Goal: Task Accomplishment & Management: Complete application form

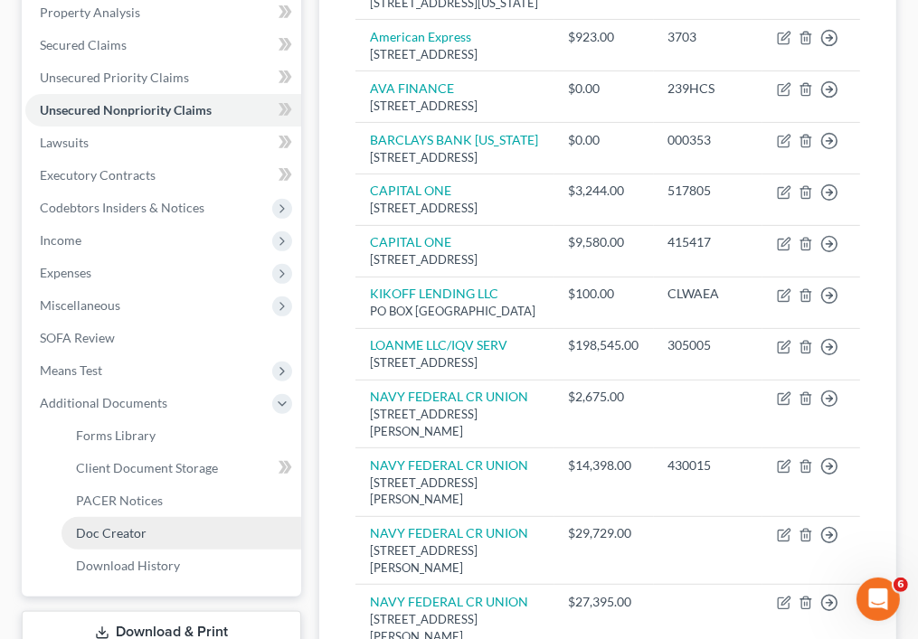
click at [194, 527] on link "Doc Creator" at bounding box center [182, 533] width 240 height 33
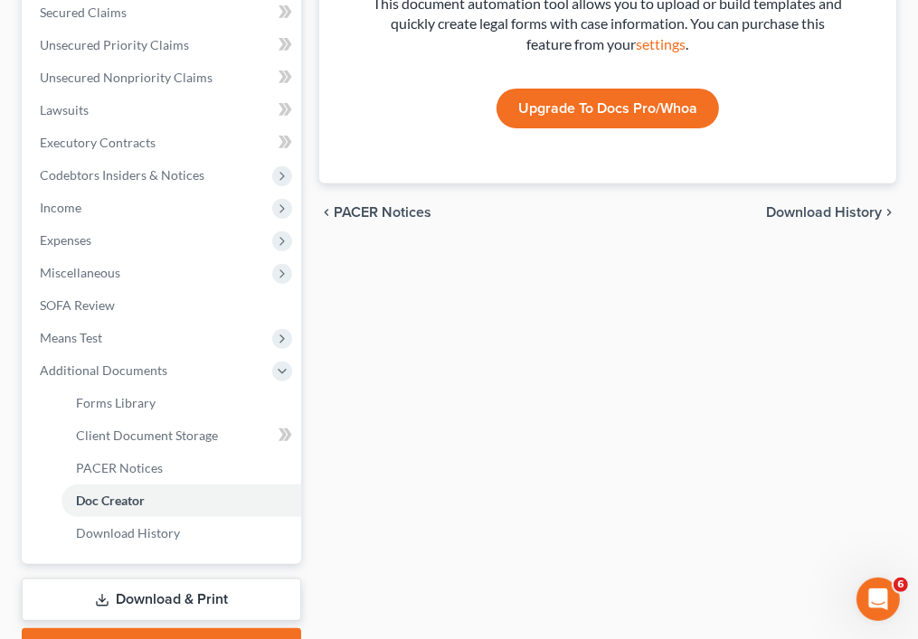
scroll to position [434, 0]
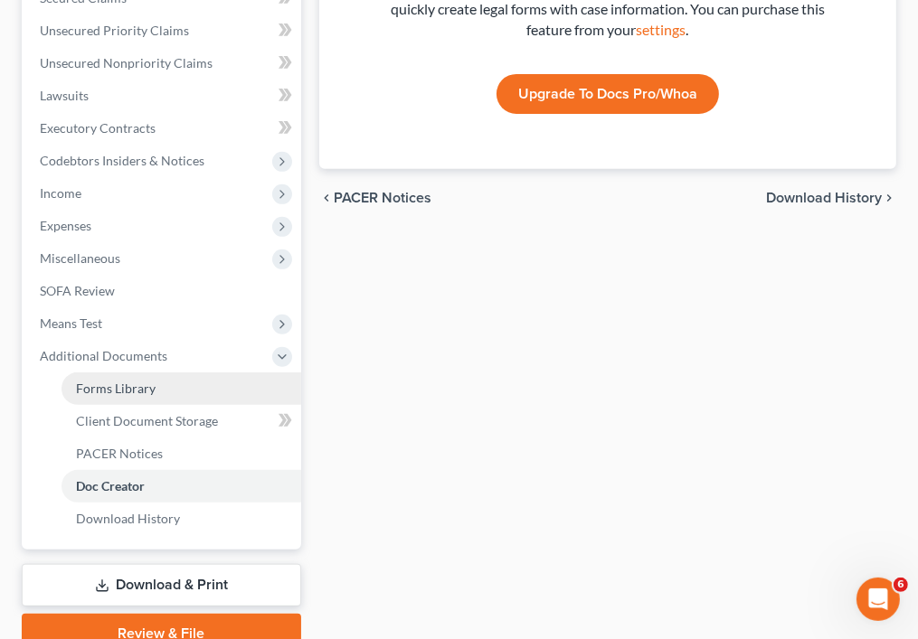
click at [196, 388] on link "Forms Library" at bounding box center [182, 389] width 240 height 33
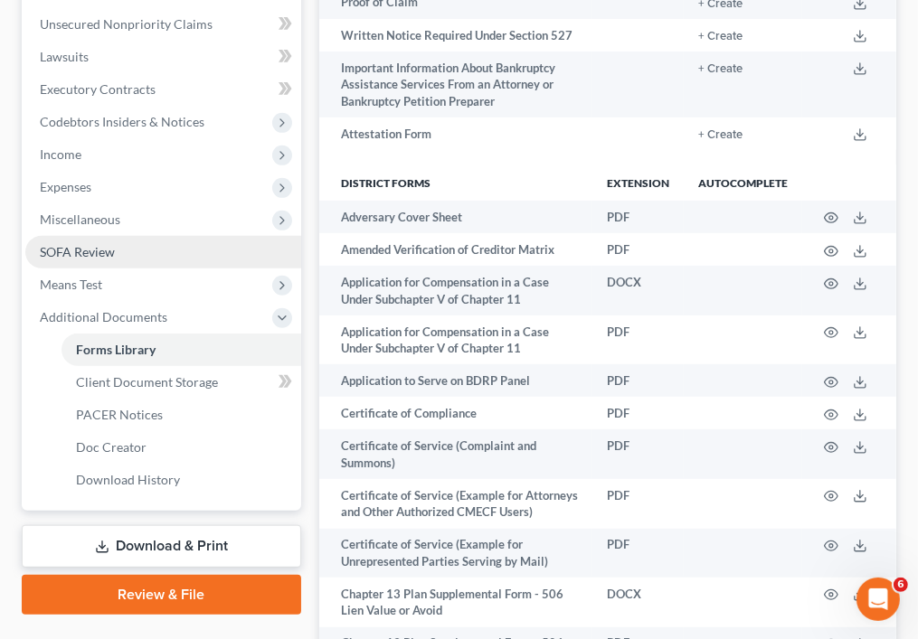
scroll to position [481, 0]
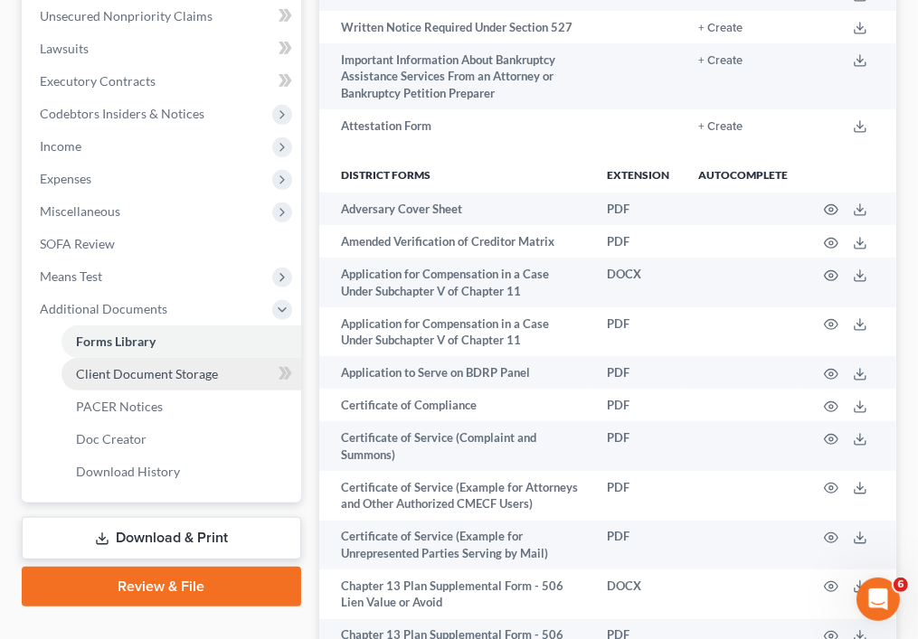
click at [201, 372] on span "Client Document Storage" at bounding box center [147, 373] width 142 height 15
select select "44"
select select "35"
select select "14"
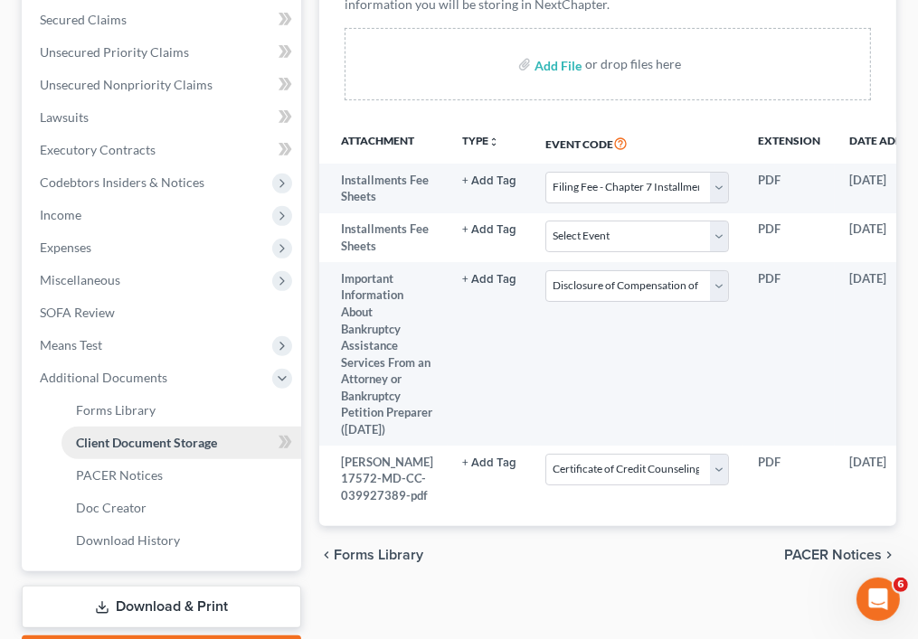
scroll to position [515, 0]
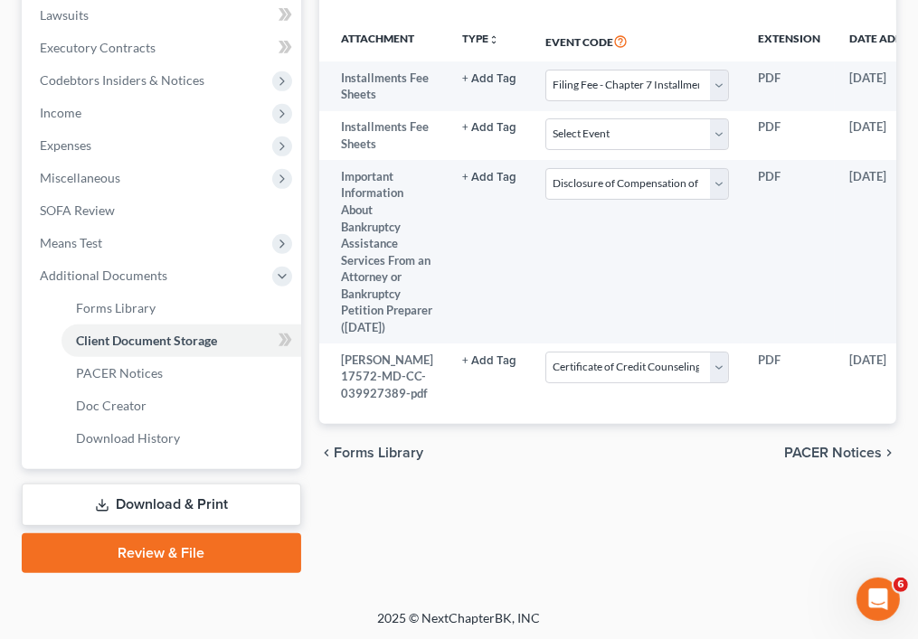
click at [186, 550] on link "Review & File" at bounding box center [161, 554] width 279 height 40
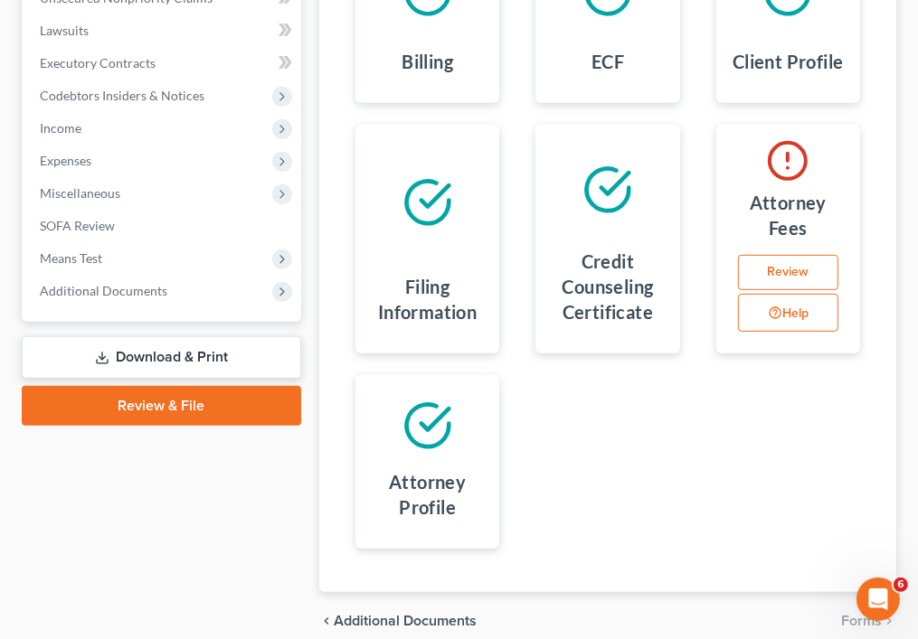
scroll to position [501, 0]
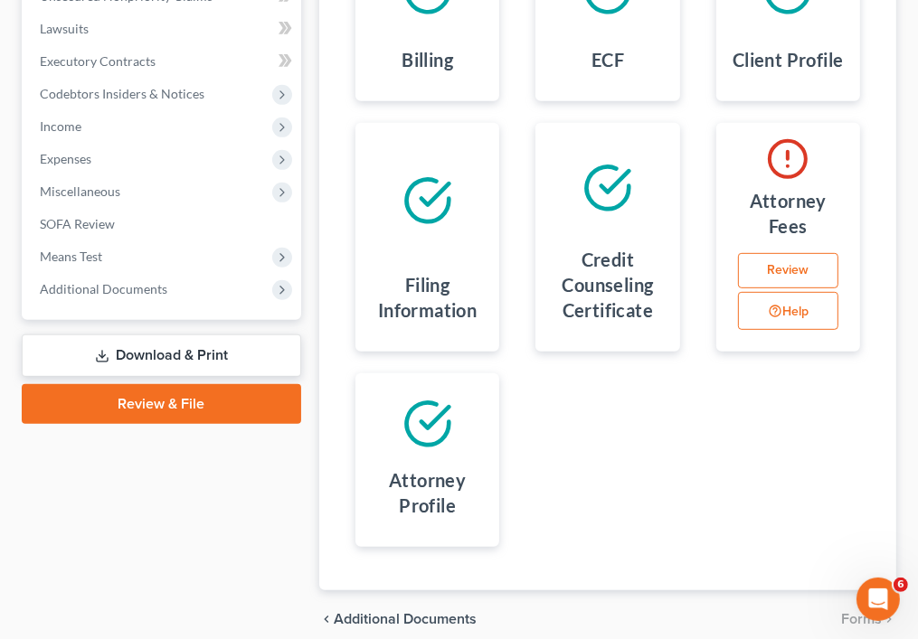
click at [781, 270] on link "Review" at bounding box center [788, 271] width 100 height 36
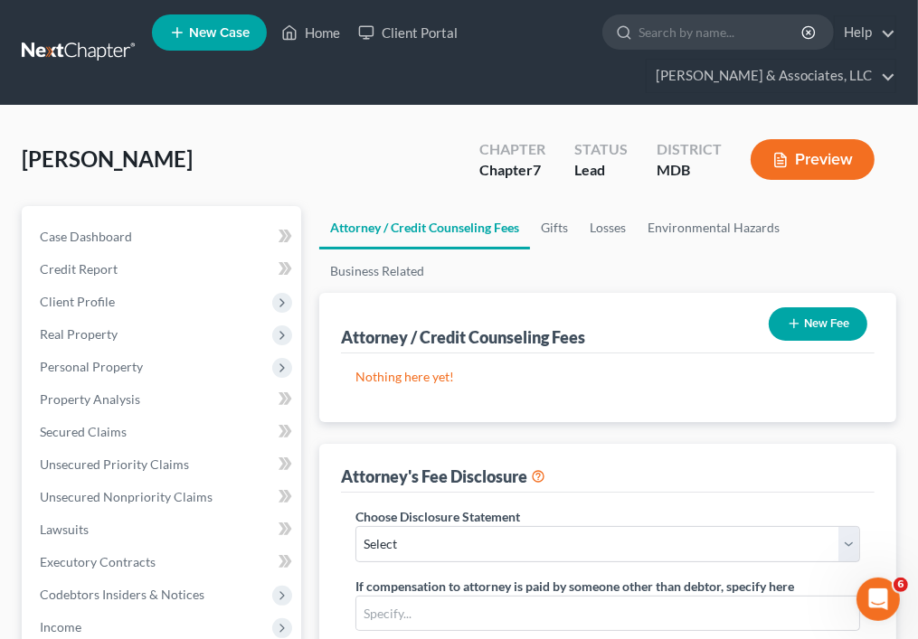
click at [820, 315] on button "New Fee" at bounding box center [818, 324] width 99 height 33
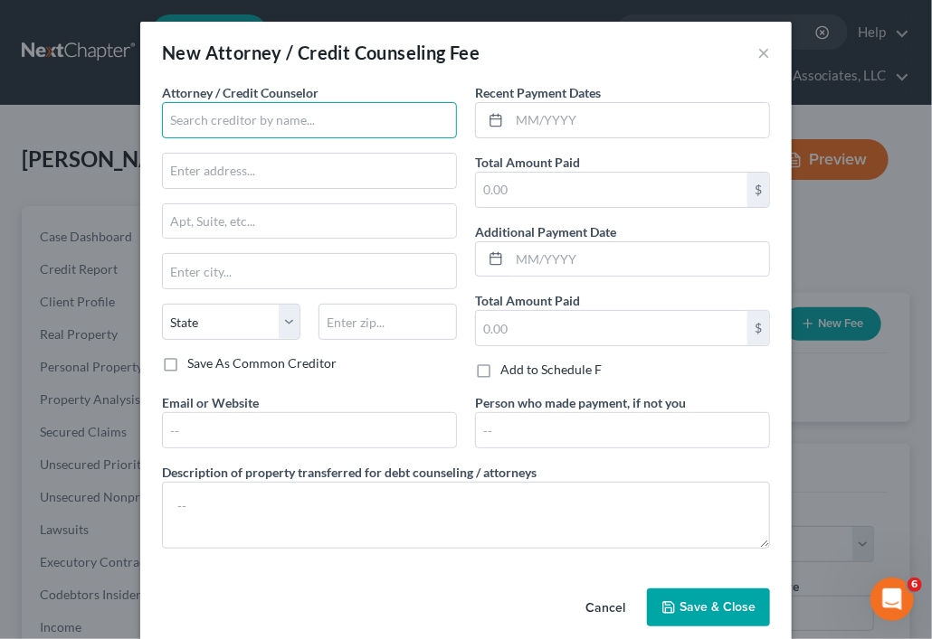
click at [362, 119] on input "text" at bounding box center [309, 120] width 295 height 36
type input "A"
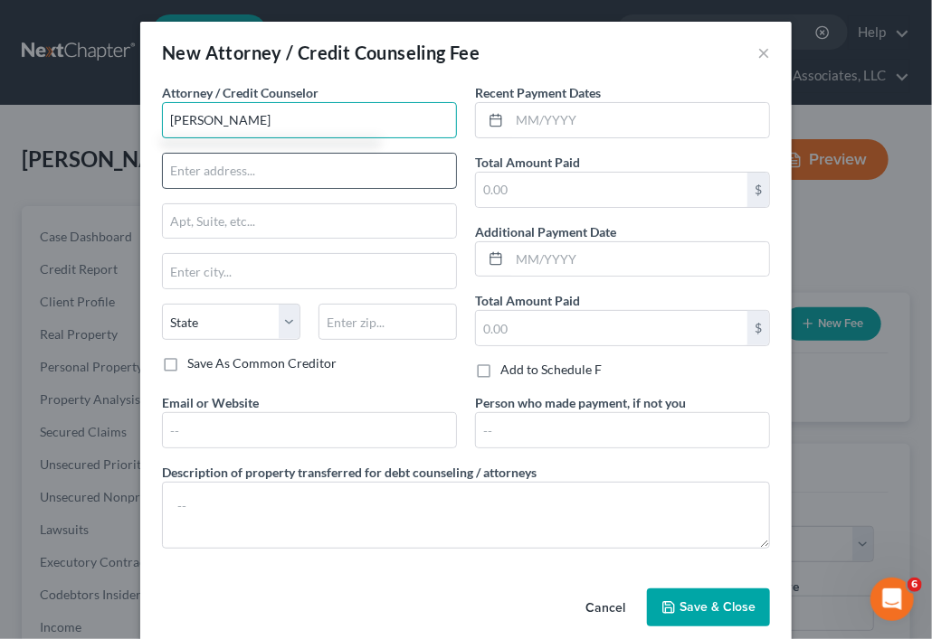
type input "Danyele Coffey"
type input "7220 Flag Harbor Drive"
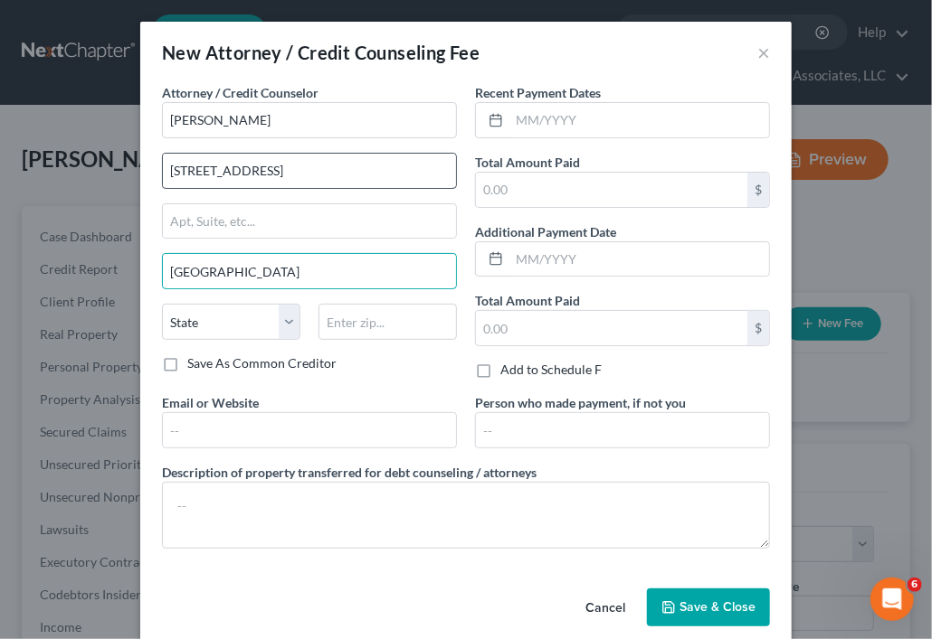
type input "Forestville"
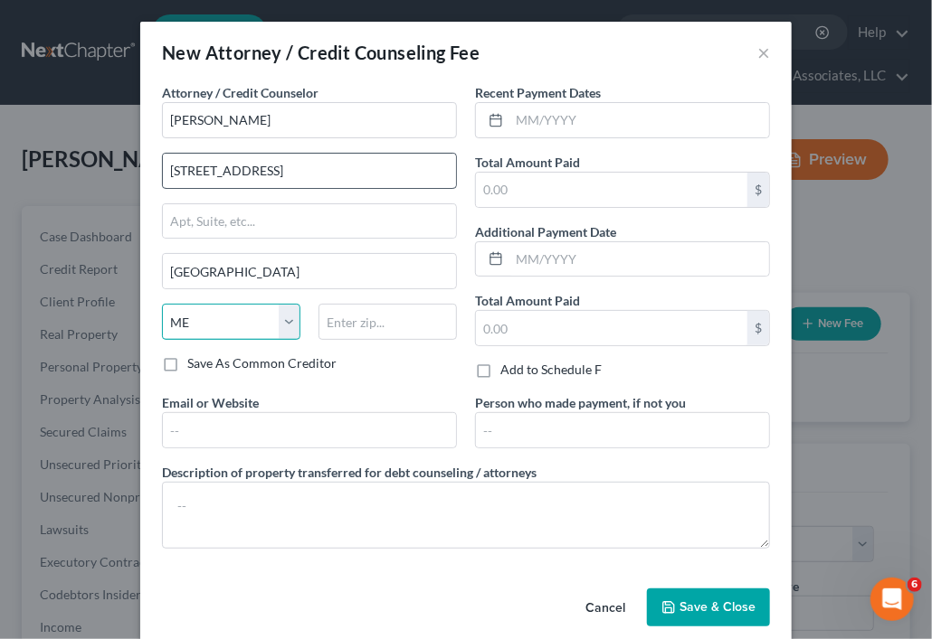
select select "21"
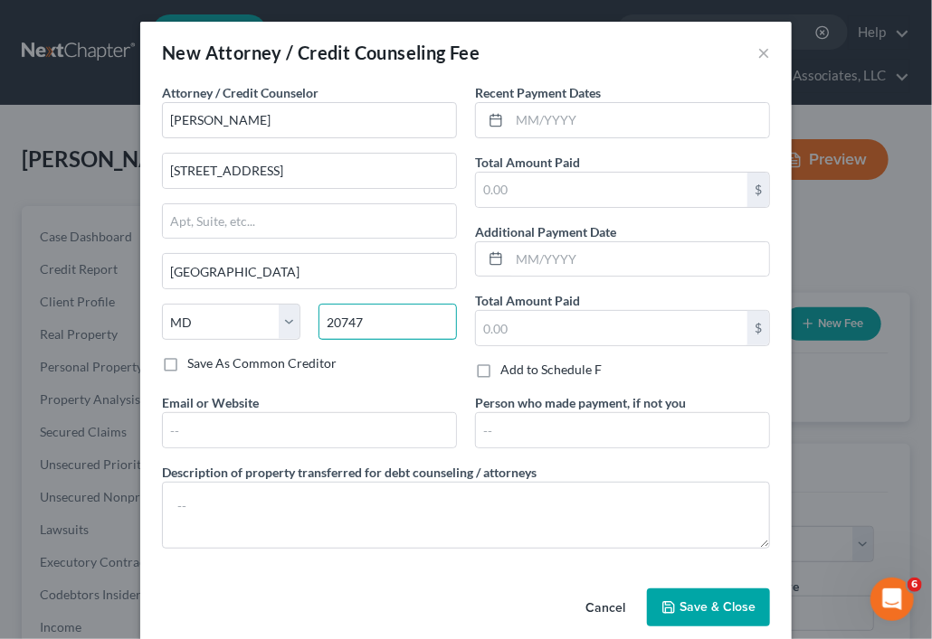
type input "20747"
type input "District Heights"
click at [264, 448] on div "Attorney / Credit Counselor * Danyele Coffey 7220 Flag Harbor Drive District He…" at bounding box center [466, 323] width 626 height 480
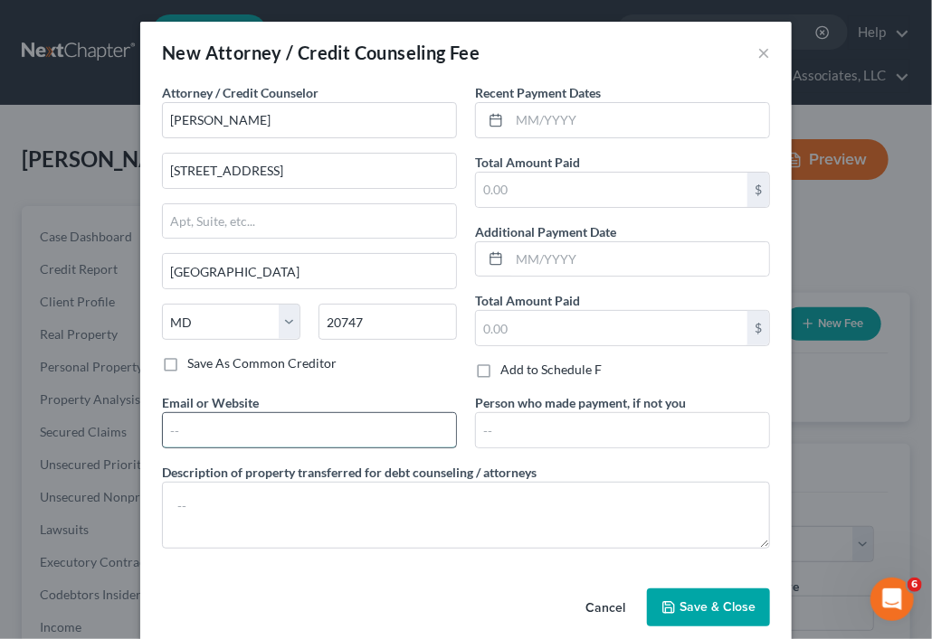
click at [263, 416] on input "text" at bounding box center [309, 430] width 293 height 34
type input "[EMAIL_ADDRESS][DOMAIN_NAME]"
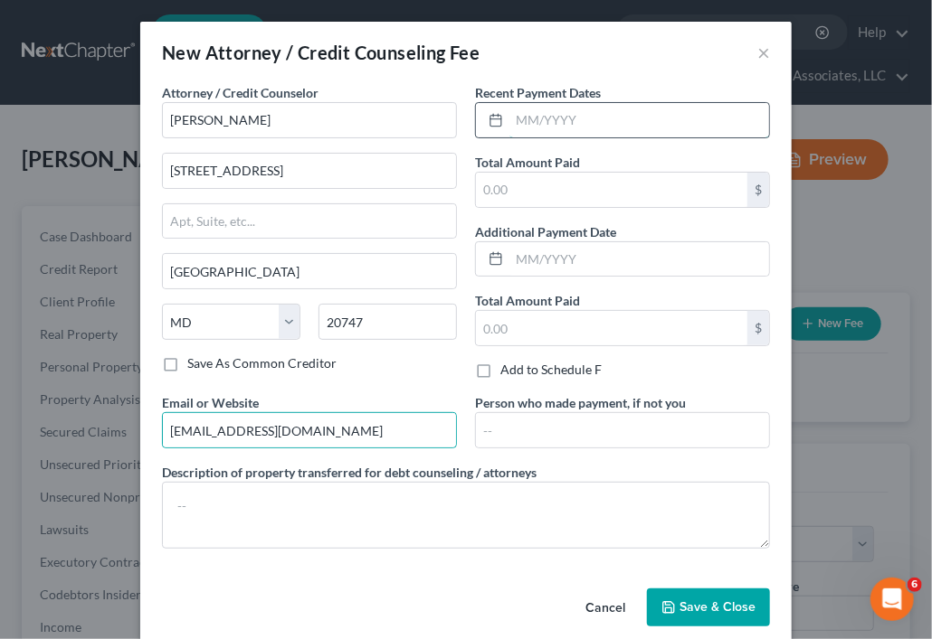
click at [551, 119] on input "text" at bounding box center [639, 120] width 260 height 34
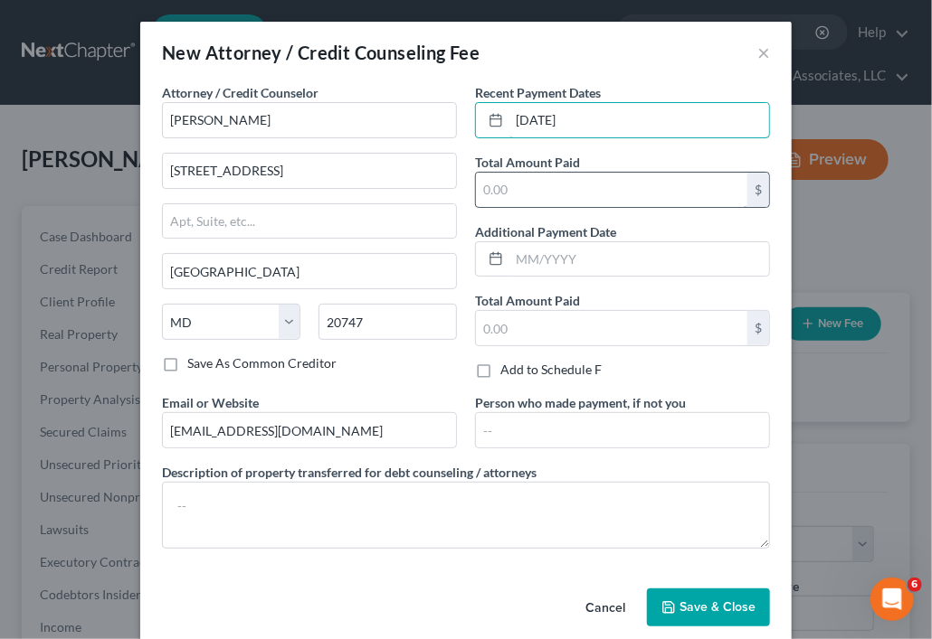
type input "08/02/2025"
click at [534, 194] on input "text" at bounding box center [611, 190] width 271 height 34
type input "5"
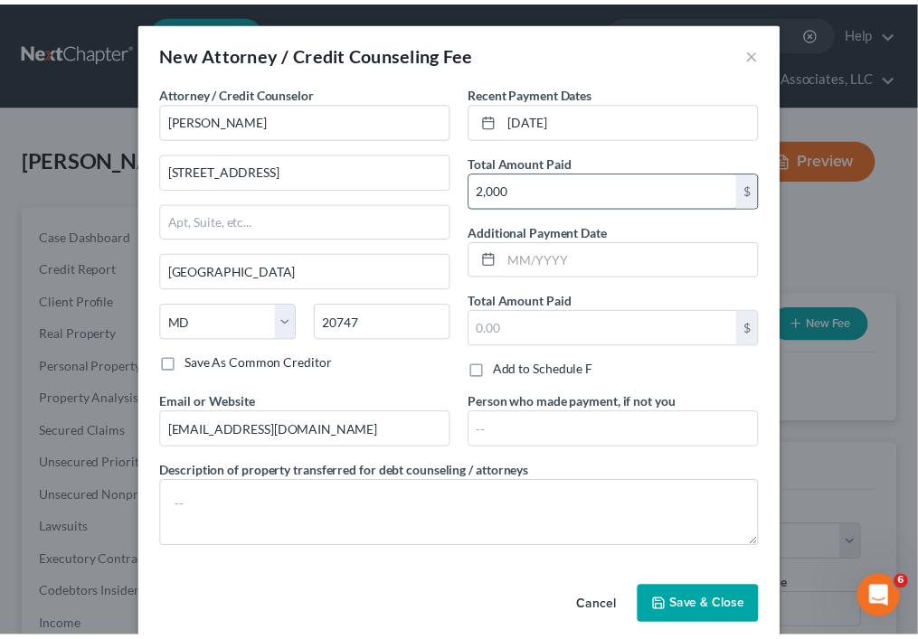
scroll to position [21, 0]
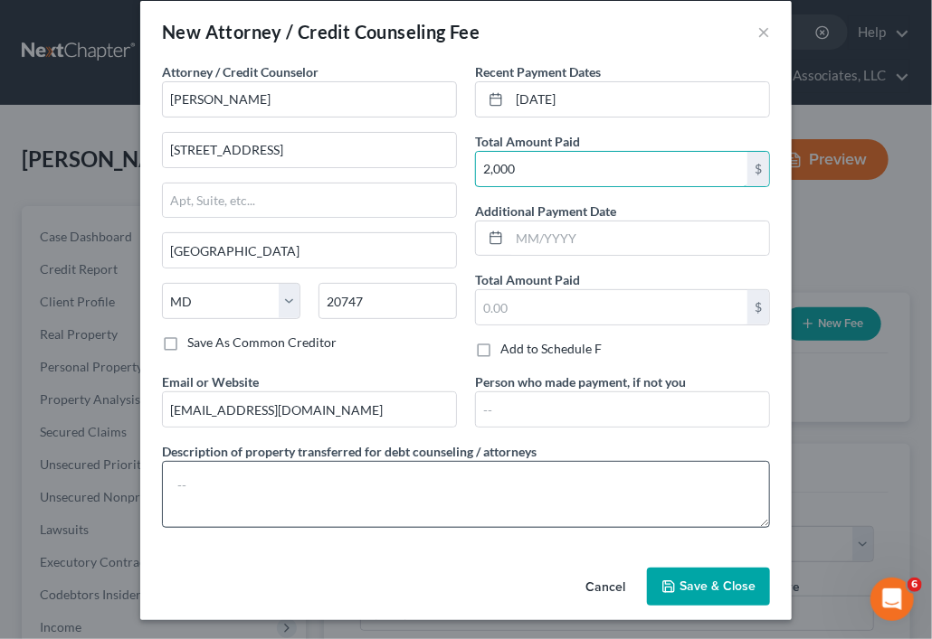
type input "2,000"
click at [260, 477] on textarea at bounding box center [466, 494] width 608 height 67
type textarea "Cash payment"
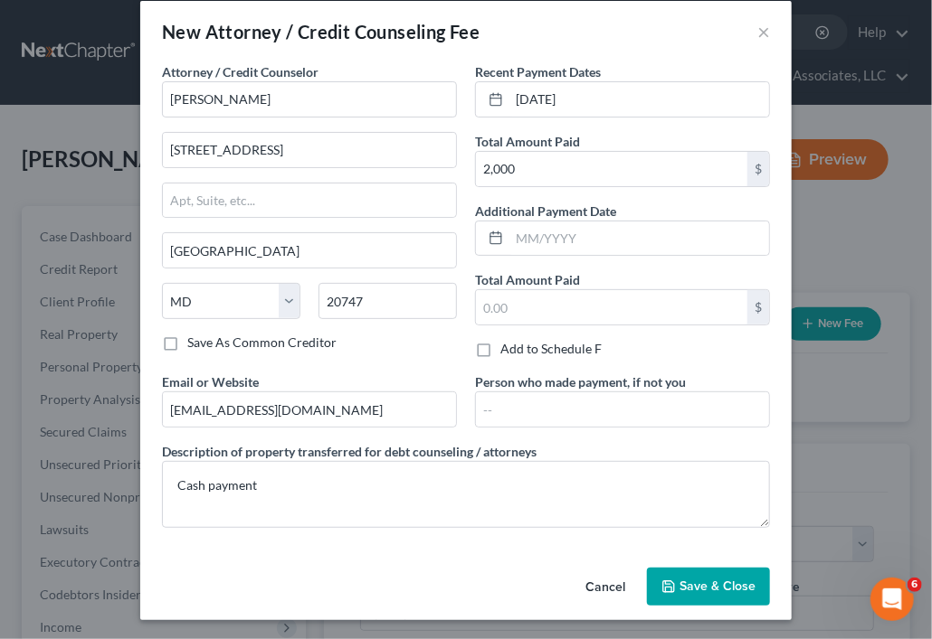
click at [698, 575] on button "Save & Close" at bounding box center [708, 587] width 123 height 38
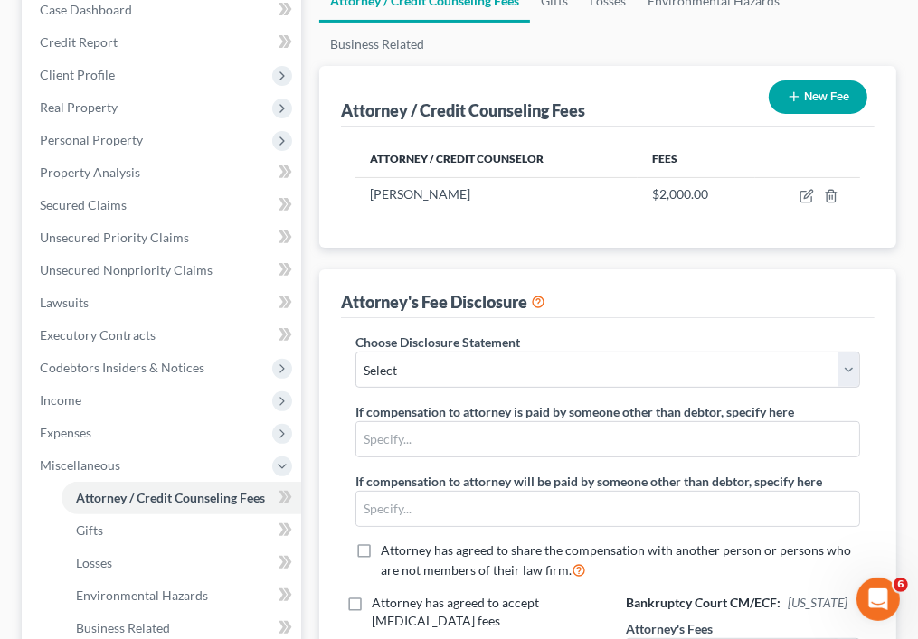
scroll to position [212, 0]
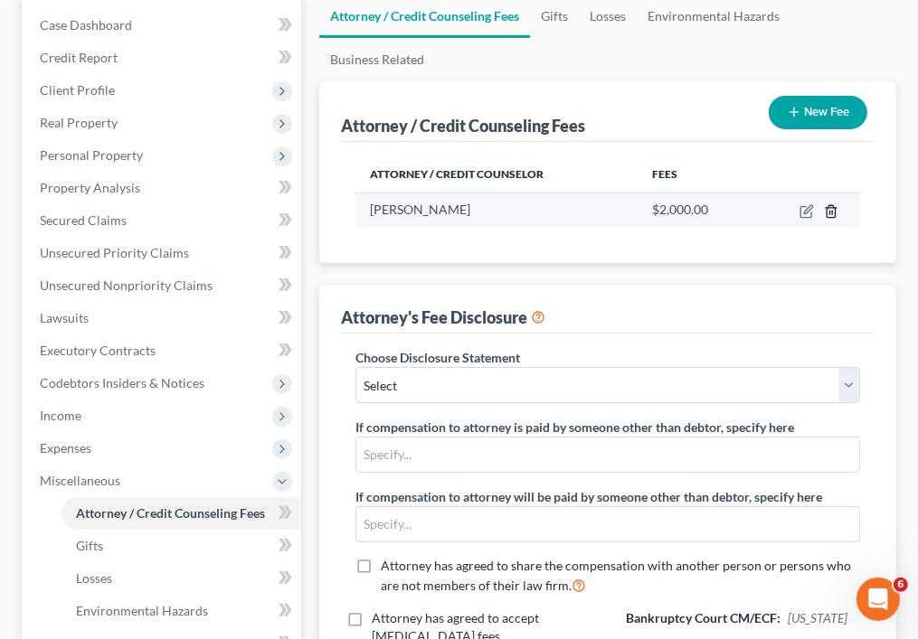
click at [830, 211] on line "button" at bounding box center [830, 213] width 0 height 4
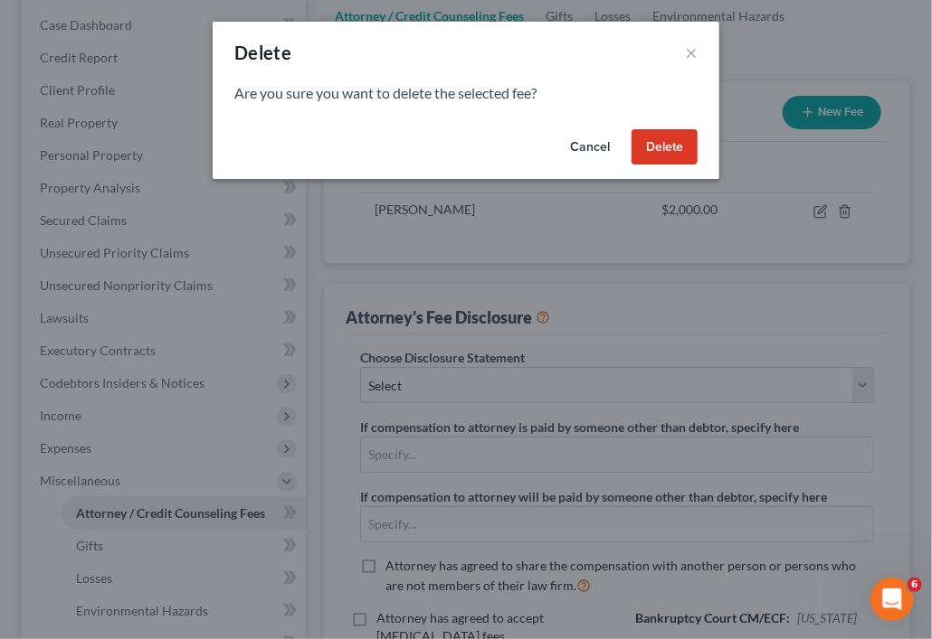
click at [677, 151] on button "Delete" at bounding box center [664, 147] width 66 height 36
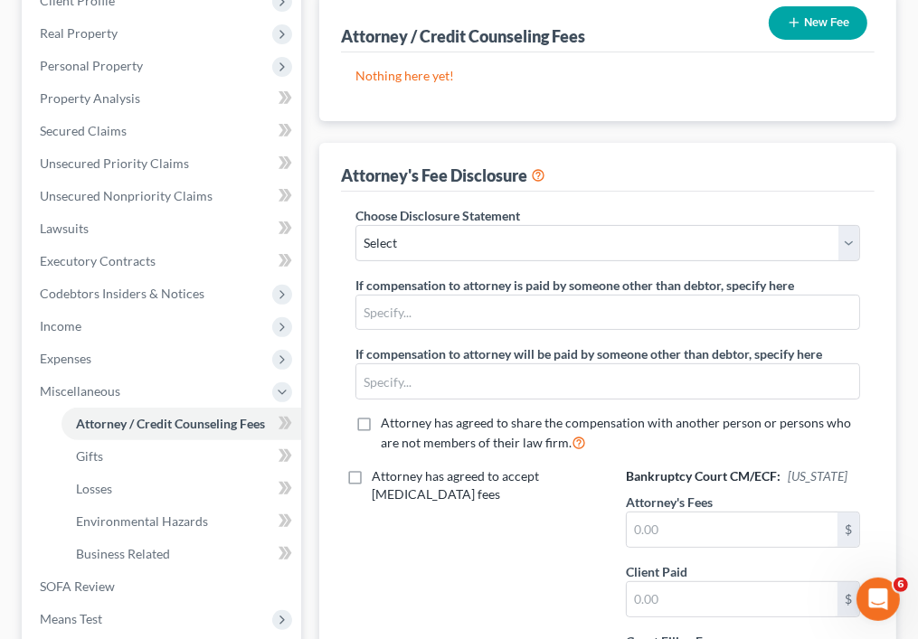
scroll to position [311, 0]
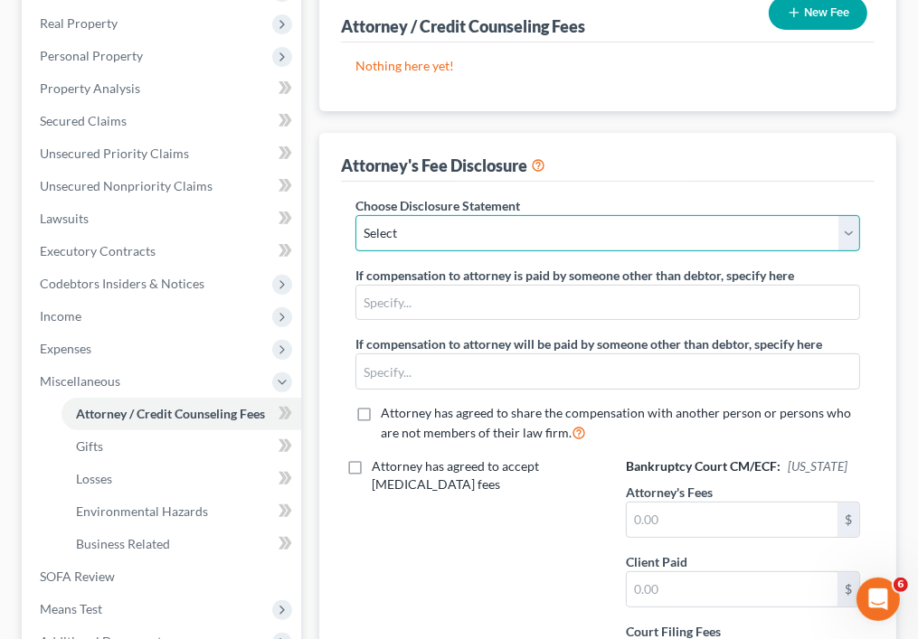
click at [669, 230] on select "Select Attorney Fee Disclosure Fee Disclosure with N. Martin" at bounding box center [607, 233] width 505 height 36
select select "0"
click at [355, 215] on select "Select Attorney Fee Disclosure Fee Disclosure with N. Martin" at bounding box center [607, 233] width 505 height 36
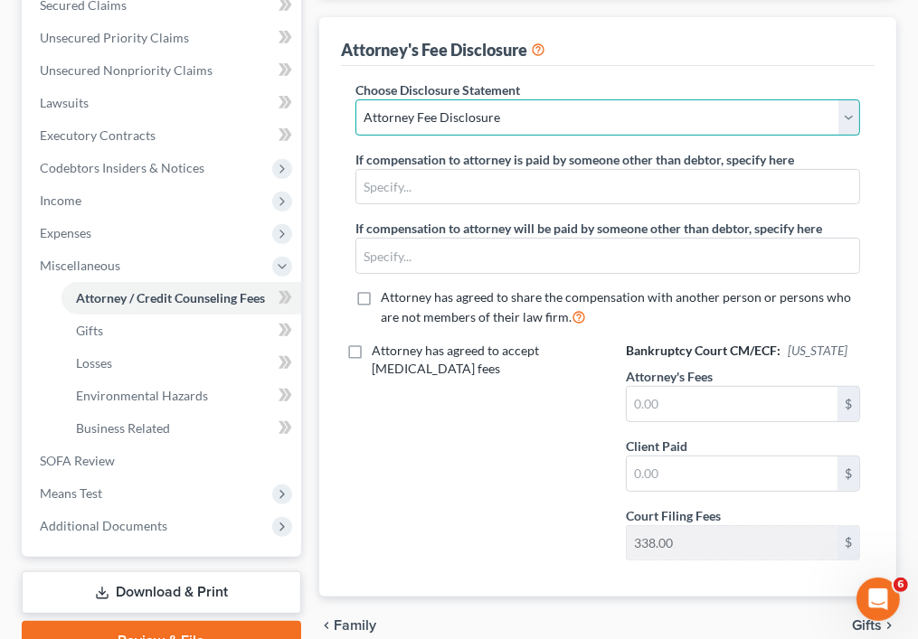
scroll to position [515, 0]
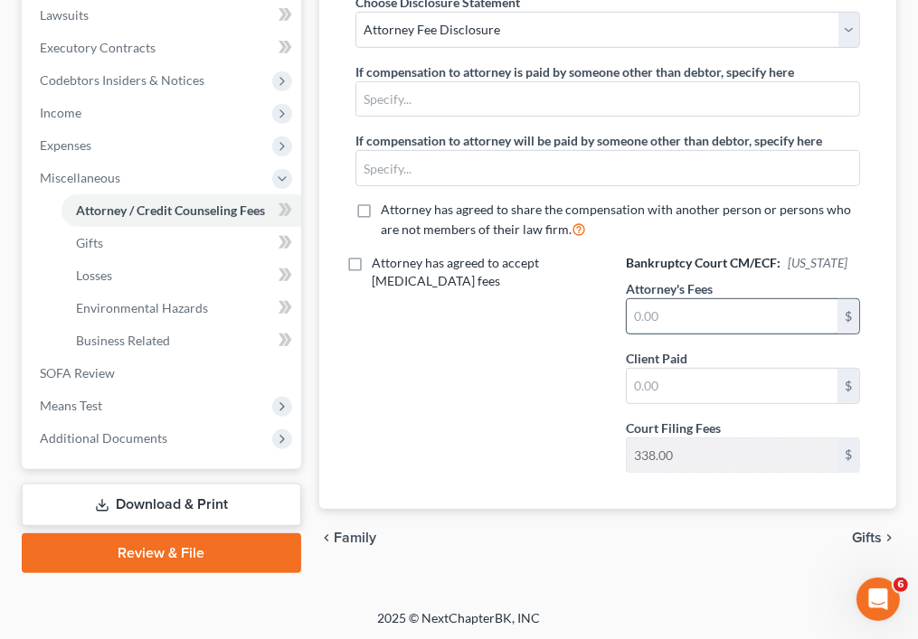
click at [658, 321] on input "text" at bounding box center [732, 316] width 211 height 34
type input "2,000"
click at [658, 386] on input "text" at bounding box center [732, 386] width 211 height 34
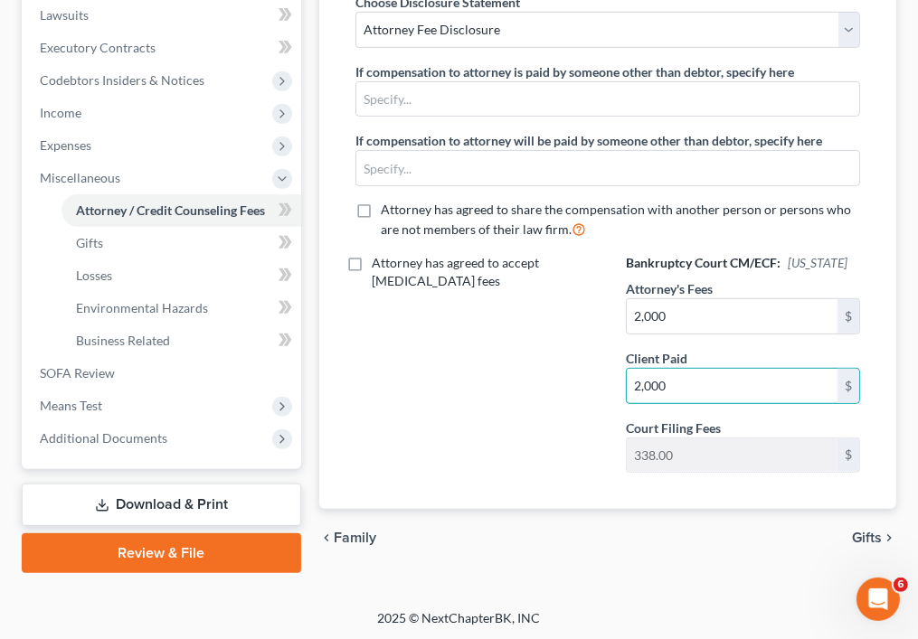
type input "2,000"
click at [869, 534] on span "Gifts" at bounding box center [867, 538] width 30 height 14
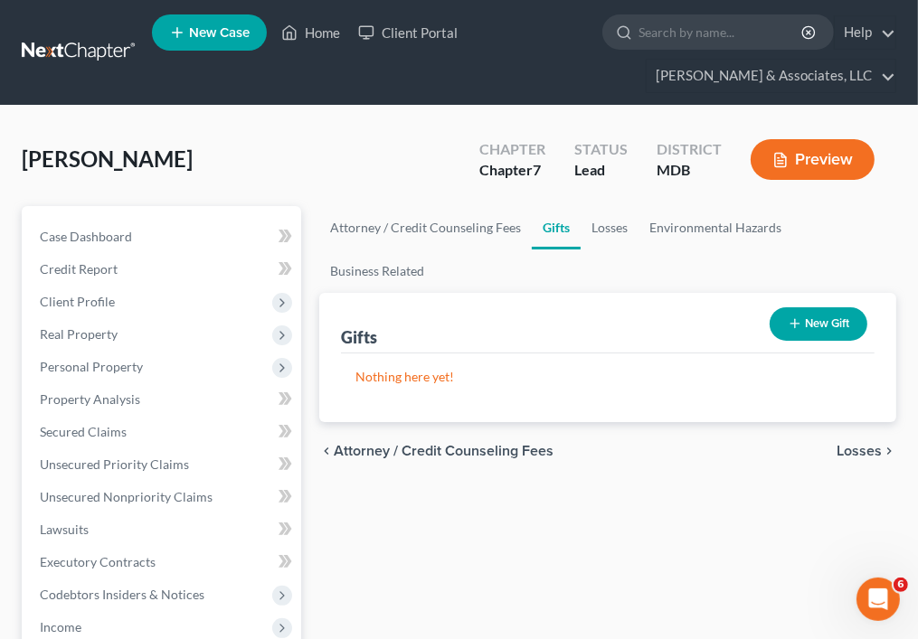
click at [496, 444] on span "Attorney / Credit Counseling Fees" at bounding box center [444, 451] width 220 height 14
select select "0"
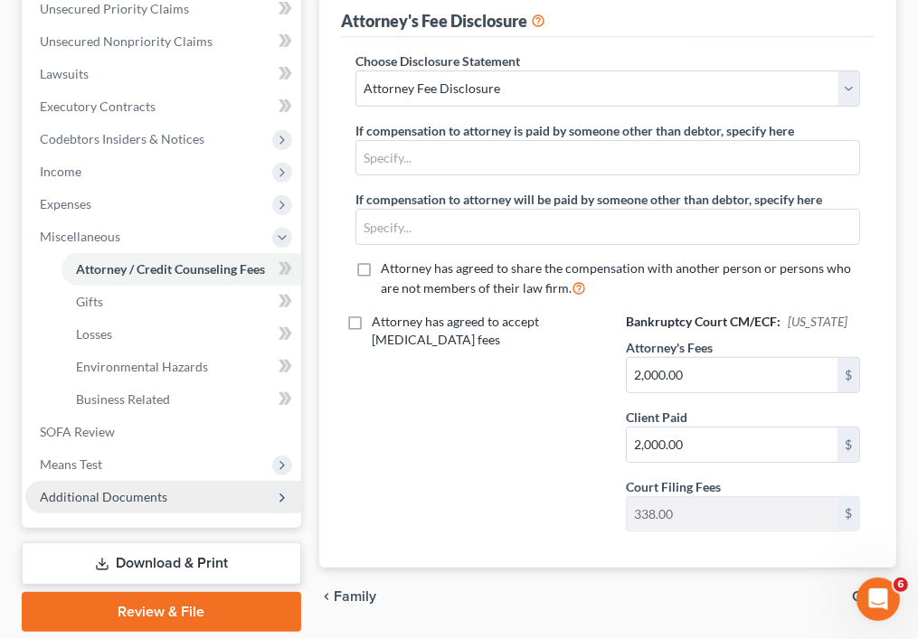
scroll to position [515, 0]
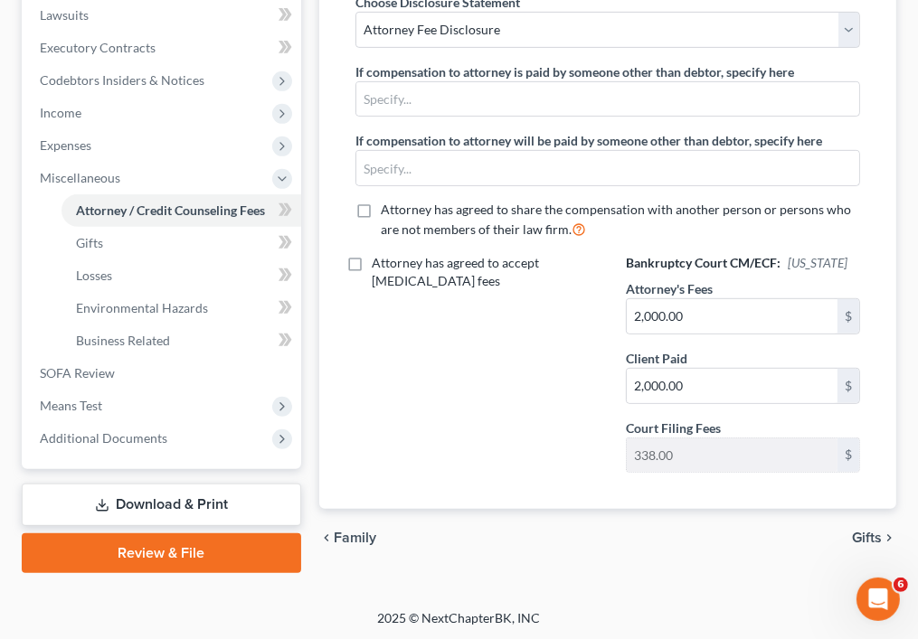
click at [185, 560] on link "Review & File" at bounding box center [161, 554] width 279 height 40
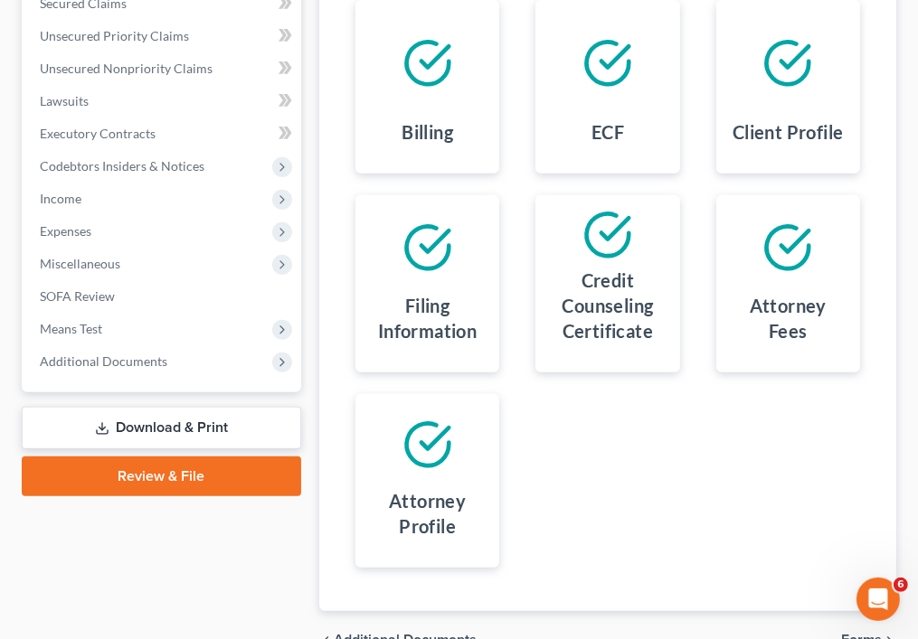
scroll to position [525, 0]
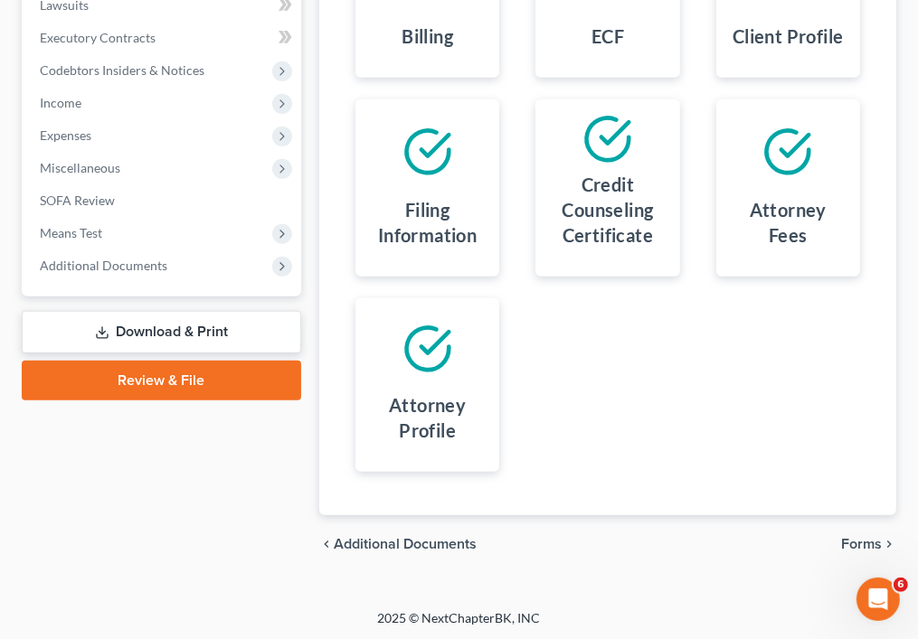
click at [867, 537] on span "Forms" at bounding box center [861, 544] width 41 height 14
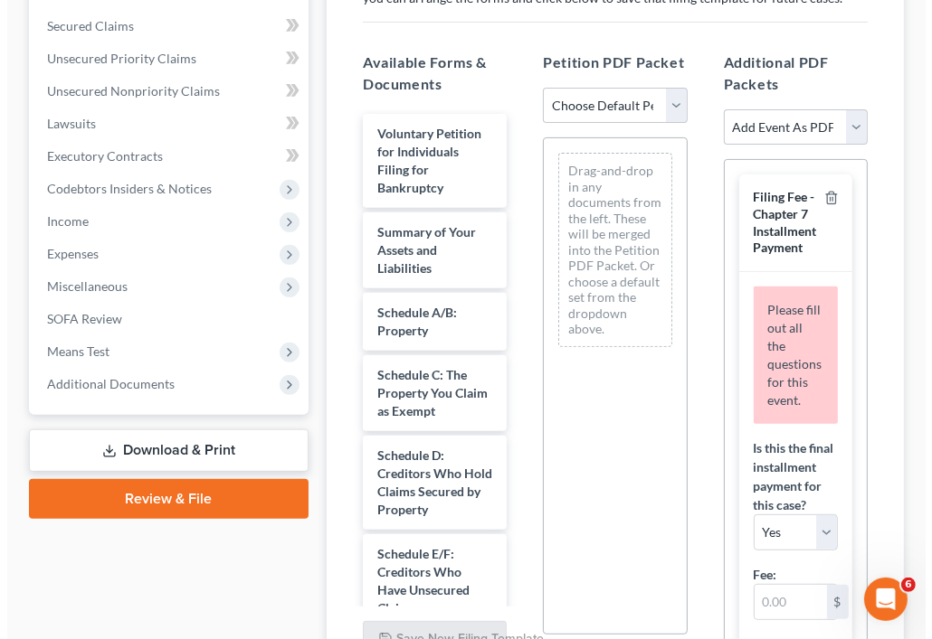
scroll to position [405, 0]
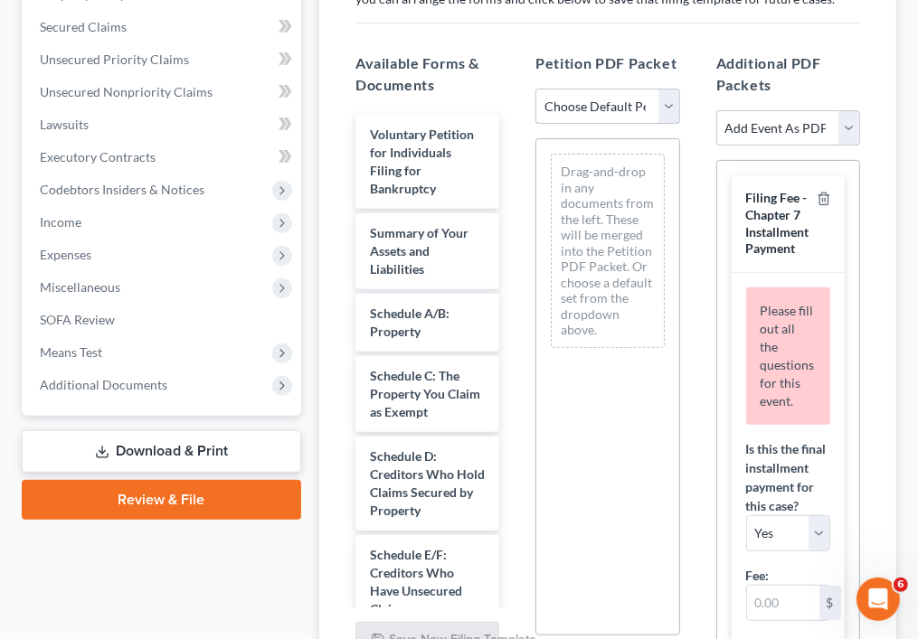
click at [583, 96] on select "Choose Default Petition PDF Packet Emergency Filing (Voluntary Petition and Cre…" at bounding box center [607, 107] width 144 height 36
select select "0"
click at [535, 89] on select "Choose Default Petition PDF Packet Emergency Filing (Voluntary Petition and Cre…" at bounding box center [607, 107] width 144 height 36
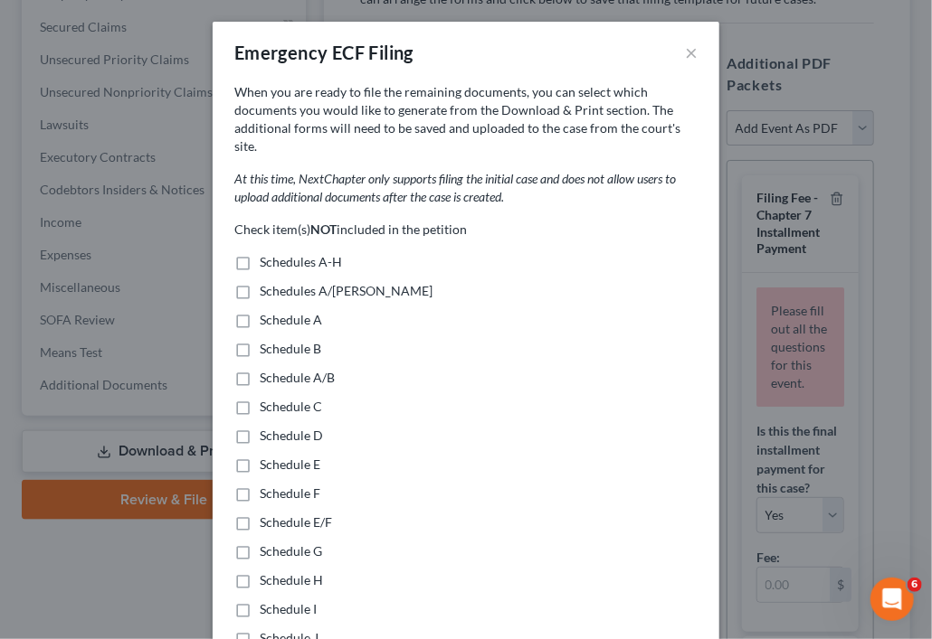
click at [260, 253] on label "Schedules A-H" at bounding box center [301, 262] width 82 height 18
click at [267, 253] on input "Schedules A-H" at bounding box center [273, 259] width 12 height 12
checkbox input "true"
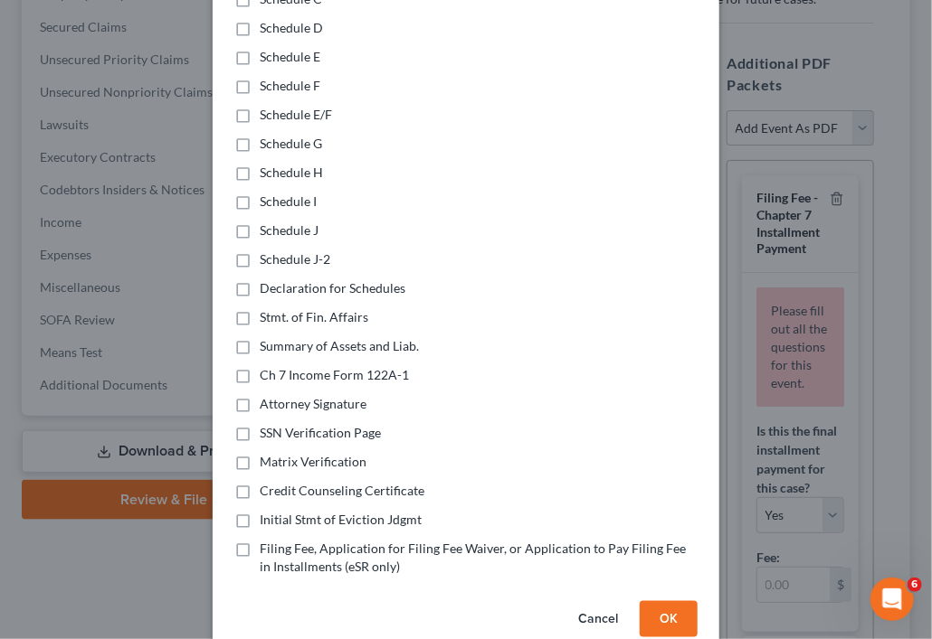
scroll to position [423, 0]
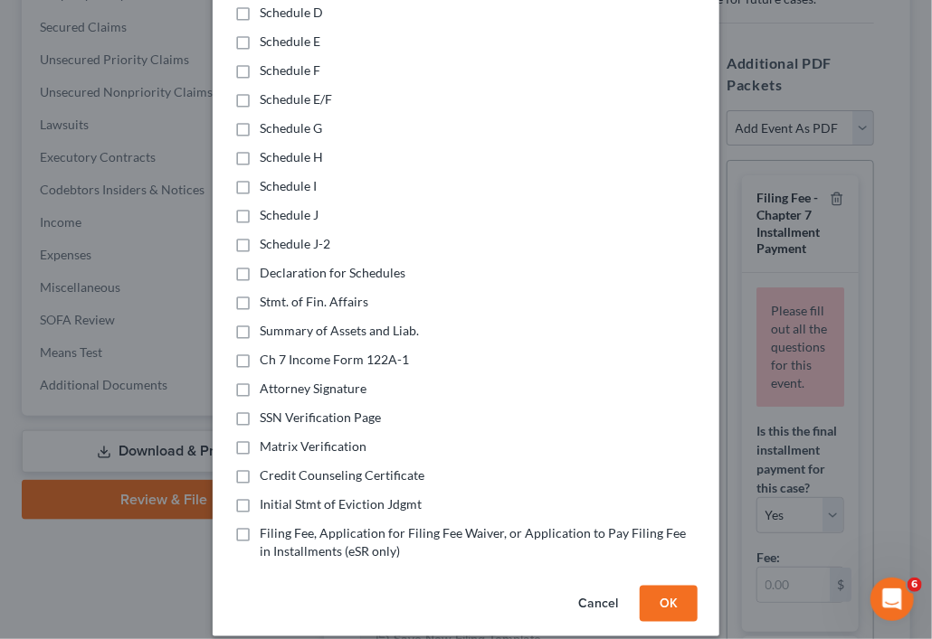
click at [260, 264] on label "Declaration for Schedules" at bounding box center [333, 273] width 146 height 18
click at [267, 264] on input "Declaration for Schedules" at bounding box center [273, 270] width 12 height 12
checkbox input "true"
click at [260, 293] on label "Stmt. of Fin. Affairs" at bounding box center [314, 302] width 109 height 18
click at [267, 293] on input "Stmt. of Fin. Affairs" at bounding box center [273, 299] width 12 height 12
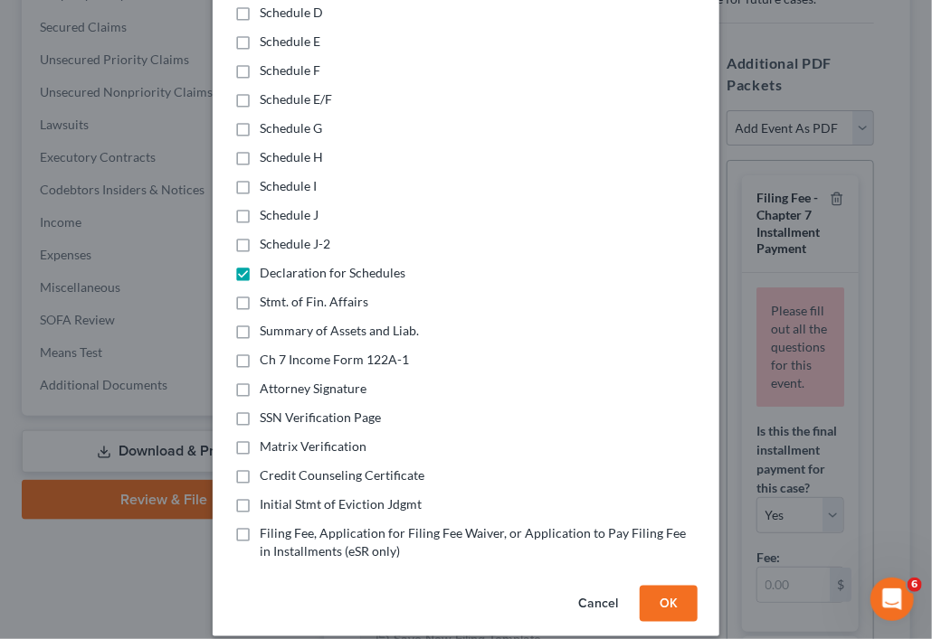
checkbox input "true"
click at [260, 322] on label "Summary of Assets and Liab." at bounding box center [339, 331] width 159 height 18
click at [267, 322] on input "Summary of Assets and Liab." at bounding box center [273, 328] width 12 height 12
checkbox input "true"
click at [260, 351] on label "Ch 7 Income Form 122A-1" at bounding box center [334, 360] width 149 height 18
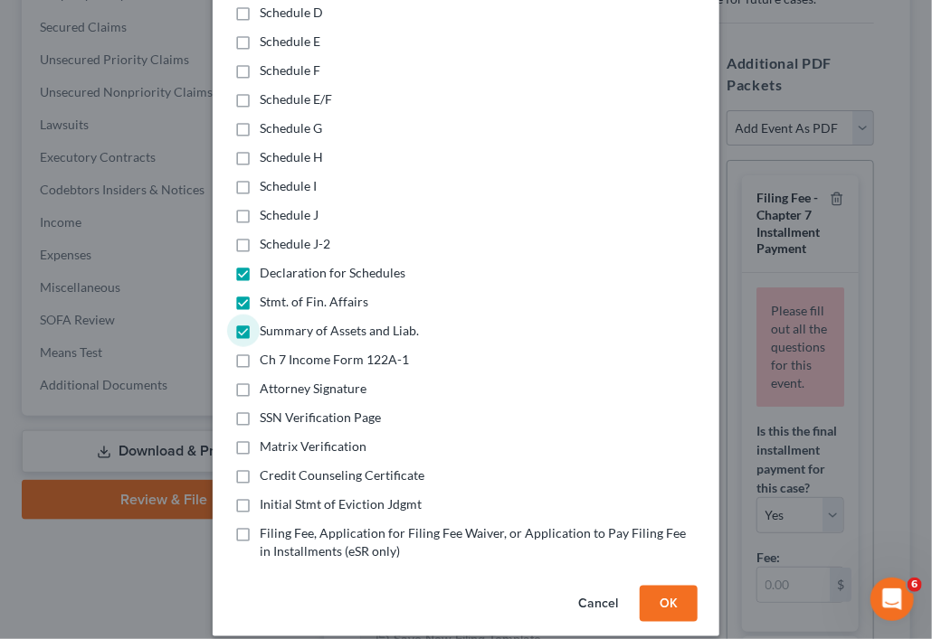
click at [267, 351] on input "Ch 7 Income Form 122A-1" at bounding box center [273, 357] width 12 height 12
checkbox input "true"
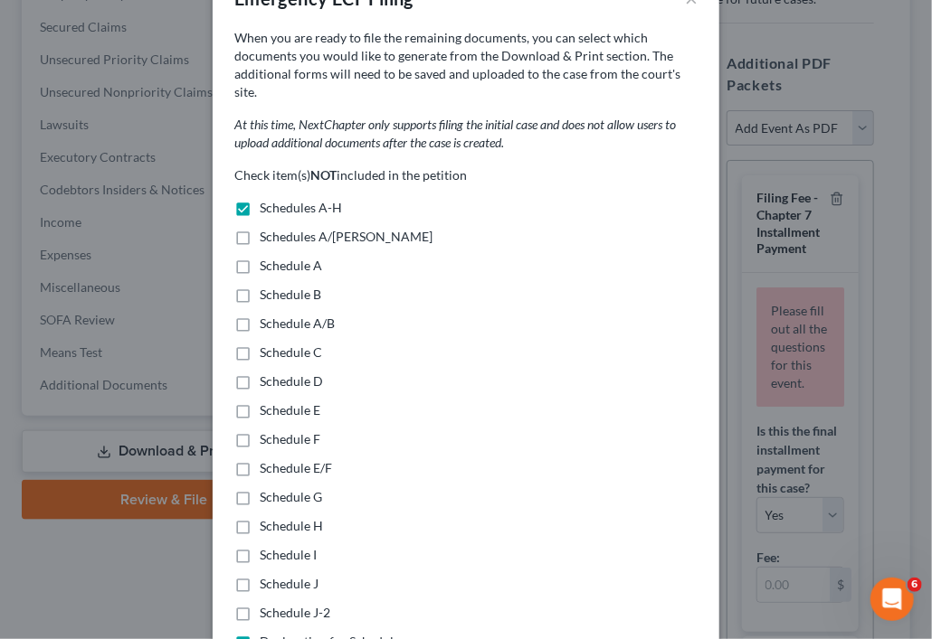
scroll to position [51, 0]
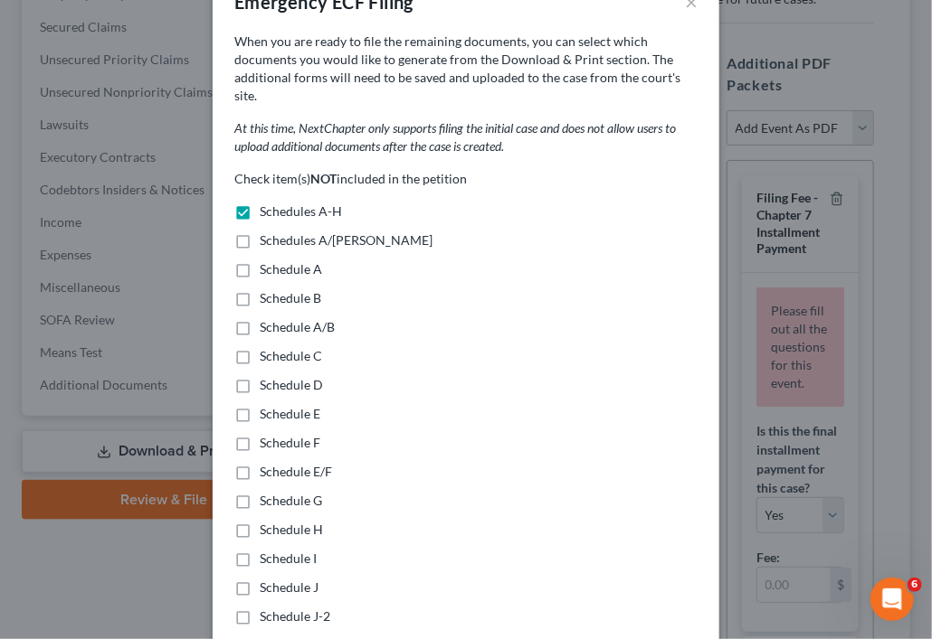
click at [260, 232] on label "Schedules A/[PERSON_NAME]" at bounding box center [346, 241] width 173 height 18
click at [267, 232] on input "Schedules A/[PERSON_NAME]" at bounding box center [273, 238] width 12 height 12
checkbox input "true"
click at [260, 203] on label "Schedules A-H" at bounding box center [301, 212] width 82 height 18
click at [267, 203] on input "Schedules A-H" at bounding box center [273, 209] width 12 height 12
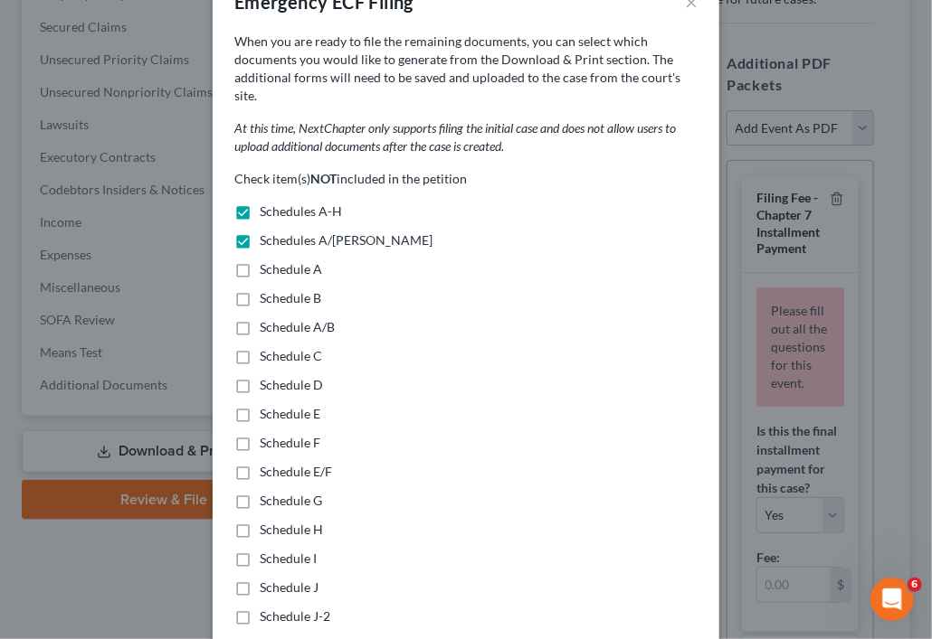
checkbox input "false"
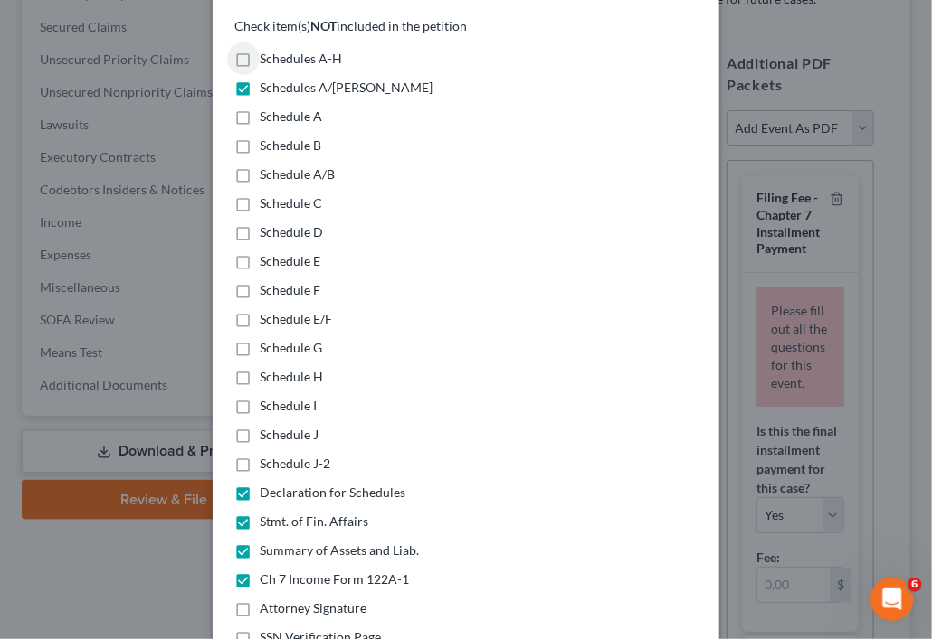
scroll to position [205, 0]
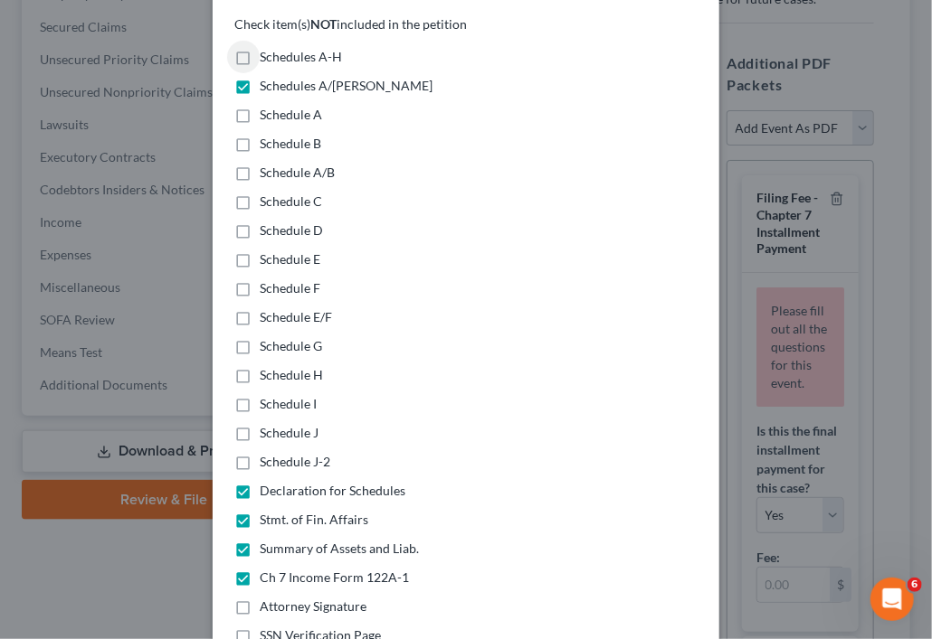
click at [260, 453] on label "Schedule J-2" at bounding box center [295, 462] width 71 height 18
click at [267, 453] on input "Schedule J-2" at bounding box center [273, 459] width 12 height 12
checkbox input "true"
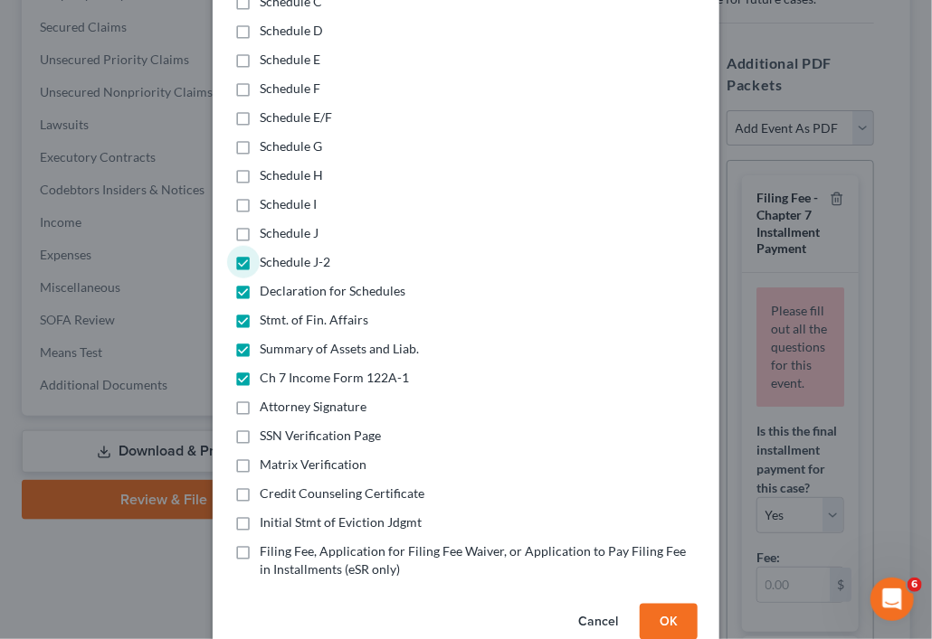
scroll to position [408, 0]
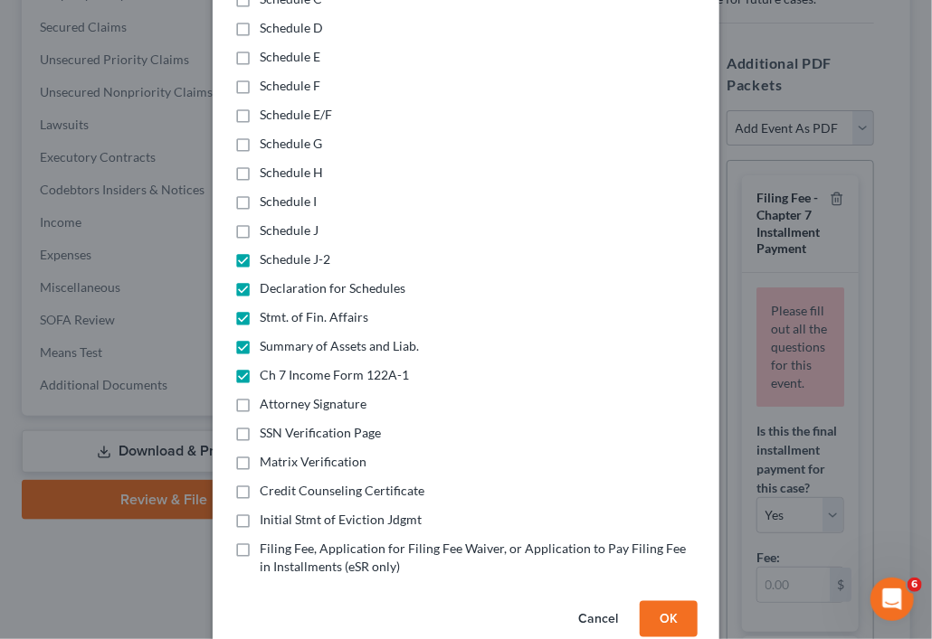
click at [260, 511] on label "Initial Stmt of Eviction Jdgmt" at bounding box center [341, 520] width 162 height 18
click at [267, 511] on input "Initial Stmt of Eviction Jdgmt" at bounding box center [273, 517] width 12 height 12
checkbox input "true"
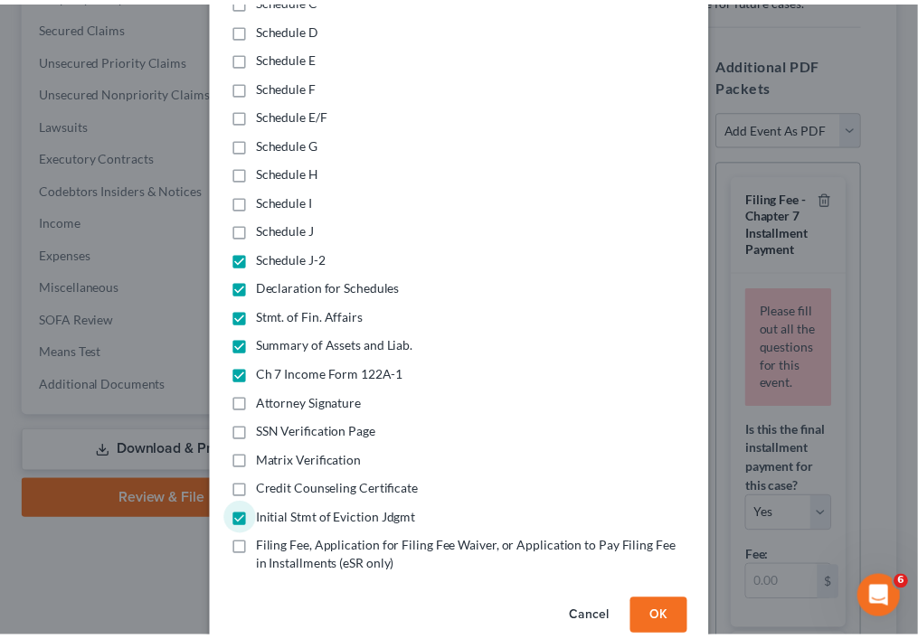
scroll to position [423, 0]
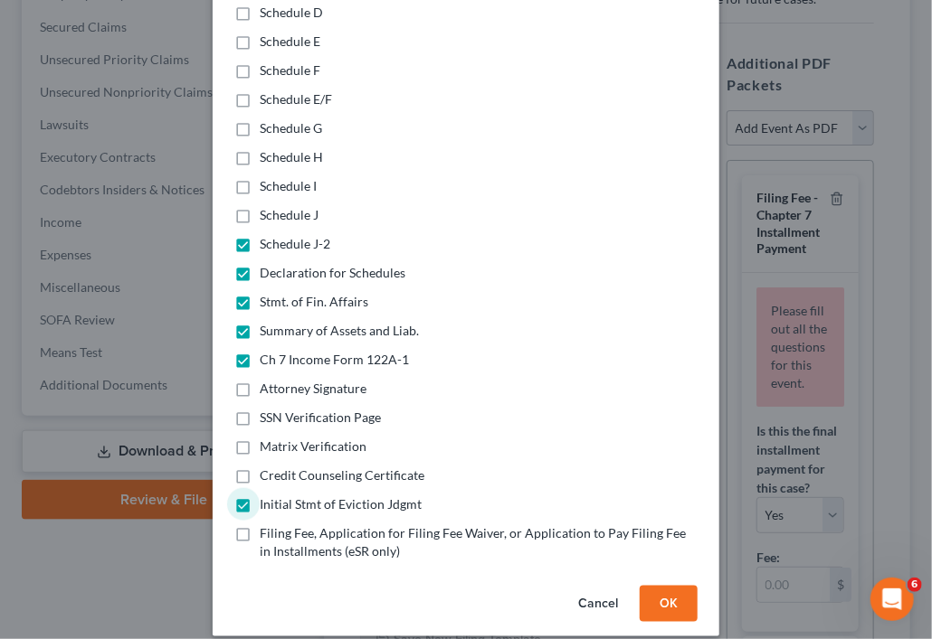
click at [651, 586] on button "OK" at bounding box center [668, 604] width 58 height 36
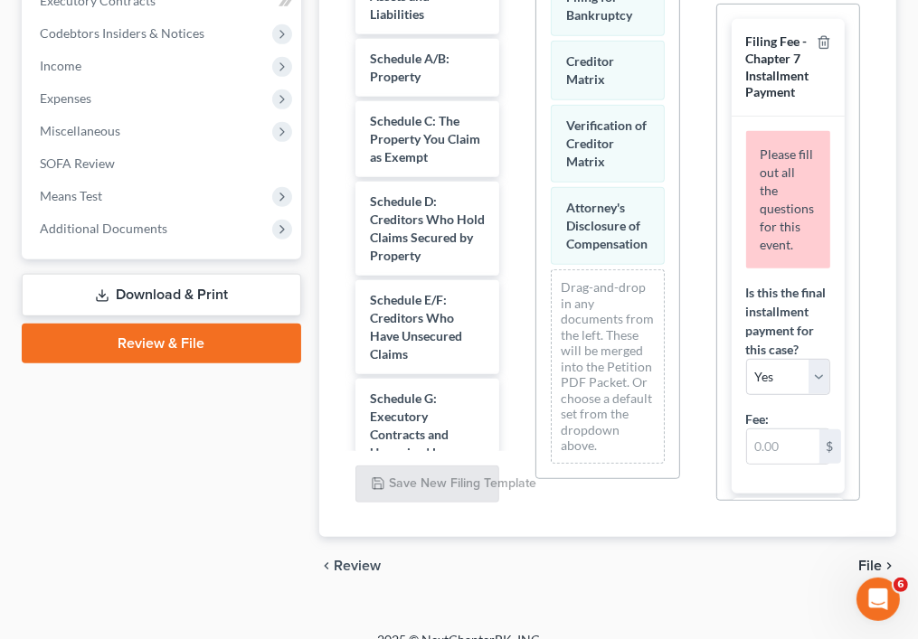
scroll to position [584, 0]
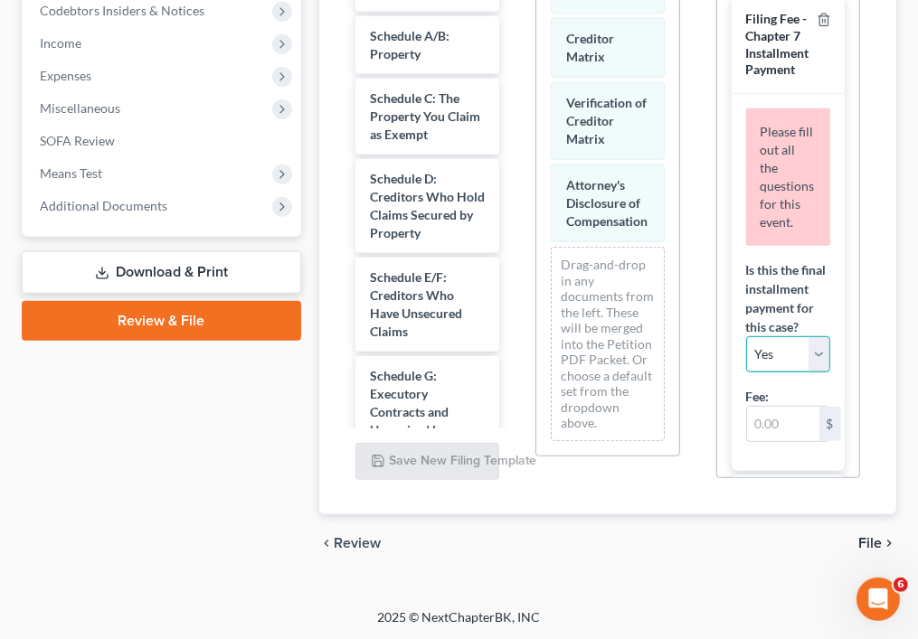
click at [808, 373] on select "Yes No" at bounding box center [788, 354] width 84 height 36
select select "1"
click at [746, 371] on select "Yes No" at bounding box center [788, 354] width 84 height 36
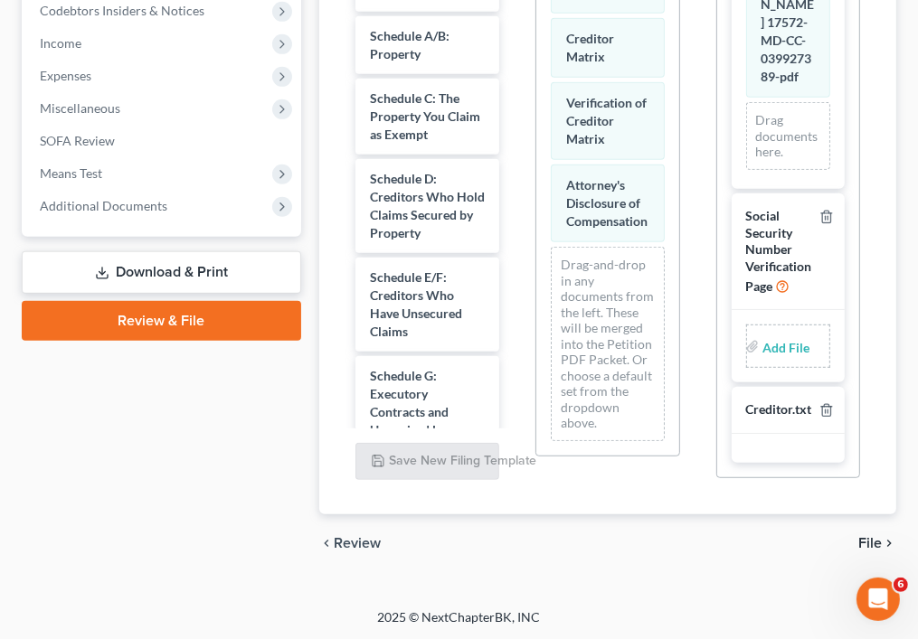
scroll to position [1592, 0]
click at [257, 270] on link "Download & Print" at bounding box center [161, 272] width 279 height 43
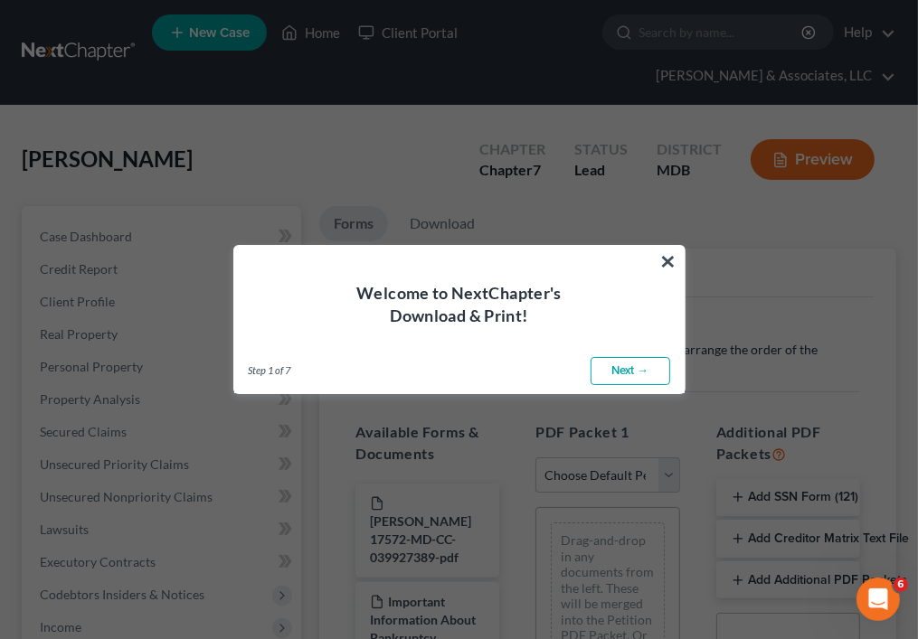
click at [614, 374] on link "Next →" at bounding box center [631, 371] width 80 height 29
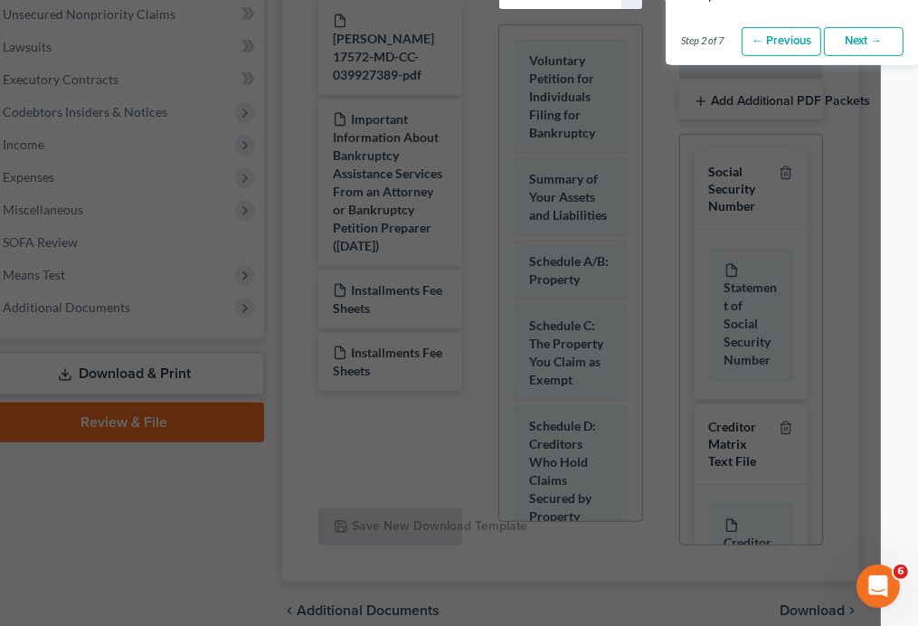
scroll to position [483, 0]
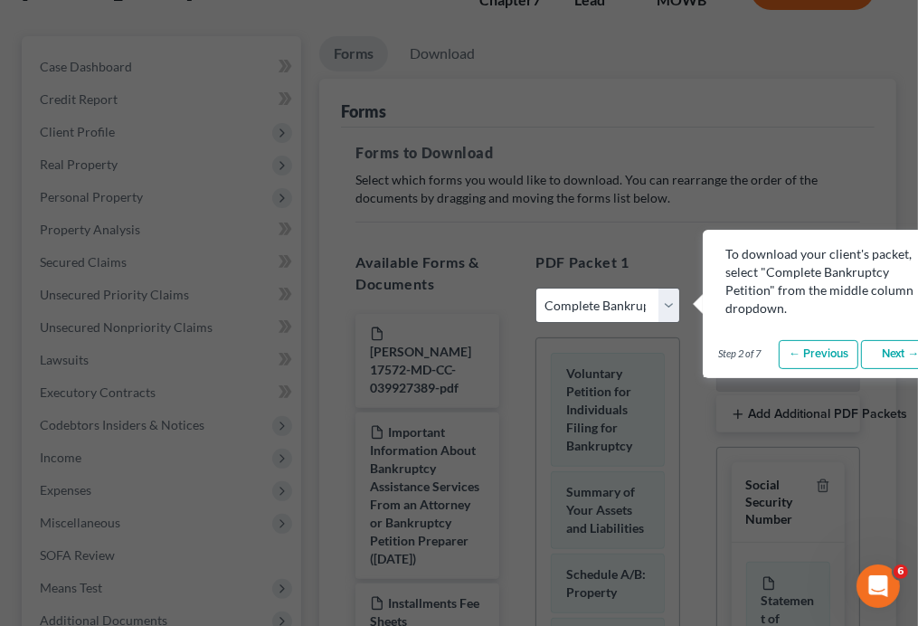
scroll to position [170, 37]
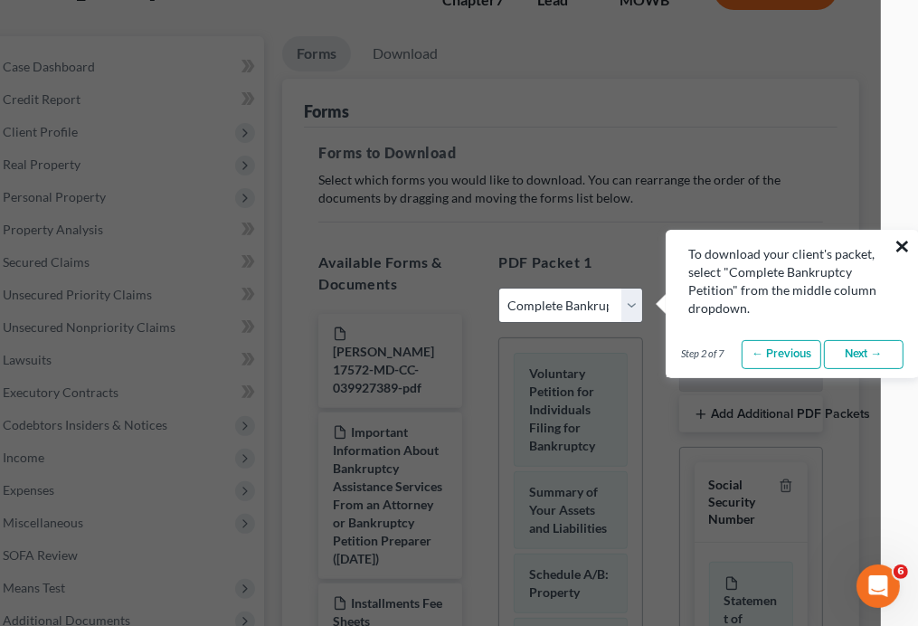
click at [897, 247] on button "×" at bounding box center [902, 246] width 17 height 29
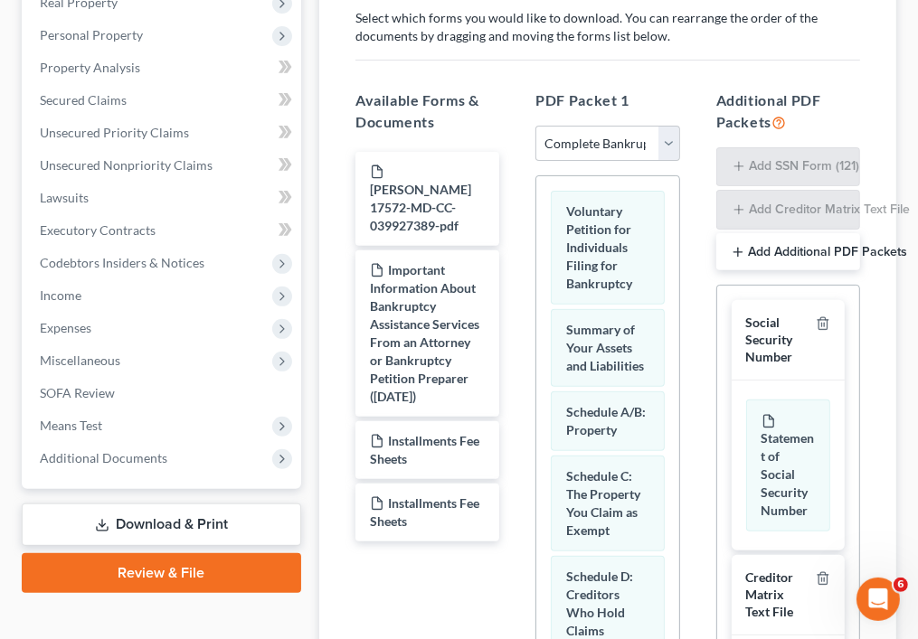
scroll to position [336, 0]
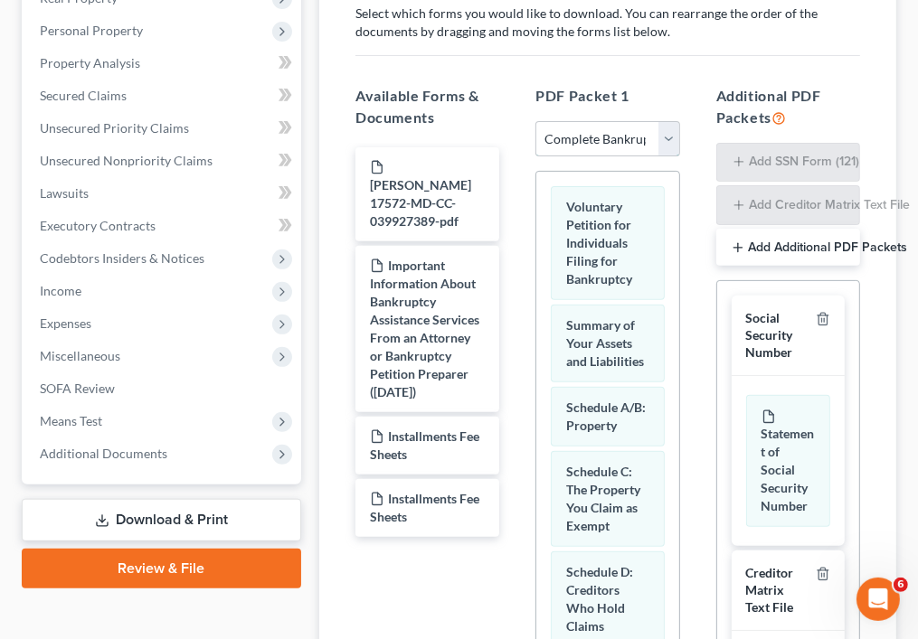
click at [667, 133] on select "Choose Default Petition PDF Packet Complete Bankruptcy Petition (all forms and …" at bounding box center [607, 139] width 144 height 36
select select "1"
click at [535, 121] on select "Choose Default Petition PDF Packet Complete Bankruptcy Petition (all forms and …" at bounding box center [607, 139] width 144 height 36
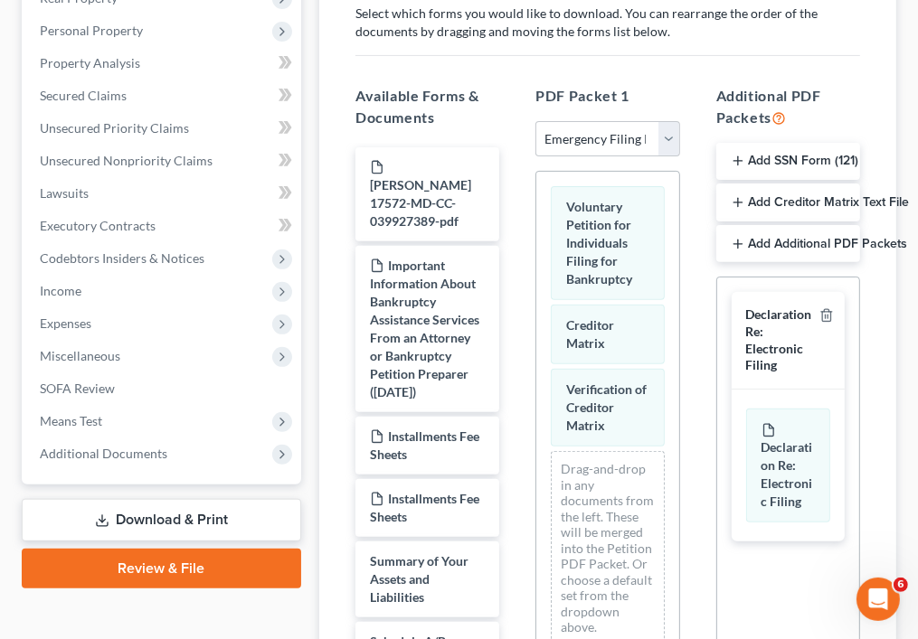
click at [734, 148] on button "Add SSN Form (121)" at bounding box center [788, 162] width 144 height 38
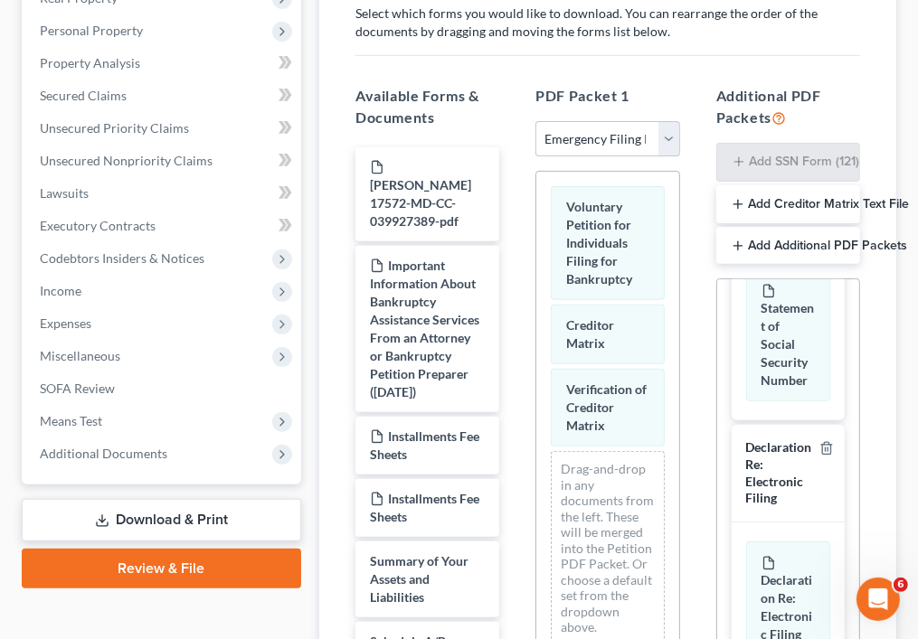
scroll to position [159, 0]
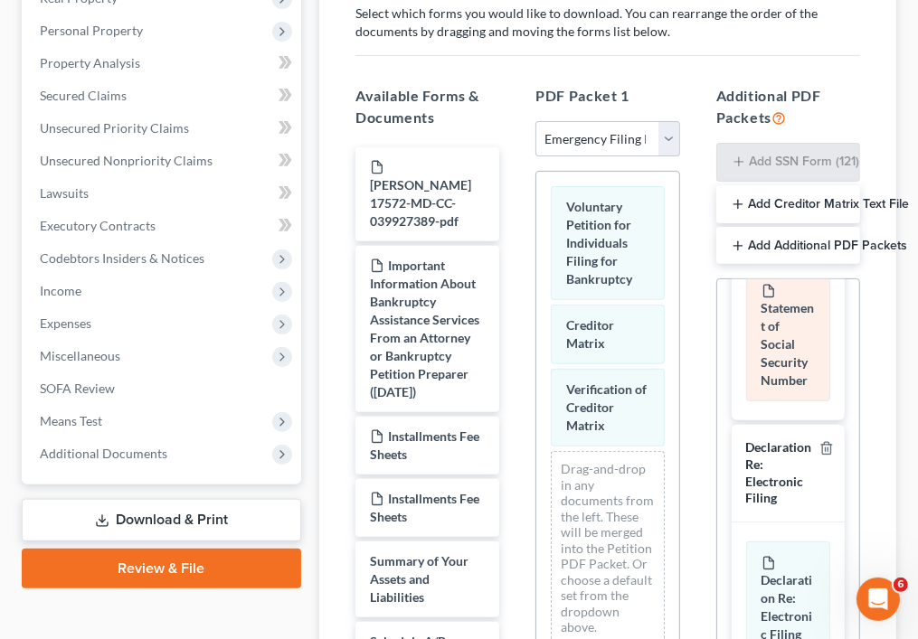
click at [769, 342] on div "Statement of Social Security Number" at bounding box center [788, 336] width 84 height 132
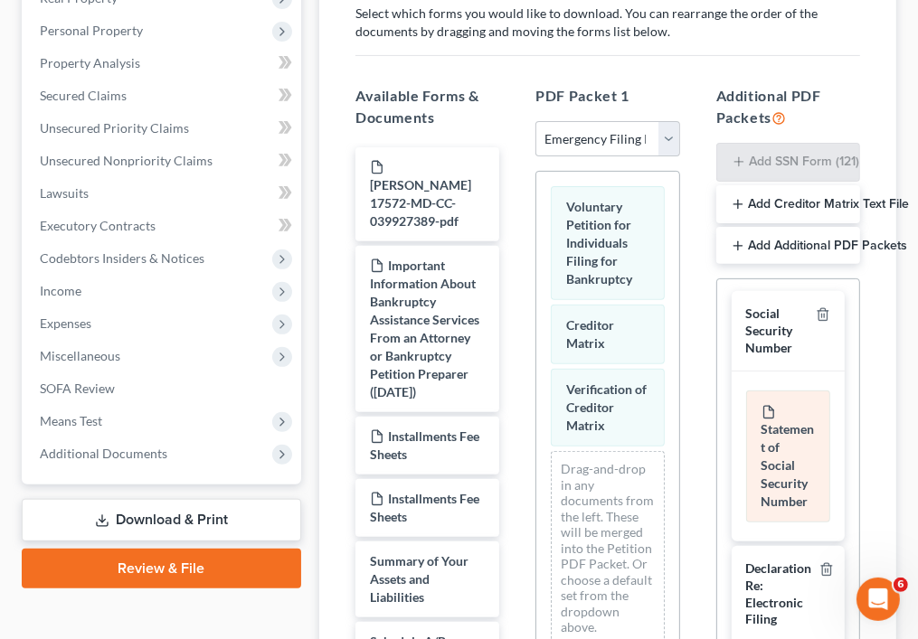
scroll to position [2, 0]
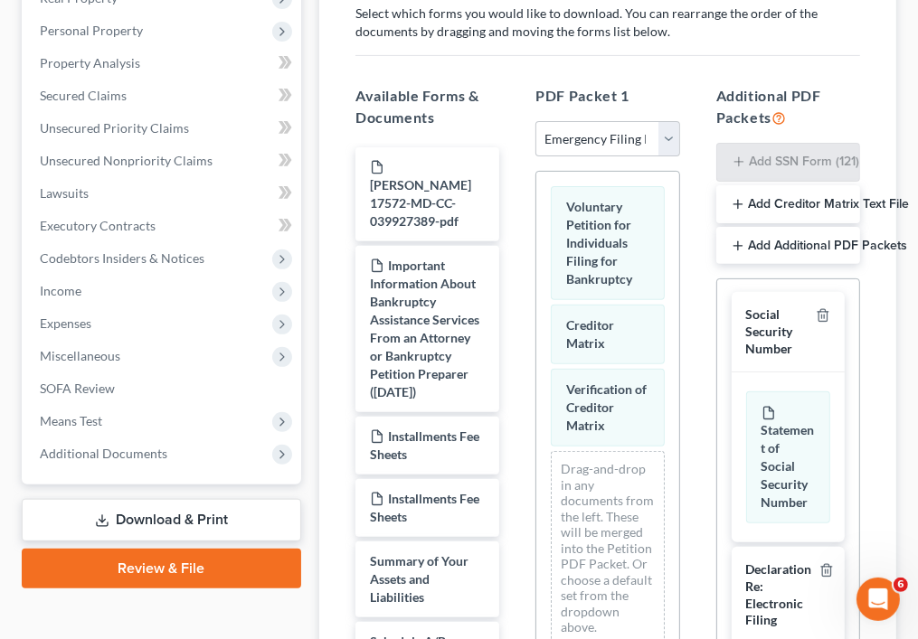
click at [738, 205] on line "button" at bounding box center [738, 204] width 0 height 8
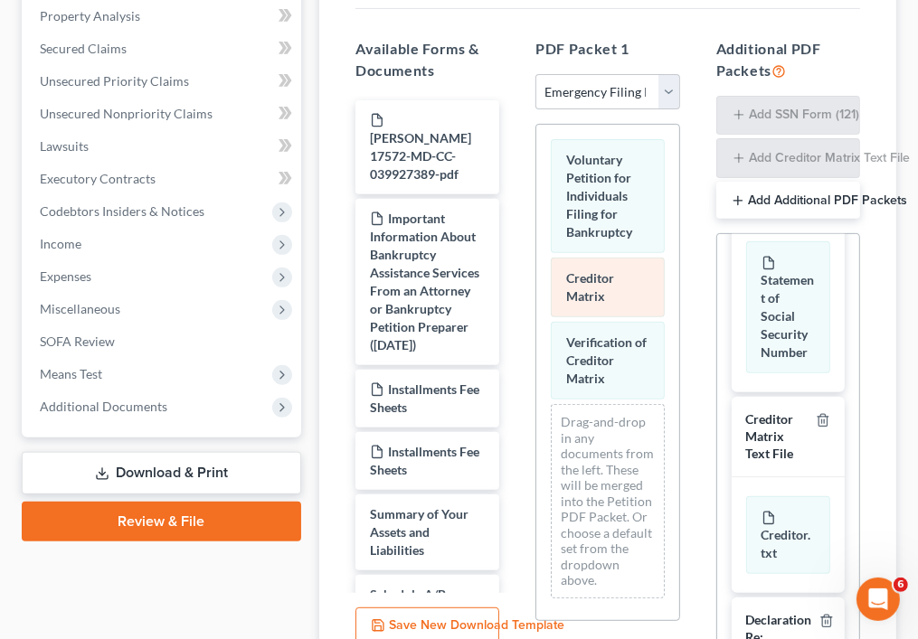
scroll to position [22, 0]
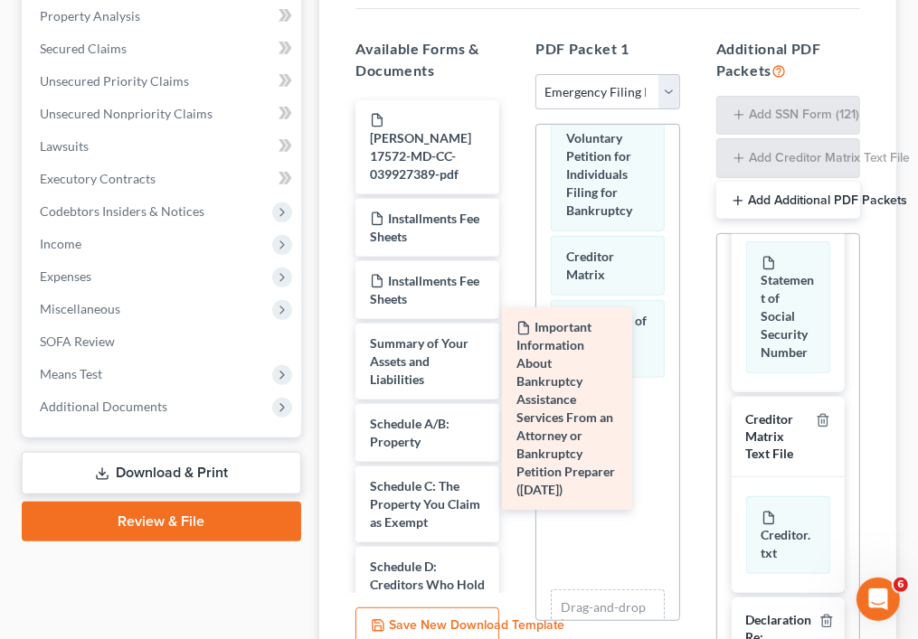
drag, startPoint x: 416, startPoint y: 340, endPoint x: 570, endPoint y: 480, distance: 208.1
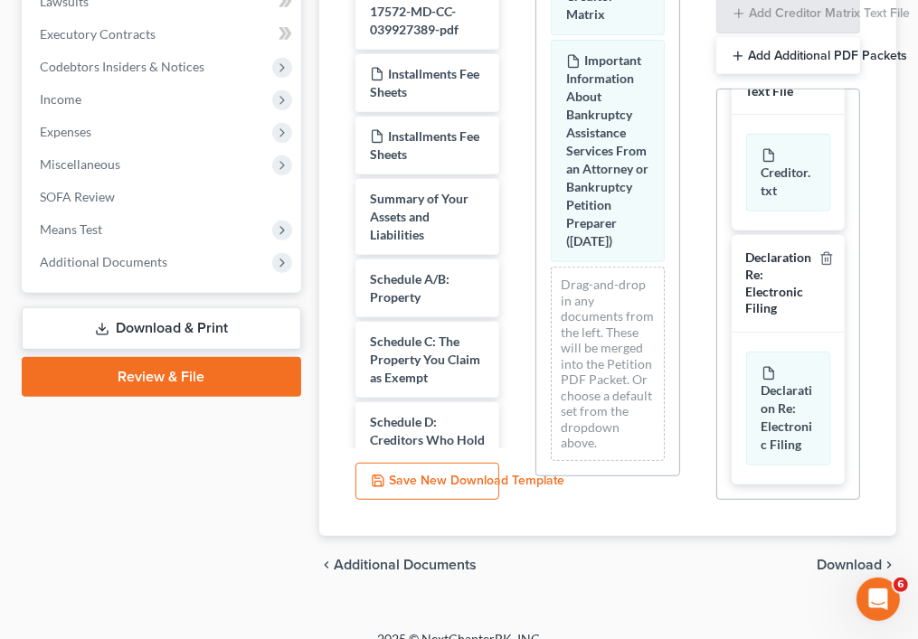
scroll to position [530, 0]
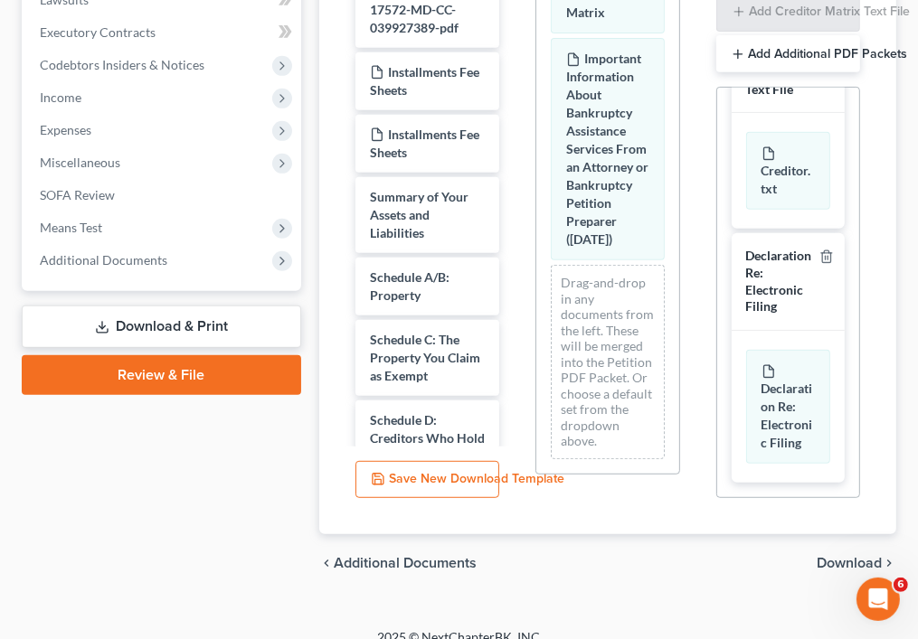
click at [186, 328] on link "Download & Print" at bounding box center [161, 327] width 279 height 43
click at [166, 375] on link "Review & File" at bounding box center [161, 375] width 279 height 40
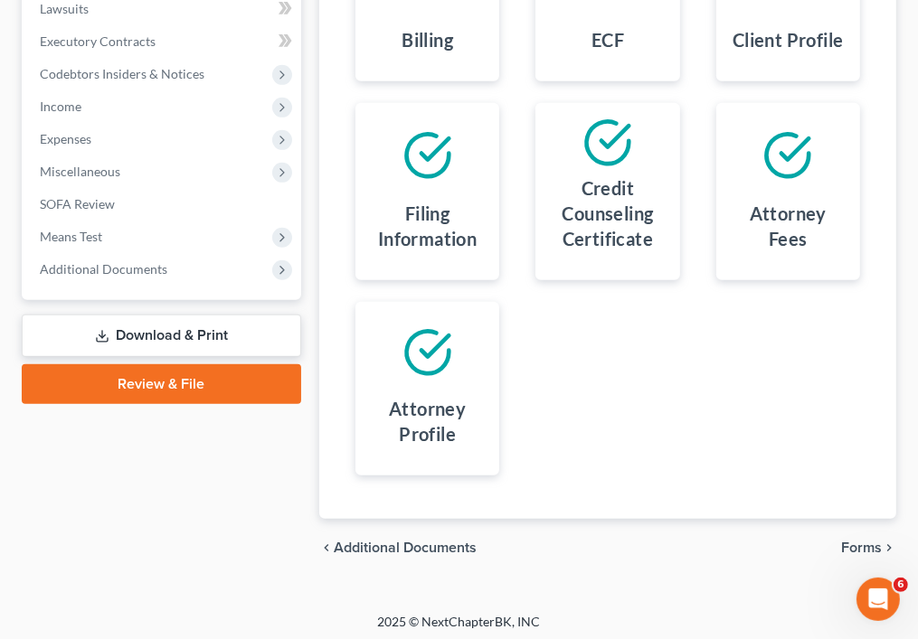
scroll to position [525, 0]
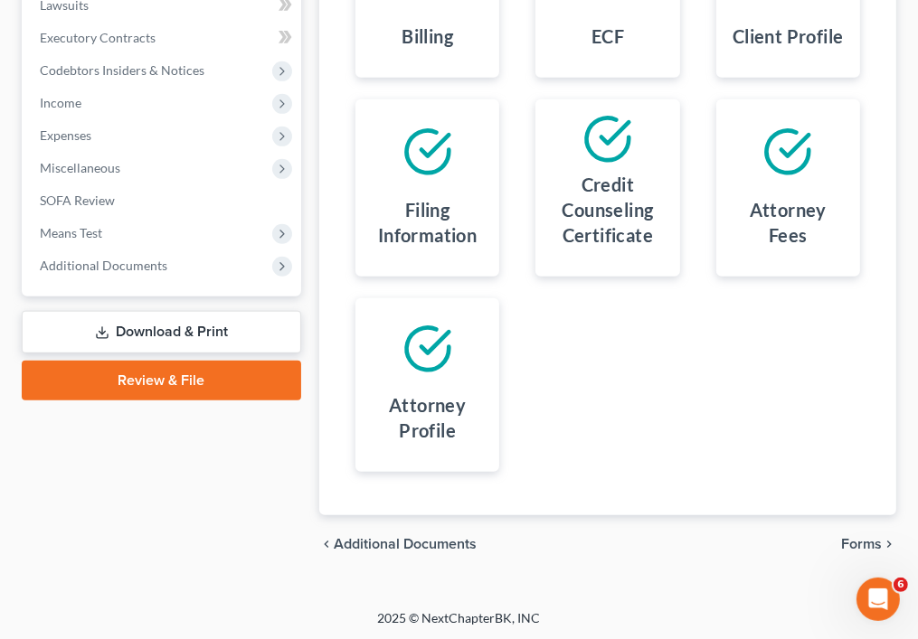
click at [868, 538] on span "Forms" at bounding box center [861, 544] width 41 height 14
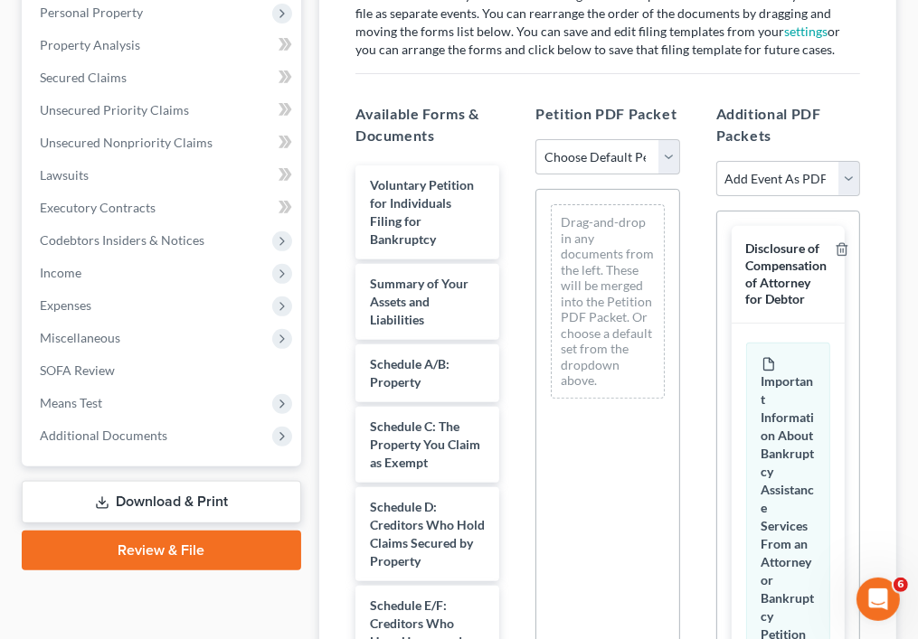
scroll to position [347, 0]
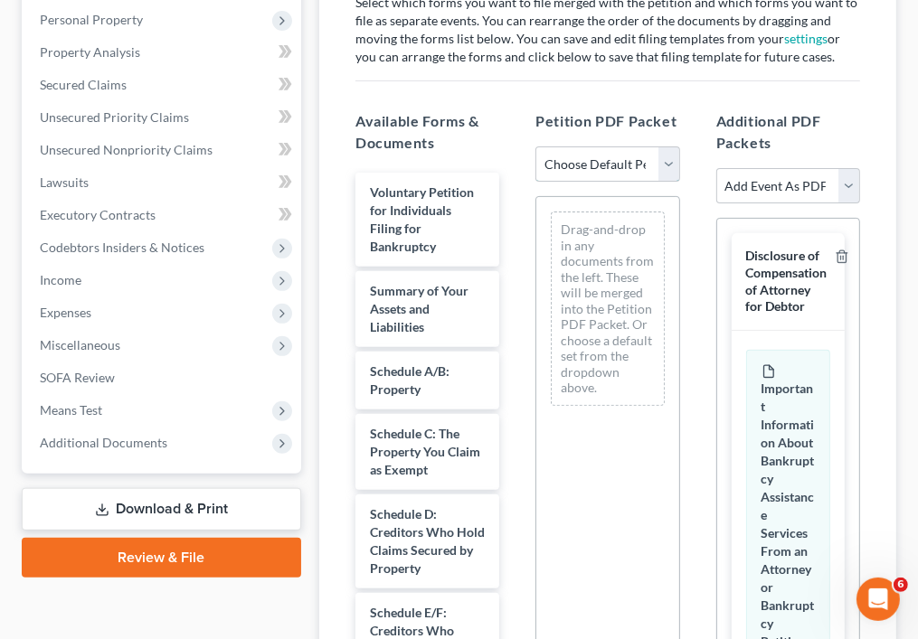
click at [675, 166] on select "Choose Default Petition PDF Packet Emergency Filing (Voluntary Petition and Cre…" at bounding box center [607, 165] width 144 height 36
select select "0"
click at [535, 147] on select "Choose Default Petition PDF Packet Emergency Filing (Voluntary Petition and Cre…" at bounding box center [607, 165] width 144 height 36
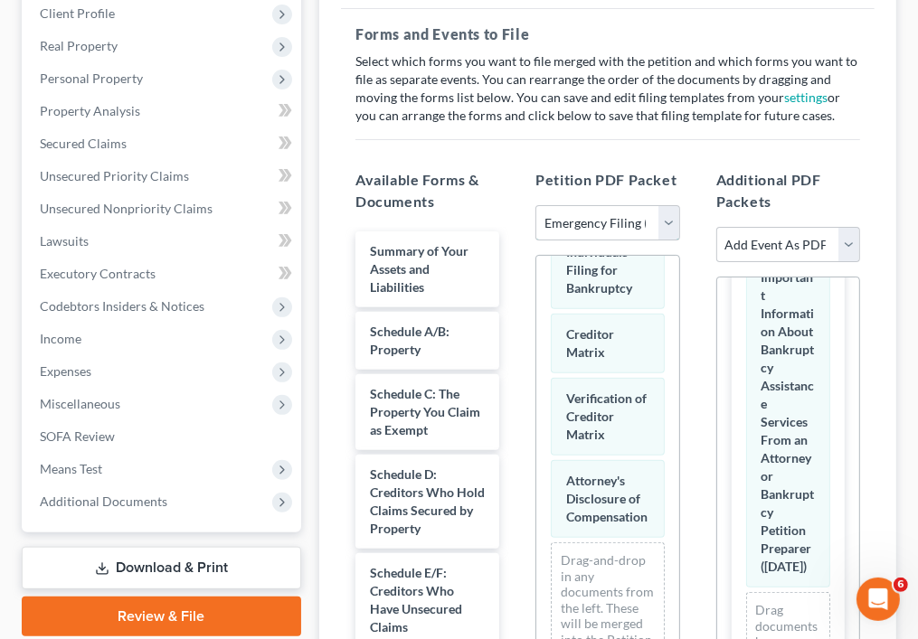
scroll to position [289, 4]
click at [832, 232] on select "Add Event As PDF Packet Affidavit re: NO Tax Returns Amended Matrix Adding Cred…" at bounding box center [788, 245] width 144 height 36
click at [692, 173] on div "Petition PDF Packet Choose Default Petition PDF Packet Emergency Filing (Volunt…" at bounding box center [607, 472] width 180 height 635
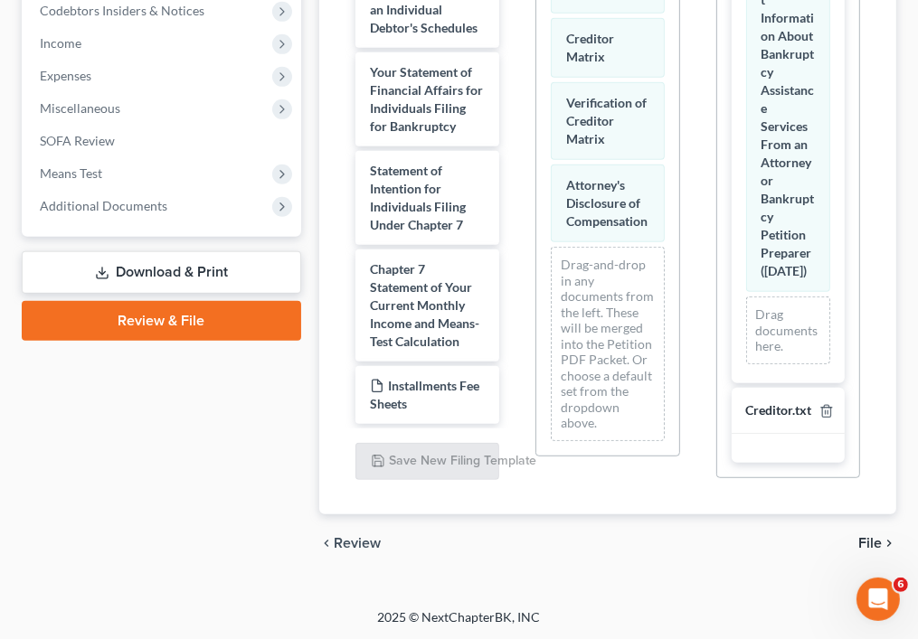
scroll to position [294, 0]
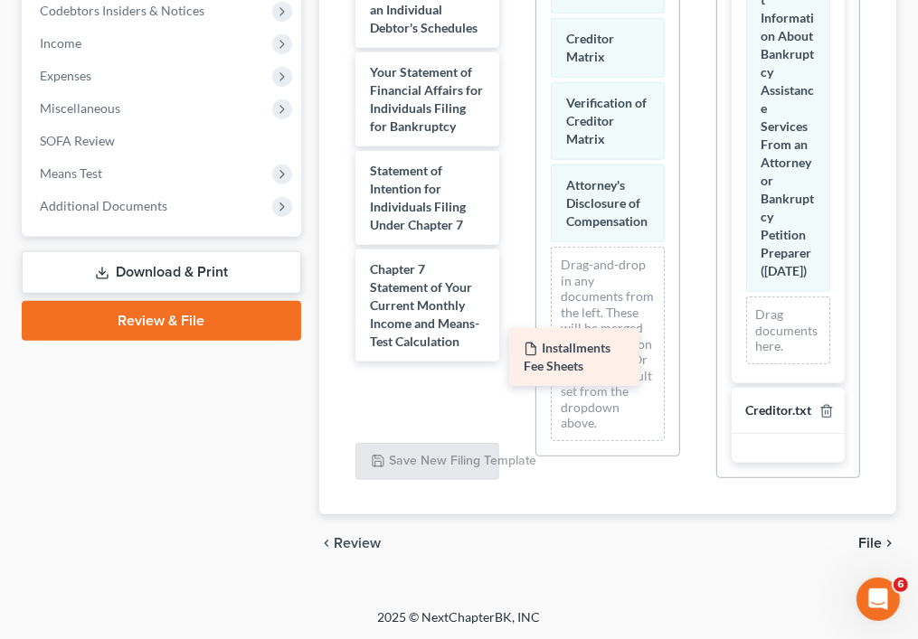
drag, startPoint x: 431, startPoint y: 393, endPoint x: 588, endPoint y: 357, distance: 160.6
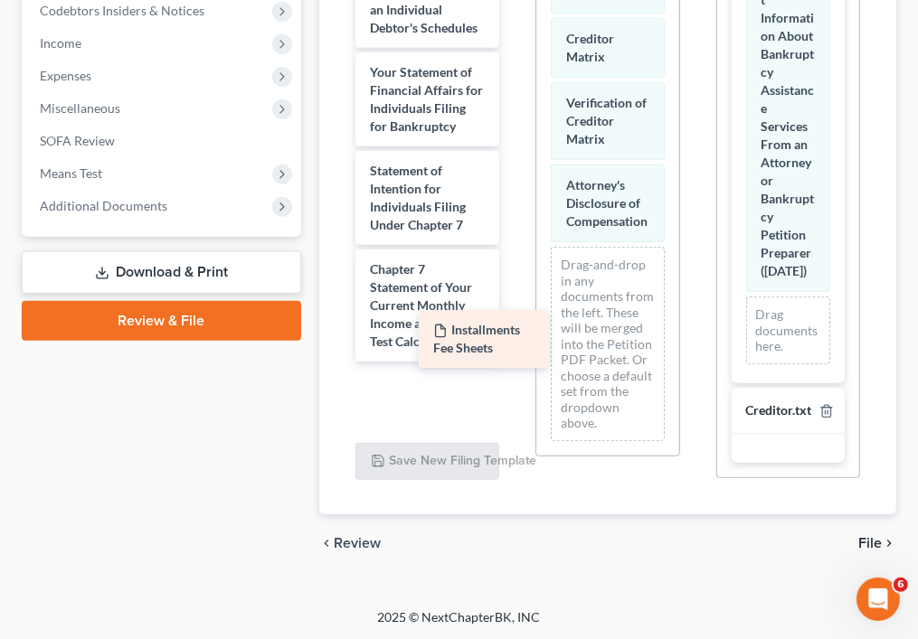
scroll to position [698, 0]
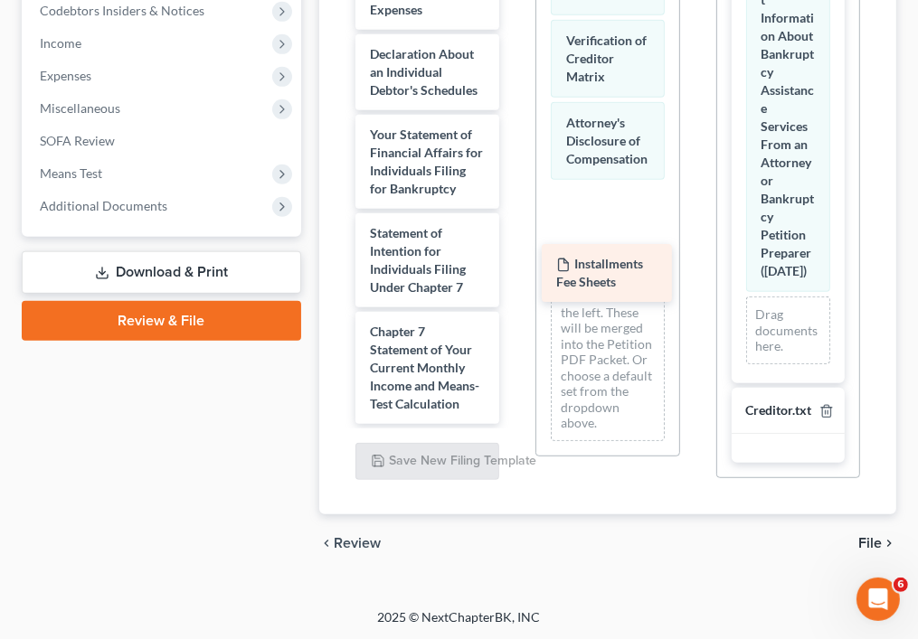
drag, startPoint x: 410, startPoint y: 398, endPoint x: 596, endPoint y: 278, distance: 221.8
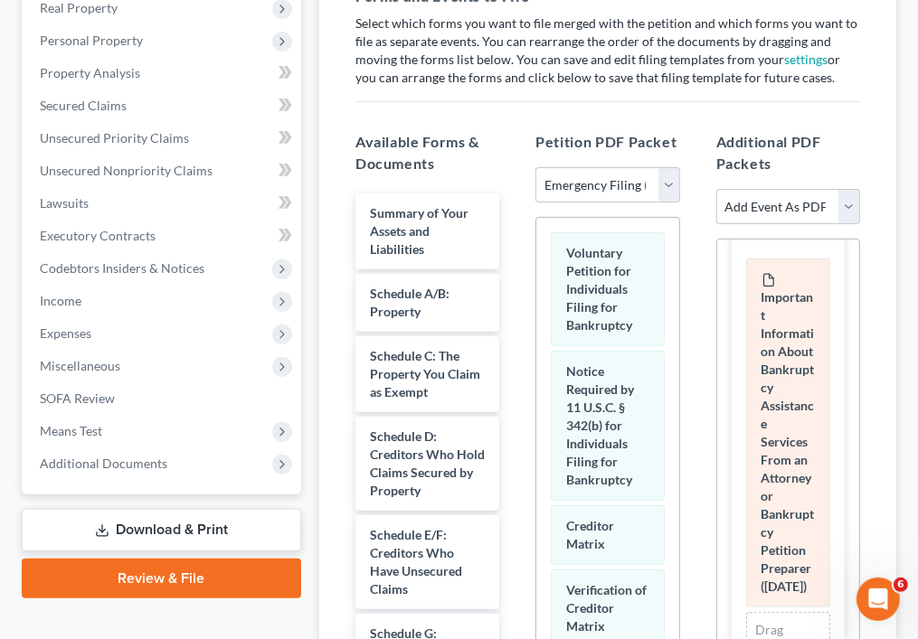
scroll to position [107, 4]
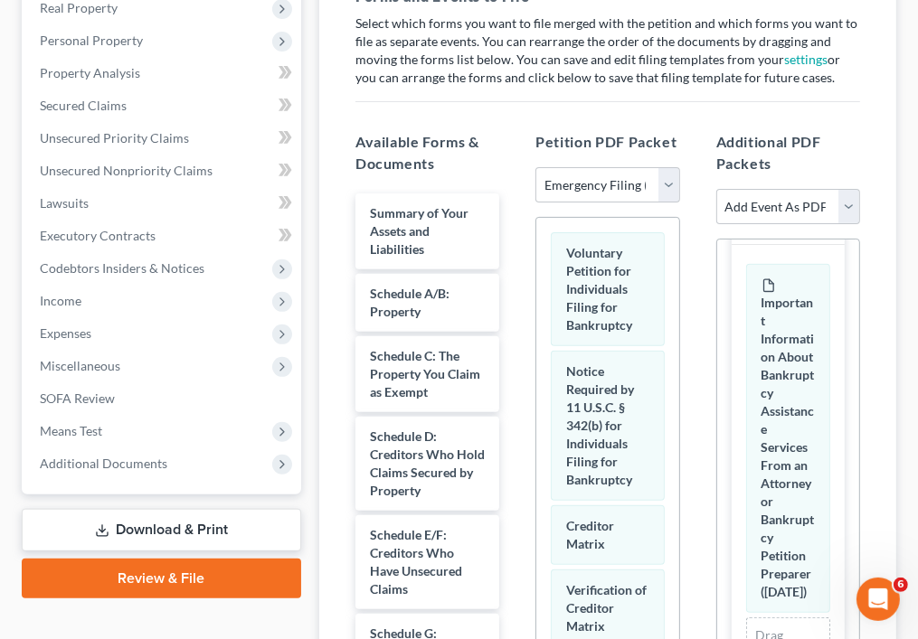
click at [206, 525] on link "Download & Print" at bounding box center [161, 530] width 279 height 43
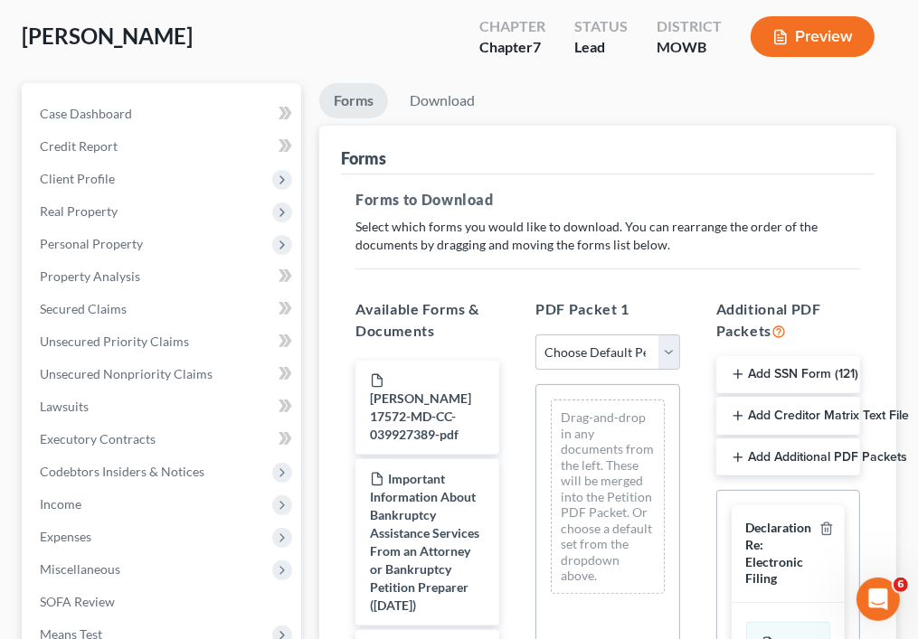
scroll to position [127, 0]
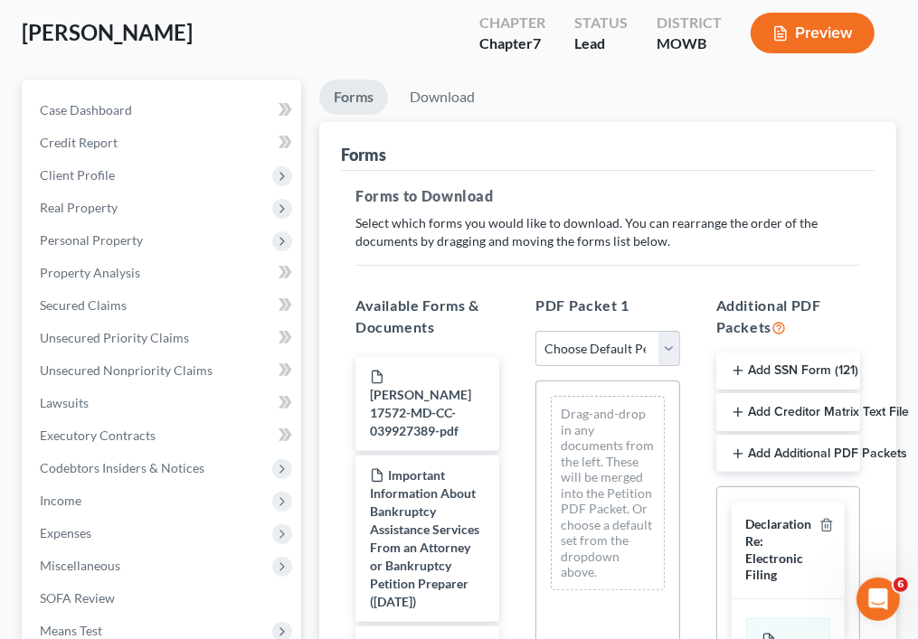
click at [734, 366] on icon "button" at bounding box center [738, 371] width 14 height 14
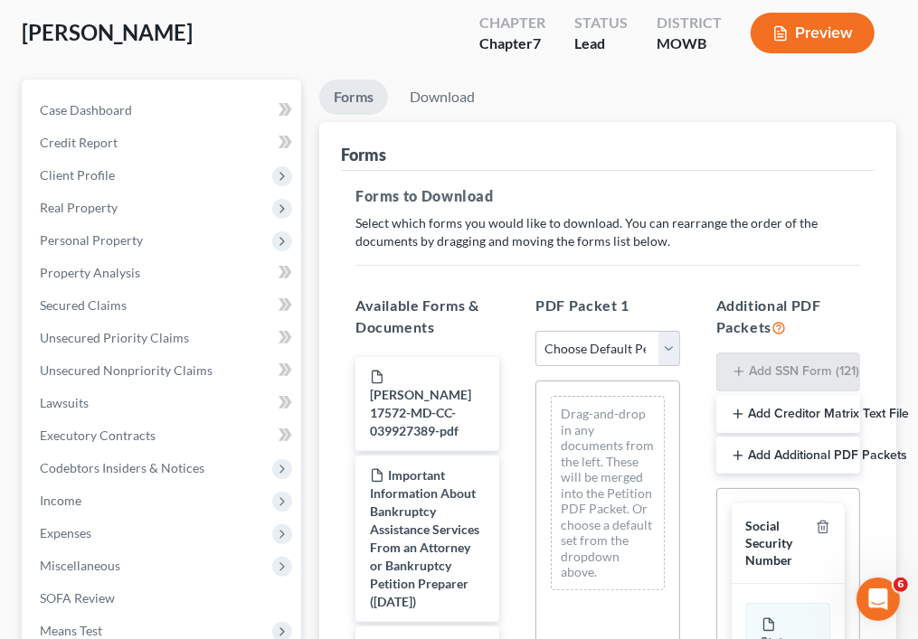
click at [734, 414] on line "button" at bounding box center [738, 414] width 8 height 0
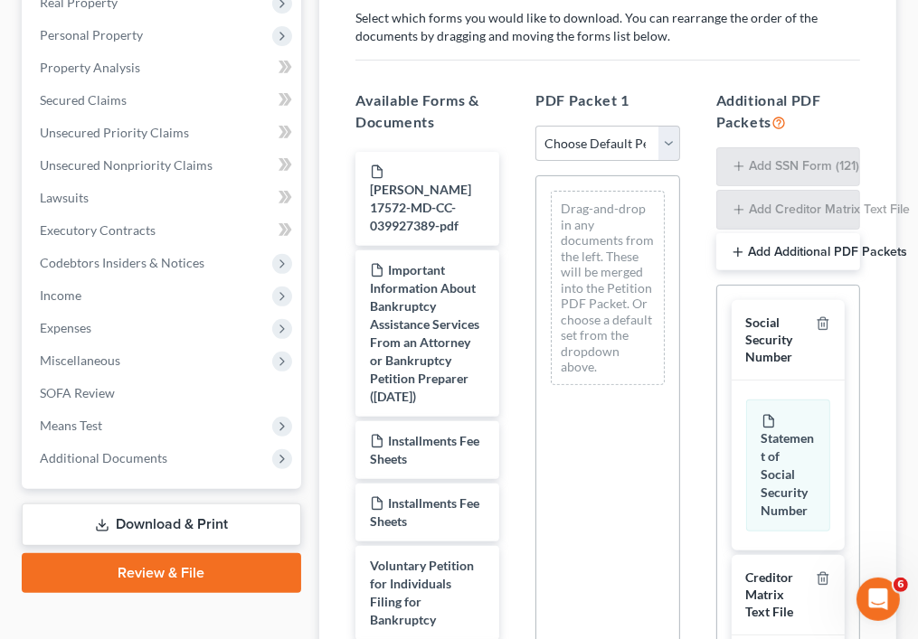
scroll to position [333, 0]
click at [662, 137] on select "Choose Default Petition PDF Packet Complete Bankruptcy Petition (all forms and …" at bounding box center [607, 143] width 144 height 36
click at [535, 125] on select "Choose Default Petition PDF Packet Complete Bankruptcy Petition (all forms and …" at bounding box center [607, 143] width 144 height 36
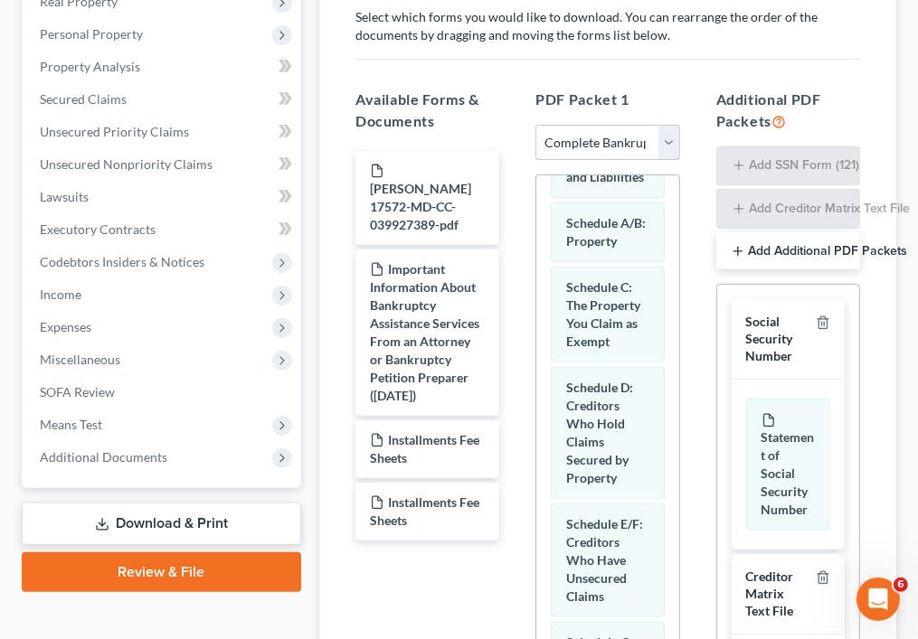
scroll to position [0, 0]
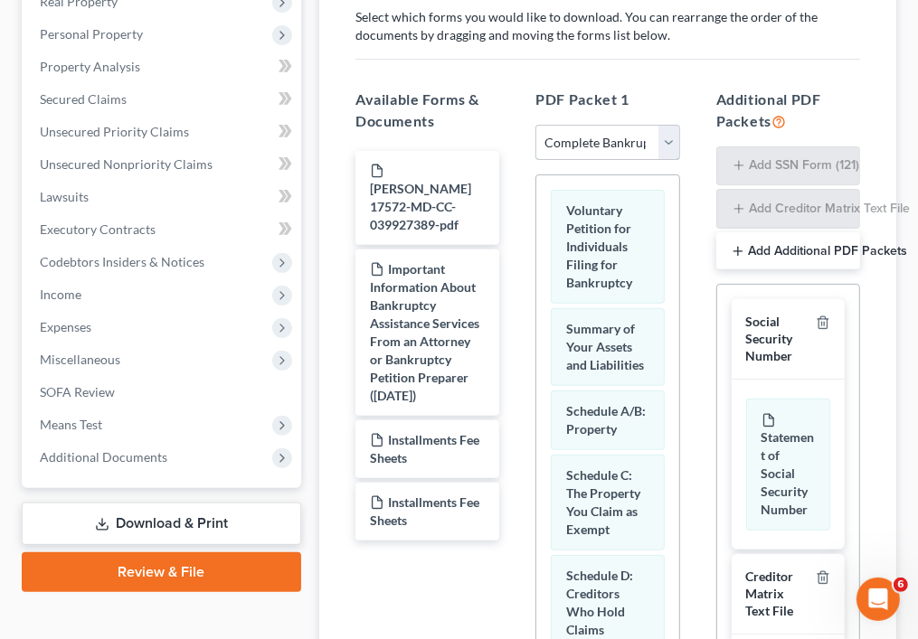
click at [662, 128] on select "Choose Default Petition PDF Packet Complete Bankruptcy Petition (all forms and …" at bounding box center [607, 143] width 144 height 36
select select "1"
click at [535, 125] on select "Choose Default Petition PDF Packet Complete Bankruptcy Petition (all forms and …" at bounding box center [607, 143] width 144 height 36
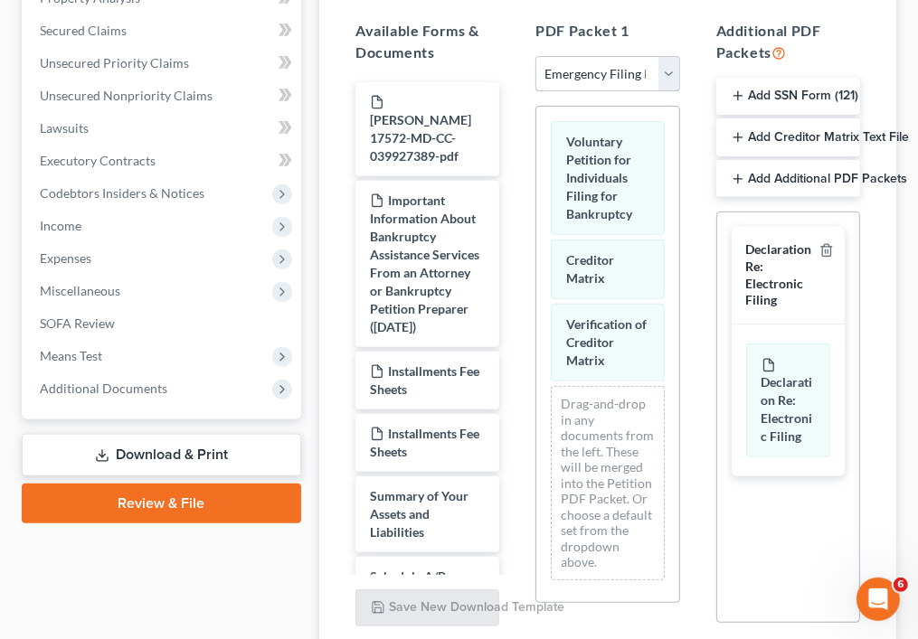
scroll to position [401, 0]
click at [734, 175] on icon "button" at bounding box center [738, 180] width 14 height 14
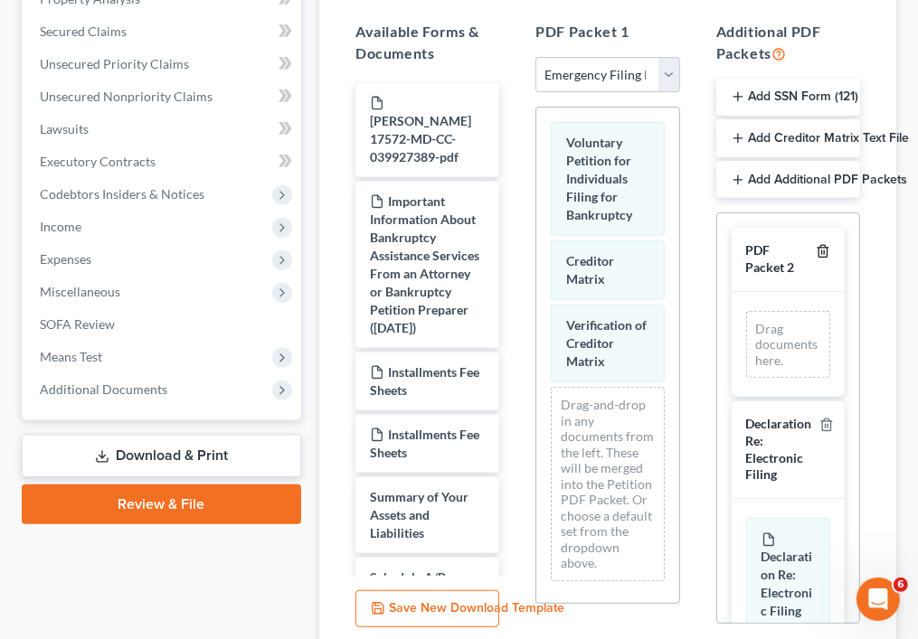
click at [816, 249] on icon "button" at bounding box center [823, 251] width 14 height 14
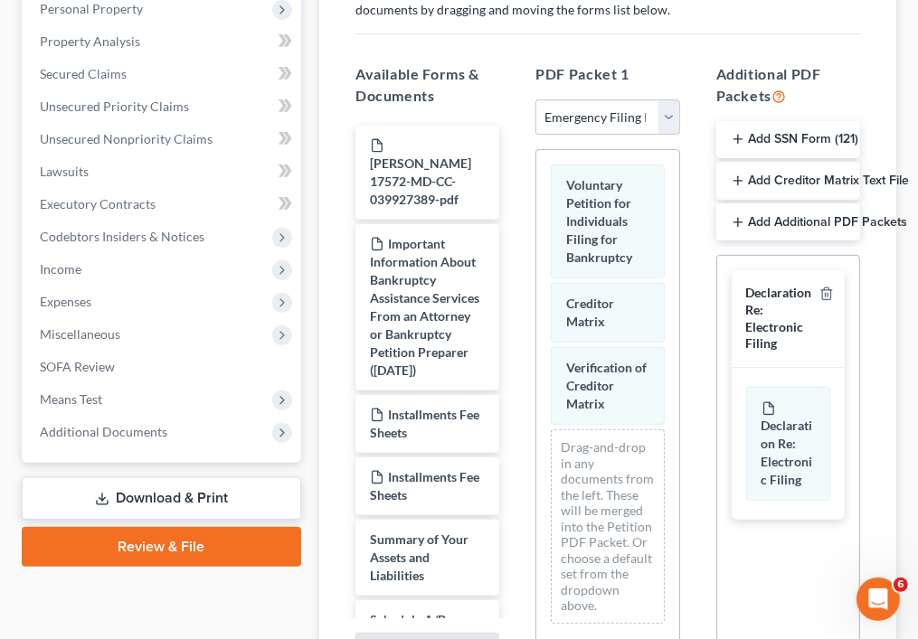
scroll to position [358, 0]
click at [736, 127] on button "Add SSN Form (121)" at bounding box center [788, 140] width 144 height 38
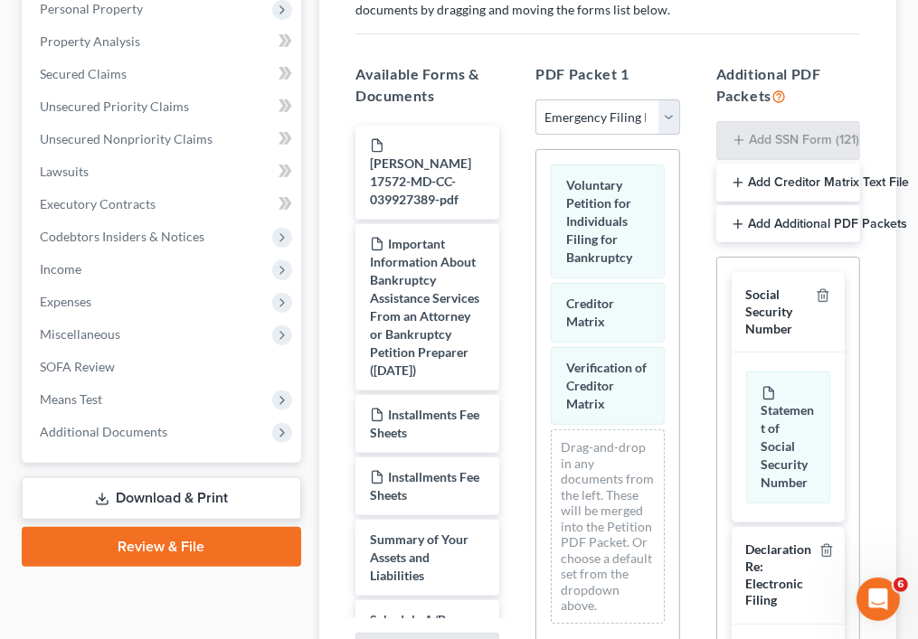
click at [742, 185] on icon "button" at bounding box center [738, 182] width 14 height 14
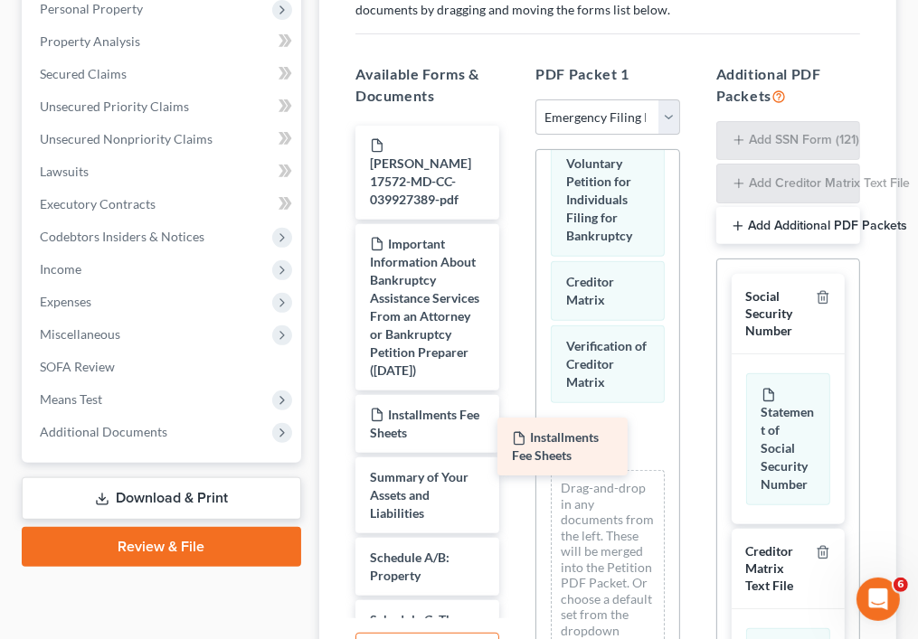
drag, startPoint x: 434, startPoint y: 449, endPoint x: 576, endPoint y: 455, distance: 142.1
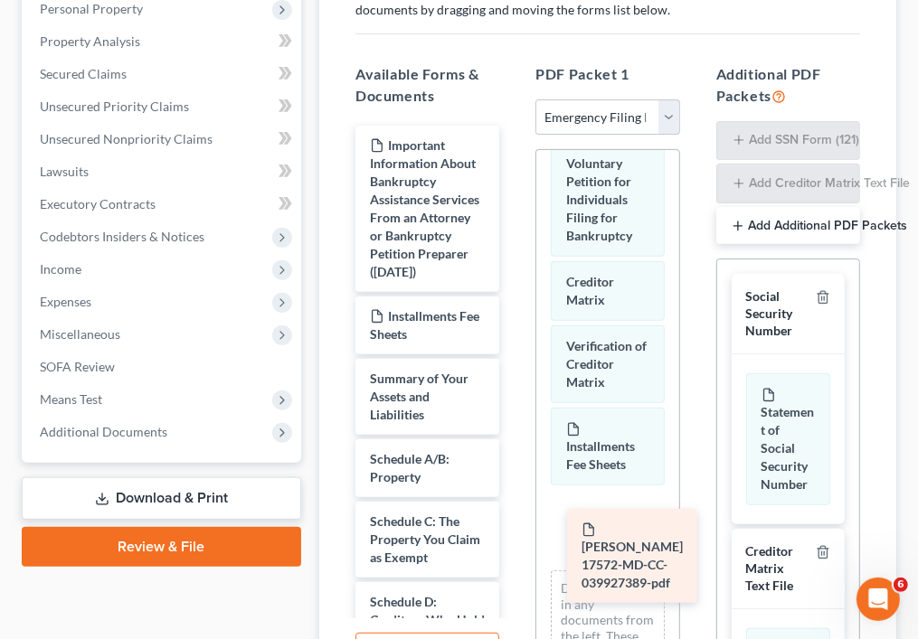
drag, startPoint x: 443, startPoint y: 160, endPoint x: 649, endPoint y: 543, distance: 434.6
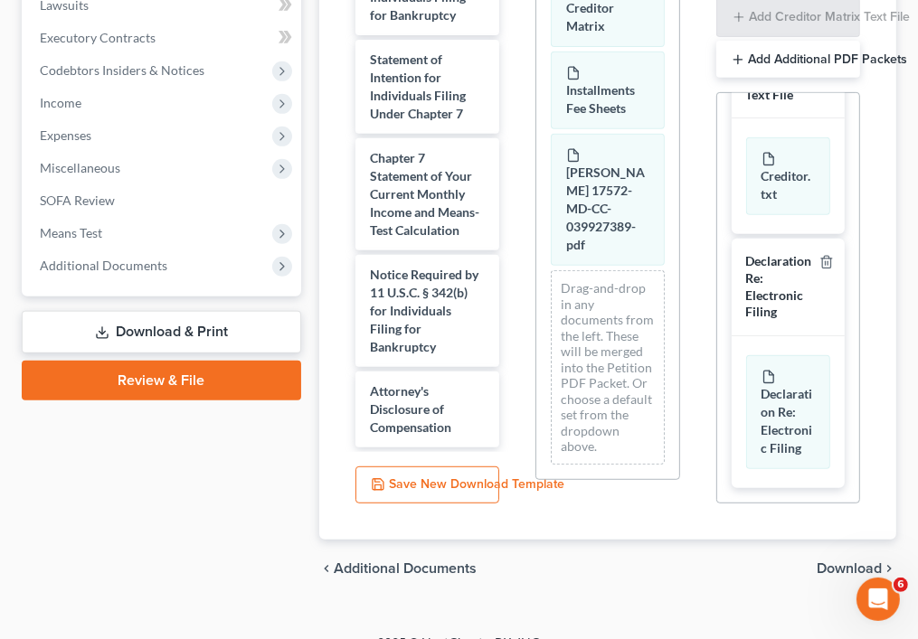
scroll to position [538, 0]
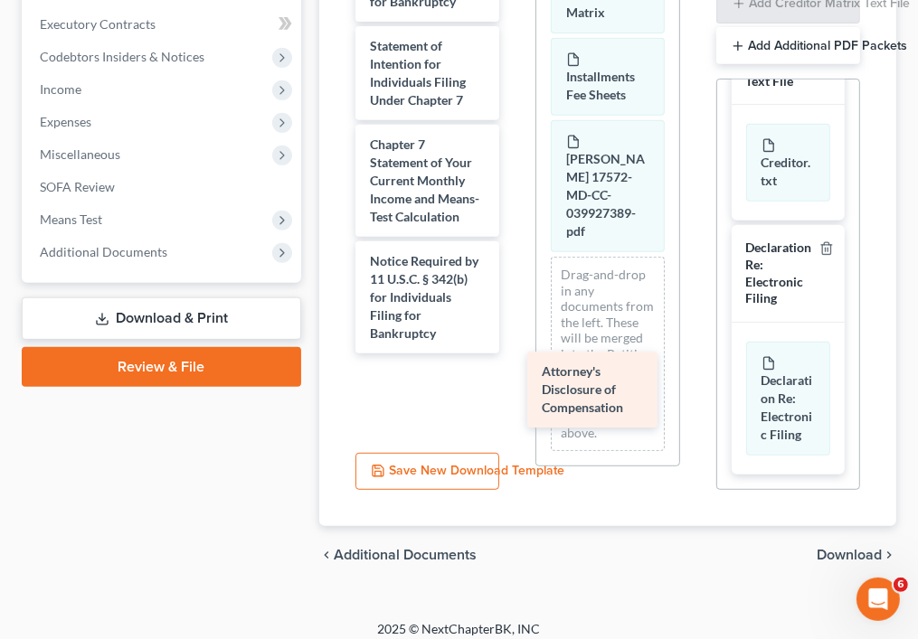
drag, startPoint x: 434, startPoint y: 375, endPoint x: 608, endPoint y: 371, distance: 173.7
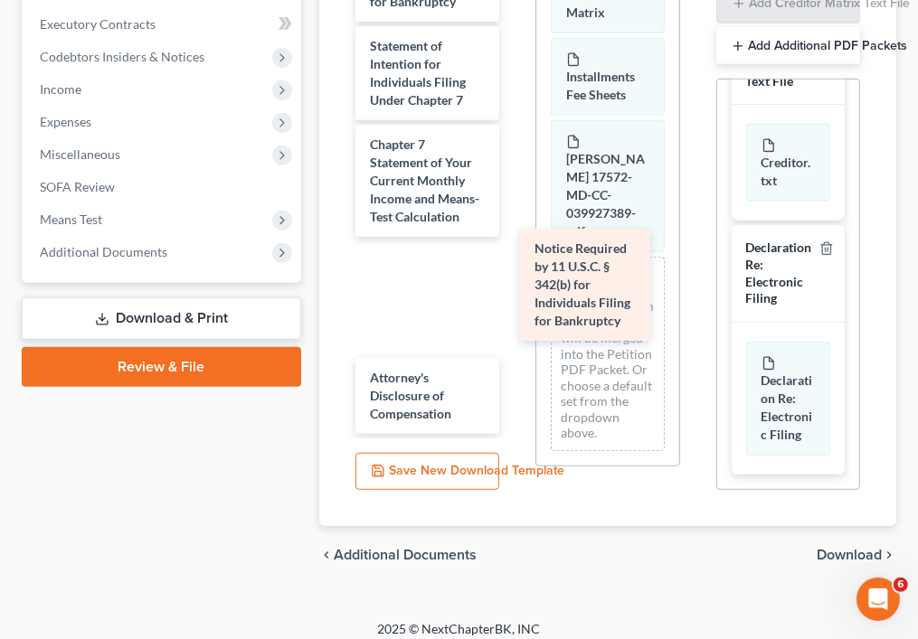
scroll to position [1047, 0]
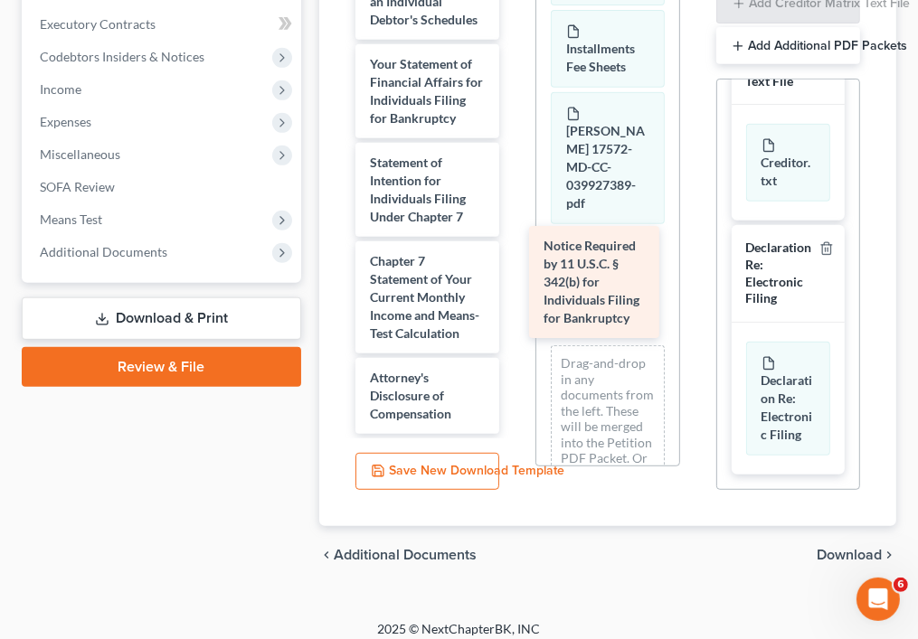
drag, startPoint x: 382, startPoint y: 288, endPoint x: 555, endPoint y: 273, distance: 174.3
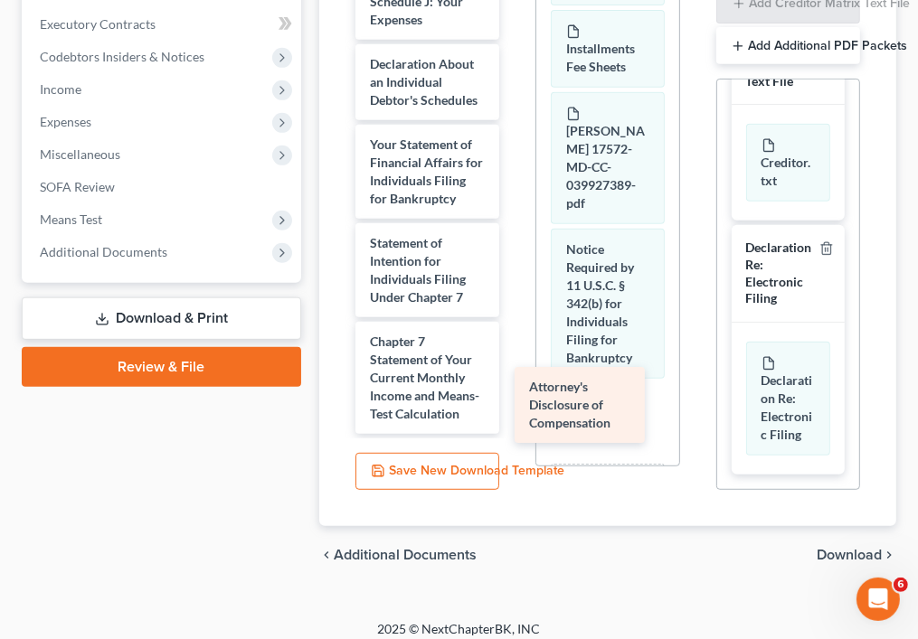
scroll to position [967, 0]
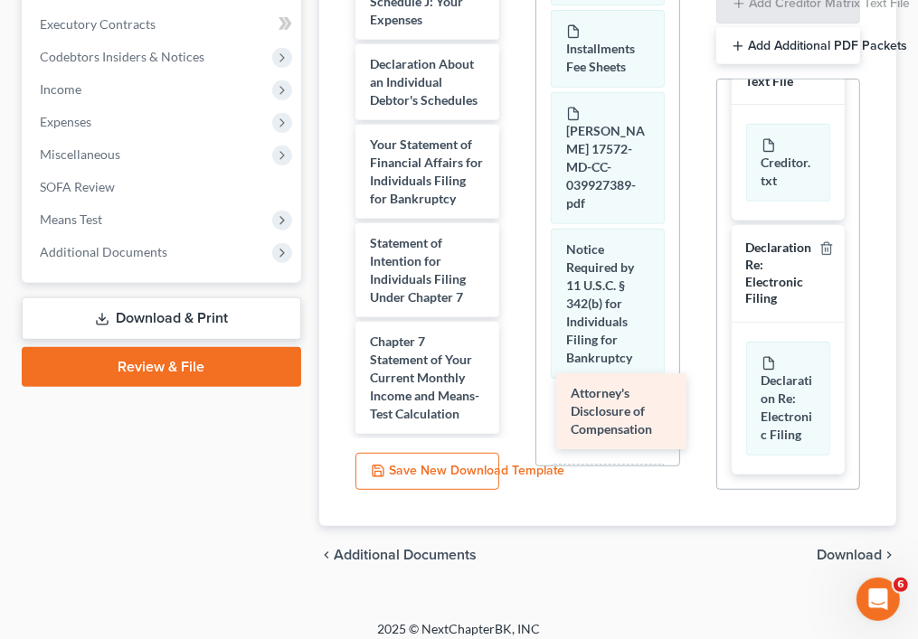
drag, startPoint x: 412, startPoint y: 404, endPoint x: 611, endPoint y: 422, distance: 199.8
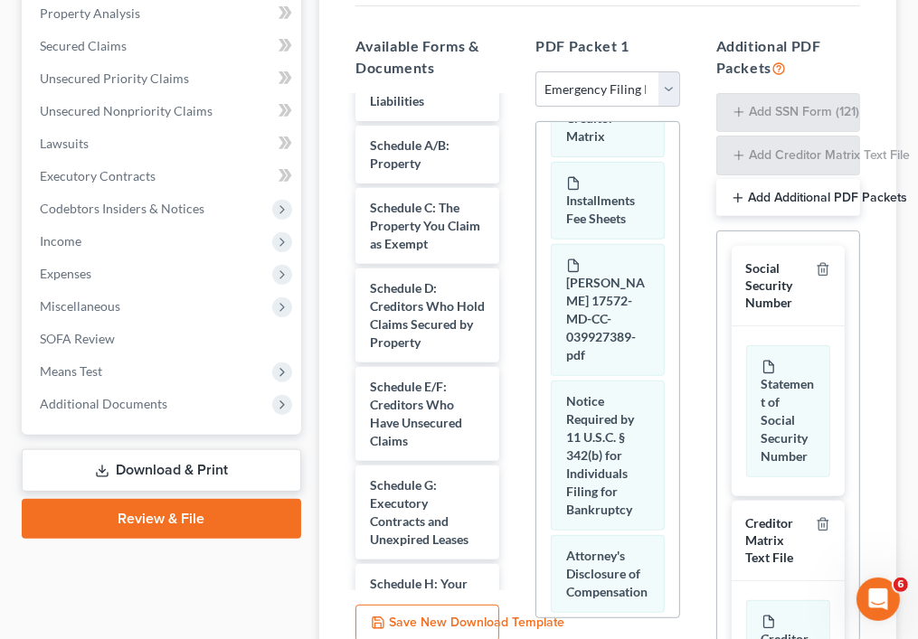
scroll to position [550, 0]
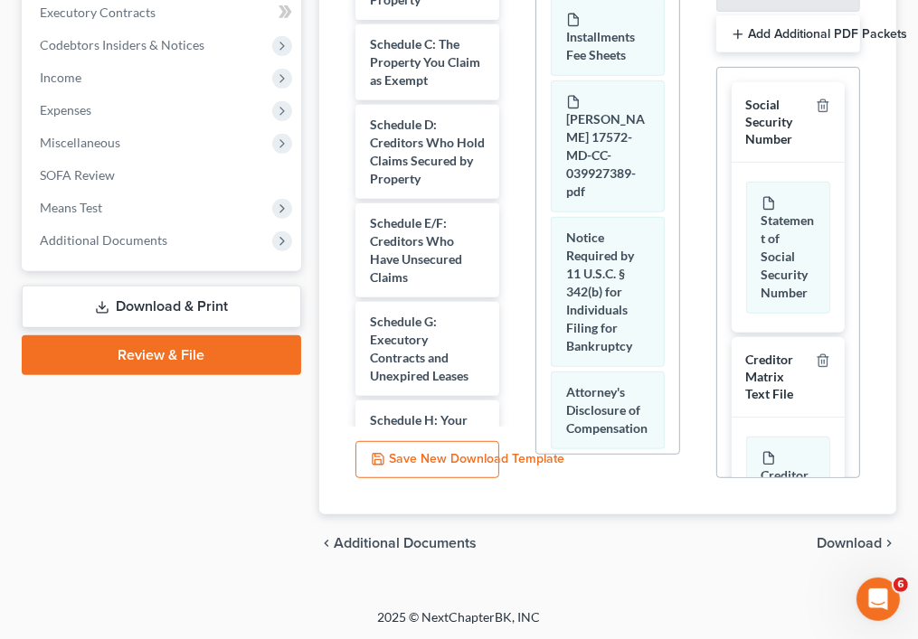
click at [866, 545] on span "Download" at bounding box center [849, 543] width 65 height 14
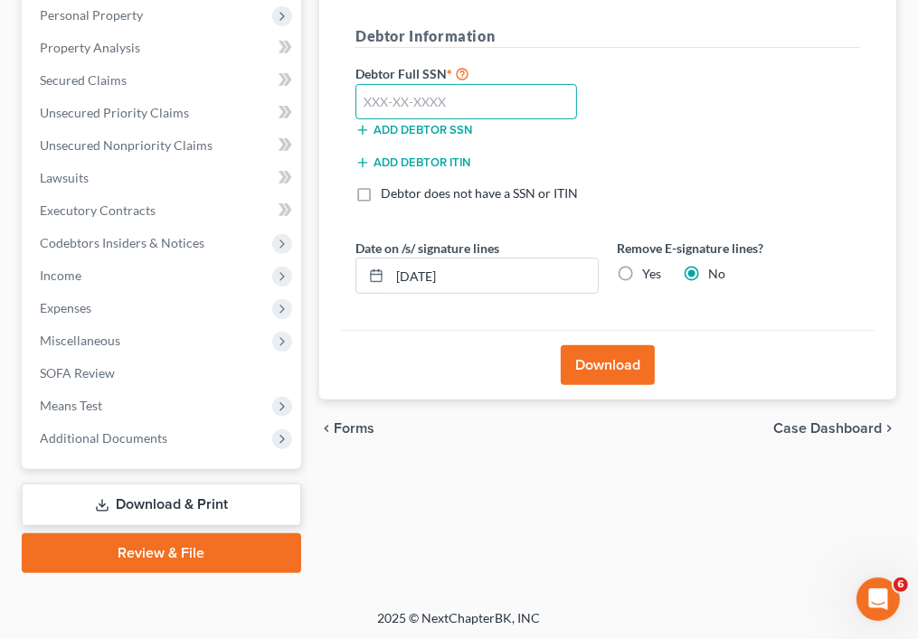
click at [510, 99] on input "text" at bounding box center [466, 102] width 222 height 36
type input "216-11-2123"
click at [207, 553] on link "Review & File" at bounding box center [161, 554] width 279 height 40
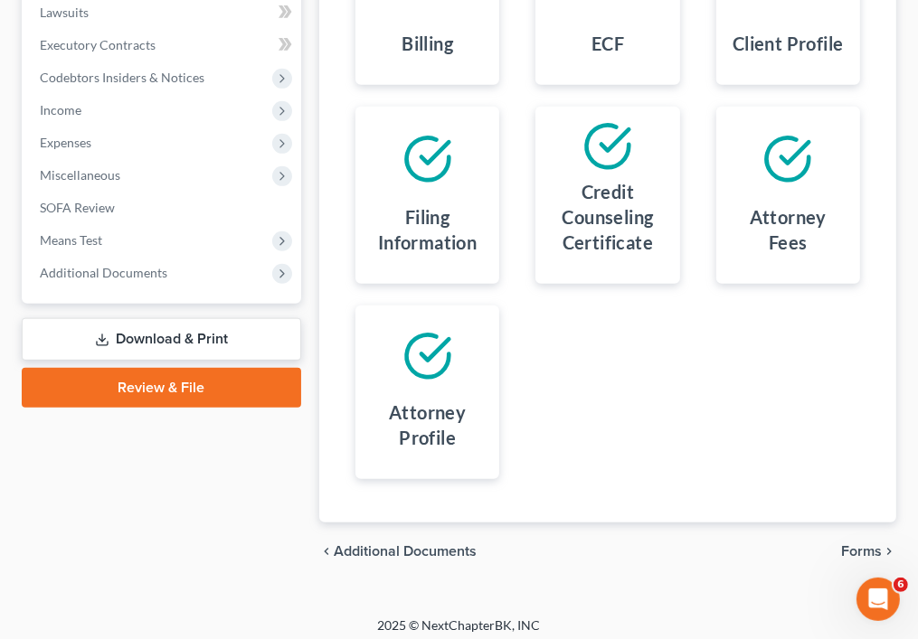
scroll to position [525, 0]
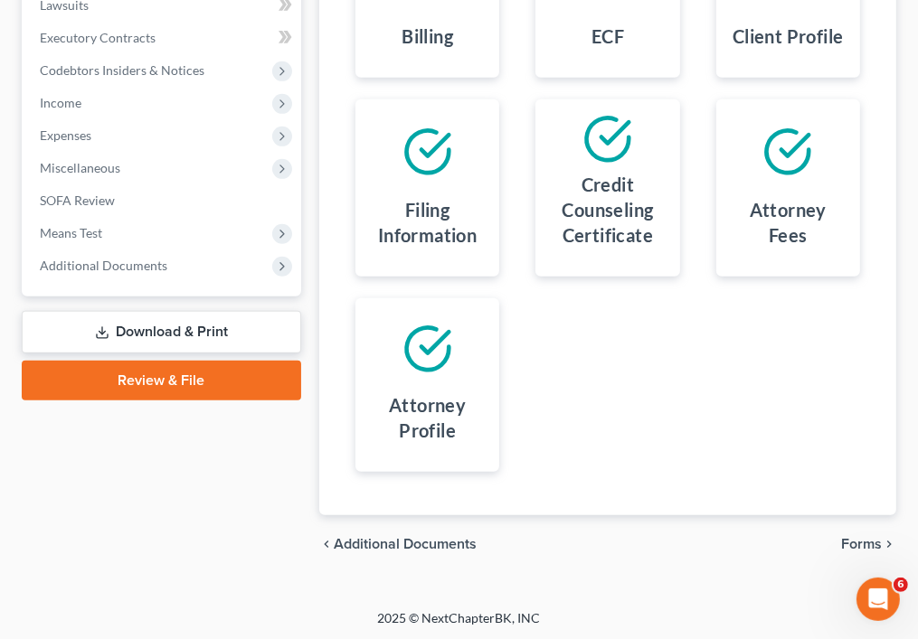
click at [857, 542] on span "Forms" at bounding box center [861, 544] width 41 height 14
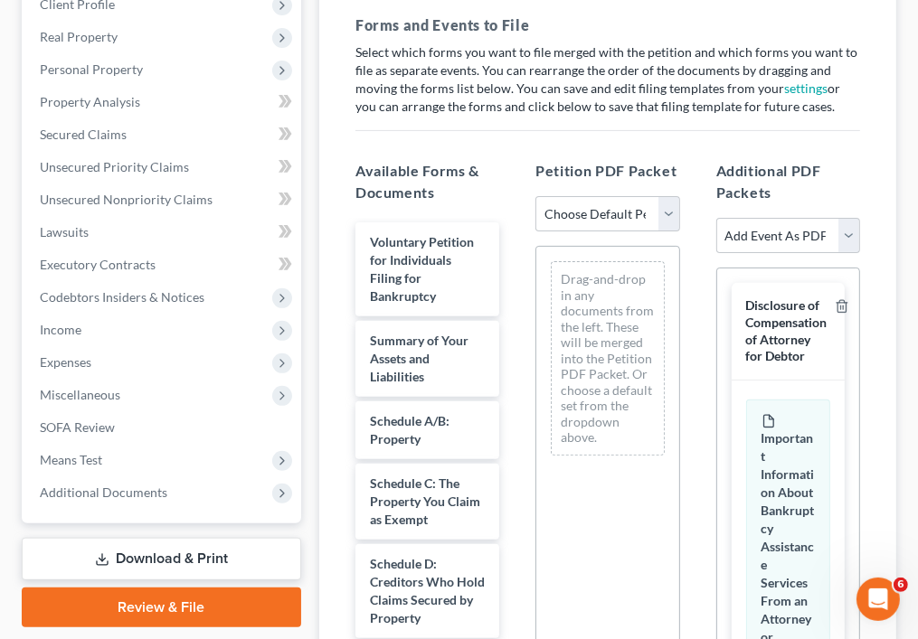
scroll to position [297, 0]
click at [664, 206] on select "Choose Default Petition PDF Packet Emergency Filing (Voluntary Petition and Cre…" at bounding box center [607, 215] width 144 height 36
select select "0"
click at [535, 197] on select "Choose Default Petition PDF Packet Emergency Filing (Voluntary Petition and Cre…" at bounding box center [607, 215] width 144 height 36
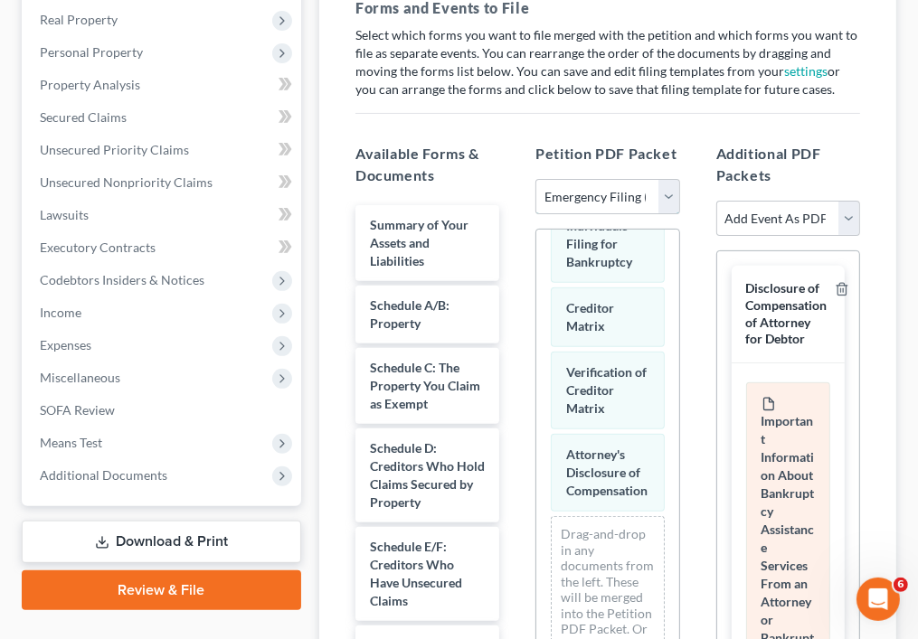
scroll to position [309, 0]
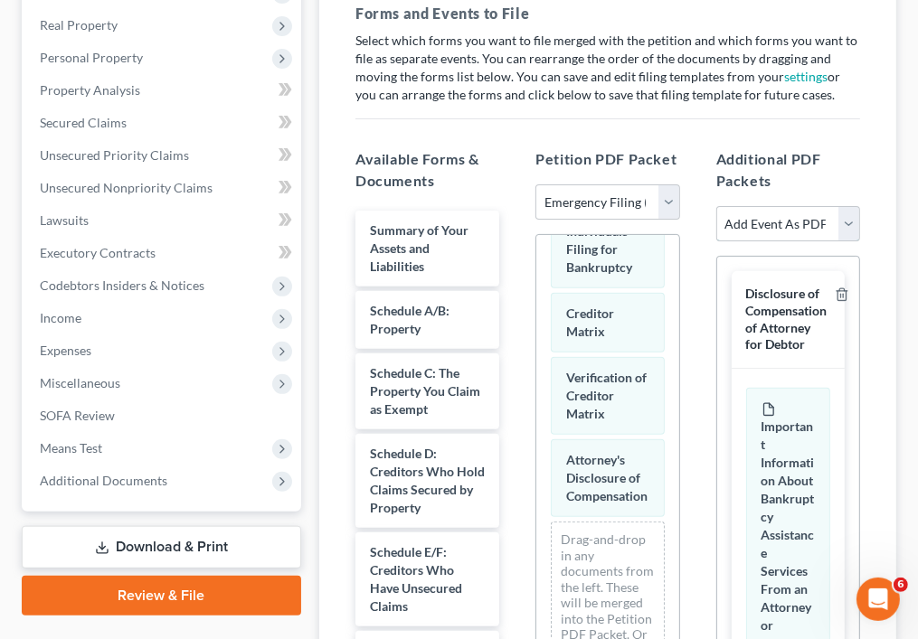
click at [845, 218] on select "Add Event As PDF Packet Affidavit re: NO Tax Returns Amended Matrix Adding Cred…" at bounding box center [788, 224] width 144 height 36
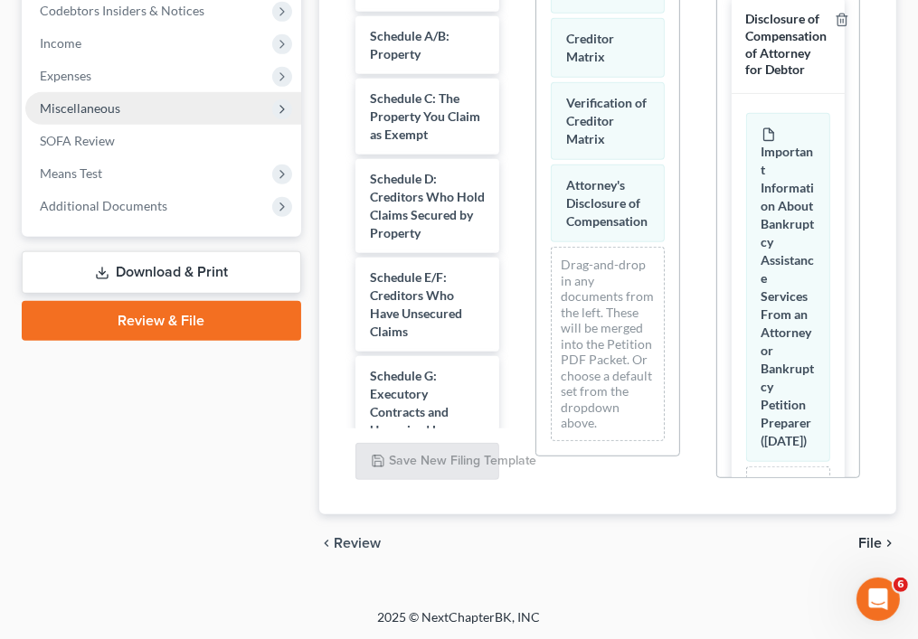
scroll to position [487, 0]
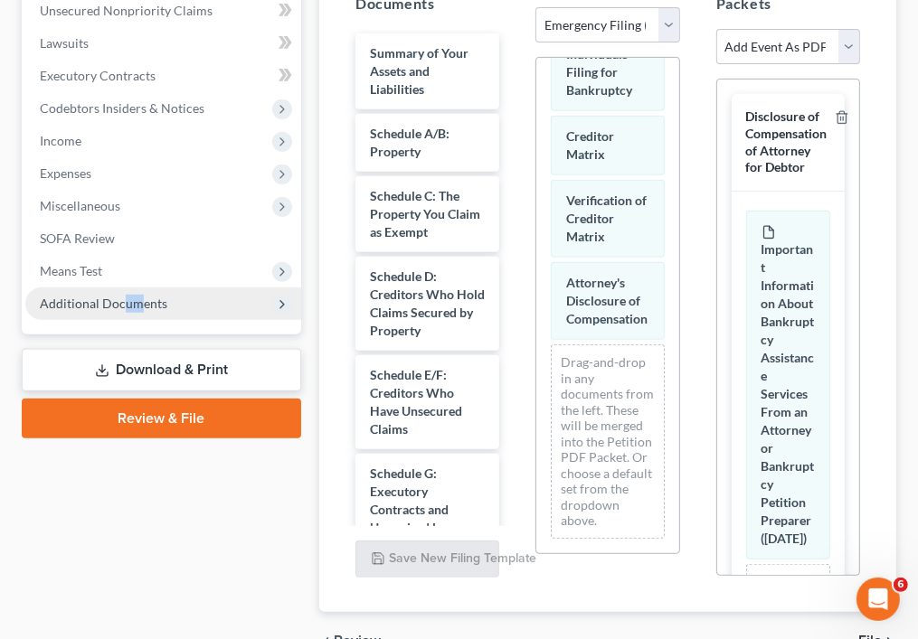
drag, startPoint x: 141, startPoint y: 298, endPoint x: 123, endPoint y: 309, distance: 21.1
click at [123, 309] on span "Additional Documents" at bounding box center [104, 303] width 128 height 15
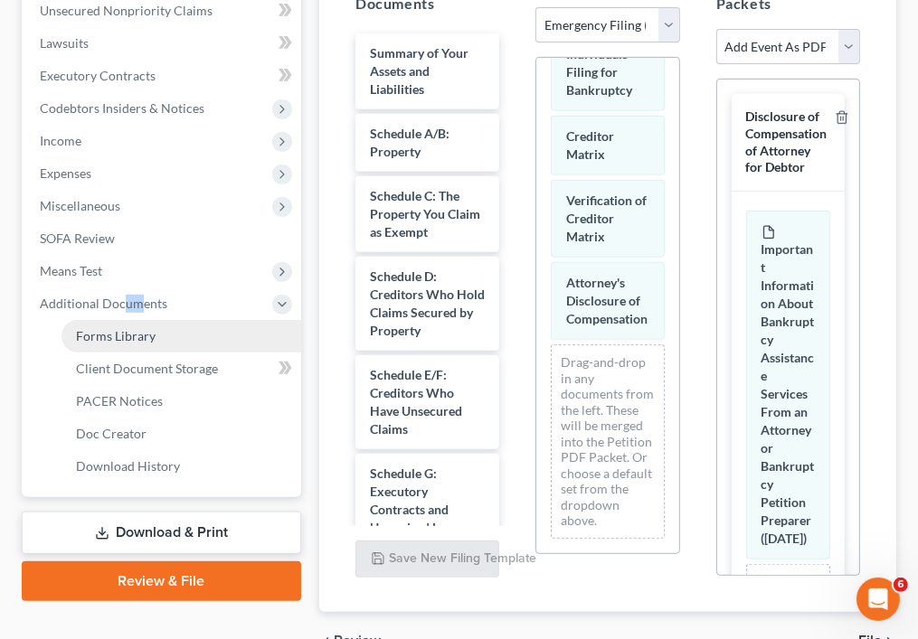
drag, startPoint x: 123, startPoint y: 309, endPoint x: 130, endPoint y: 335, distance: 26.3
click at [130, 335] on span "Forms Library" at bounding box center [116, 335] width 80 height 15
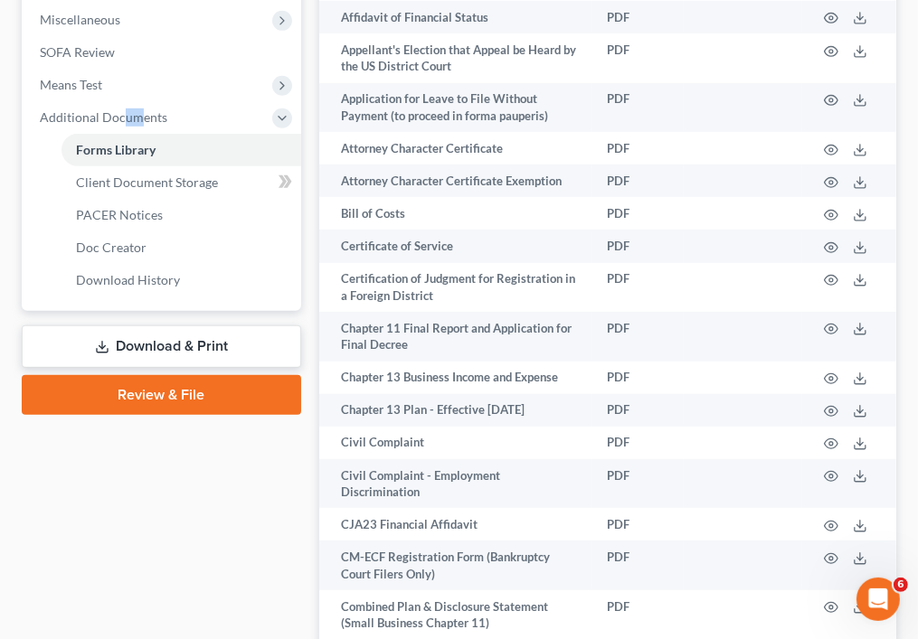
scroll to position [678, 0]
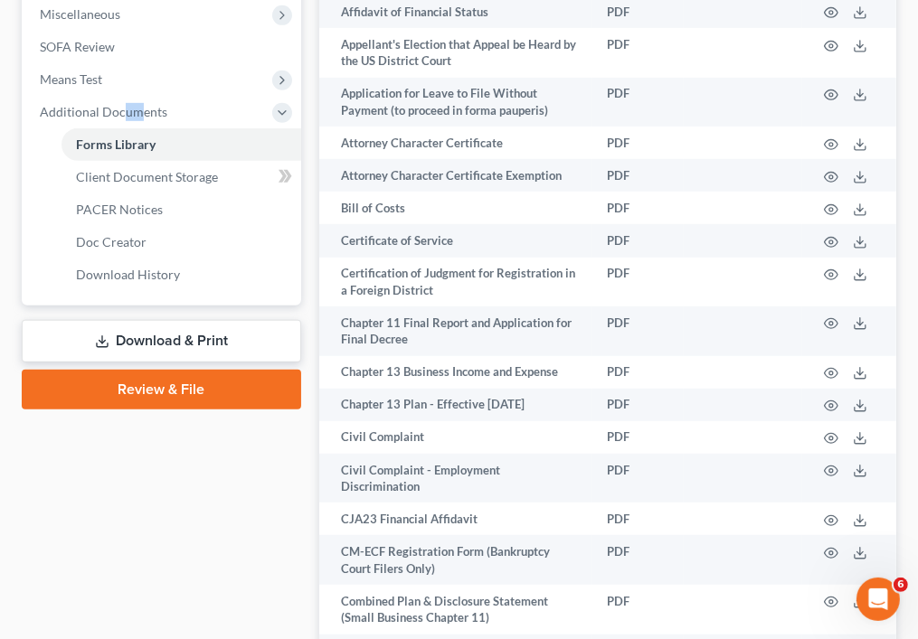
click at [177, 339] on link "Download & Print" at bounding box center [161, 341] width 279 height 43
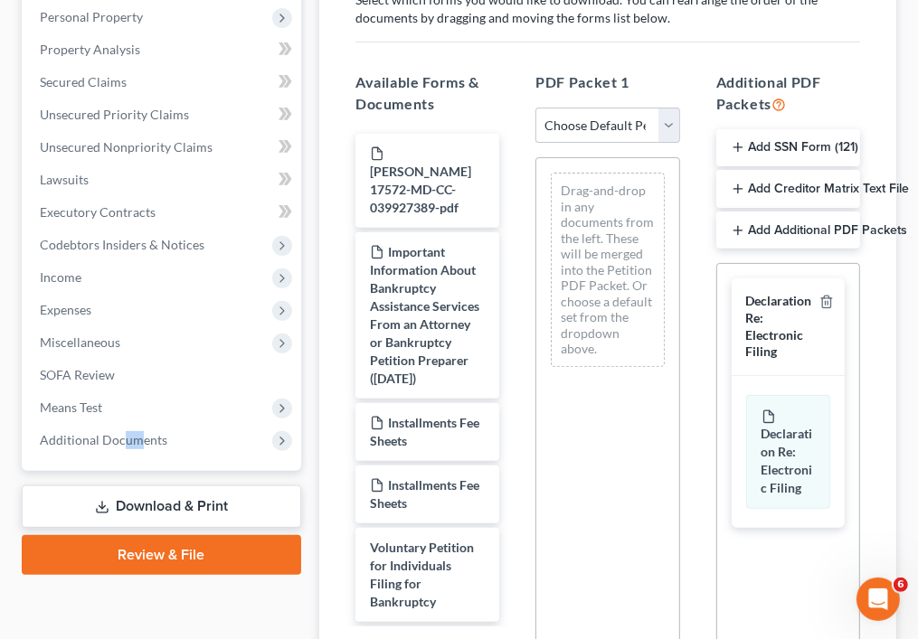
scroll to position [351, 0]
click at [735, 147] on icon "button" at bounding box center [738, 146] width 14 height 14
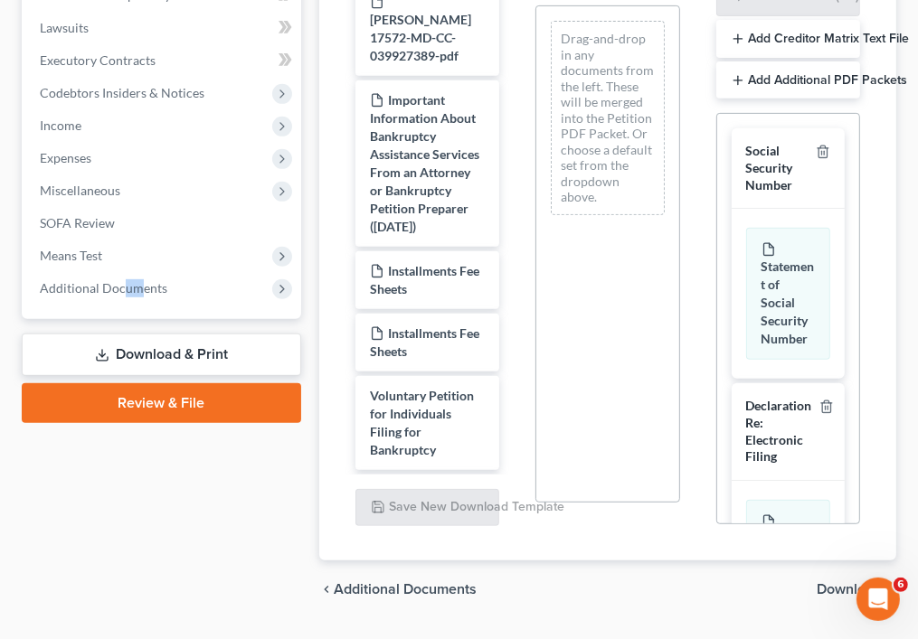
scroll to position [548, 0]
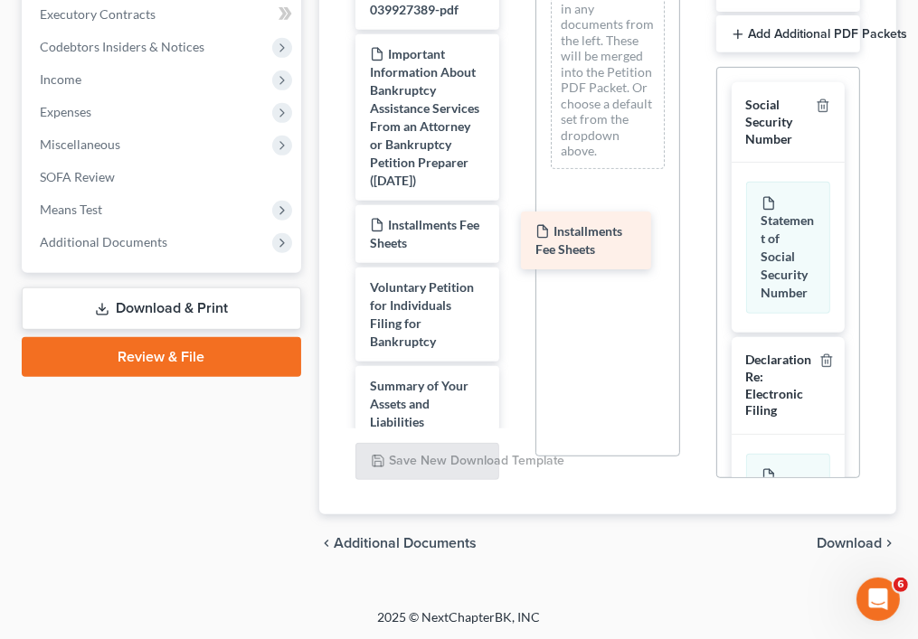
drag, startPoint x: 456, startPoint y: 240, endPoint x: 622, endPoint y: 230, distance: 166.7
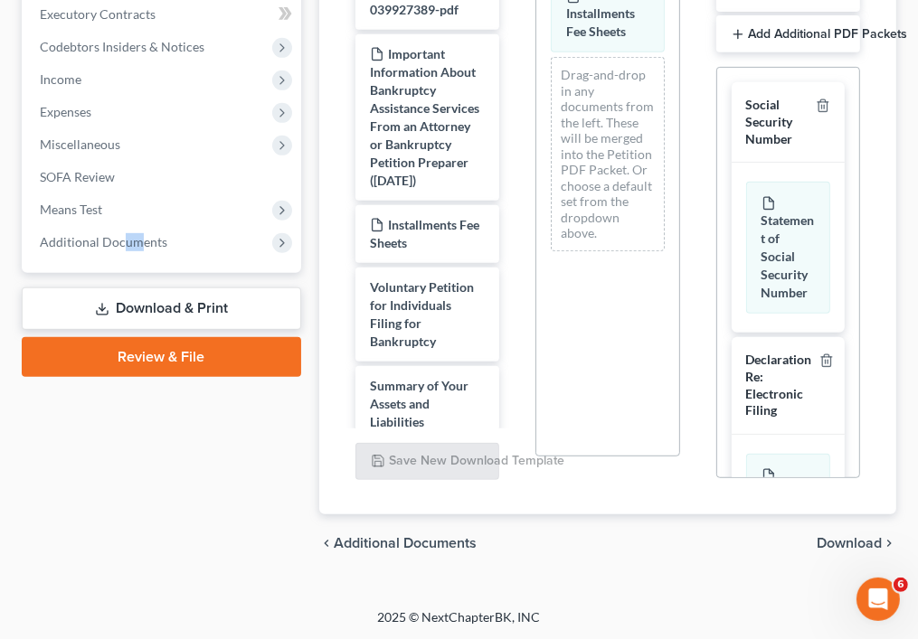
click at [850, 547] on span "Download" at bounding box center [849, 543] width 65 height 14
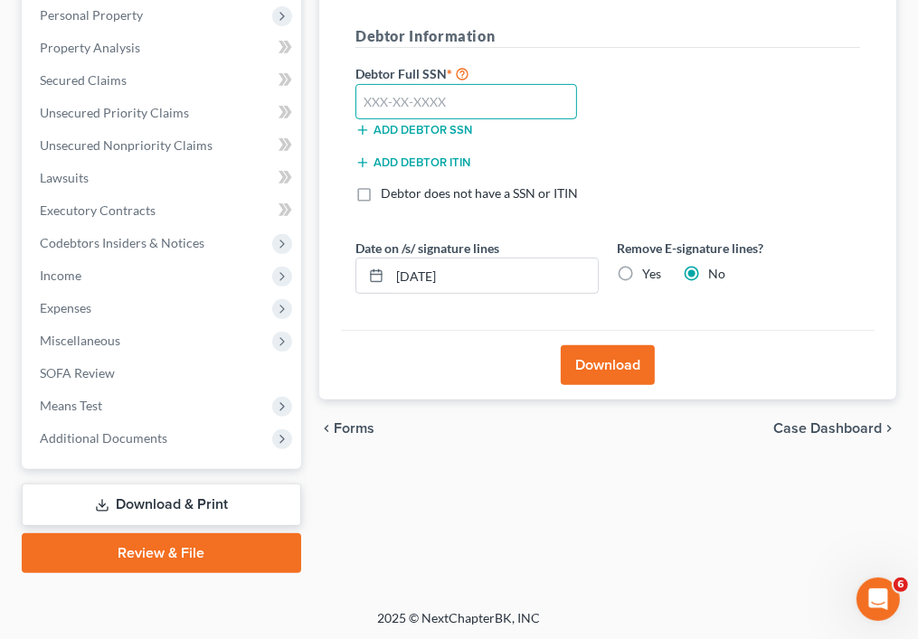
click at [533, 92] on input "text" at bounding box center [466, 102] width 222 height 36
type input "216-11-2123"
click at [599, 354] on button "Download" at bounding box center [608, 366] width 94 height 40
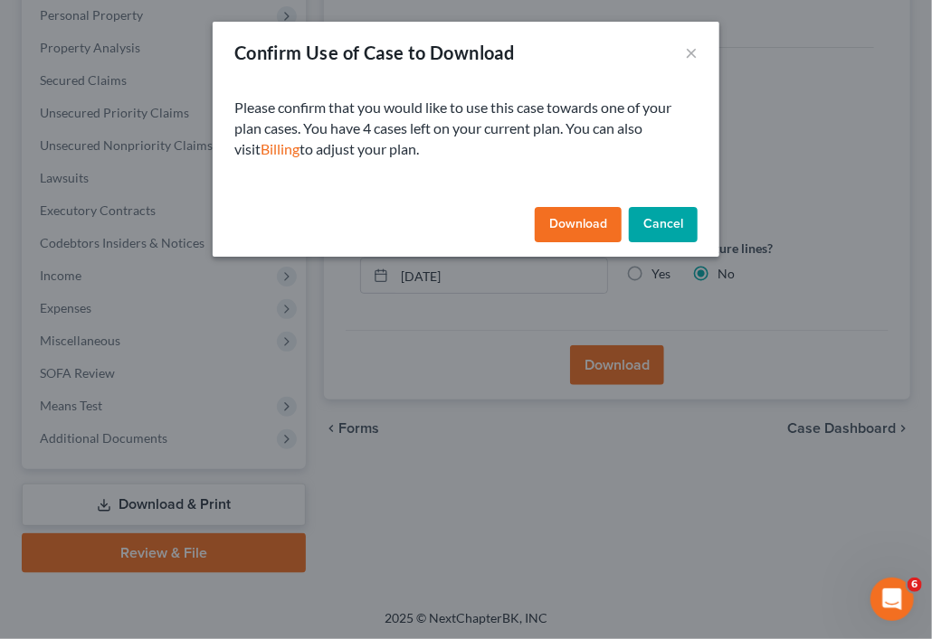
click at [568, 213] on button "Download" at bounding box center [578, 225] width 87 height 36
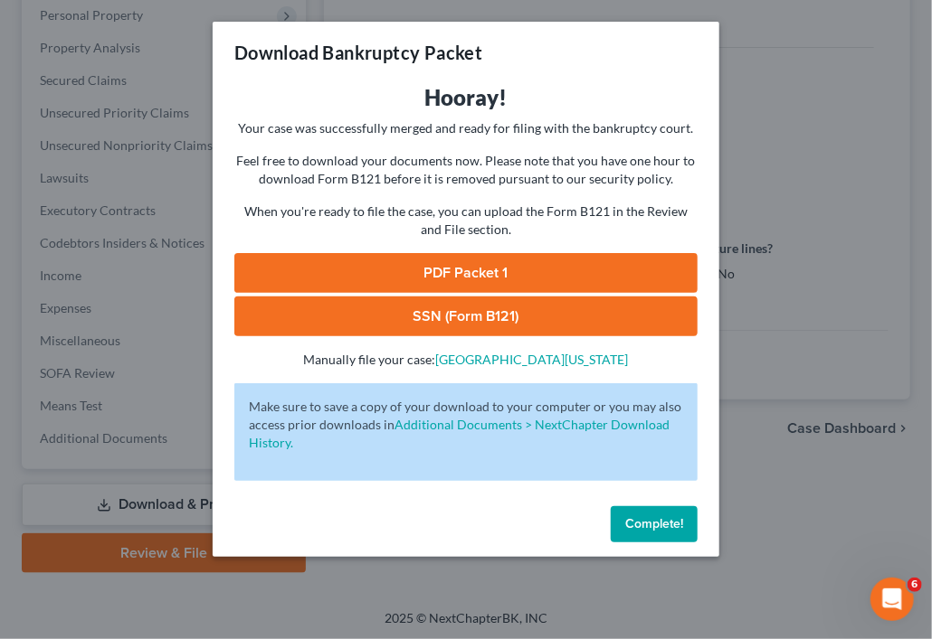
click at [515, 308] on link "SSN (Form B121)" at bounding box center [465, 317] width 463 height 40
click at [651, 507] on button "Complete!" at bounding box center [654, 525] width 87 height 36
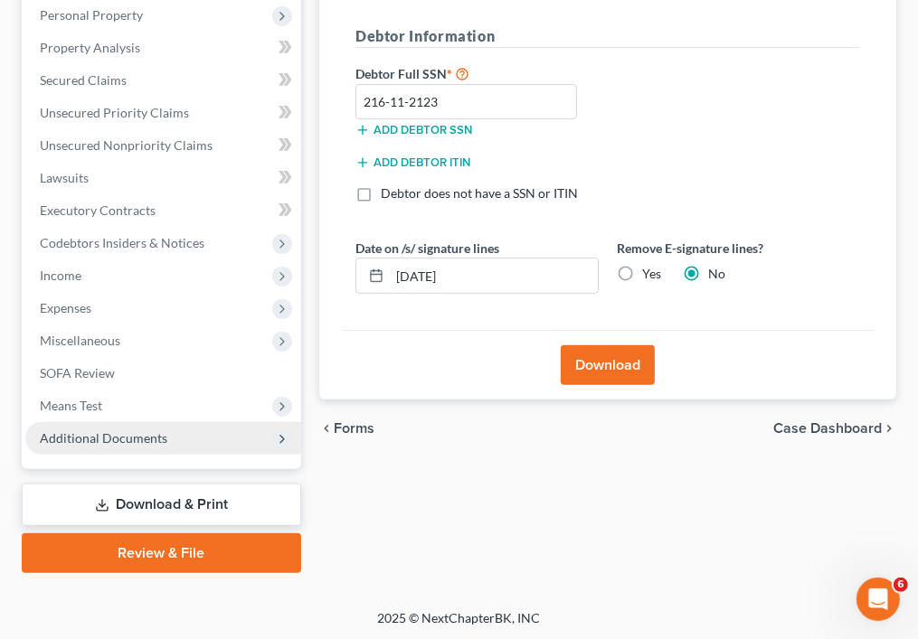
click at [183, 430] on span "Additional Documents" at bounding box center [163, 438] width 276 height 33
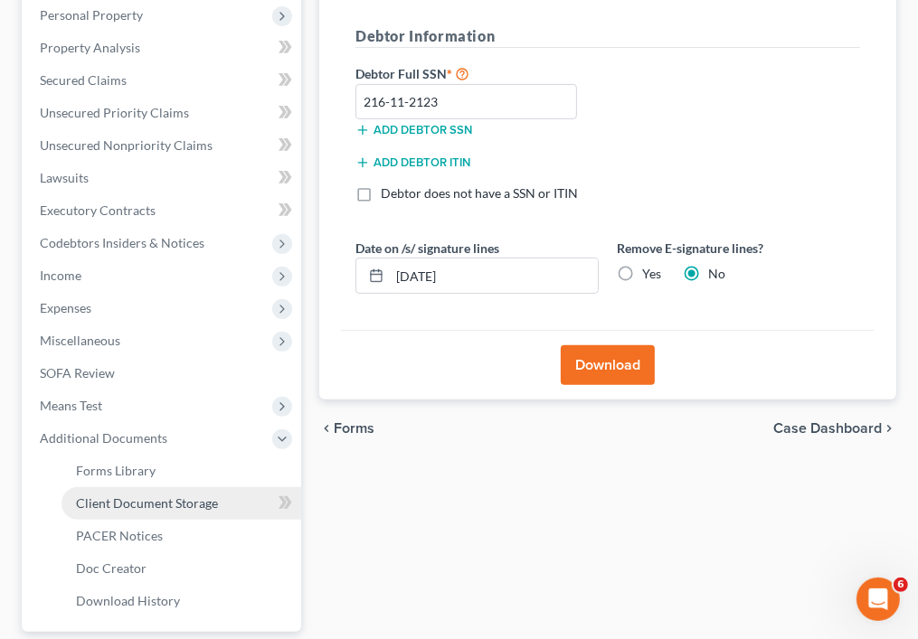
click at [192, 506] on span "Client Document Storage" at bounding box center [147, 503] width 142 height 15
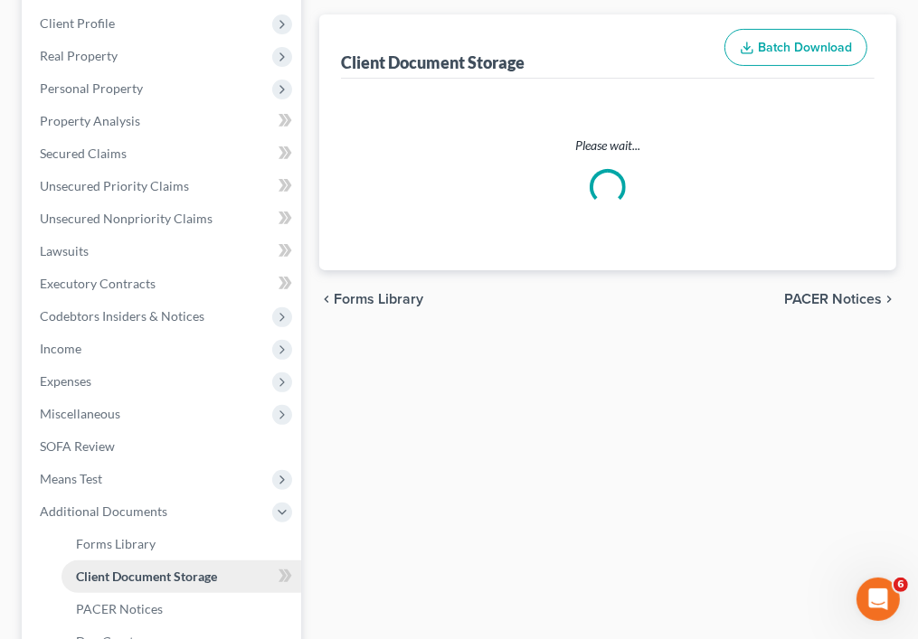
select select "26"
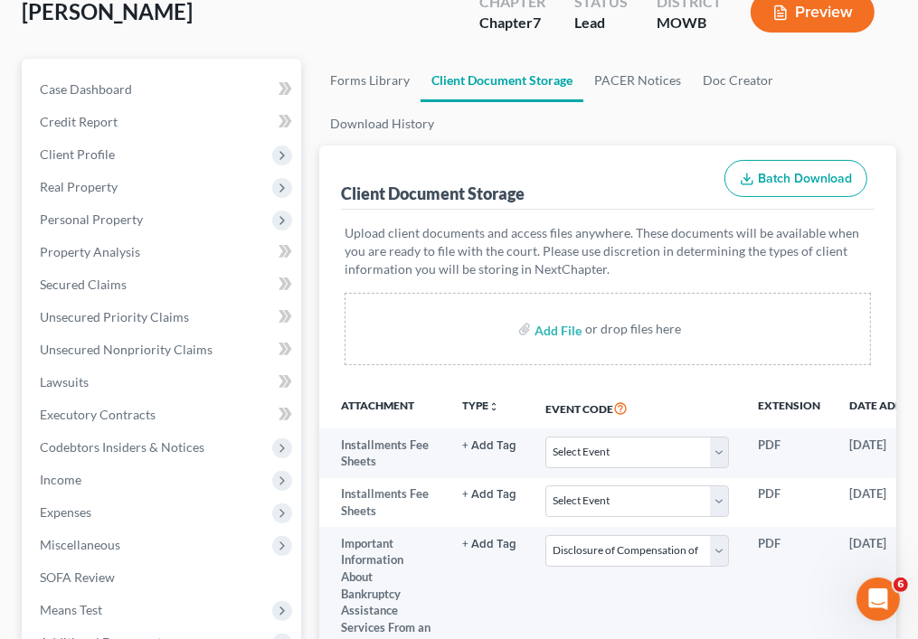
scroll to position [148, 0]
click at [561, 332] on input "file" at bounding box center [556, 328] width 43 height 33
type input "C:\fakepath\SSN VERIFY.pdf"
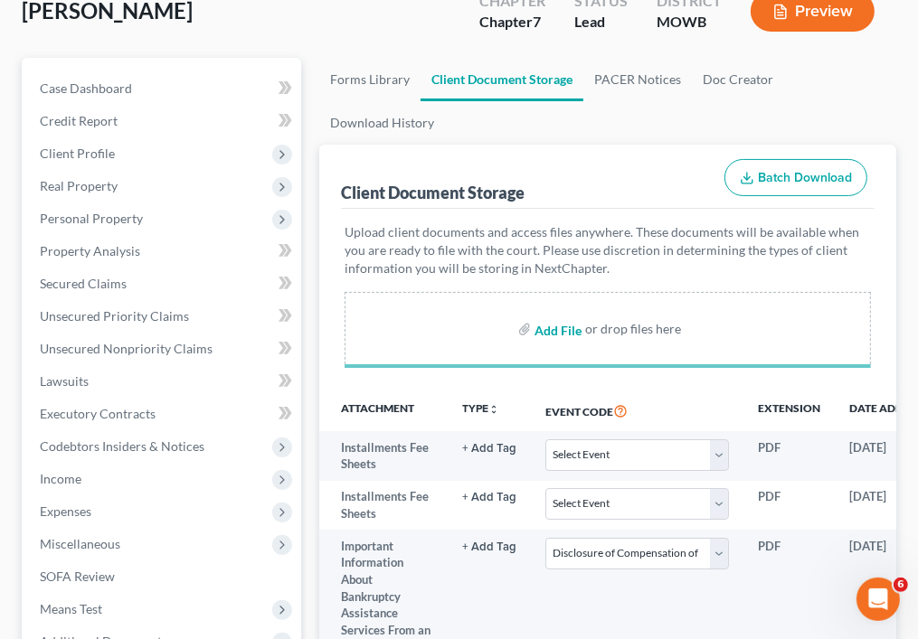
select select "26"
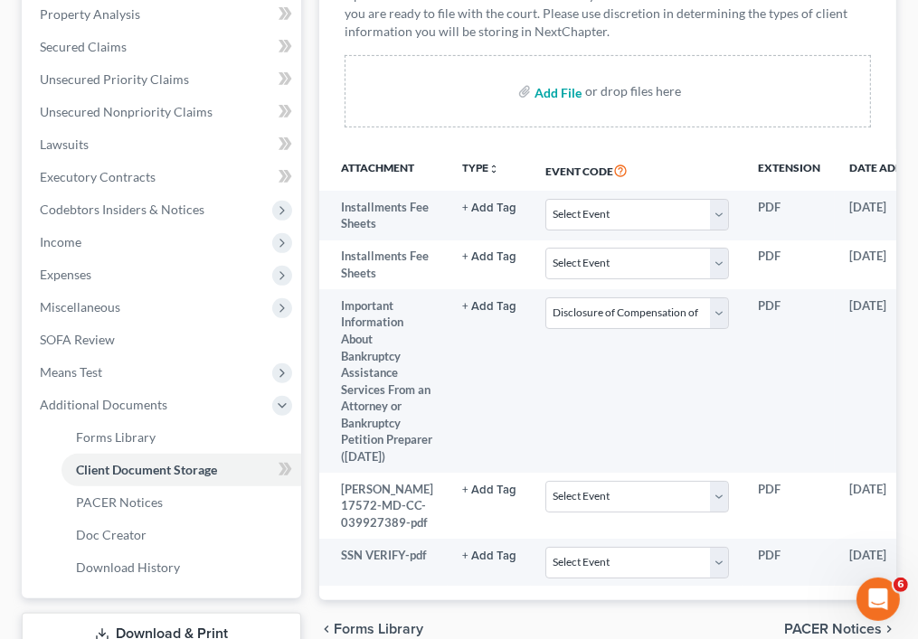
scroll to position [554, 0]
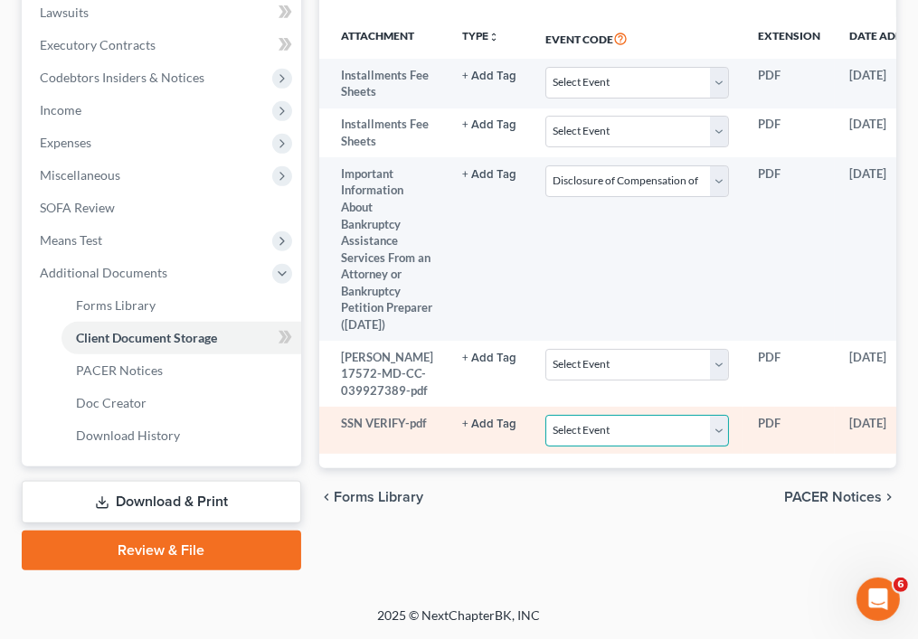
click at [702, 447] on select "Select Event 20 Largest Unsecured Creditors Affidavit re: NO Tax Returns Amende…" at bounding box center [637, 431] width 184 height 32
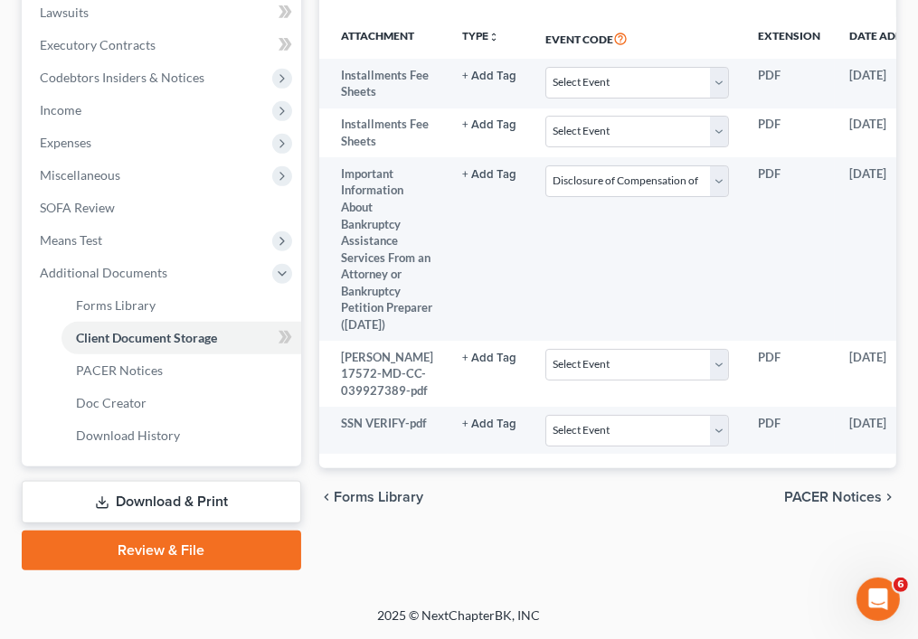
click at [192, 586] on div "Perry, Kevin Upgraded Chapter Chapter 7 Status Lead District MOWB Preview Petit…" at bounding box center [459, 97] width 918 height 1018
click at [219, 531] on link "Review & File" at bounding box center [161, 551] width 279 height 40
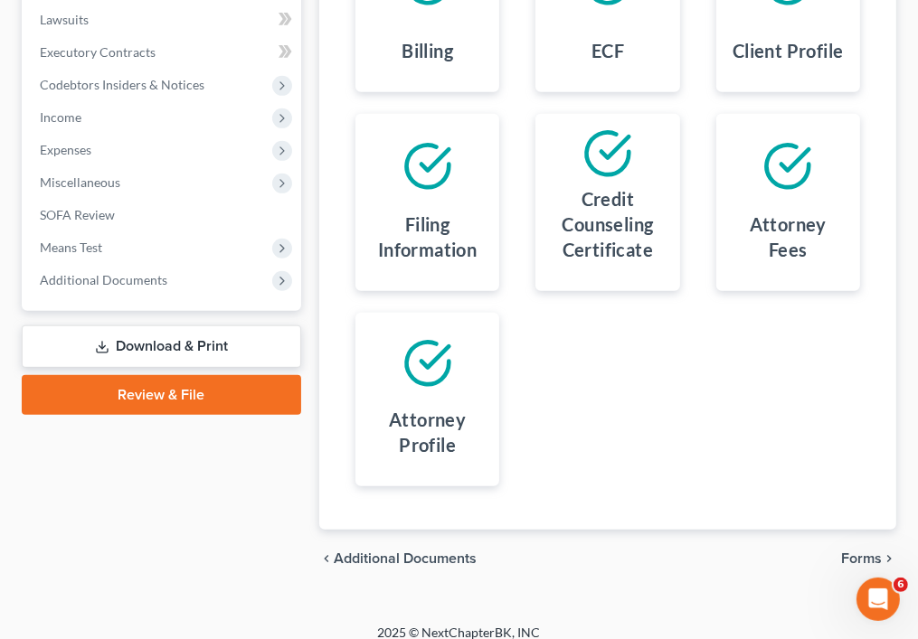
scroll to position [525, 0]
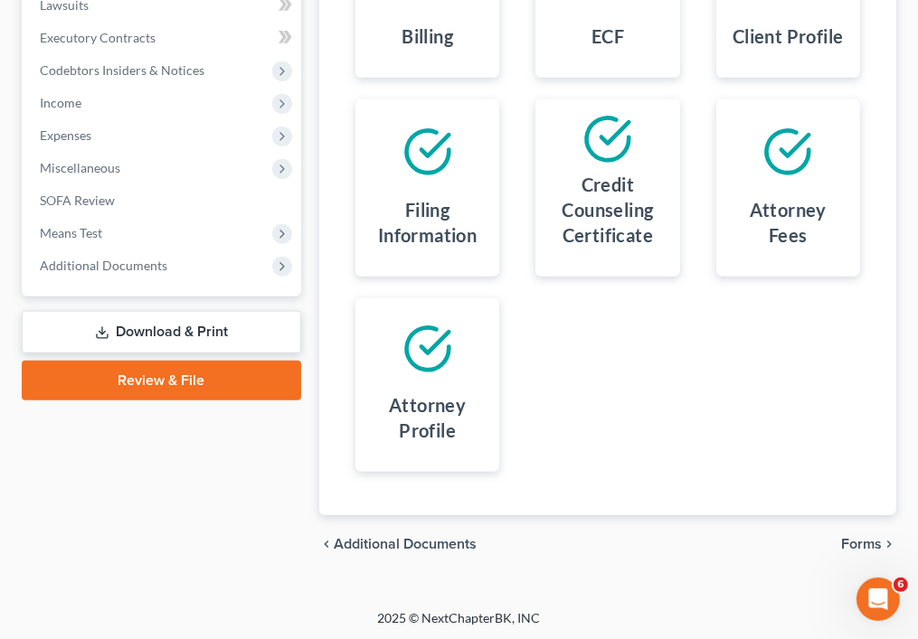
click at [866, 539] on span "Forms" at bounding box center [861, 544] width 41 height 14
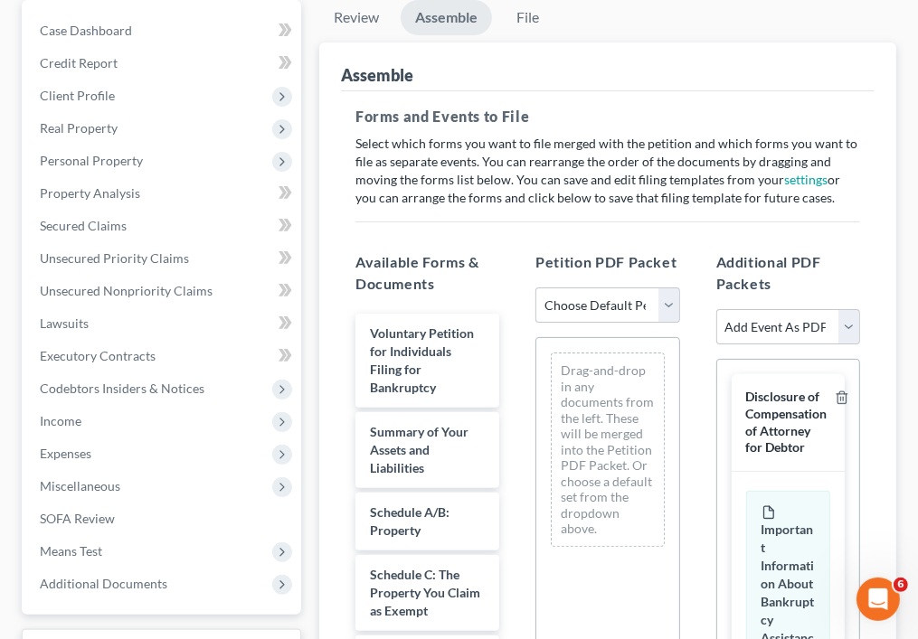
scroll to position [205, 0]
click at [669, 314] on select "Choose Default Petition PDF Packet Emergency Filing (Voluntary Petition and Cre…" at bounding box center [607, 307] width 144 height 36
select select "0"
click at [535, 289] on select "Choose Default Petition PDF Packet Emergency Filing (Voluntary Petition and Cre…" at bounding box center [607, 307] width 144 height 36
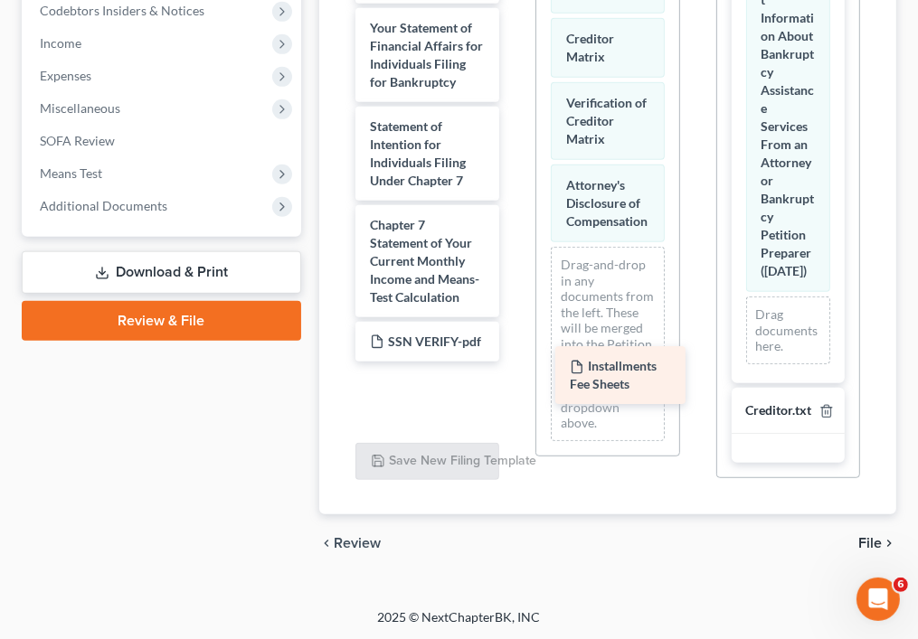
scroll to position [760, 0]
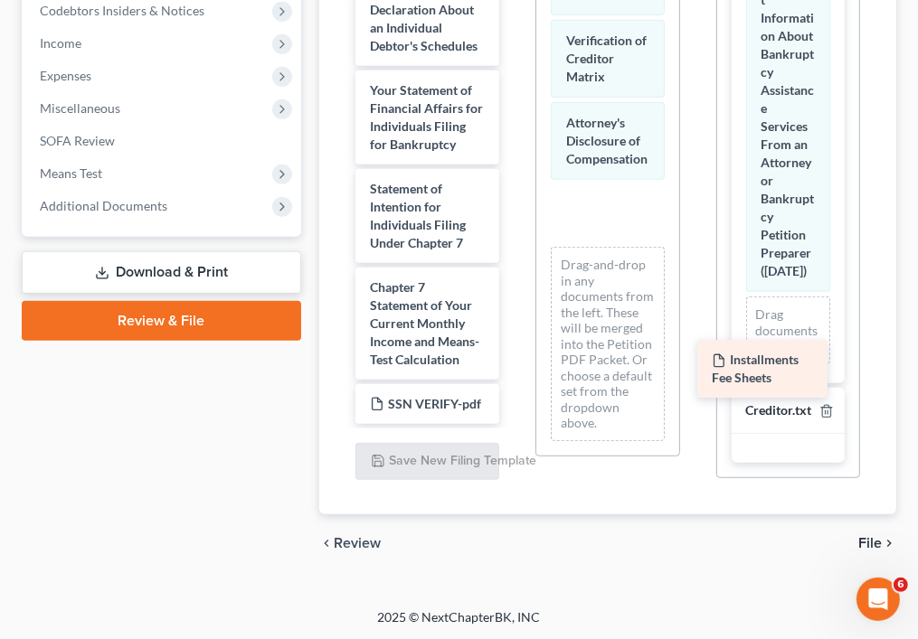
drag, startPoint x: 430, startPoint y: 385, endPoint x: 772, endPoint y: 361, distance: 343.7
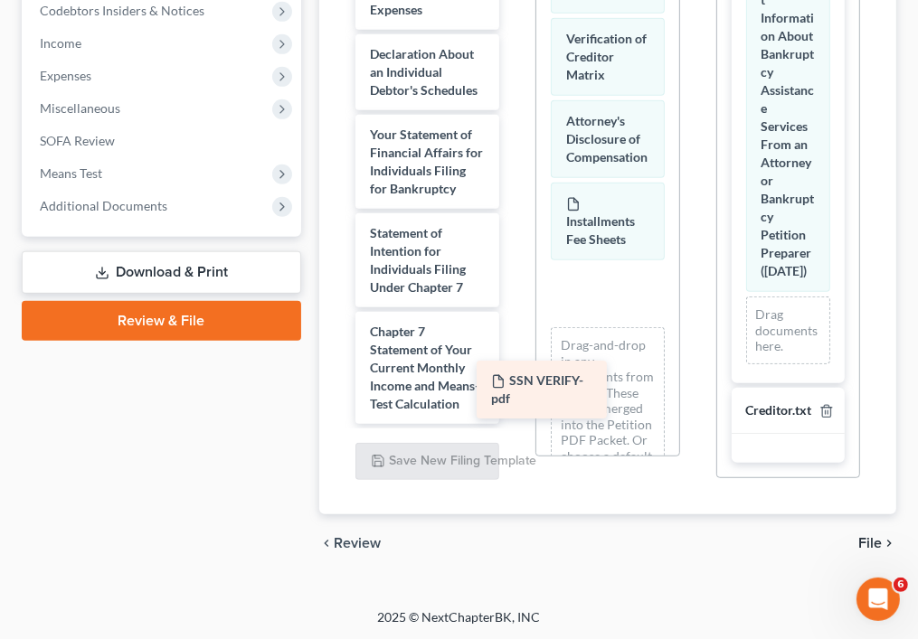
scroll to position [698, 0]
drag, startPoint x: 455, startPoint y: 392, endPoint x: 626, endPoint y: 388, distance: 171.0
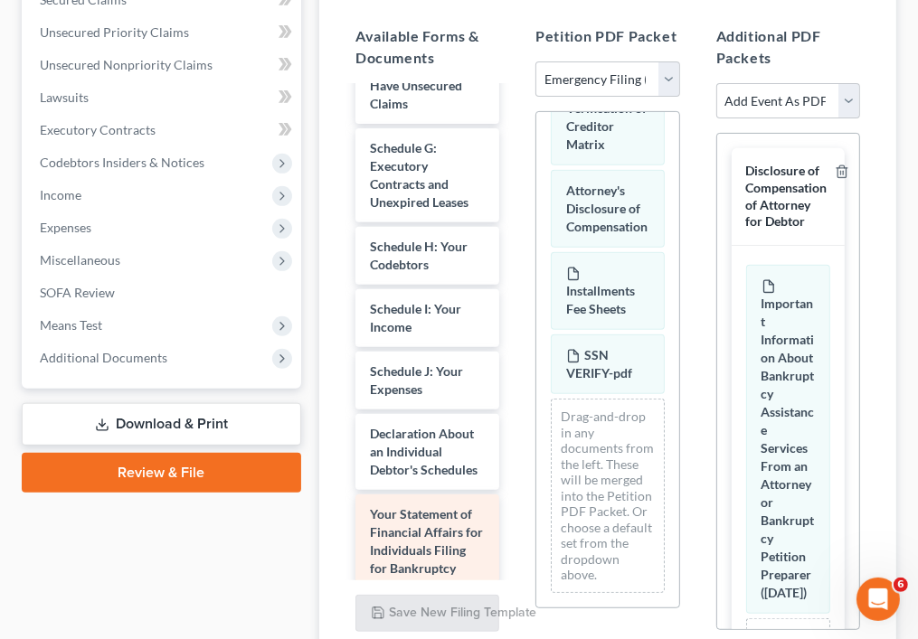
scroll to position [0, 0]
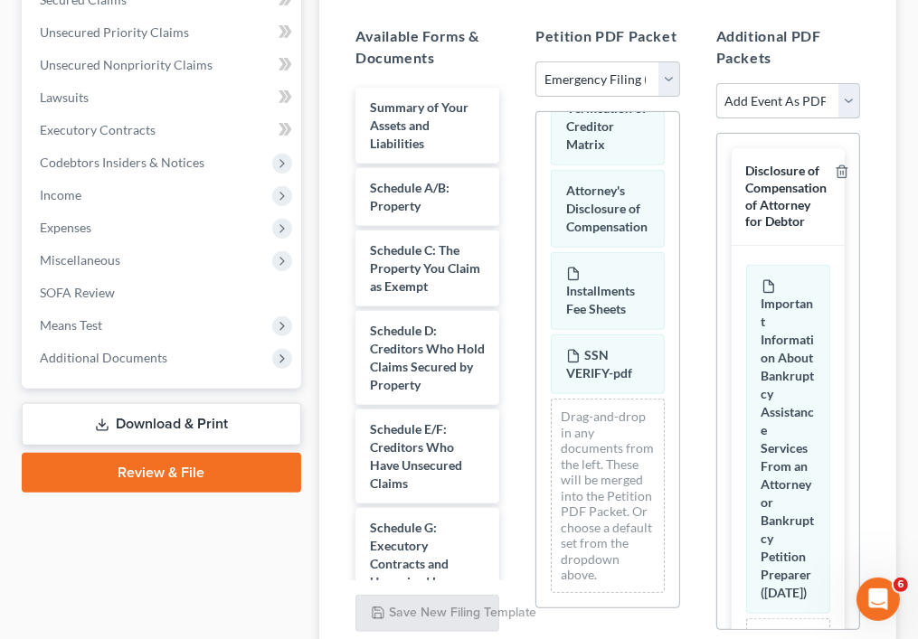
click at [850, 104] on select "Add Event As PDF Packet Affidavit re: NO Tax Returns Amended Matrix Adding Cred…" at bounding box center [788, 101] width 144 height 36
select select "3"
click at [716, 83] on select "Add Event As PDF Packet Affidavit re: NO Tax Returns Amended Matrix Adding Cred…" at bounding box center [788, 101] width 144 height 36
select select
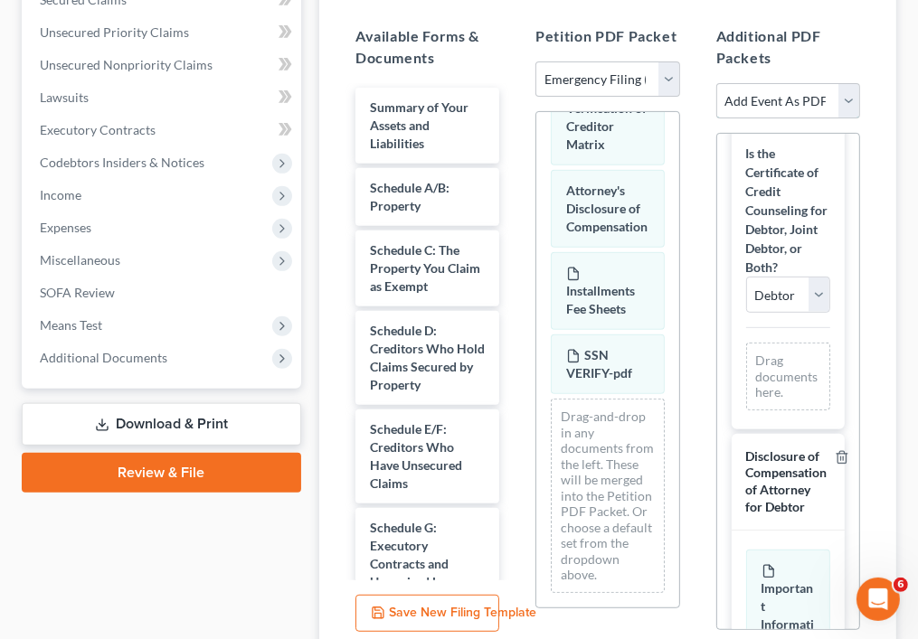
scroll to position [343, 0]
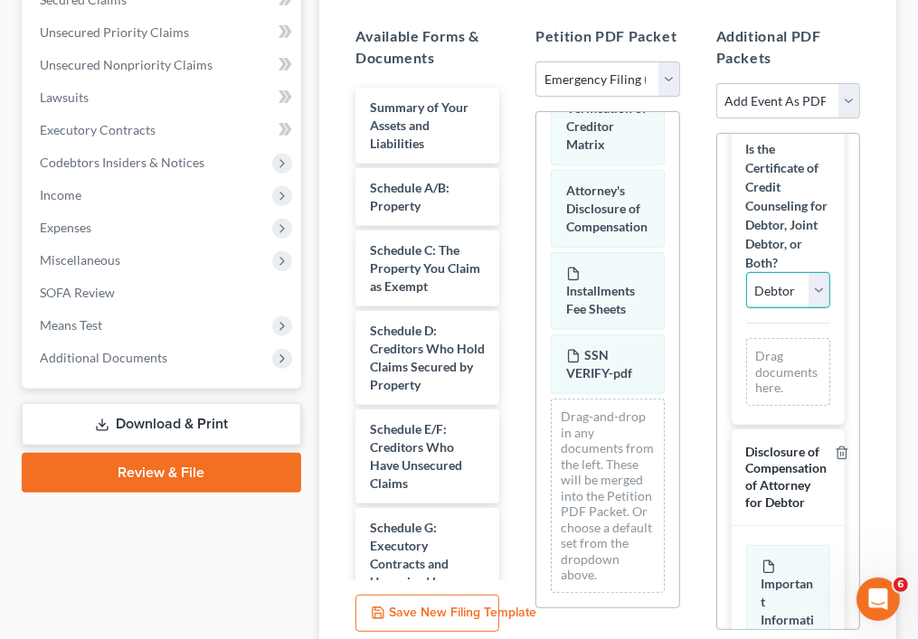
click at [800, 308] on select "Debtor Joint Debtor Debtor and Joint Debtor" at bounding box center [788, 290] width 84 height 36
click at [746, 308] on select "Debtor Joint Debtor Debtor and Joint Debtor" at bounding box center [788, 290] width 84 height 36
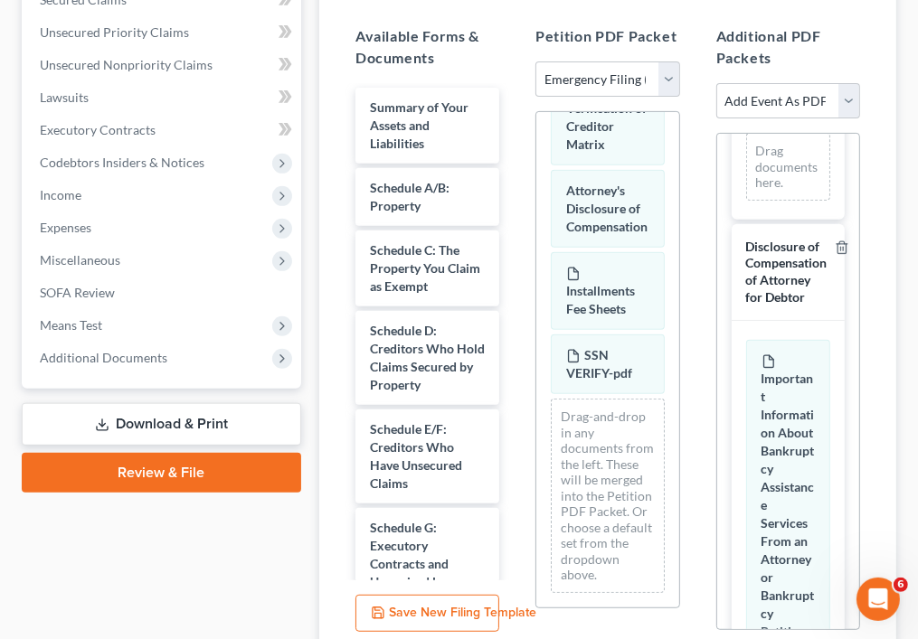
scroll to position [556, 0]
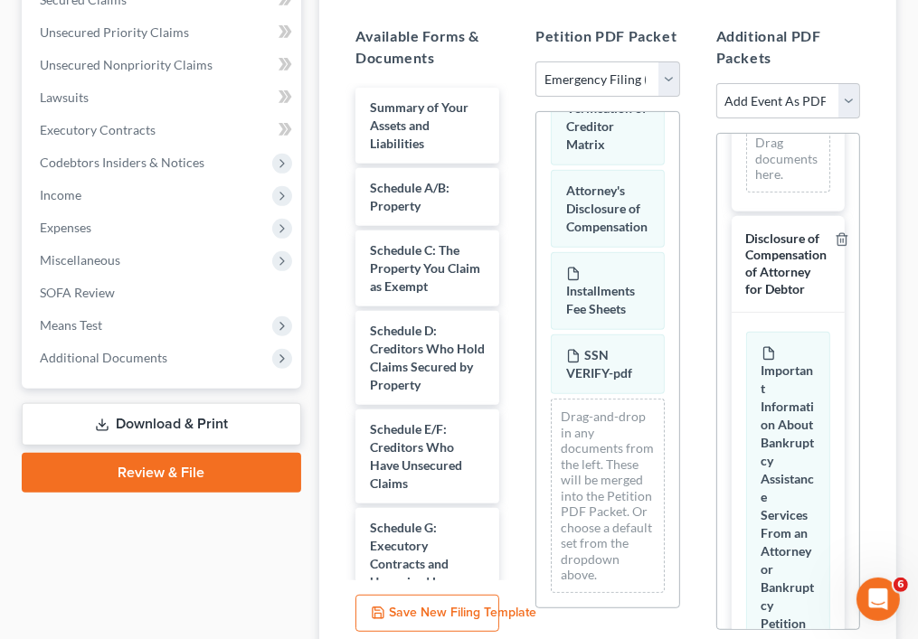
click at [312, 396] on div "Review Assemble File Review This court does not allow electronic filing for cas…" at bounding box center [607, 250] width 595 height 952
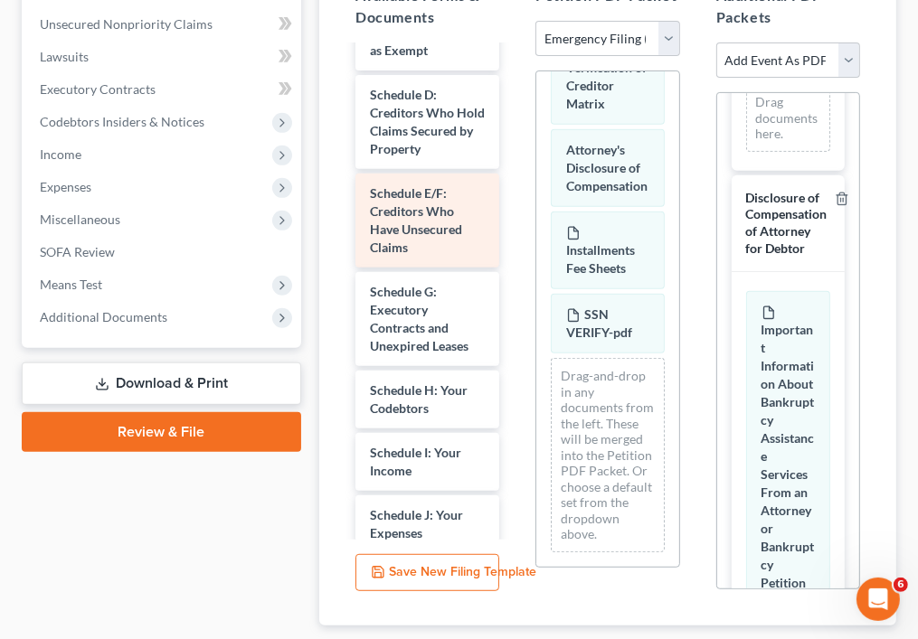
scroll to position [474, 0]
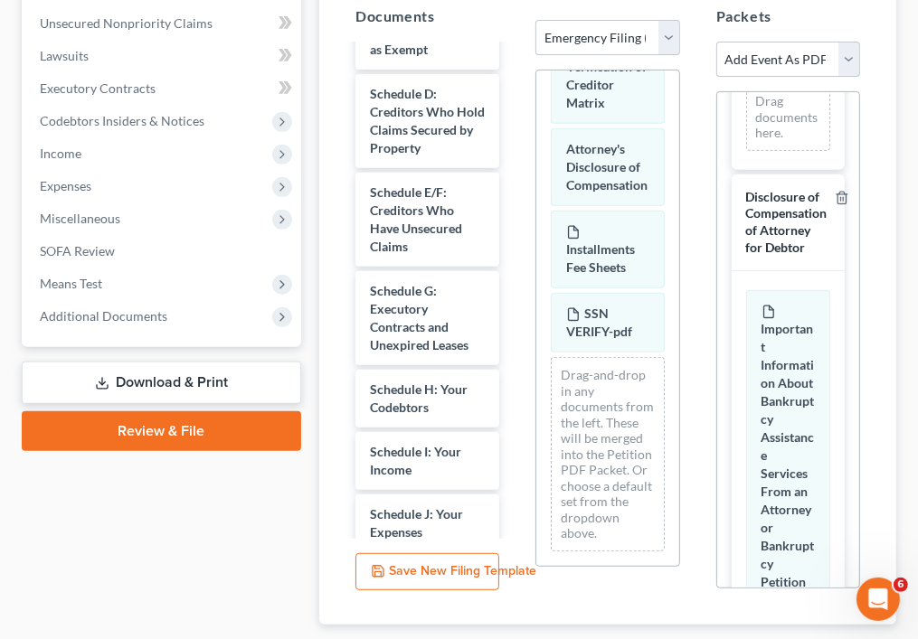
click at [229, 383] on link "Download & Print" at bounding box center [161, 383] width 279 height 43
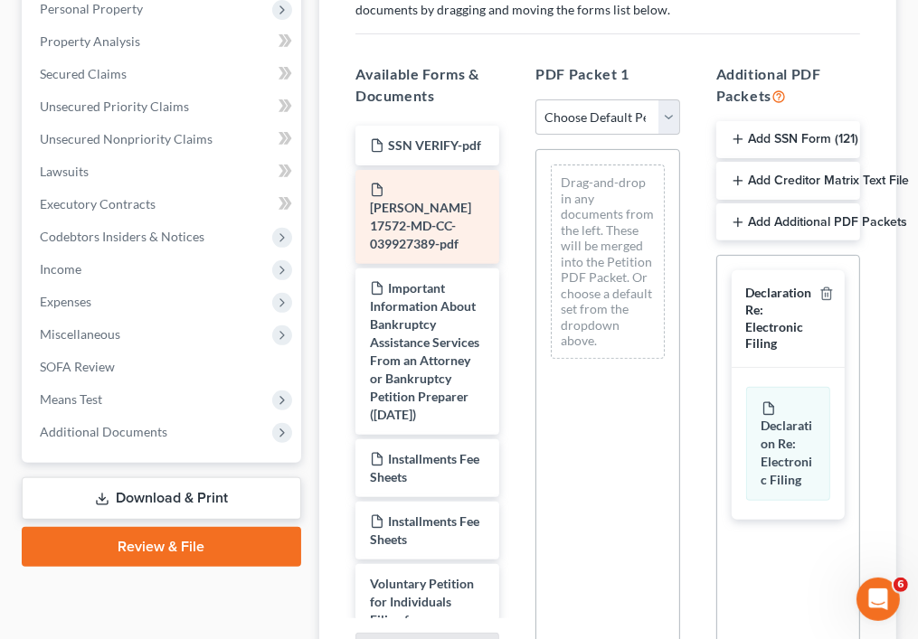
scroll to position [358, 0]
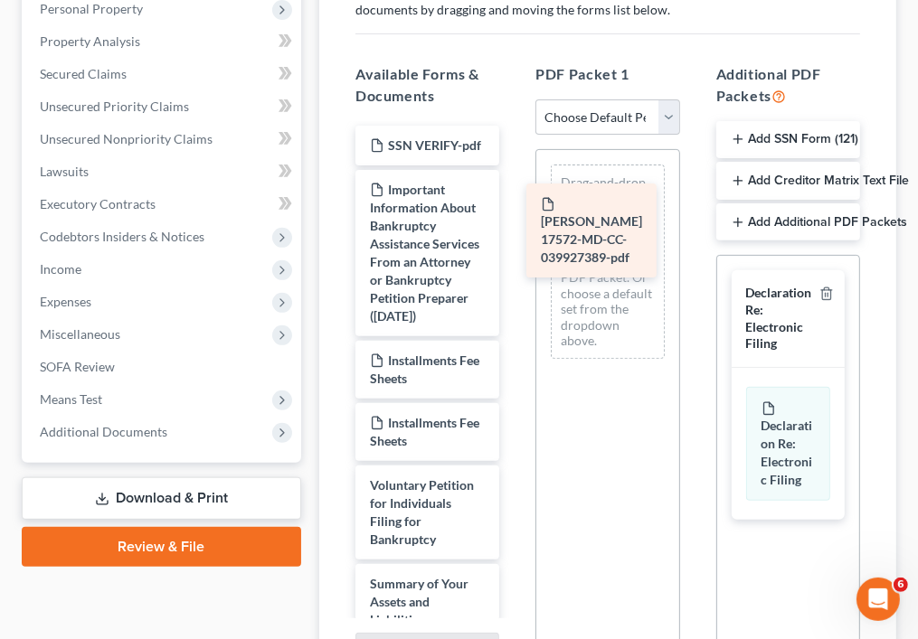
drag, startPoint x: 433, startPoint y: 234, endPoint x: 604, endPoint y: 232, distance: 171.0
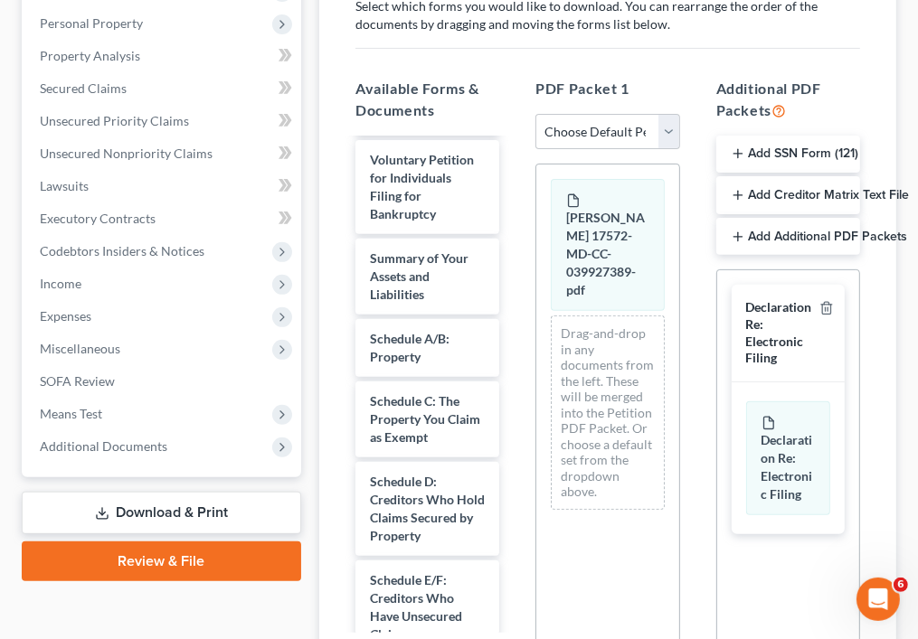
scroll to position [546, 0]
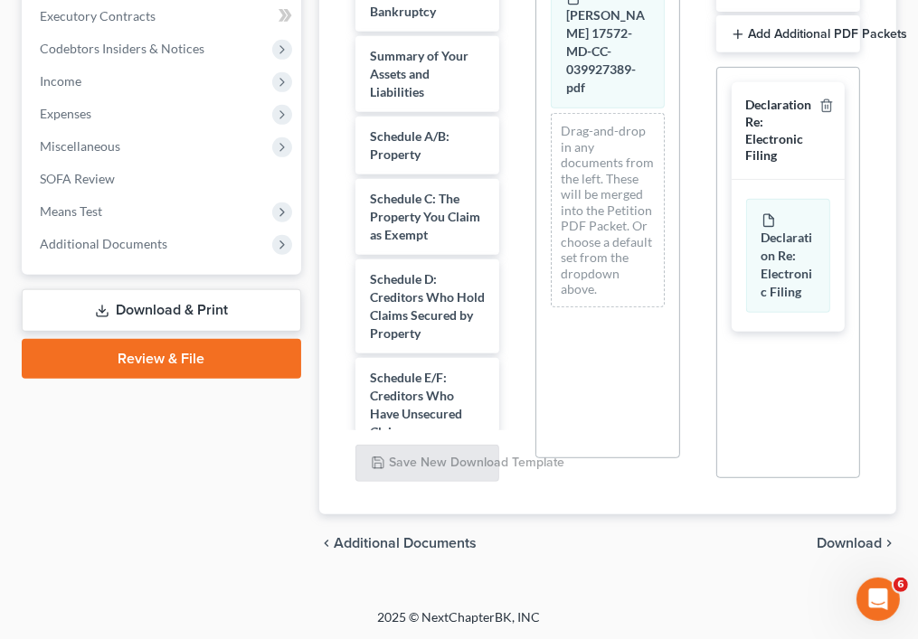
click at [854, 539] on span "Download" at bounding box center [849, 543] width 65 height 14
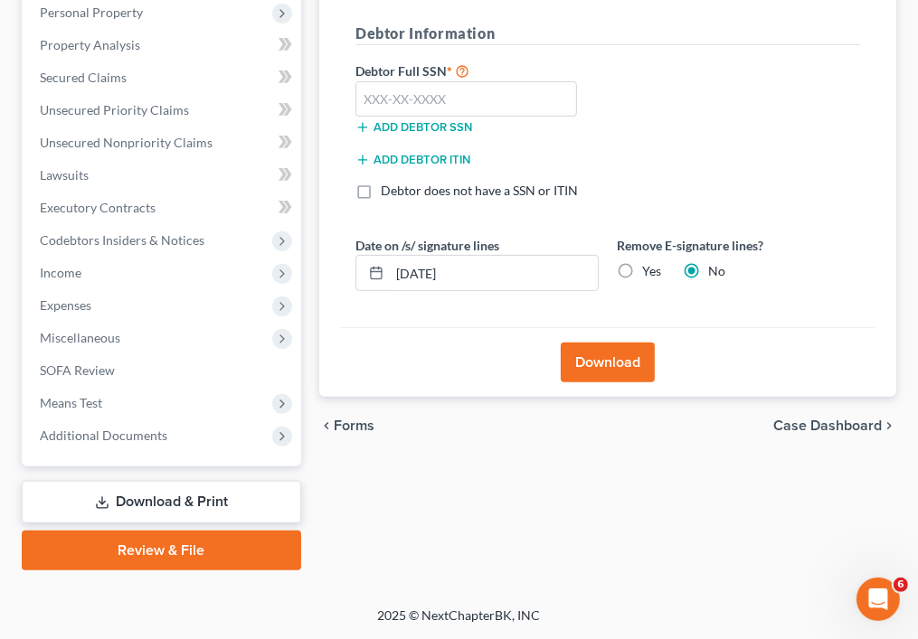
scroll to position [352, 0]
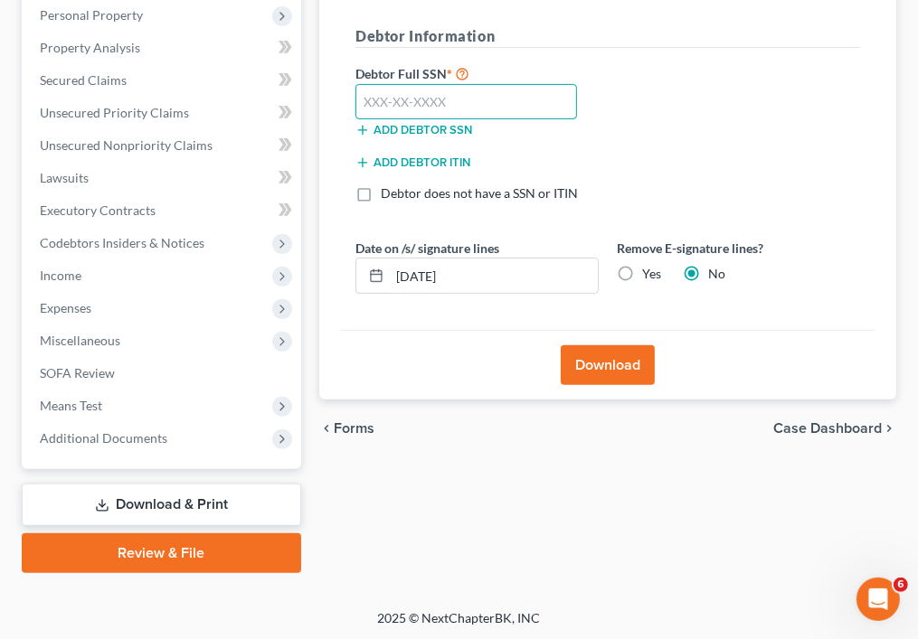
click at [507, 110] on input "text" at bounding box center [466, 102] width 222 height 36
type input "216-11-2123"
click at [621, 356] on button "Download" at bounding box center [608, 366] width 94 height 40
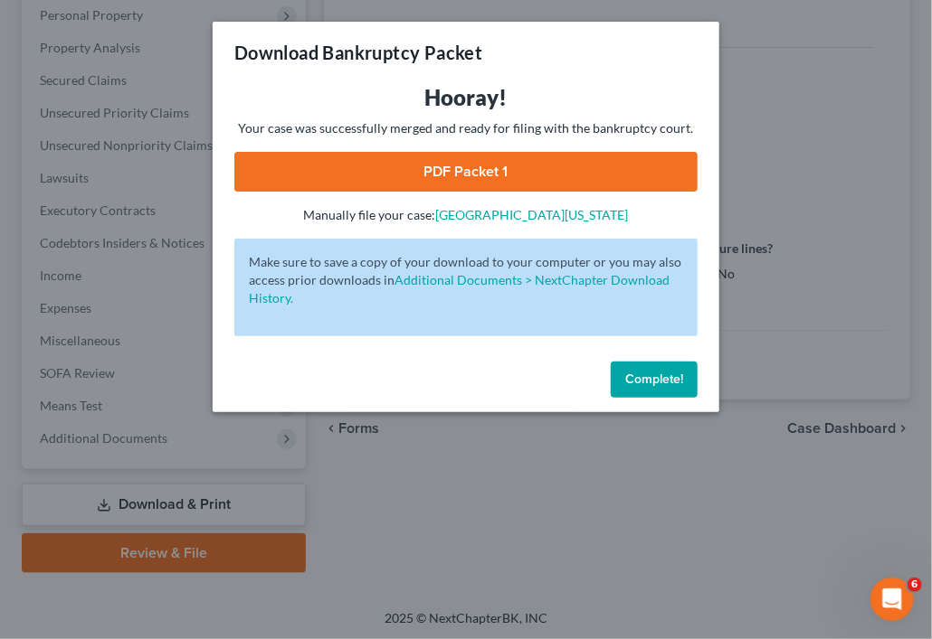
click at [665, 370] on button "Complete!" at bounding box center [654, 380] width 87 height 36
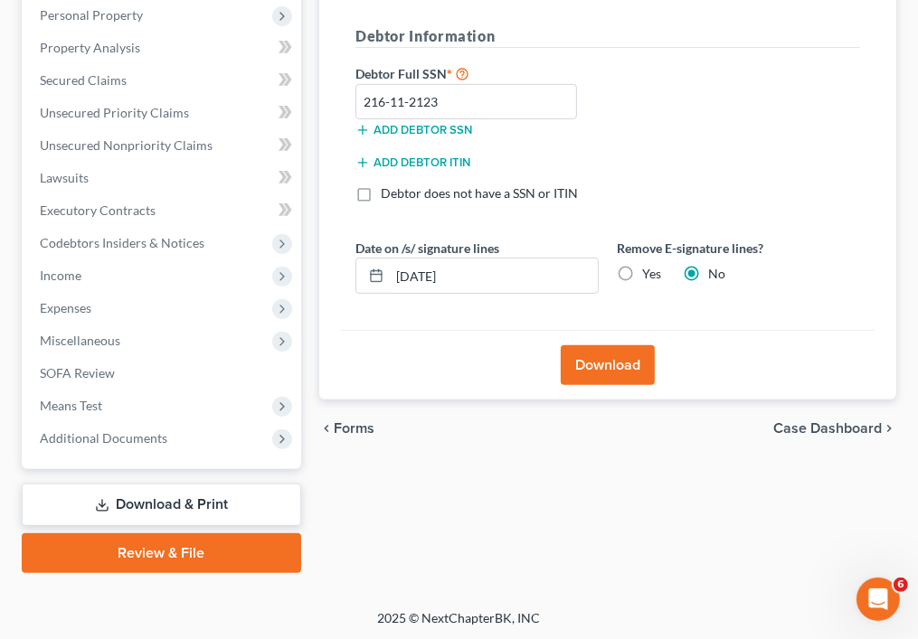
click at [354, 422] on span "Forms" at bounding box center [354, 428] width 41 height 14
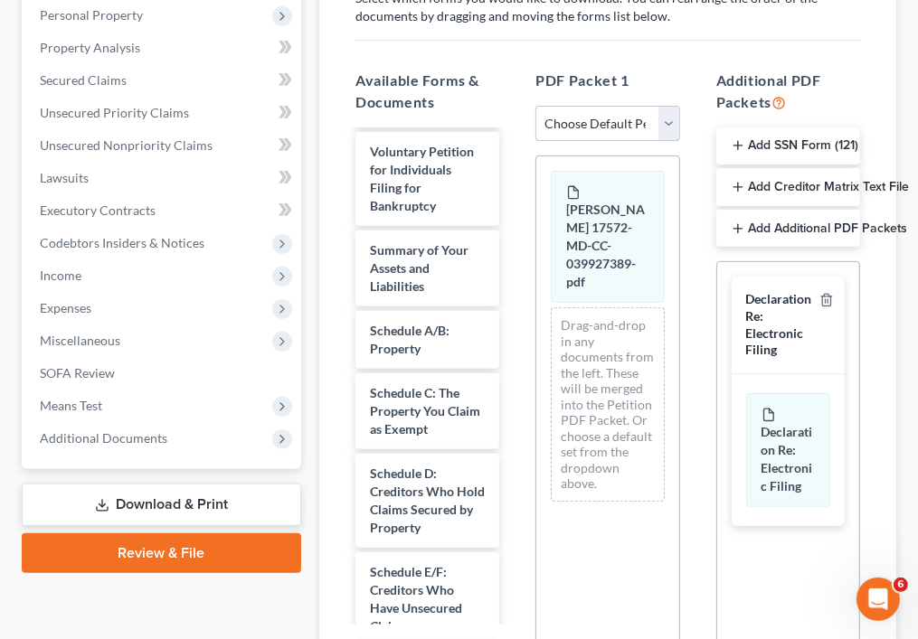
click at [653, 118] on select "Choose Default Petition PDF Packet Complete Bankruptcy Petition (all forms and …" at bounding box center [607, 124] width 144 height 36
click at [677, 46] on div "Forms to Download Select which forms you would like to download. You can rearra…" at bounding box center [608, 328] width 534 height 764
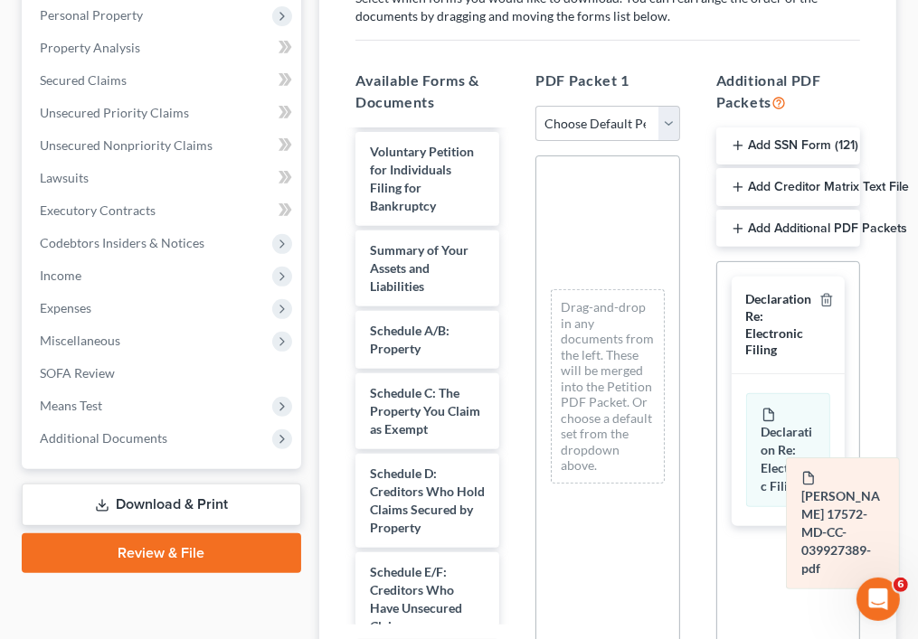
drag, startPoint x: 611, startPoint y: 198, endPoint x: 857, endPoint y: 498, distance: 387.6
click at [678, 497] on div "Perry, Kevin 17572-MD-CC-039927389-pdf Perry, Kevin 17572-MD-CC-039927389-pdf P…" at bounding box center [607, 326] width 142 height 341
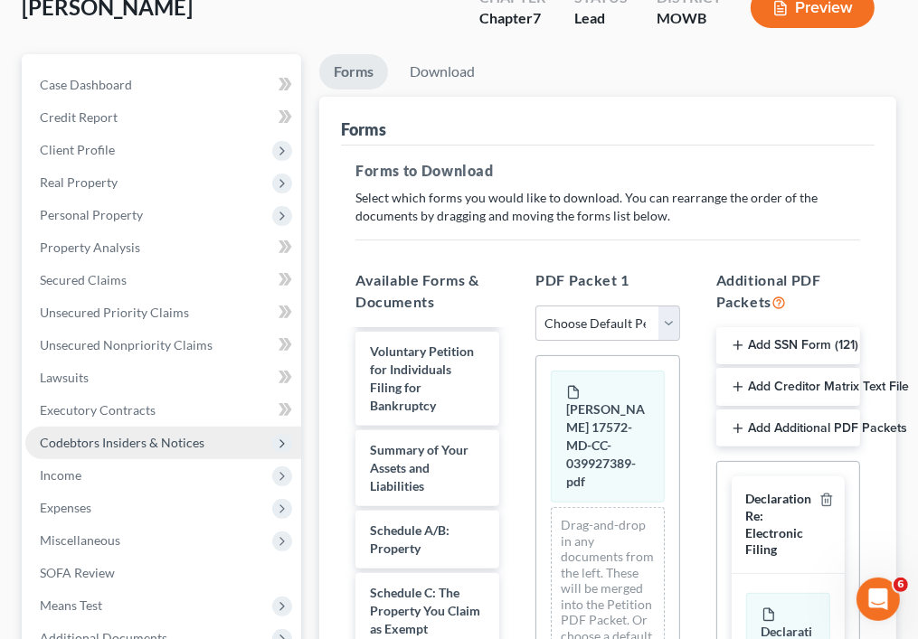
scroll to position [546, 0]
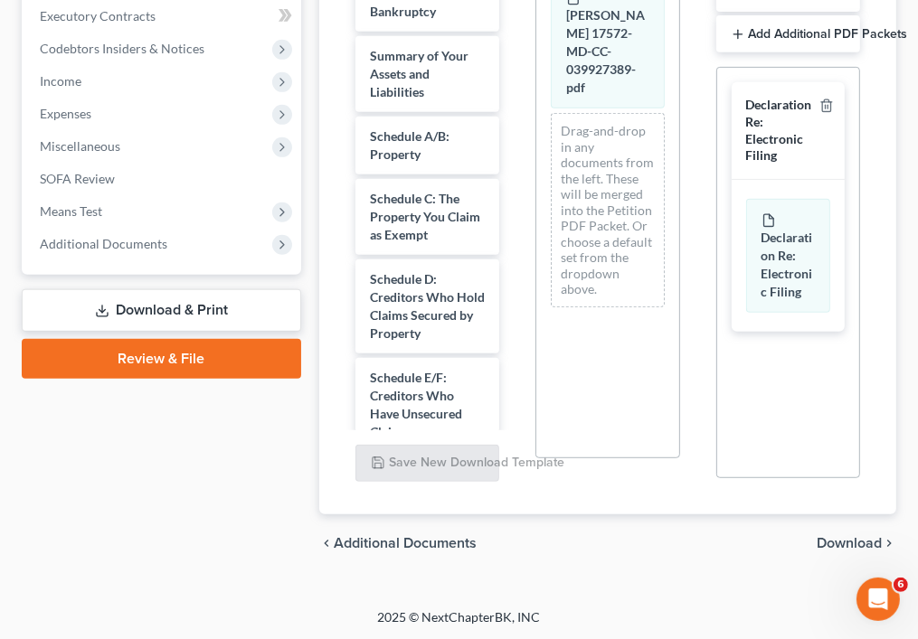
click at [167, 355] on link "Review & File" at bounding box center [161, 359] width 279 height 40
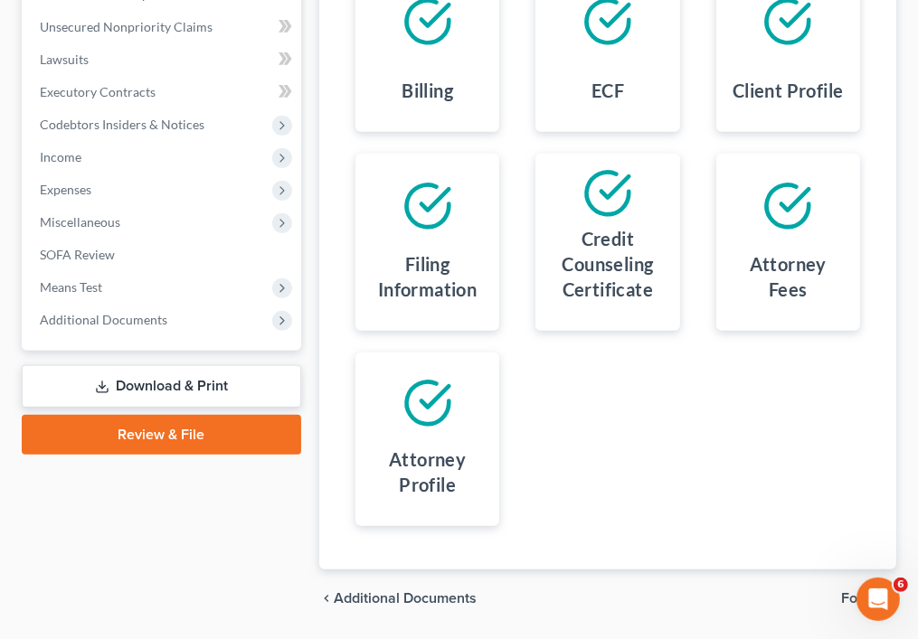
scroll to position [525, 0]
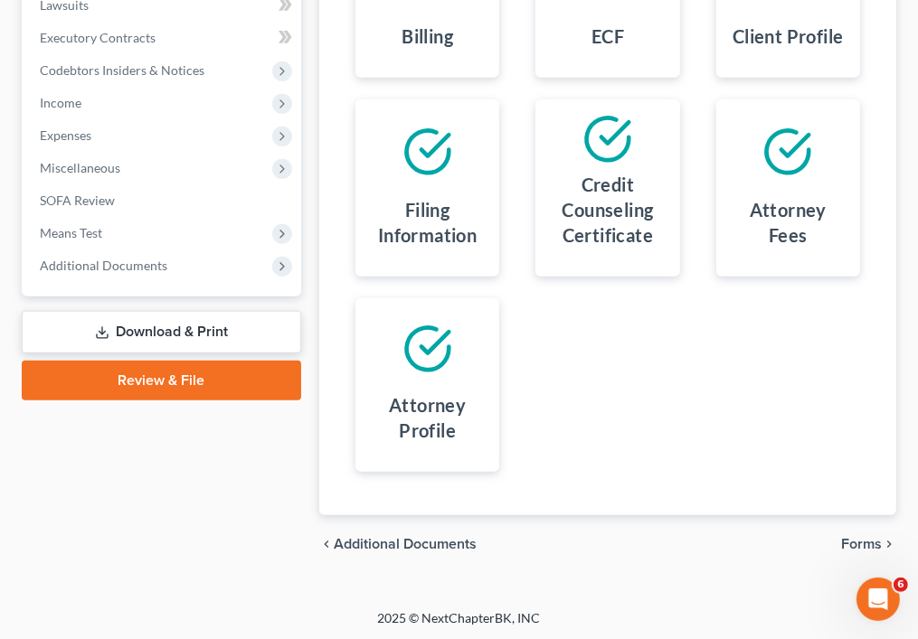
click at [865, 542] on span "Forms" at bounding box center [861, 544] width 41 height 14
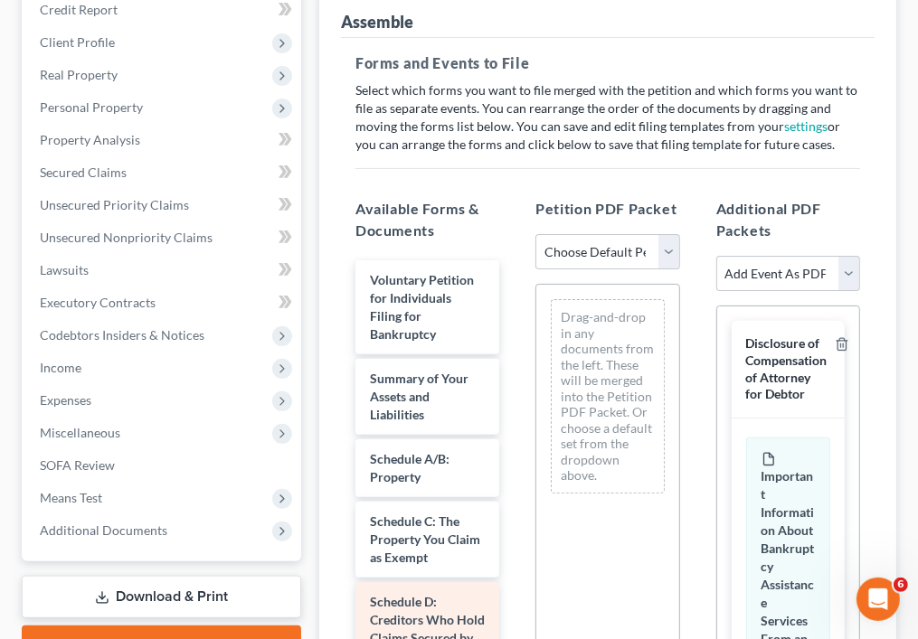
scroll to position [243, 0]
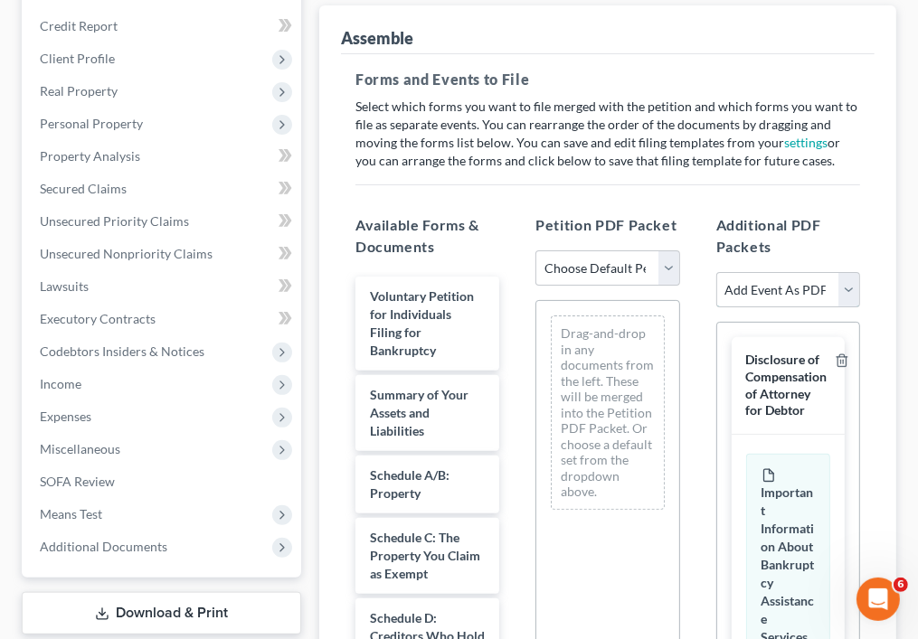
click at [756, 289] on select "Add Event As PDF Packet Affidavit re: NO Tax Returns Amended Matrix Adding Cred…" at bounding box center [788, 290] width 144 height 36
select select "3"
click at [716, 272] on select "Add Event As PDF Packet Affidavit re: NO Tax Returns Amended Matrix Adding Cred…" at bounding box center [788, 290] width 144 height 36
select select
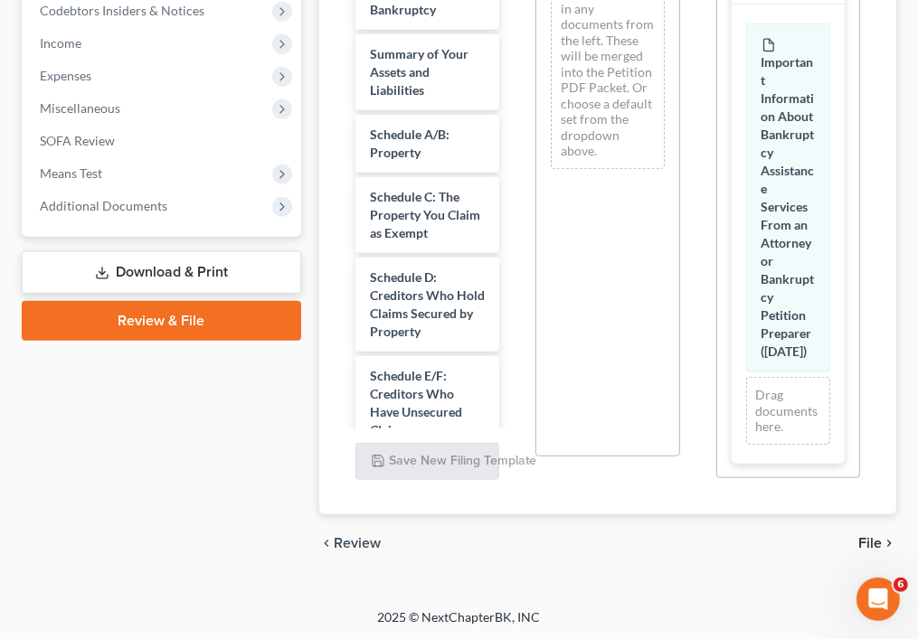
scroll to position [887, 0]
click at [233, 260] on link "Download & Print" at bounding box center [161, 272] width 279 height 43
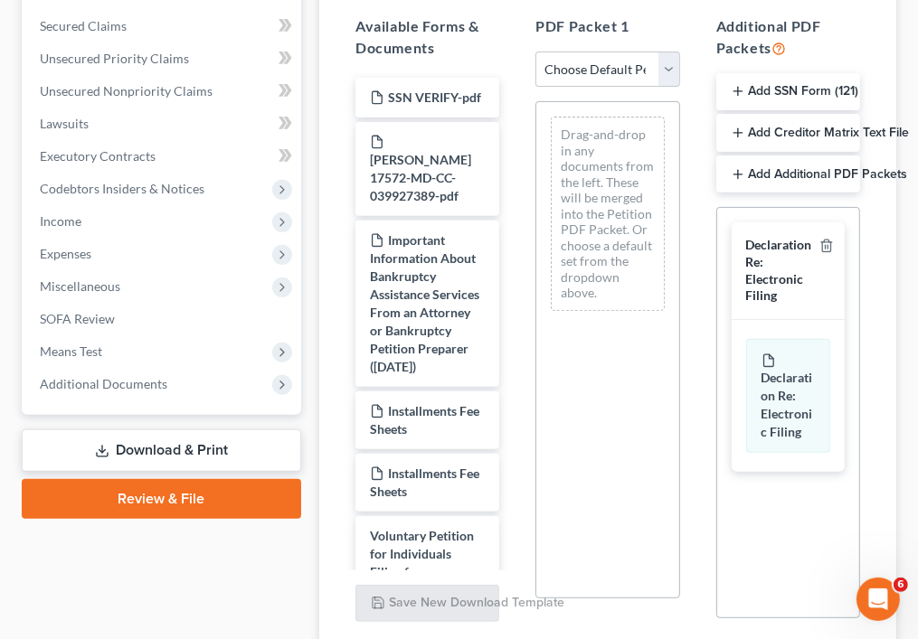
scroll to position [408, 0]
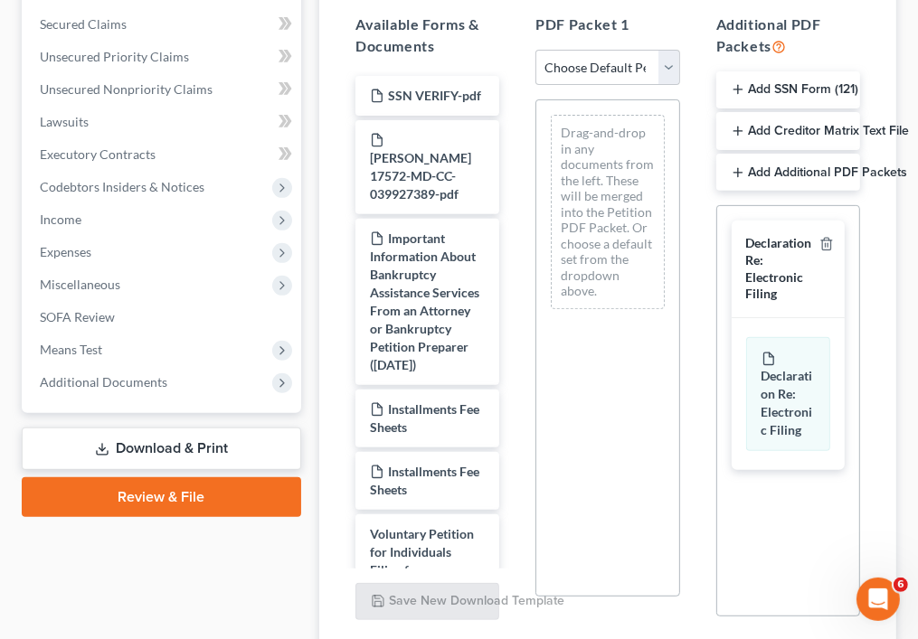
click at [236, 492] on link "Review & File" at bounding box center [161, 498] width 279 height 40
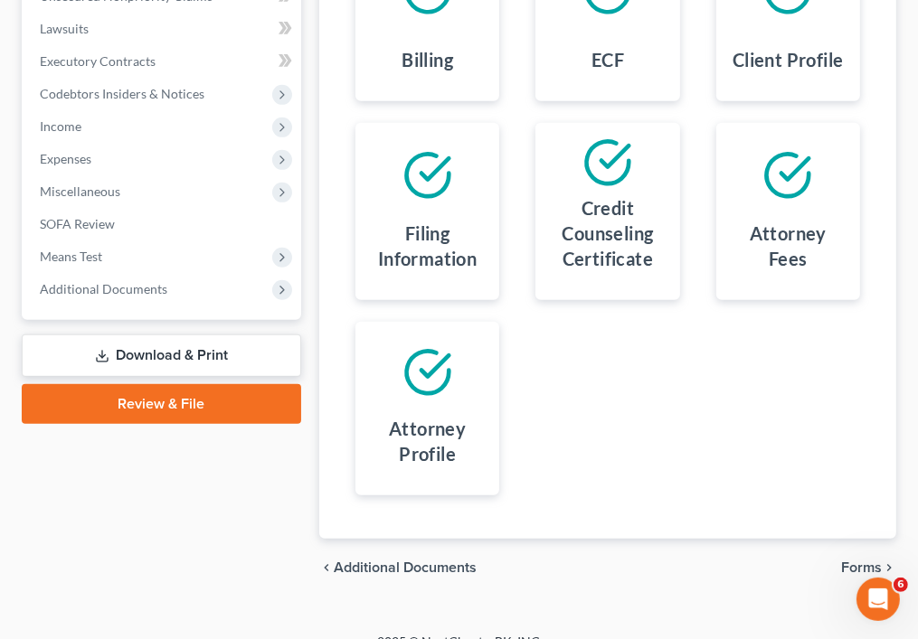
scroll to position [525, 0]
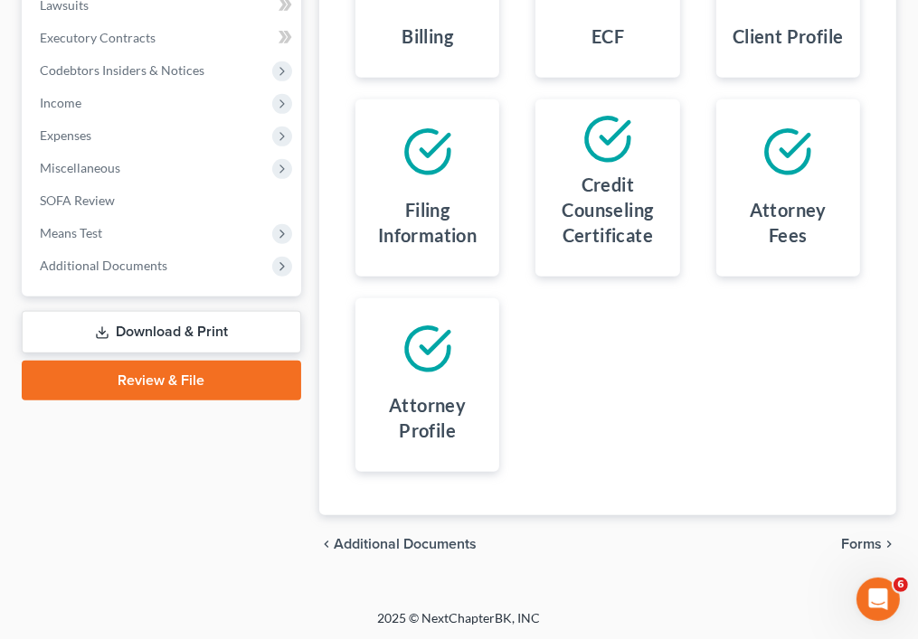
click at [866, 543] on span "Forms" at bounding box center [861, 544] width 41 height 14
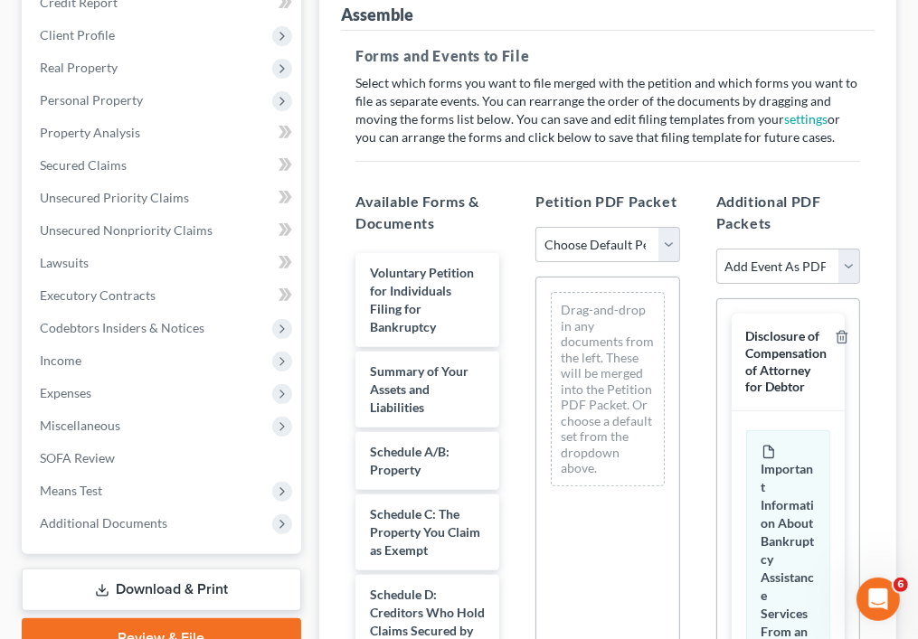
scroll to position [265, 0]
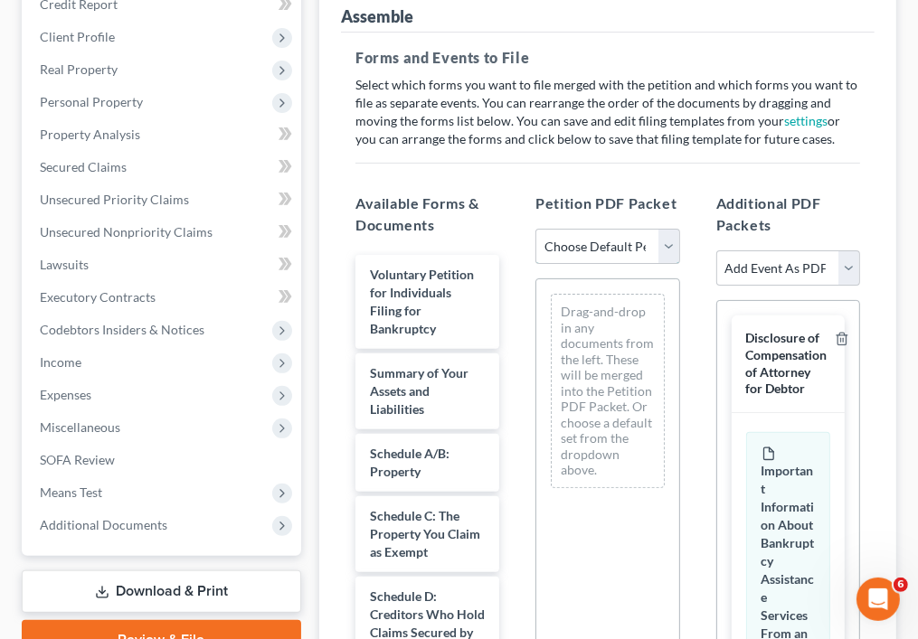
click at [667, 247] on select "Choose Default Petition PDF Packet Emergency Filing (Voluntary Petition and Cre…" at bounding box center [607, 247] width 144 height 36
select select "0"
click at [535, 229] on select "Choose Default Petition PDF Packet Emergency Filing (Voluntary Petition and Cre…" at bounding box center [607, 247] width 144 height 36
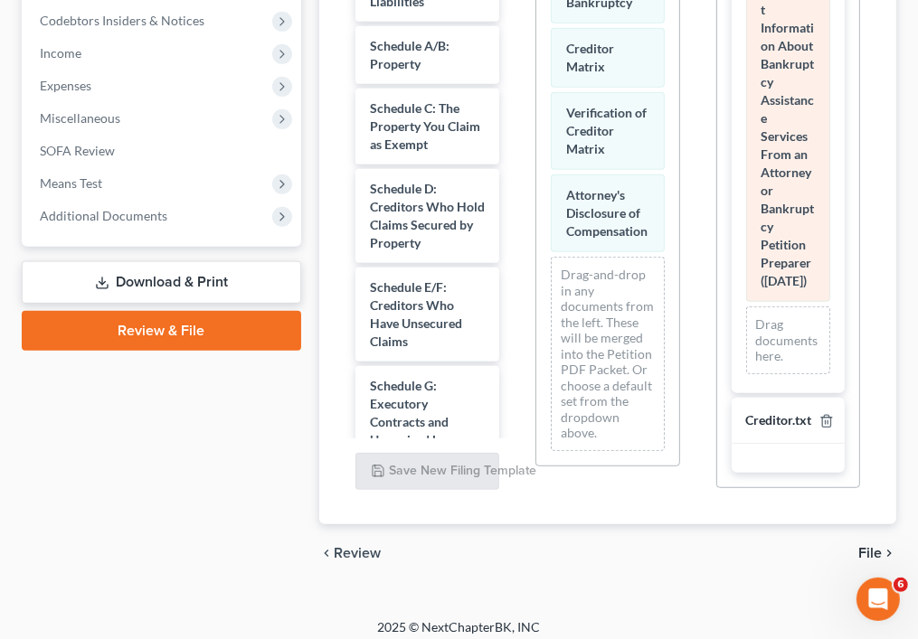
scroll to position [584, 0]
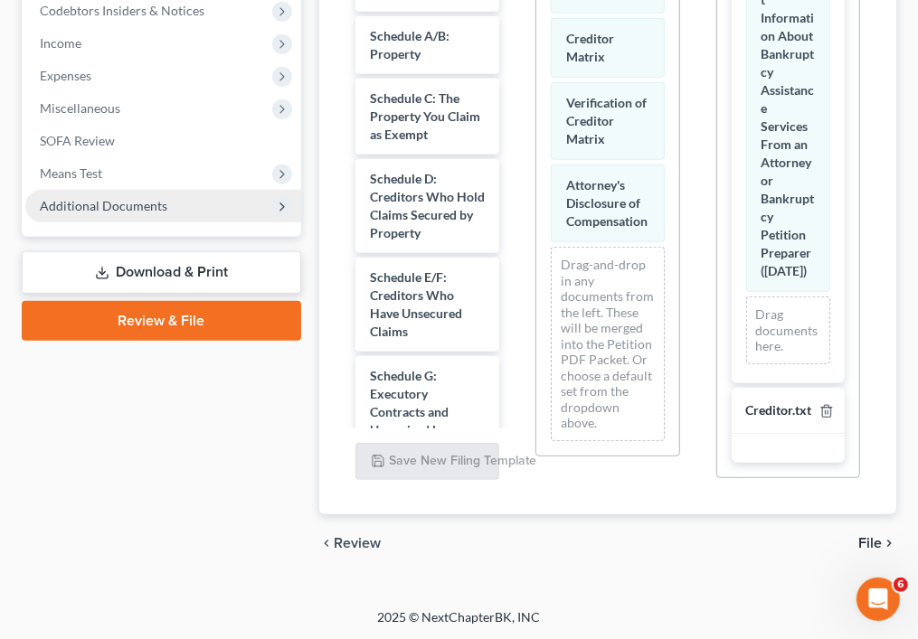
click at [286, 206] on icon at bounding box center [282, 207] width 14 height 14
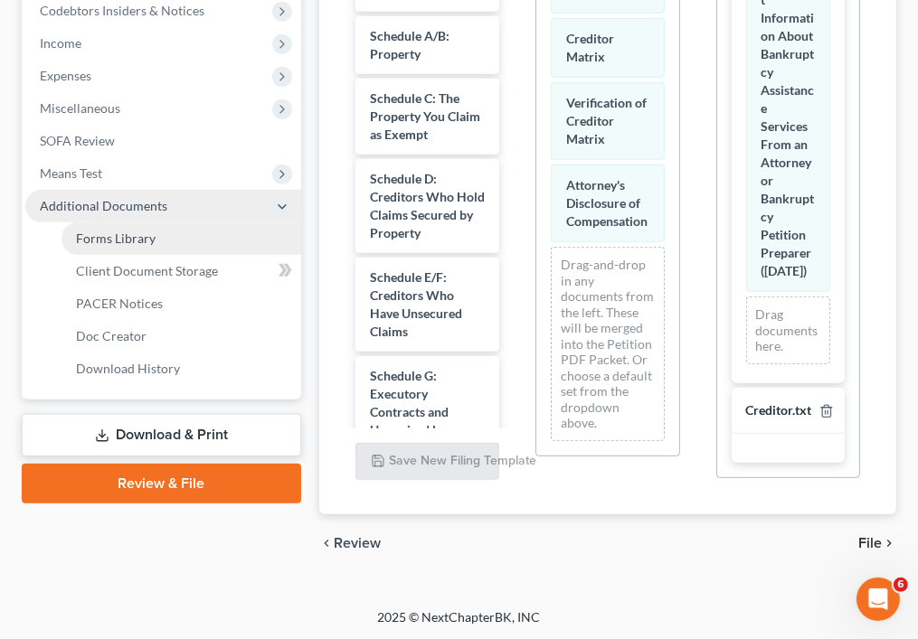
click at [258, 238] on link "Forms Library" at bounding box center [182, 238] width 240 height 33
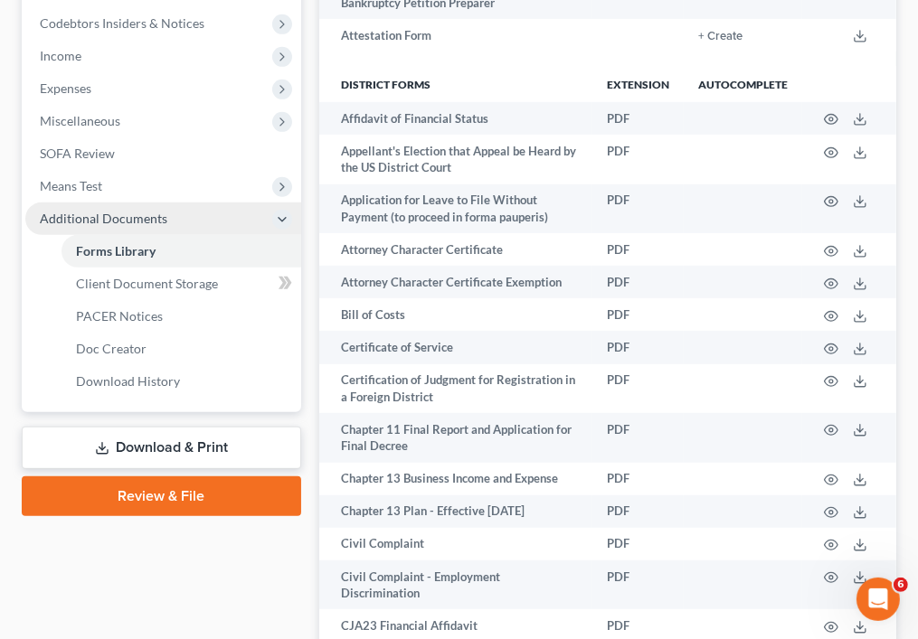
scroll to position [582, 0]
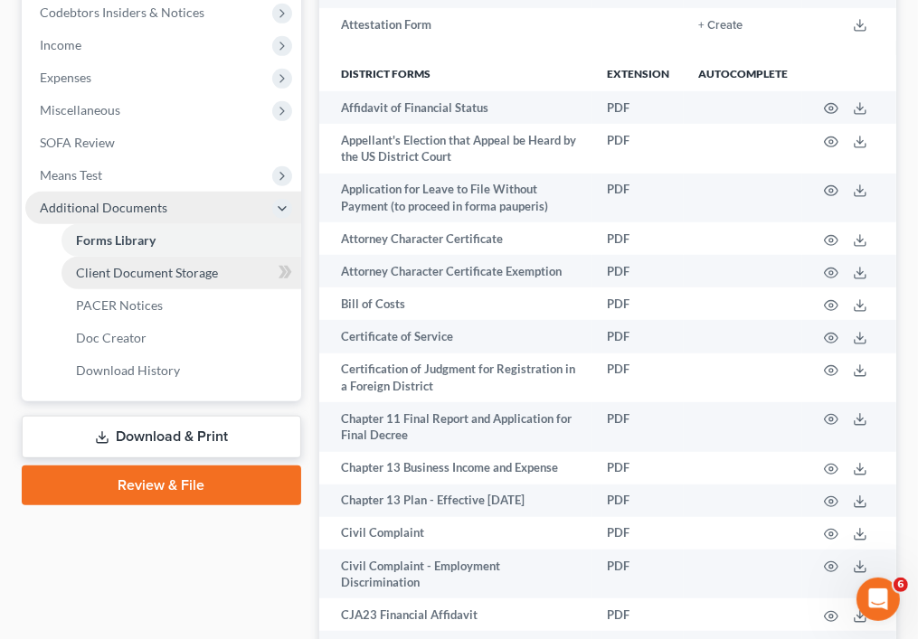
click at [222, 278] on link "Client Document Storage" at bounding box center [182, 273] width 240 height 33
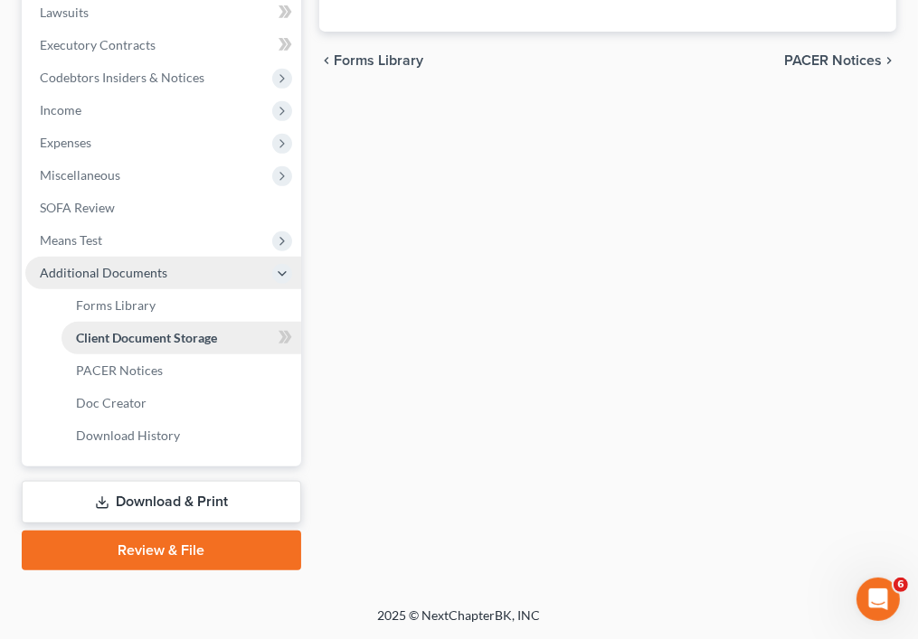
scroll to position [301, 0]
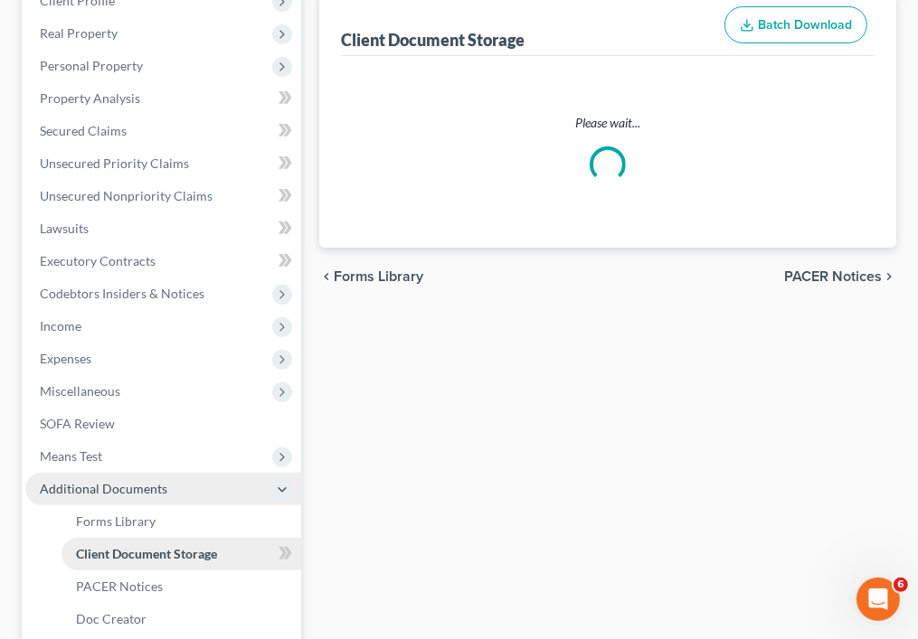
select select "26"
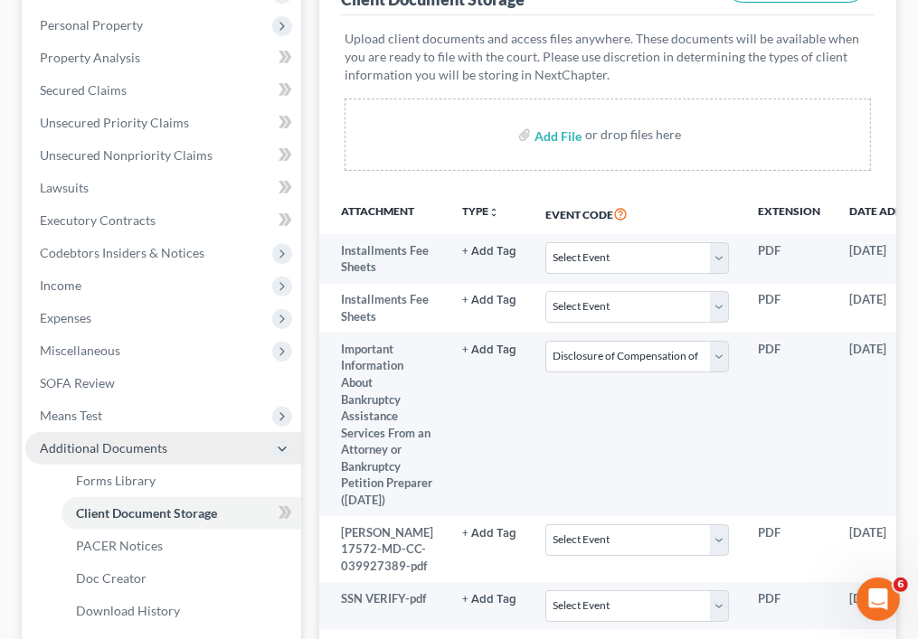
scroll to position [554, 0]
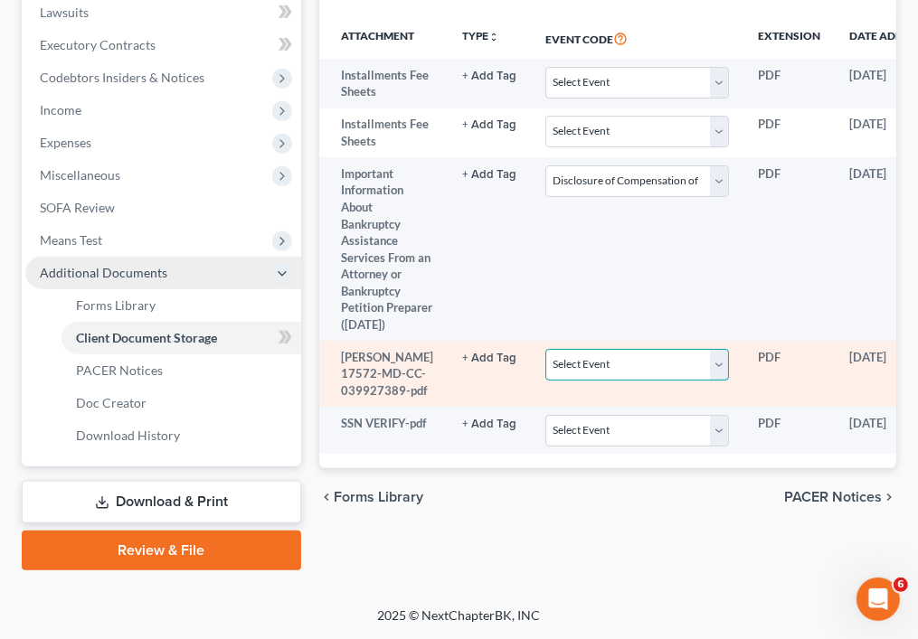
click at [702, 361] on select "Select Event 20 Largest Unsecured Creditors Affidavit re: NO Tax Returns Amende…" at bounding box center [637, 365] width 184 height 32
select select "5"
click at [545, 349] on select "Select Event 20 Largest Unsecured Creditors Affidavit re: NO Tax Returns Amende…" at bounding box center [637, 365] width 184 height 32
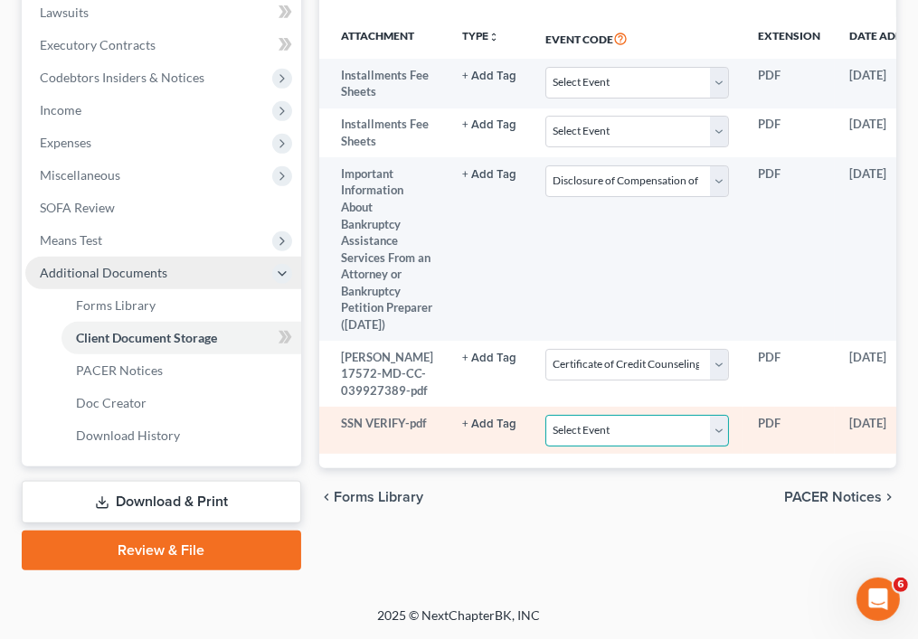
click at [705, 447] on select "Select Event 20 Largest Unsecured Creditors Affidavit re: NO Tax Returns Amende…" at bounding box center [637, 431] width 184 height 32
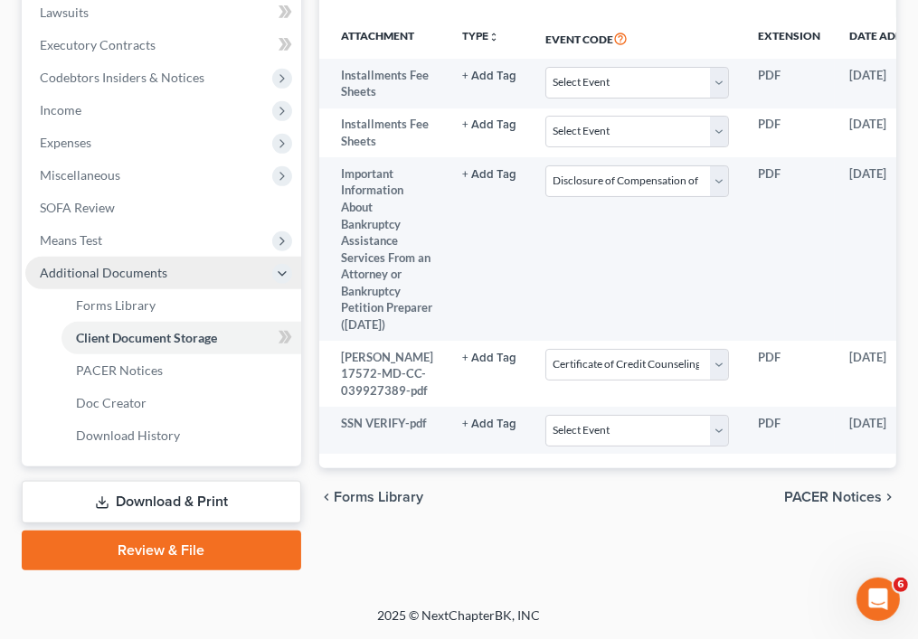
click at [738, 526] on div "chevron_left Forms Library PACER Notices chevron_right" at bounding box center [607, 498] width 577 height 58
click at [805, 505] on span "PACER Notices" at bounding box center [833, 497] width 98 height 14
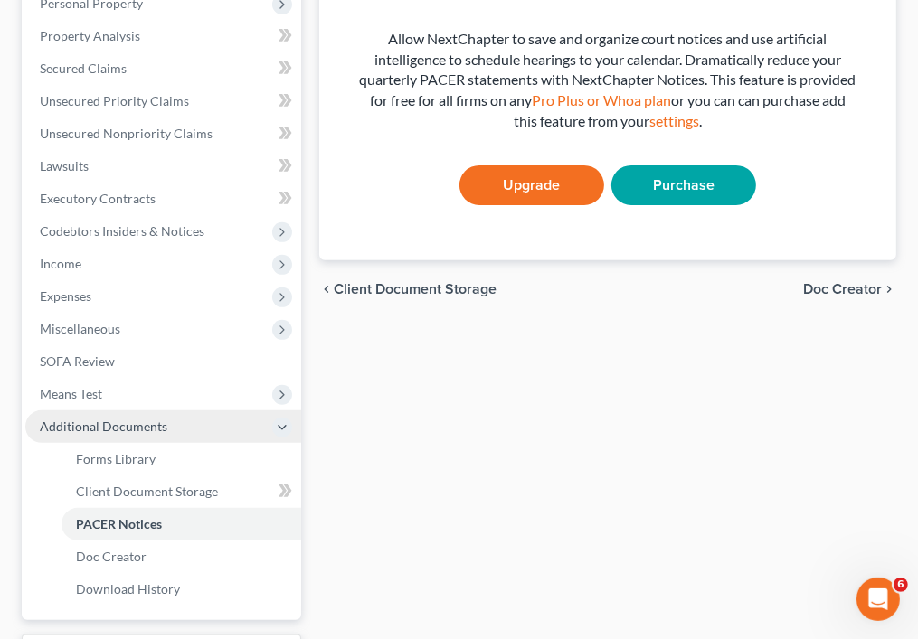
scroll to position [515, 0]
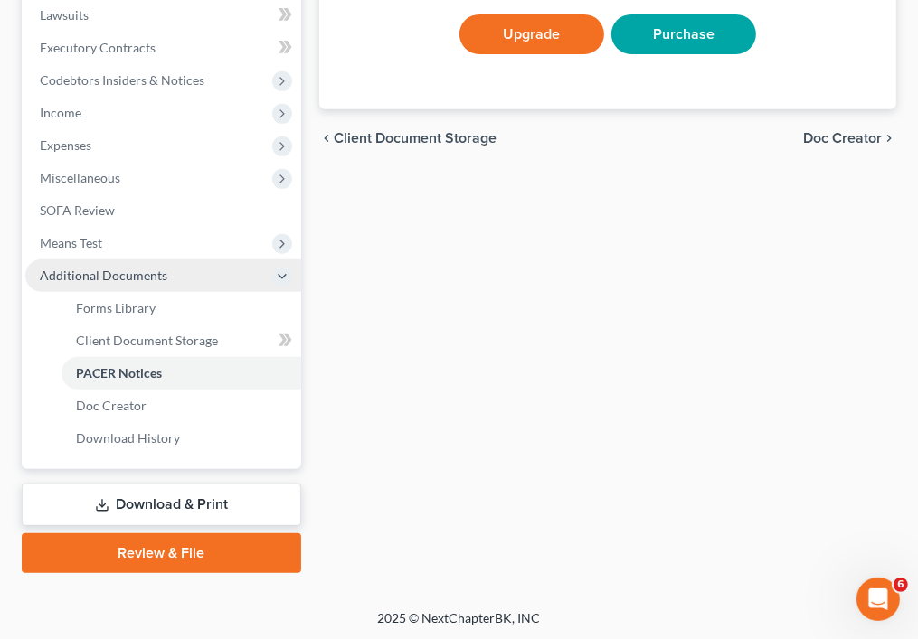
click at [851, 131] on span "Doc Creator" at bounding box center [842, 138] width 79 height 14
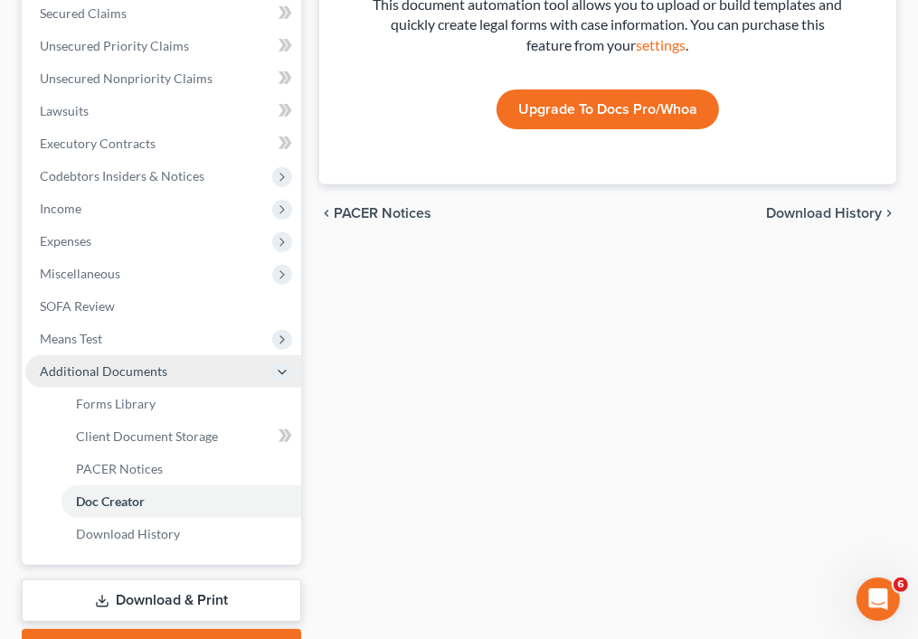
scroll to position [515, 0]
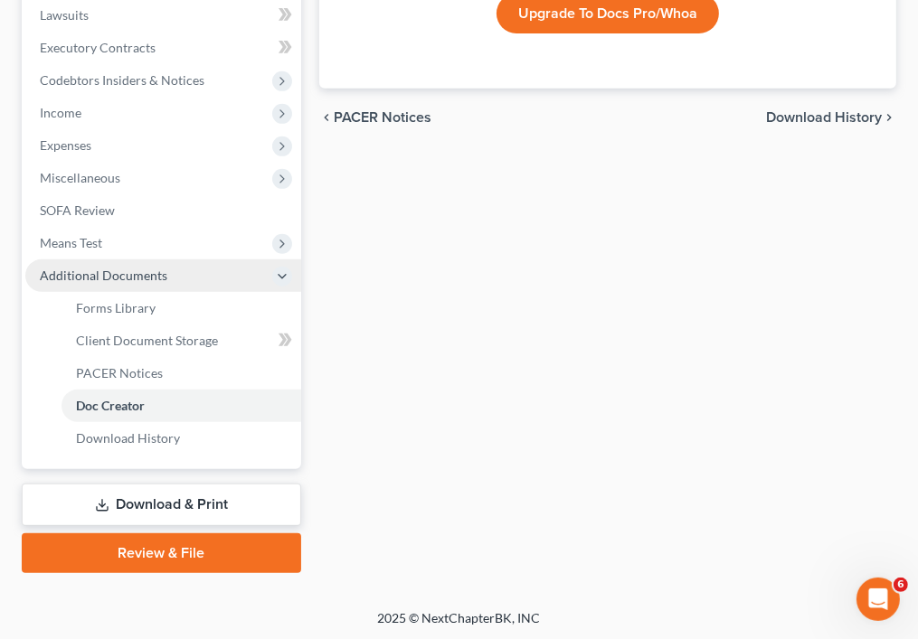
click at [847, 112] on span "Download History" at bounding box center [824, 117] width 116 height 14
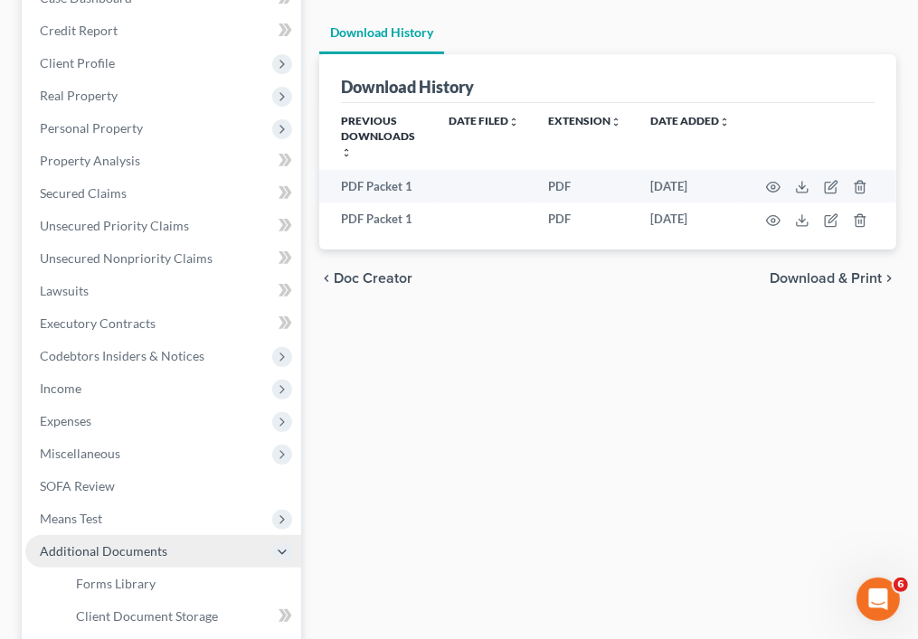
scroll to position [241, 0]
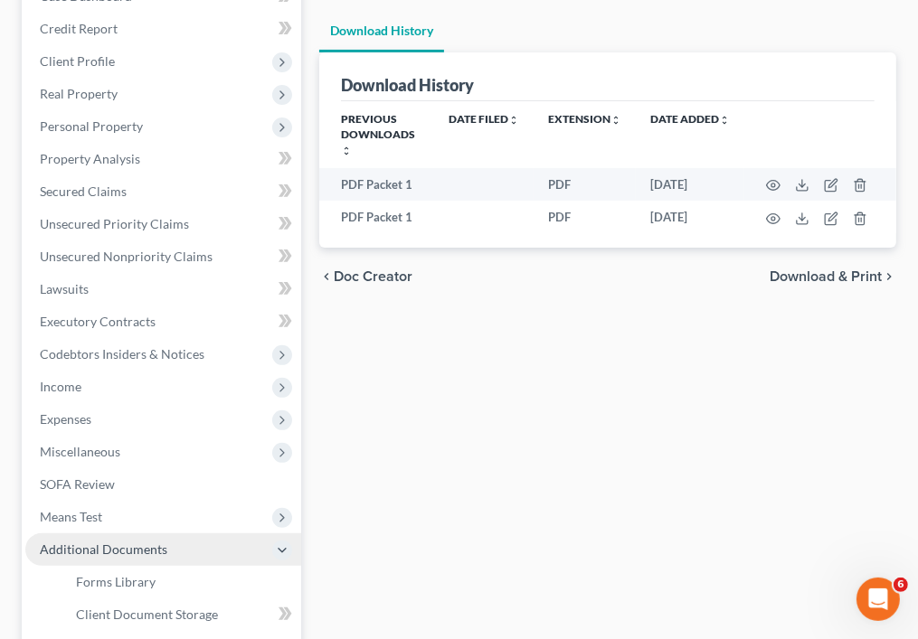
click at [847, 270] on span "Download & Print" at bounding box center [826, 277] width 112 height 14
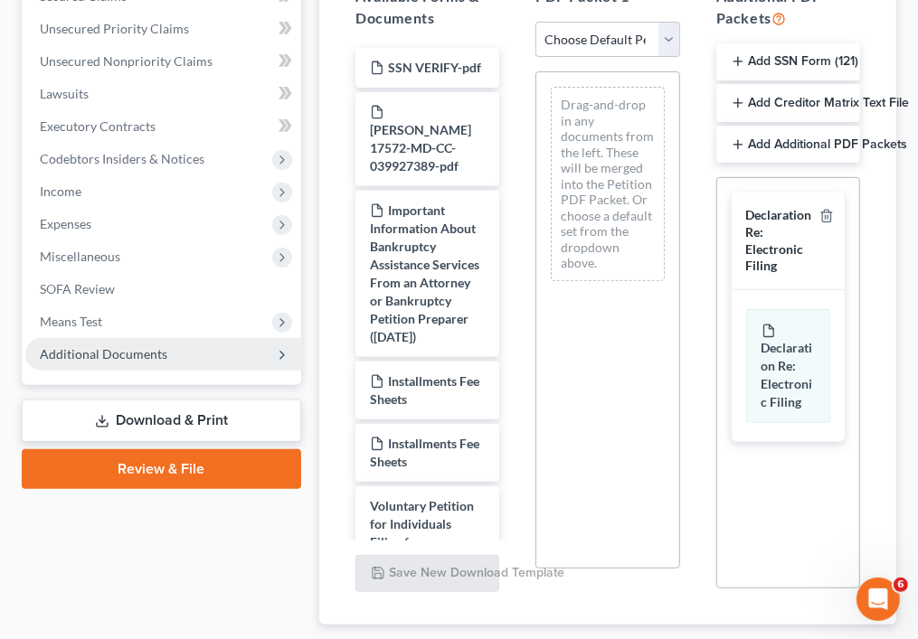
scroll to position [437, 0]
click at [667, 46] on select "Choose Default Petition PDF Packet Complete Bankruptcy Petition (all forms and …" at bounding box center [607, 39] width 144 height 36
select select "1"
click at [535, 21] on select "Choose Default Petition PDF Packet Complete Bankruptcy Petition (all forms and …" at bounding box center [607, 39] width 144 height 36
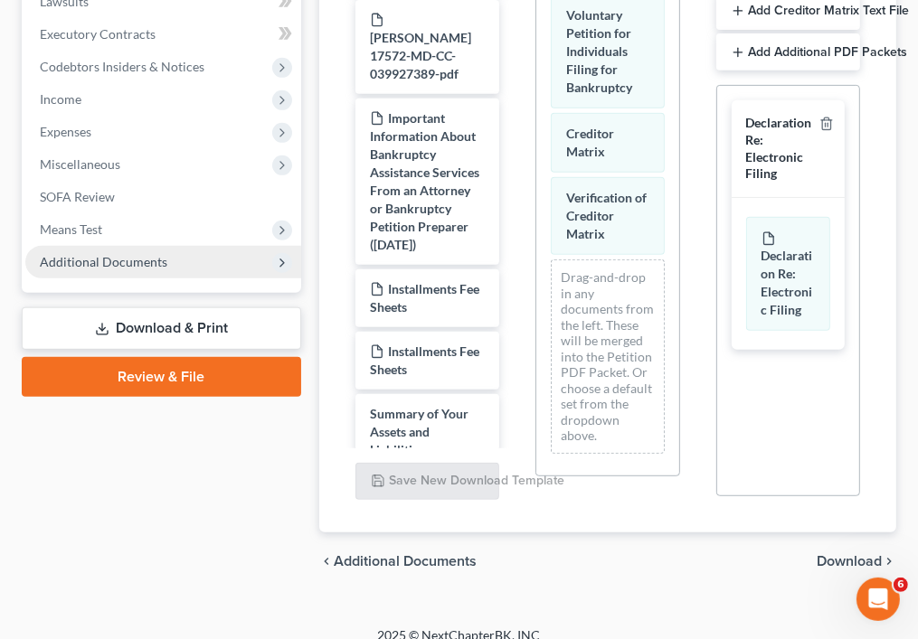
scroll to position [546, 0]
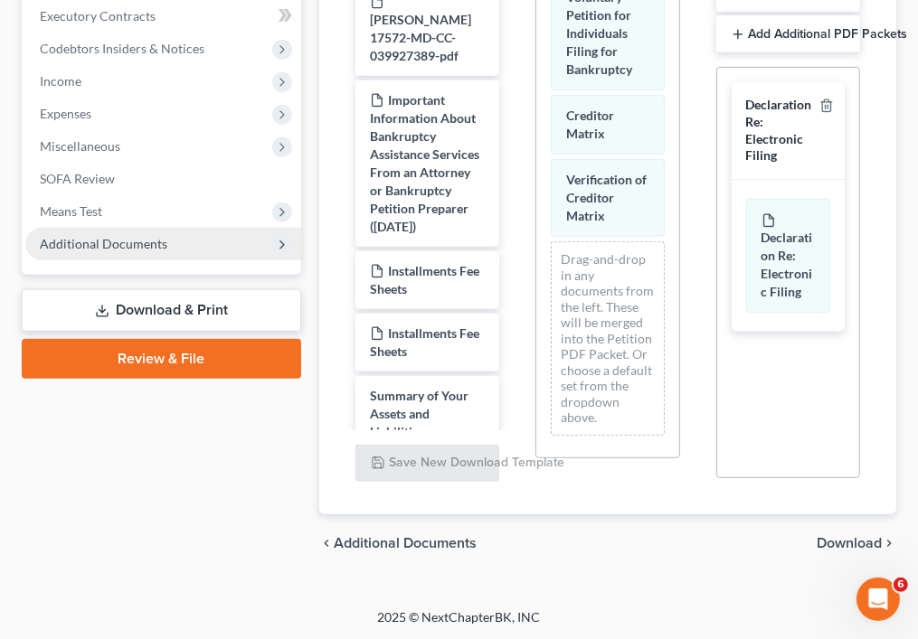
click at [246, 362] on link "Review & File" at bounding box center [161, 359] width 279 height 40
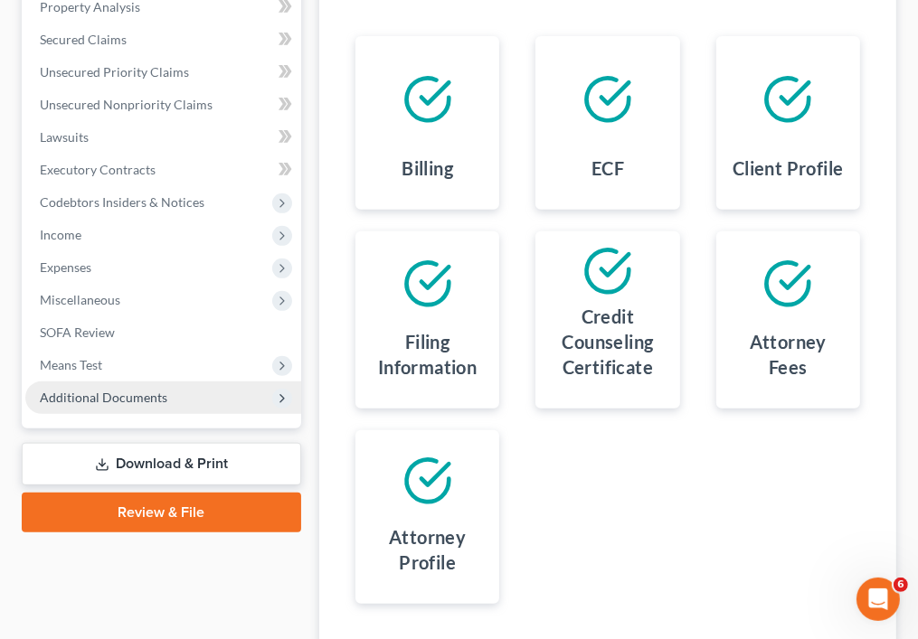
scroll to position [525, 0]
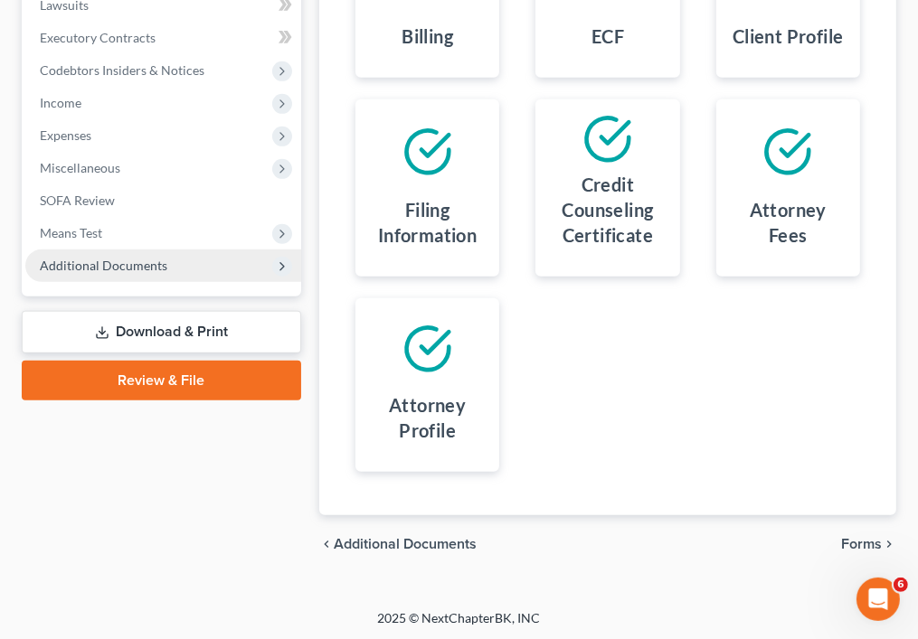
click at [857, 537] on span "Forms" at bounding box center [861, 544] width 41 height 14
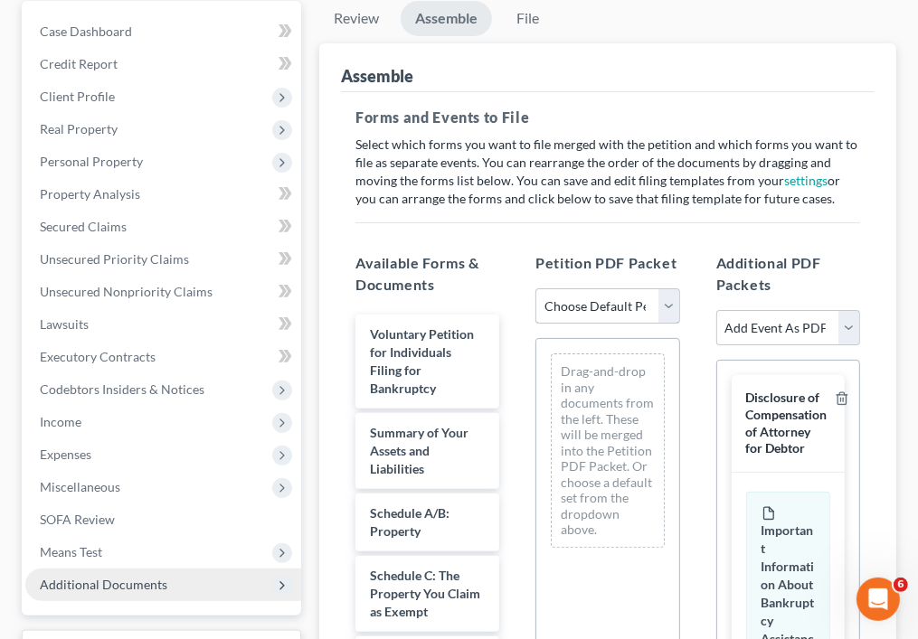
scroll to position [204, 0]
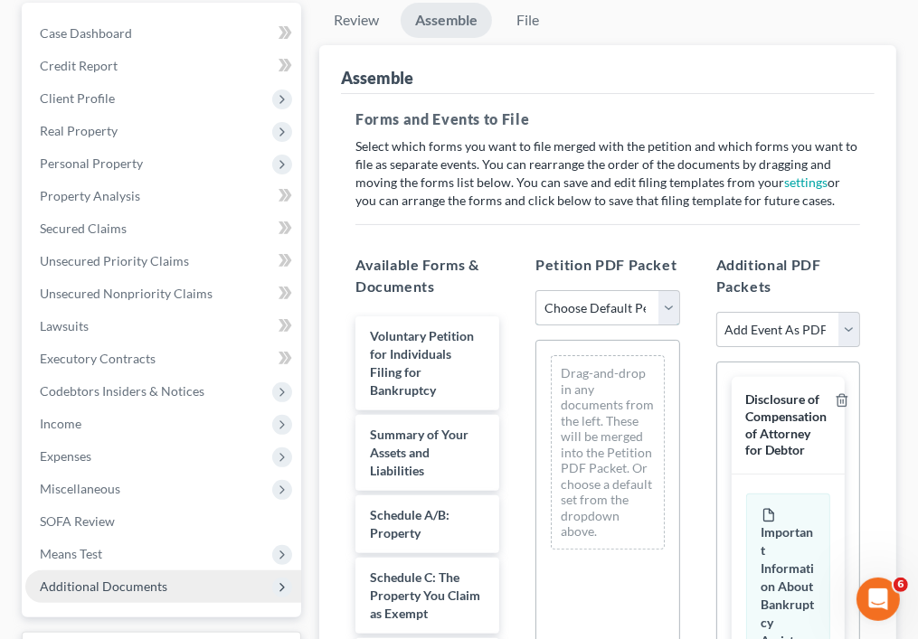
click at [658, 310] on select "Choose Default Petition PDF Packet Emergency Filing (Voluntary Petition and Cre…" at bounding box center [607, 308] width 144 height 36
select select "0"
click at [535, 290] on select "Choose Default Petition PDF Packet Emergency Filing (Voluntary Petition and Cre…" at bounding box center [607, 308] width 144 height 36
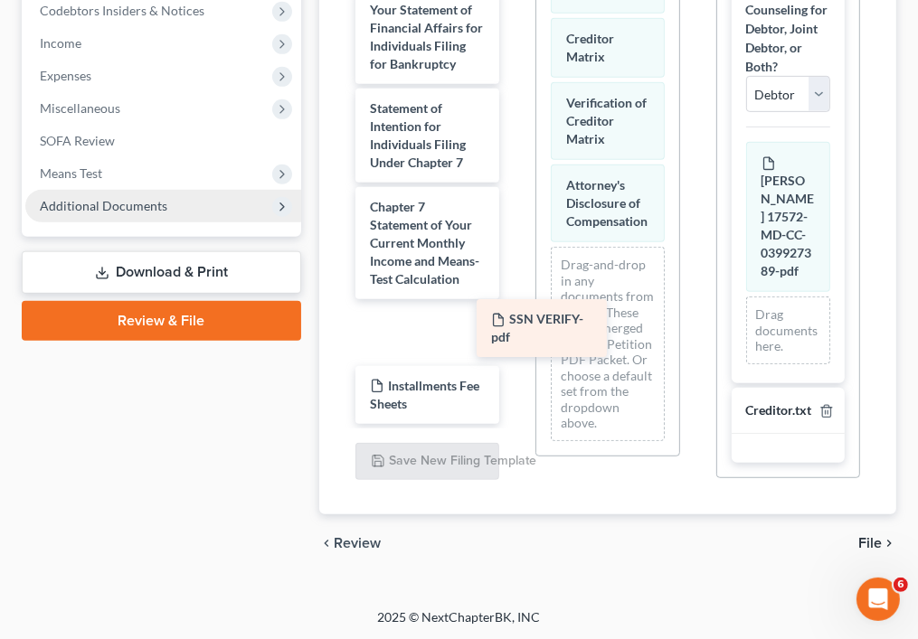
scroll to position [760, 0]
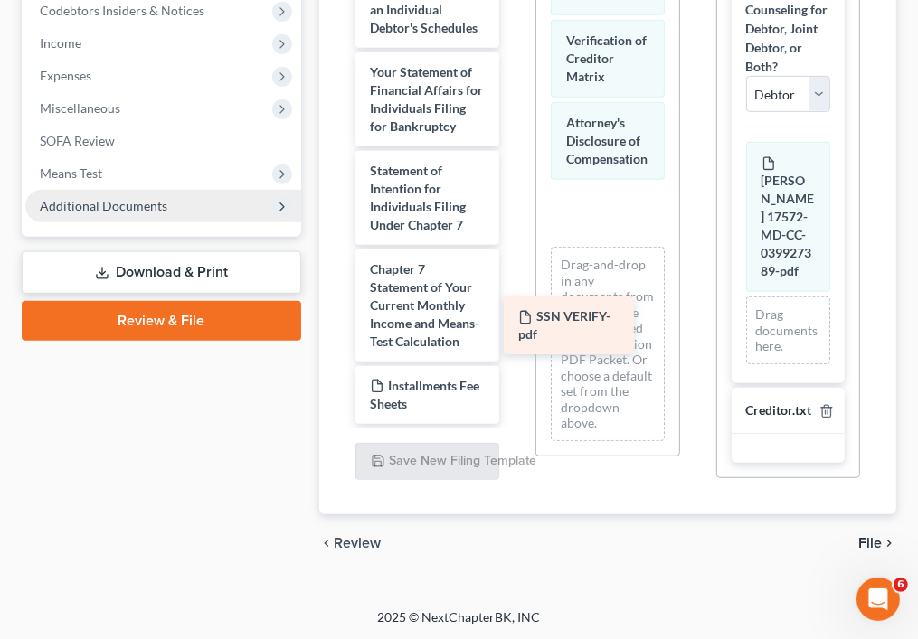
drag, startPoint x: 452, startPoint y: 326, endPoint x: 601, endPoint y: 319, distance: 148.5
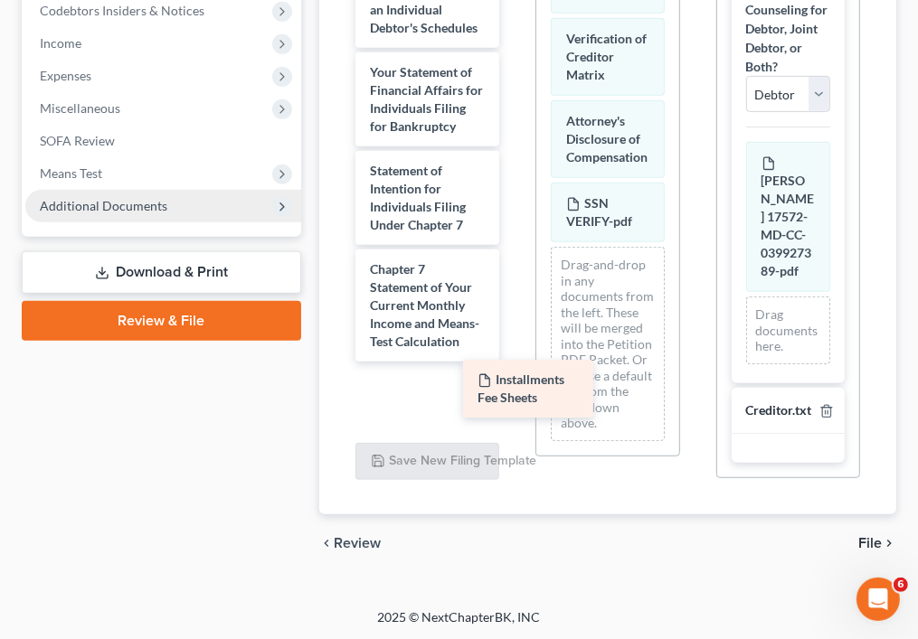
scroll to position [698, 0]
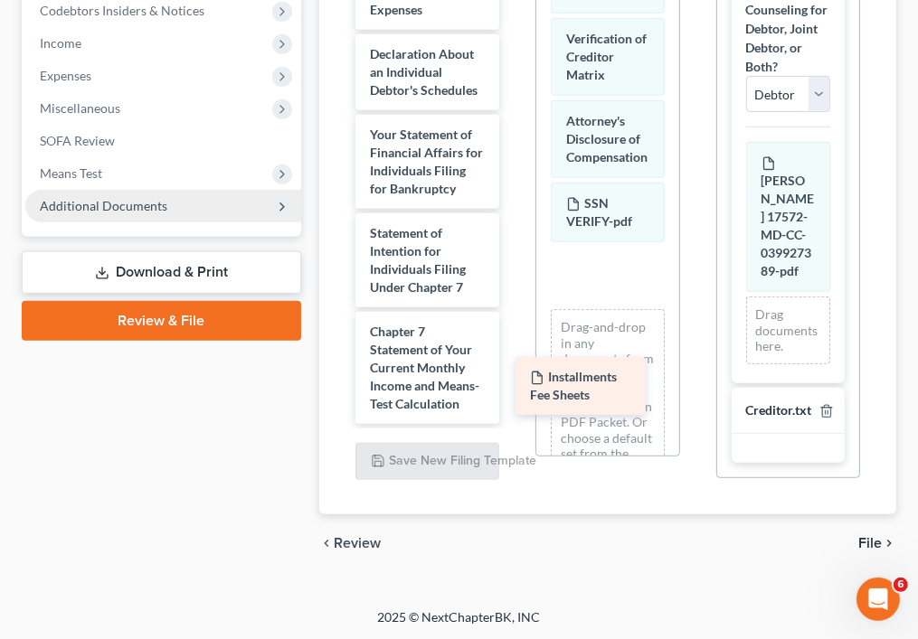
drag, startPoint x: 457, startPoint y: 389, endPoint x: 601, endPoint y: 383, distance: 143.9
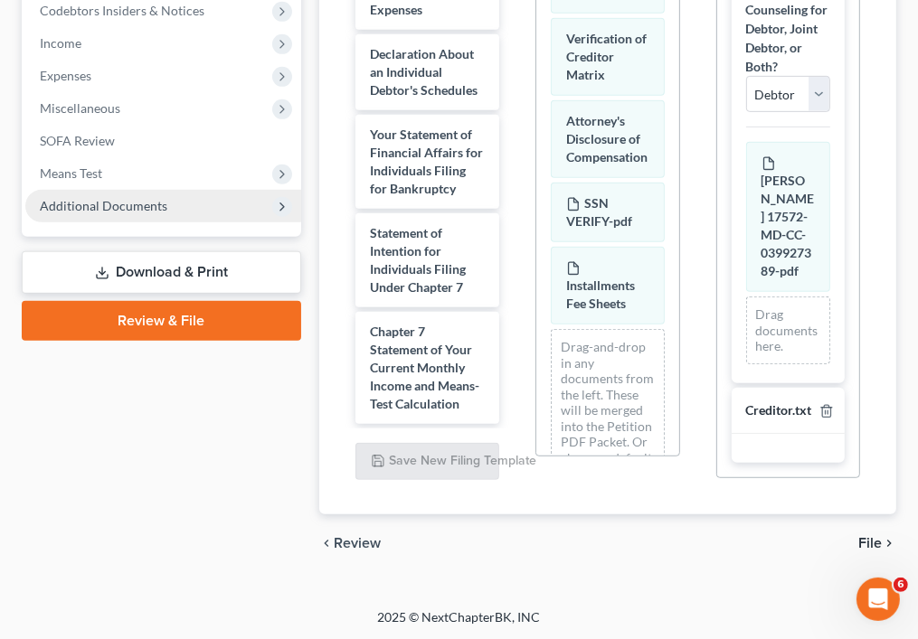
click at [870, 541] on span "File" at bounding box center [870, 543] width 24 height 14
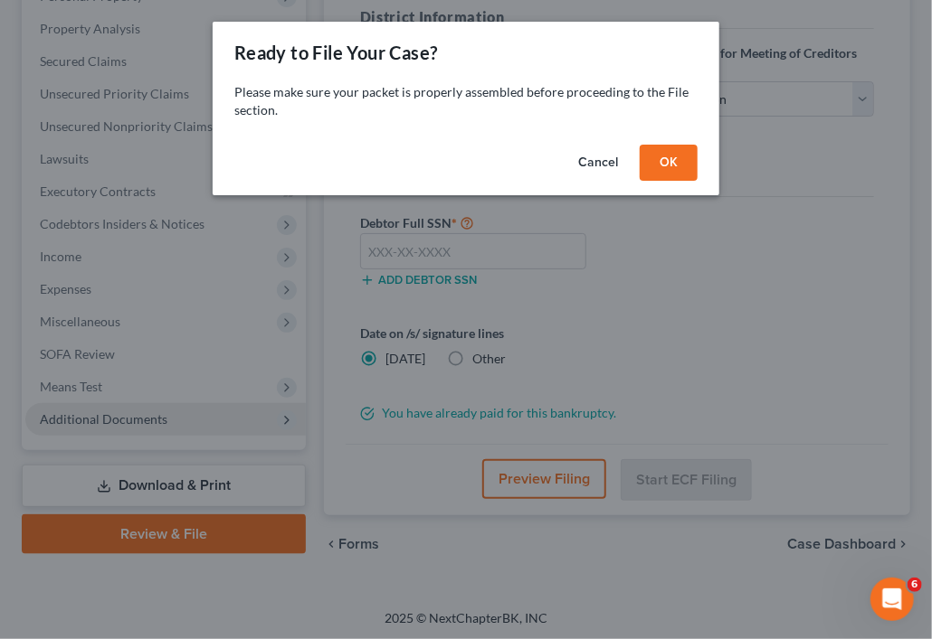
click at [683, 159] on button "OK" at bounding box center [668, 163] width 58 height 36
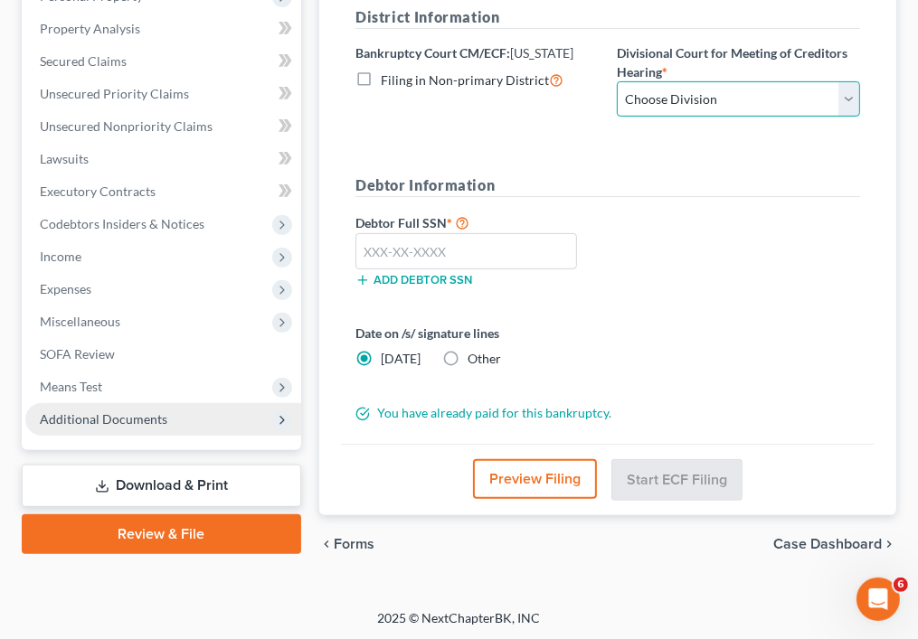
click at [691, 114] on select "Choose Division Central Southern Southwestern St. Joseph Western" at bounding box center [738, 99] width 243 height 36
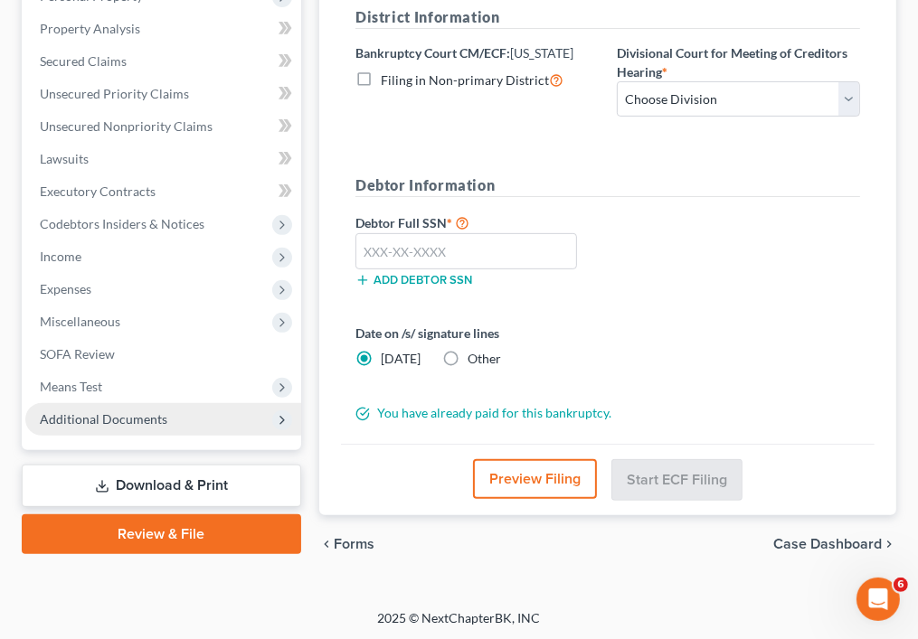
click at [554, 111] on div "Bankruptcy Court CM/ECF: Maryland Filing in Non-primary District" at bounding box center [476, 80] width 261 height 74
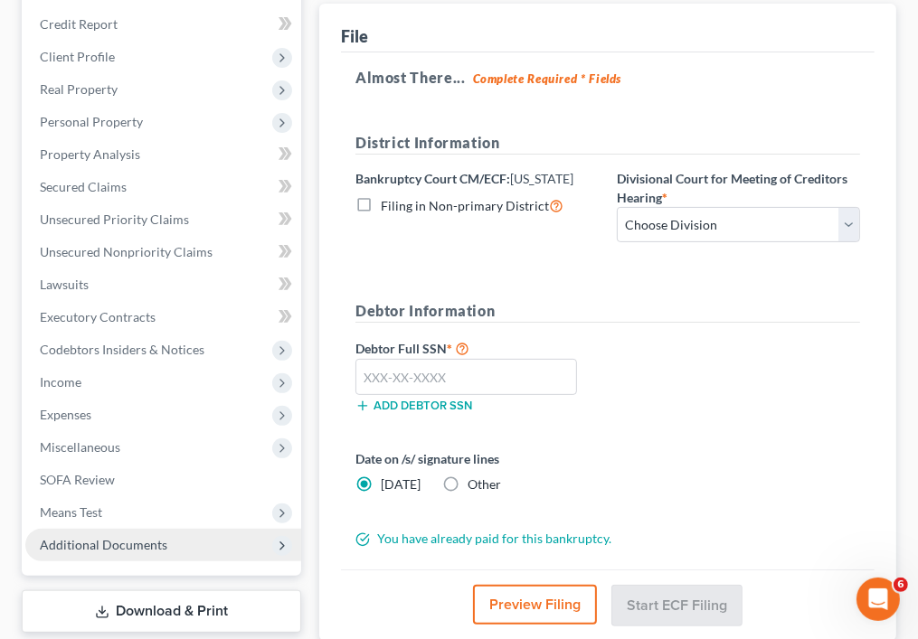
scroll to position [244, 0]
click at [842, 231] on select "Choose Division Central Southern Southwestern St. Joseph Western" at bounding box center [738, 226] width 243 height 36
click at [617, 208] on select "Choose Division Central Southern Southwestern St. Joseph Western" at bounding box center [738, 226] width 243 height 36
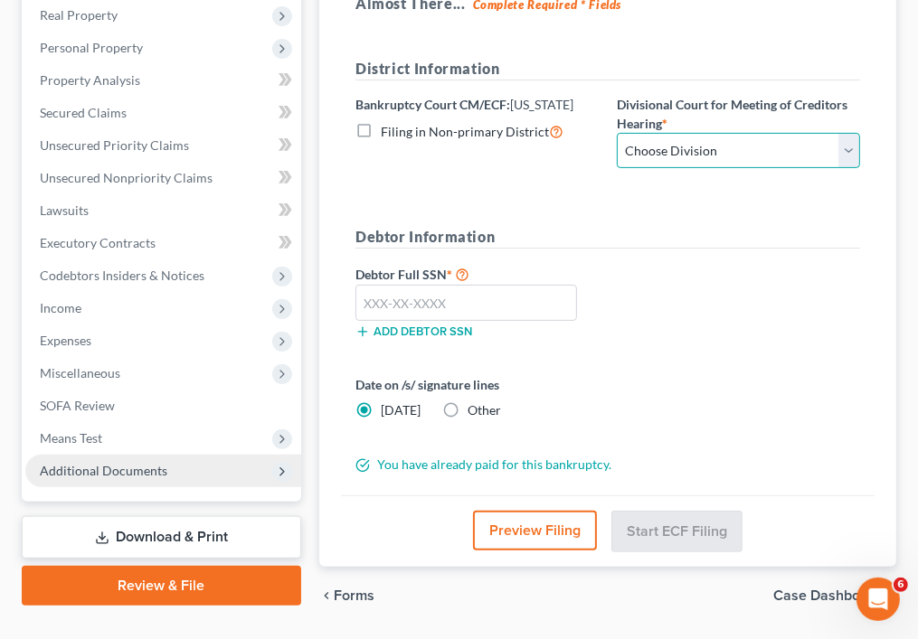
scroll to position [324, 0]
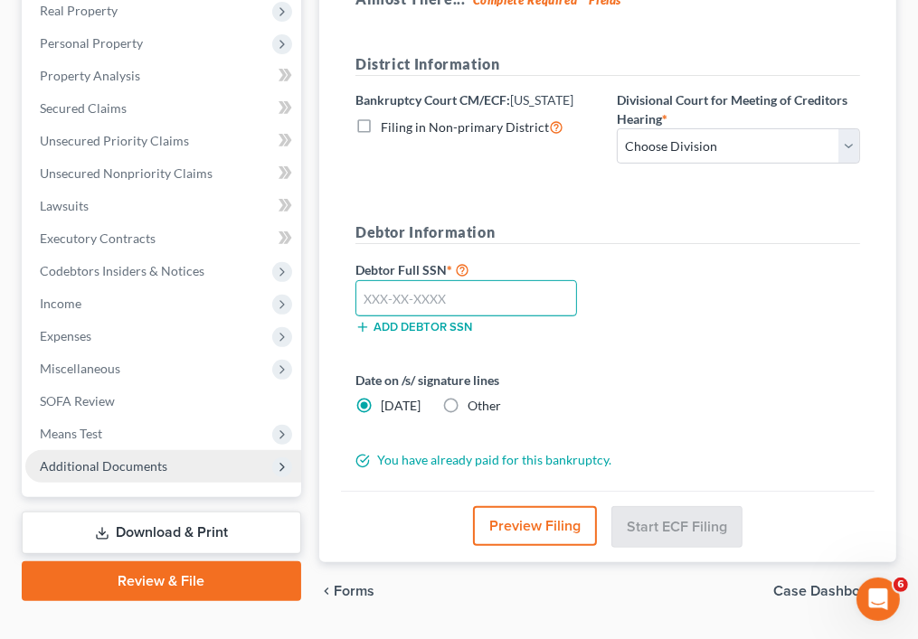
click at [527, 286] on input "text" at bounding box center [466, 298] width 222 height 36
type input "216-11-2123"
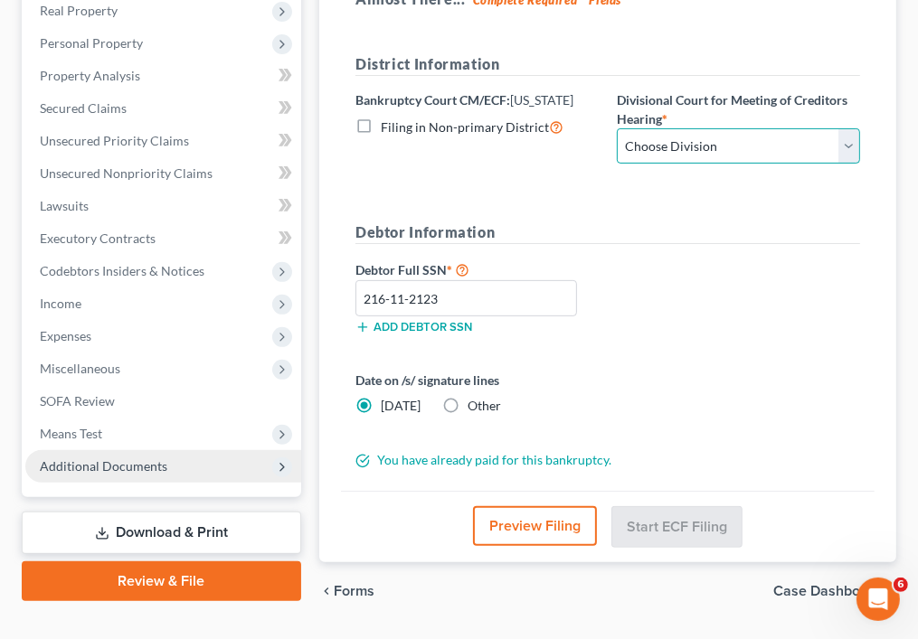
click at [724, 156] on select "Choose Division Central Southern Southwestern St. Joseph Western" at bounding box center [738, 146] width 243 height 36
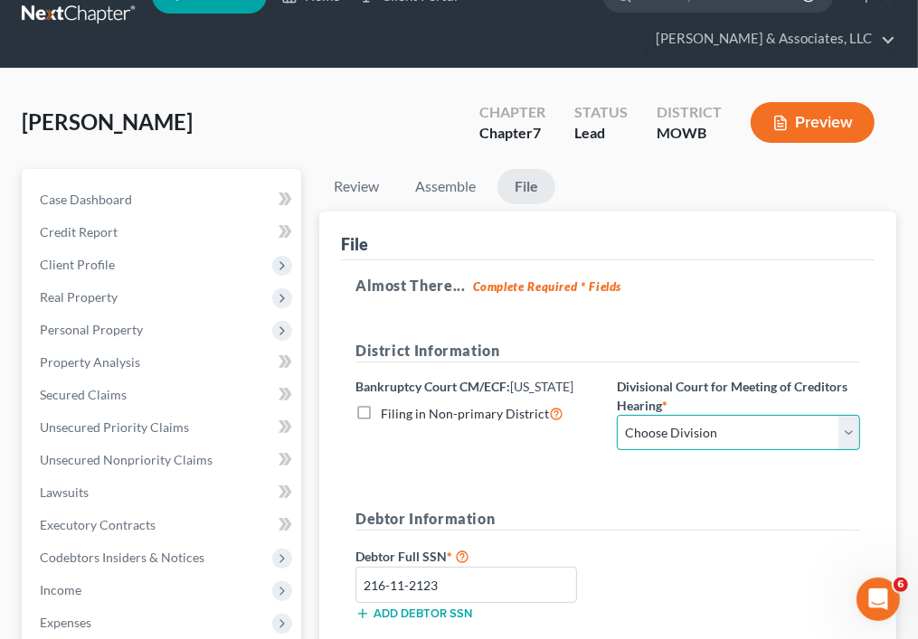
scroll to position [30, 0]
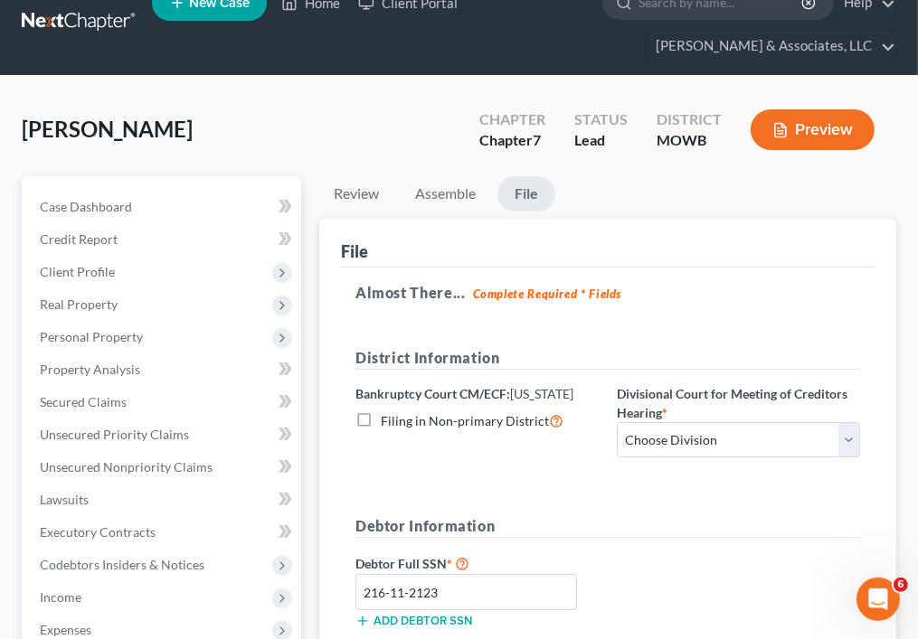
click at [810, 121] on button "Preview" at bounding box center [813, 129] width 124 height 41
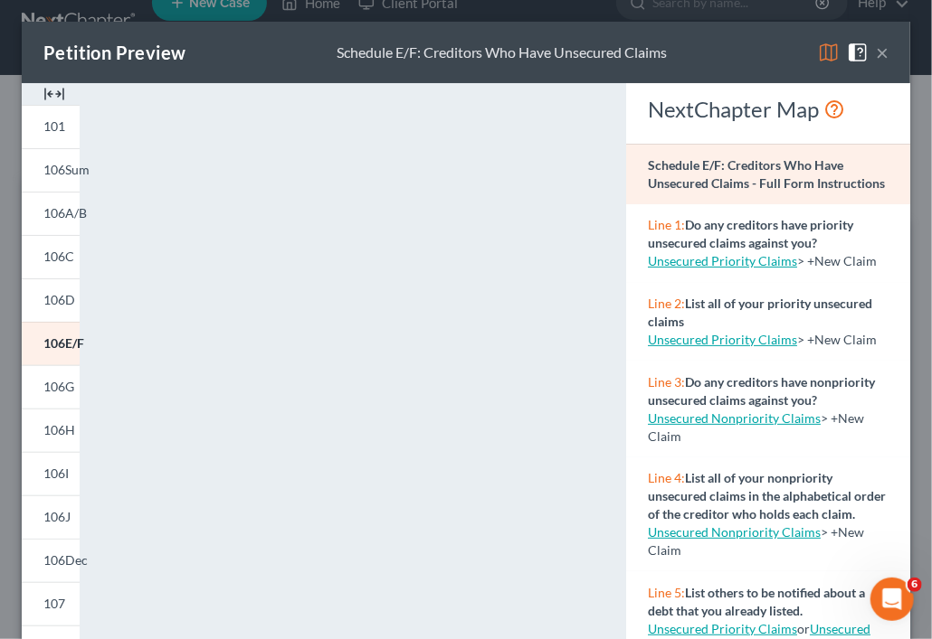
click at [876, 50] on button "×" at bounding box center [882, 53] width 13 height 22
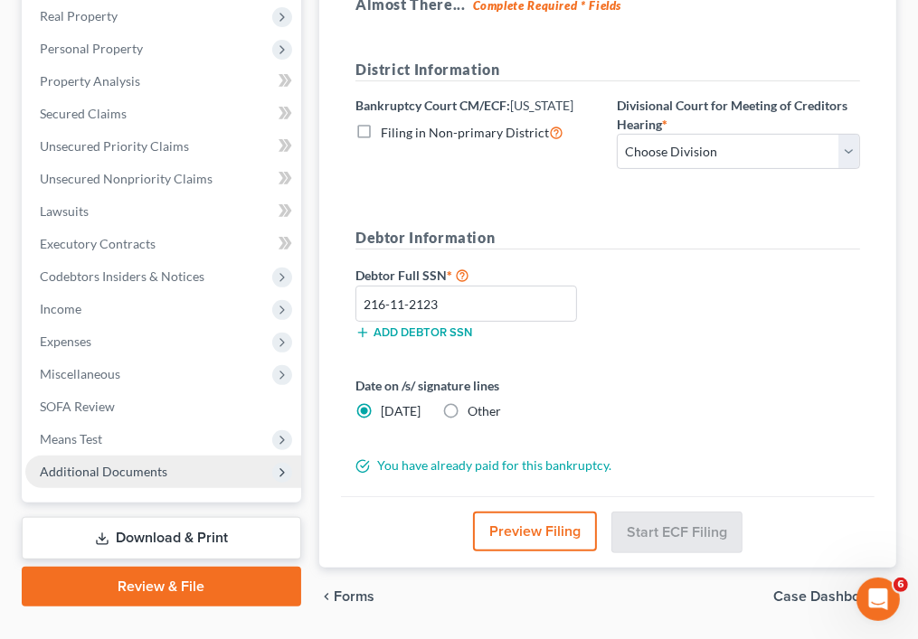
scroll to position [319, 0]
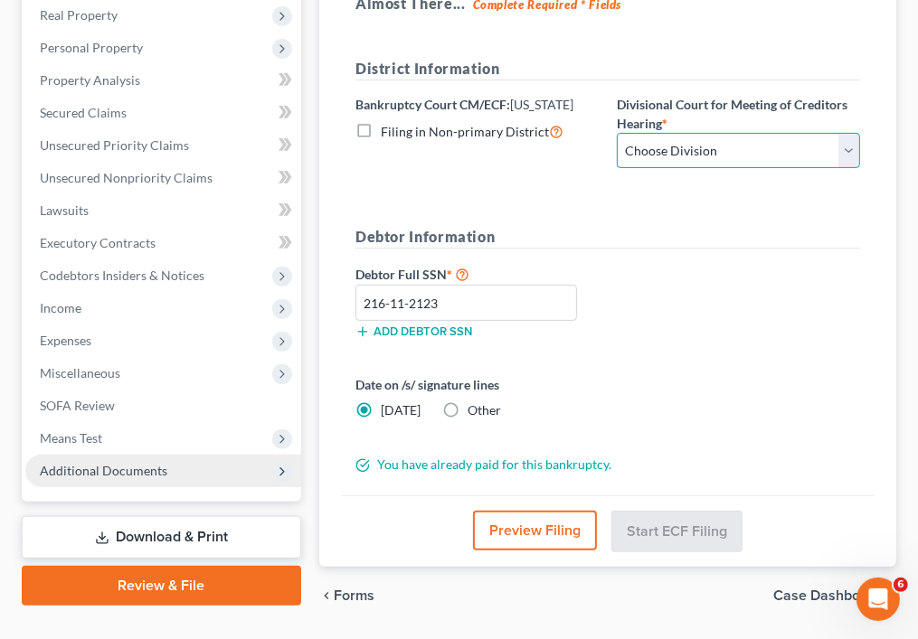
click at [696, 155] on select "Choose Division Central Southern Southwestern St. Joseph Western" at bounding box center [738, 151] width 243 height 36
click at [589, 149] on div "Bankruptcy Court CM/ECF: Maryland Filing in Non-primary District" at bounding box center [476, 132] width 261 height 74
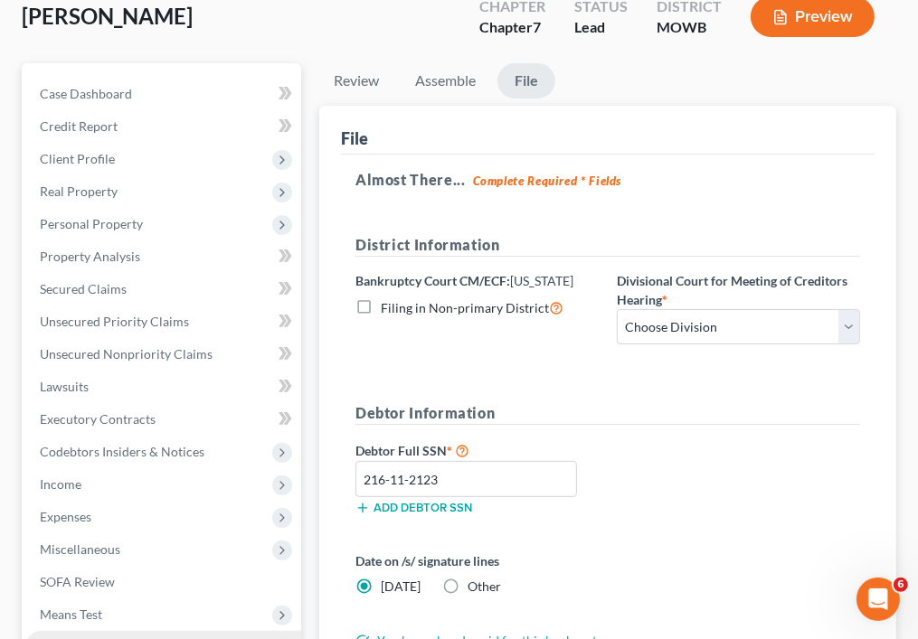
scroll to position [141, 0]
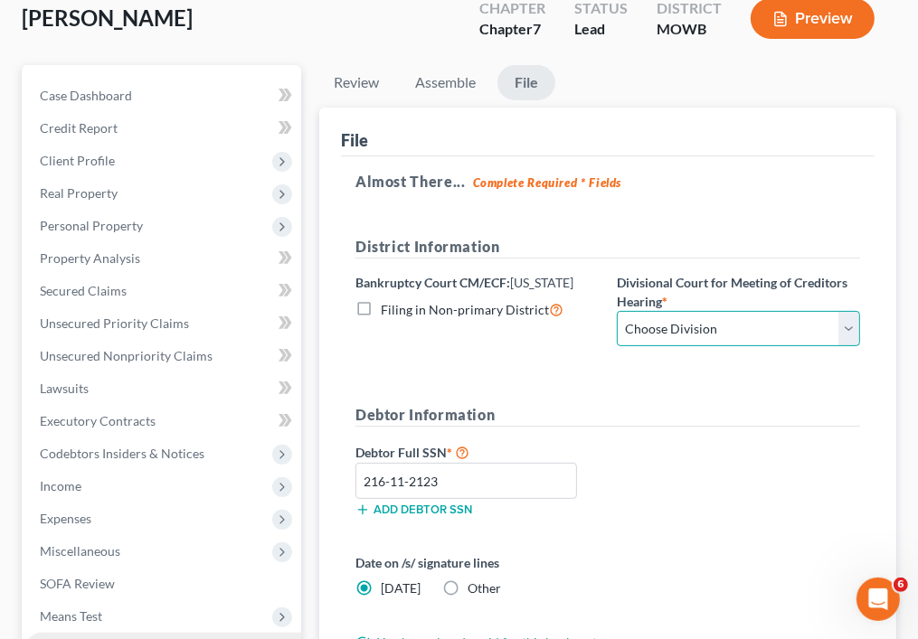
click at [726, 333] on select "Choose Division Central Southern Southwestern St. Joseph Western" at bounding box center [738, 329] width 243 height 36
click at [617, 311] on select "Choose Division Central Southern Southwestern St. Joseph Western" at bounding box center [738, 329] width 243 height 36
click at [673, 317] on select "Choose Division Central Southern Southwestern St. Joseph Western" at bounding box center [738, 329] width 243 height 36
select select "0"
click at [617, 311] on select "Choose Division Central Southern Southwestern St. Joseph Western" at bounding box center [738, 329] width 243 height 36
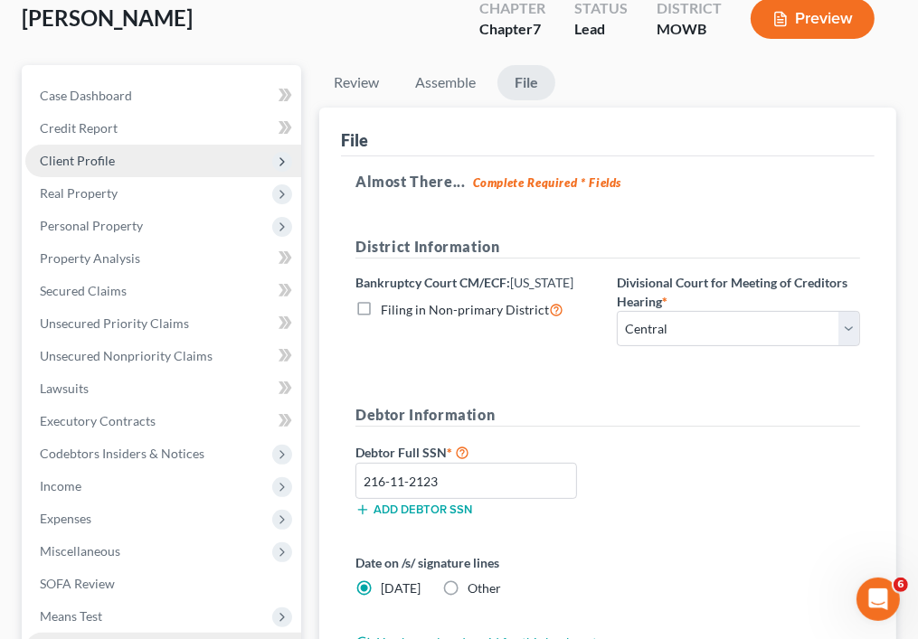
click at [189, 160] on span "Client Profile" at bounding box center [163, 161] width 276 height 33
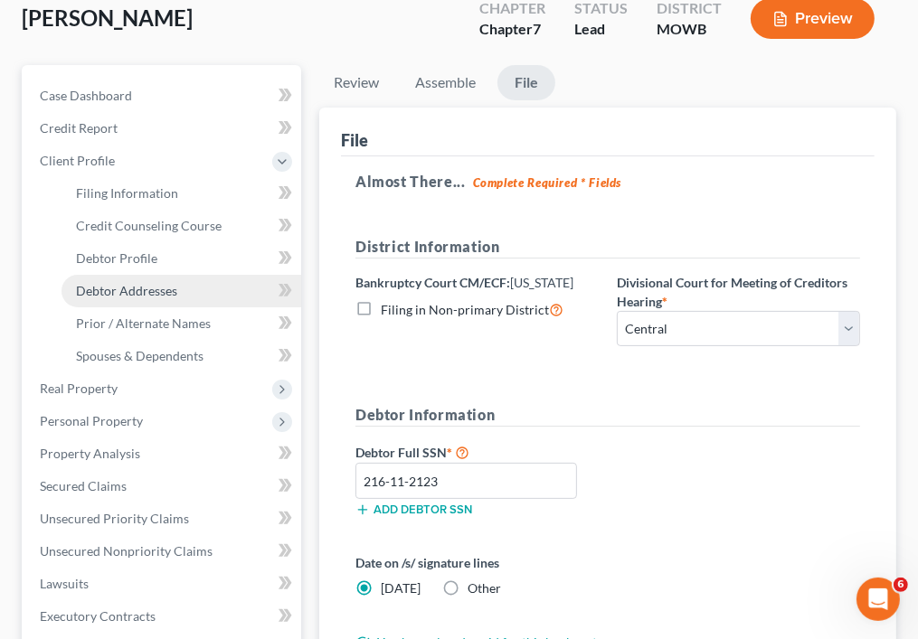
click at [145, 295] on span "Debtor Addresses" at bounding box center [126, 290] width 101 height 15
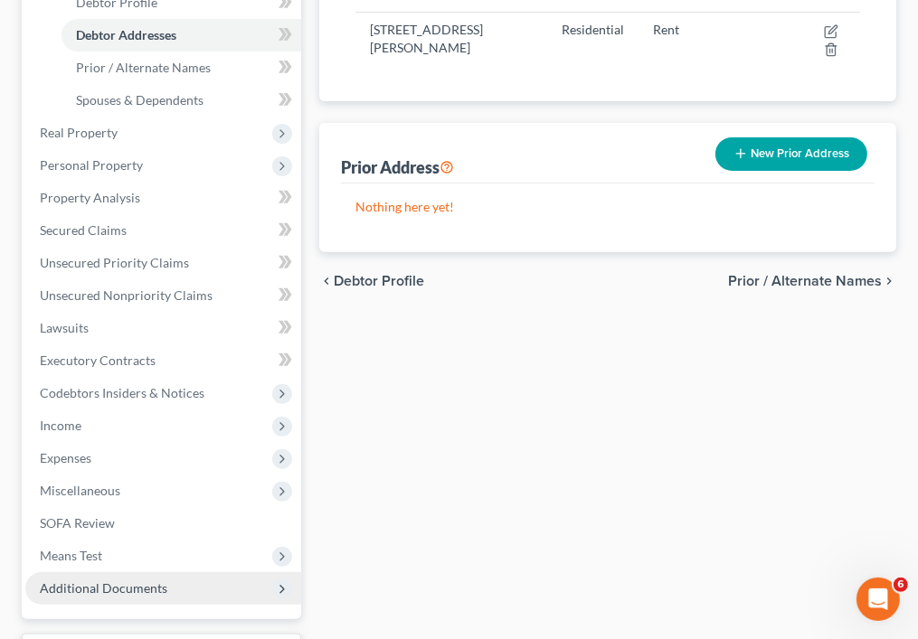
scroll to position [547, 0]
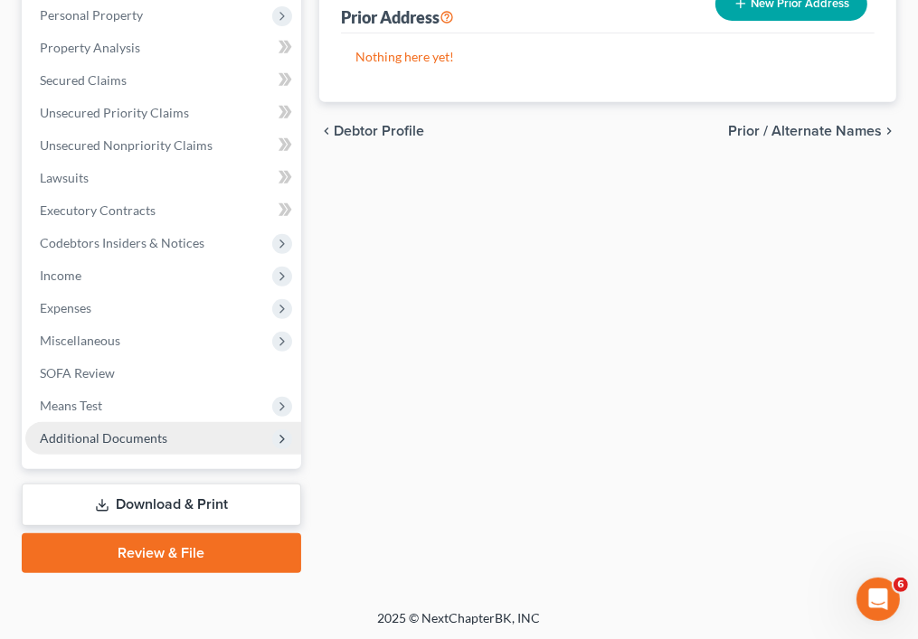
click at [231, 549] on link "Review & File" at bounding box center [161, 554] width 279 height 40
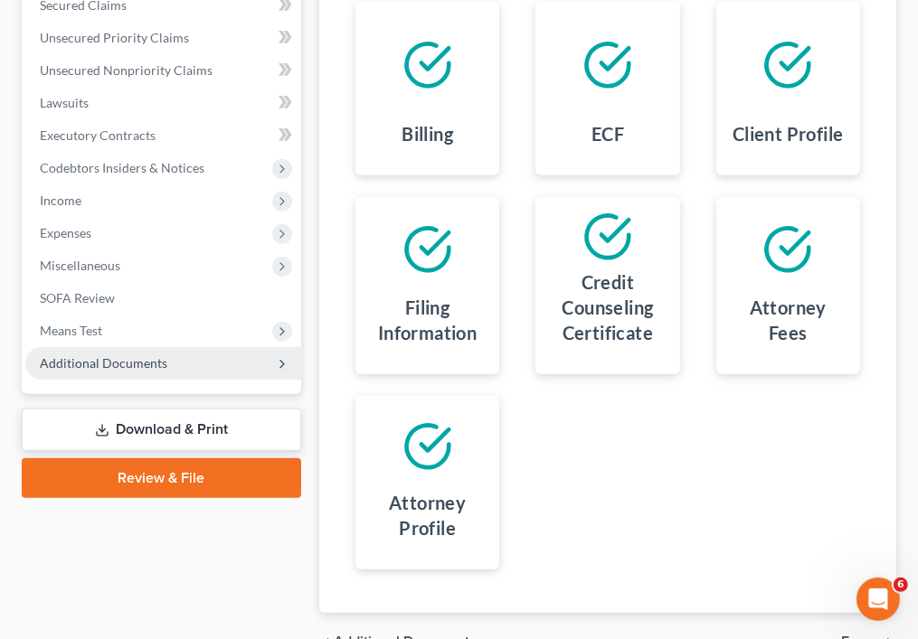
scroll to position [525, 0]
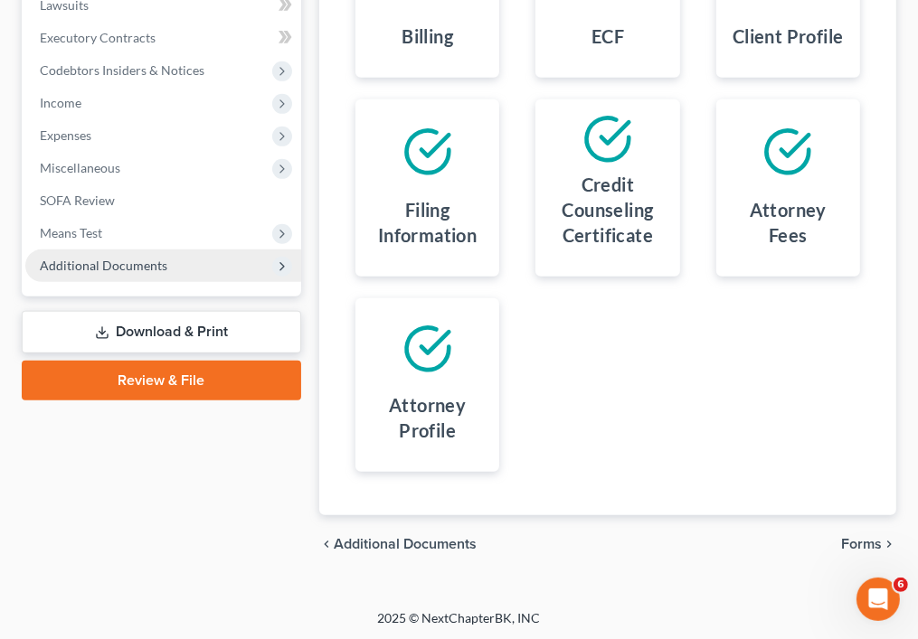
click at [850, 537] on span "Forms" at bounding box center [861, 544] width 41 height 14
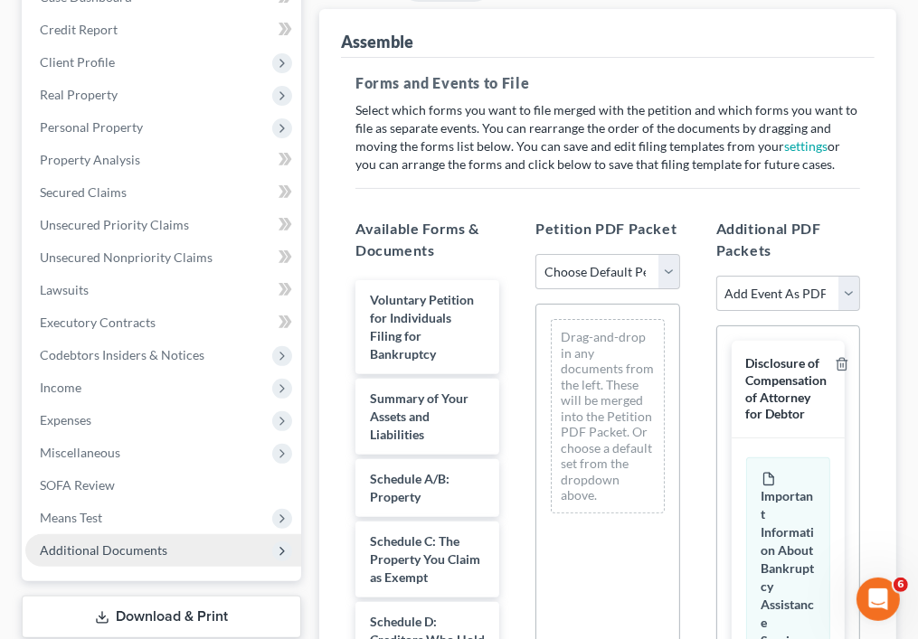
scroll to position [239, 0]
click at [669, 274] on select "Choose Default Petition PDF Packet Emergency Filing (Voluntary Petition and Cre…" at bounding box center [607, 273] width 144 height 36
select select "0"
click at [535, 255] on select "Choose Default Petition PDF Packet Emergency Filing (Voluntary Petition and Cre…" at bounding box center [607, 273] width 144 height 36
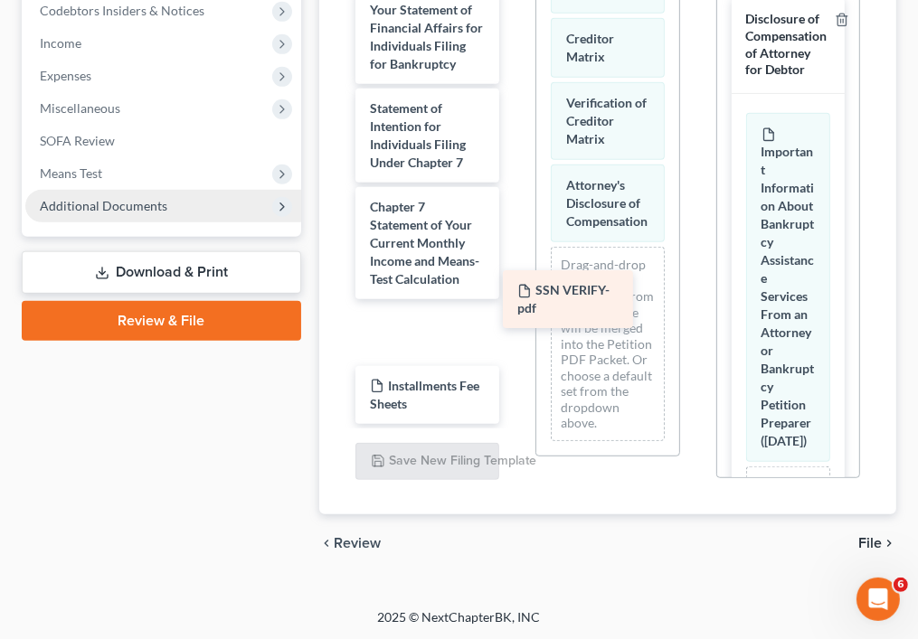
scroll to position [760, 0]
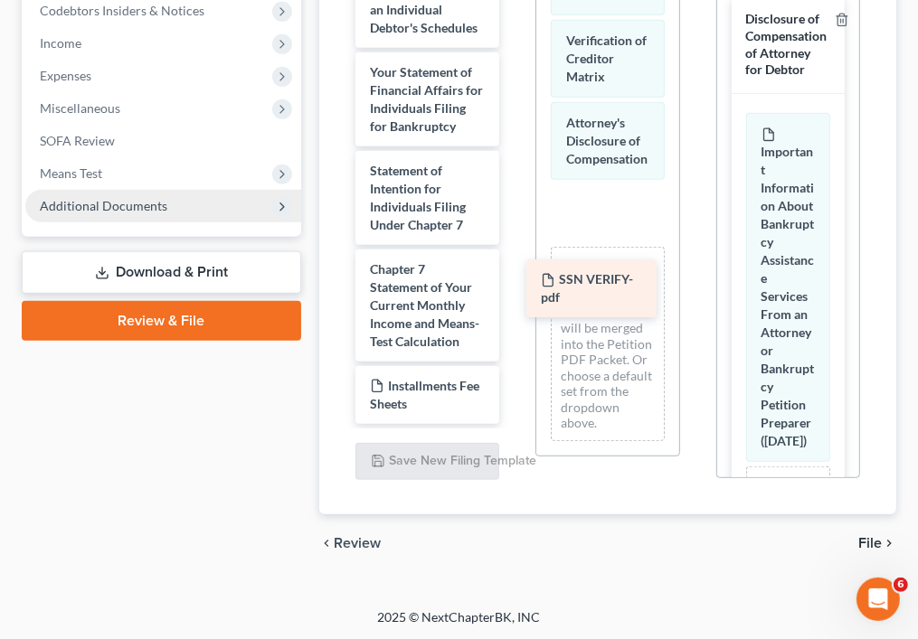
drag, startPoint x: 407, startPoint y: 319, endPoint x: 591, endPoint y: 274, distance: 189.1
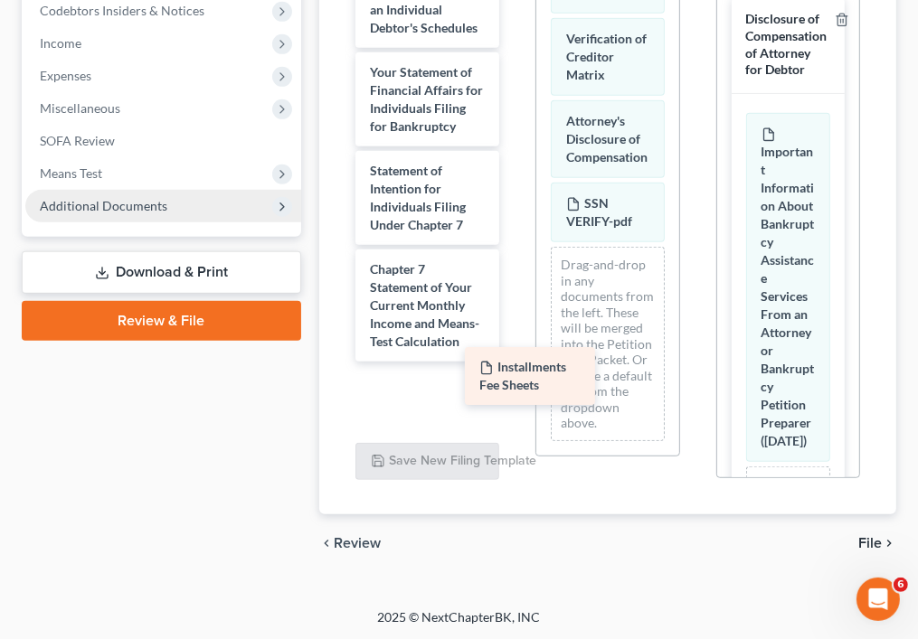
scroll to position [698, 0]
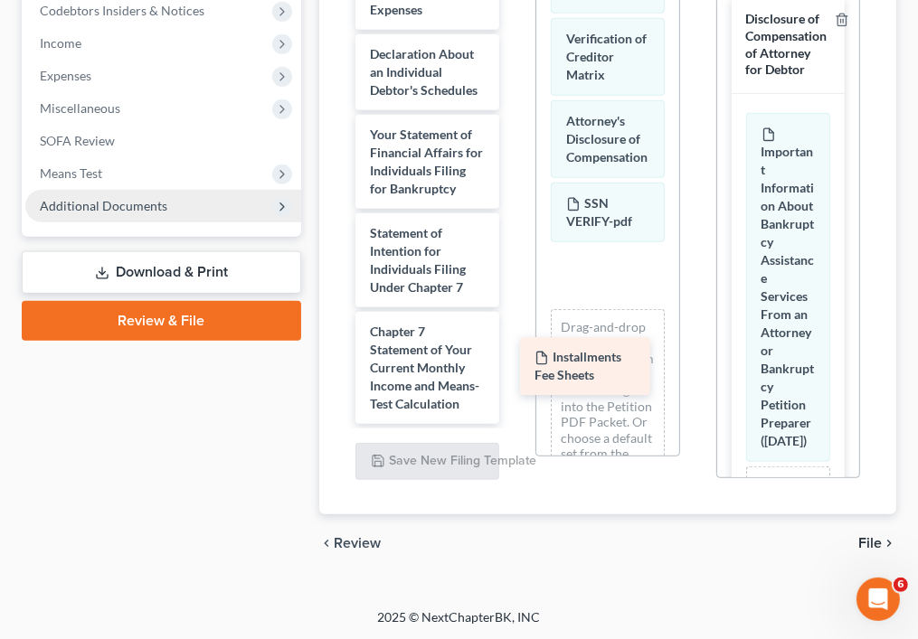
drag, startPoint x: 433, startPoint y: 401, endPoint x: 598, endPoint y: 374, distance: 166.8
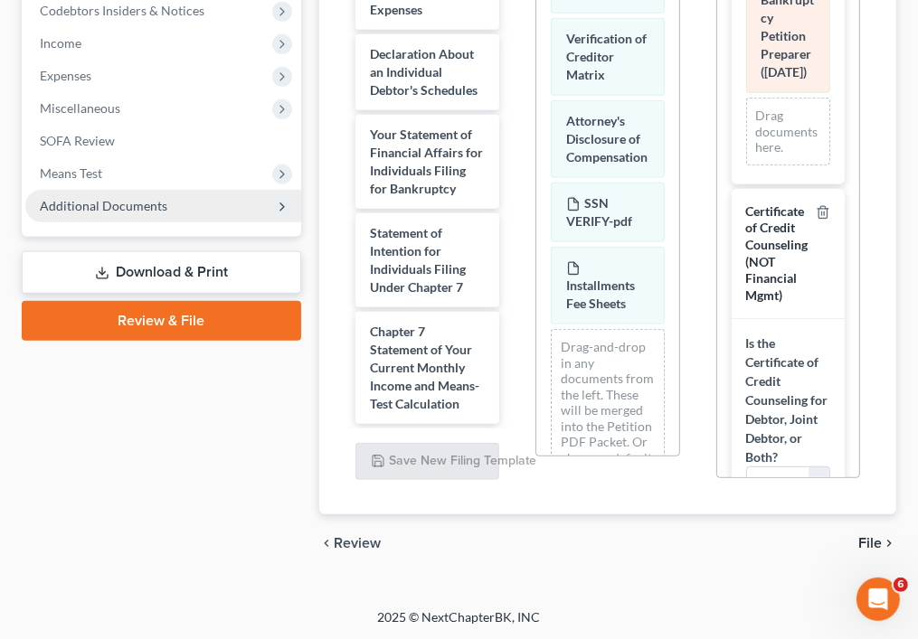
scroll to position [371, 2]
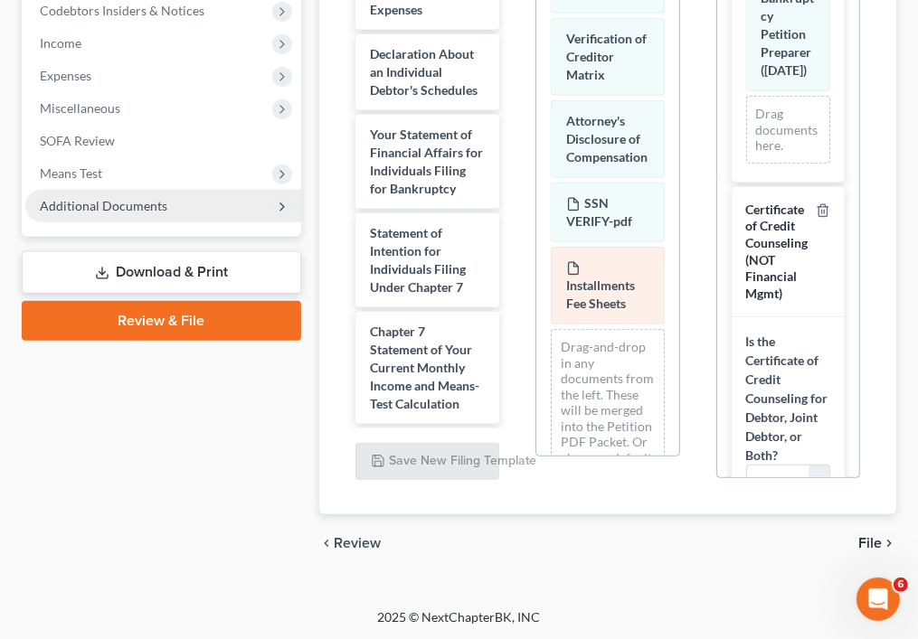
click at [619, 311] on span "Installments Fee Sheets" at bounding box center [600, 294] width 69 height 33
click at [279, 211] on icon at bounding box center [282, 207] width 14 height 14
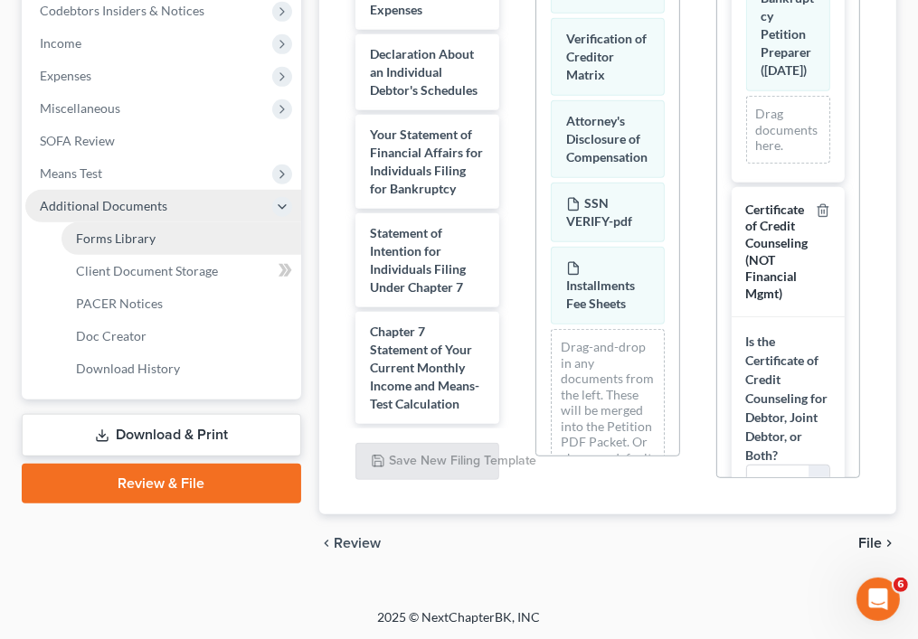
click at [233, 227] on link "Forms Library" at bounding box center [182, 238] width 240 height 33
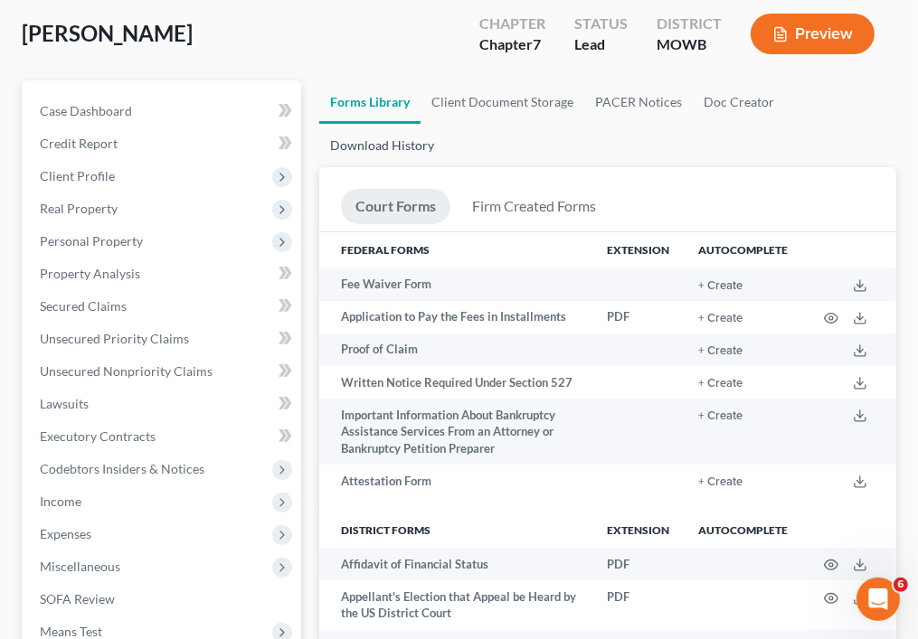
scroll to position [127, 0]
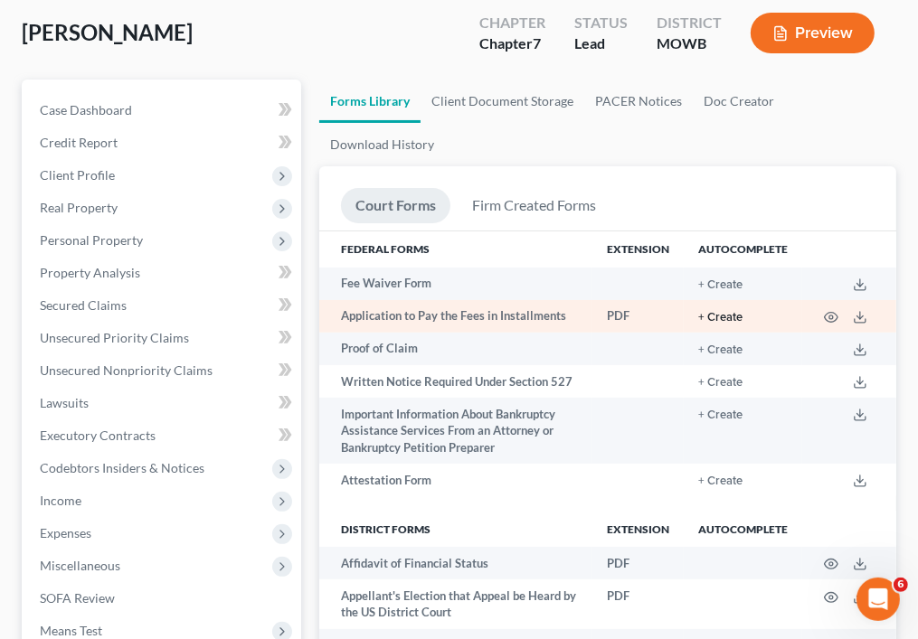
click at [718, 317] on button "+ Create" at bounding box center [720, 318] width 44 height 12
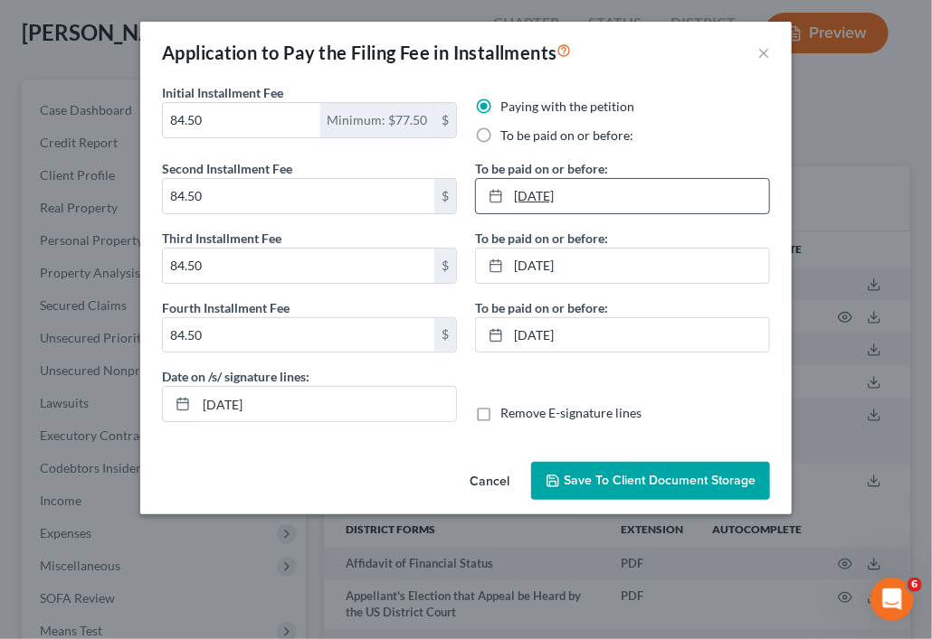
click at [530, 196] on link "9/29/2025" at bounding box center [622, 196] width 293 height 34
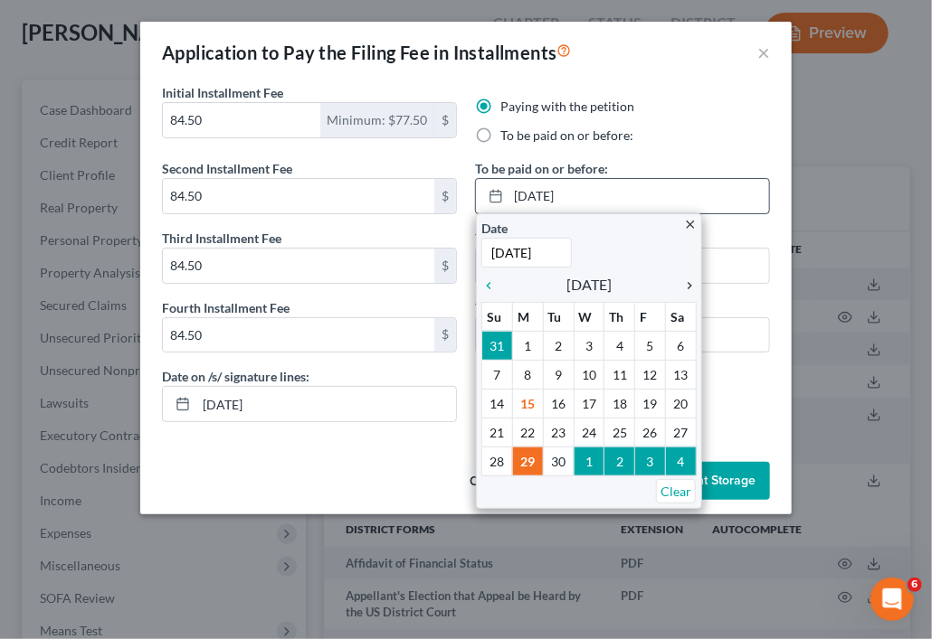
click at [687, 288] on icon "chevron_right" at bounding box center [685, 286] width 24 height 14
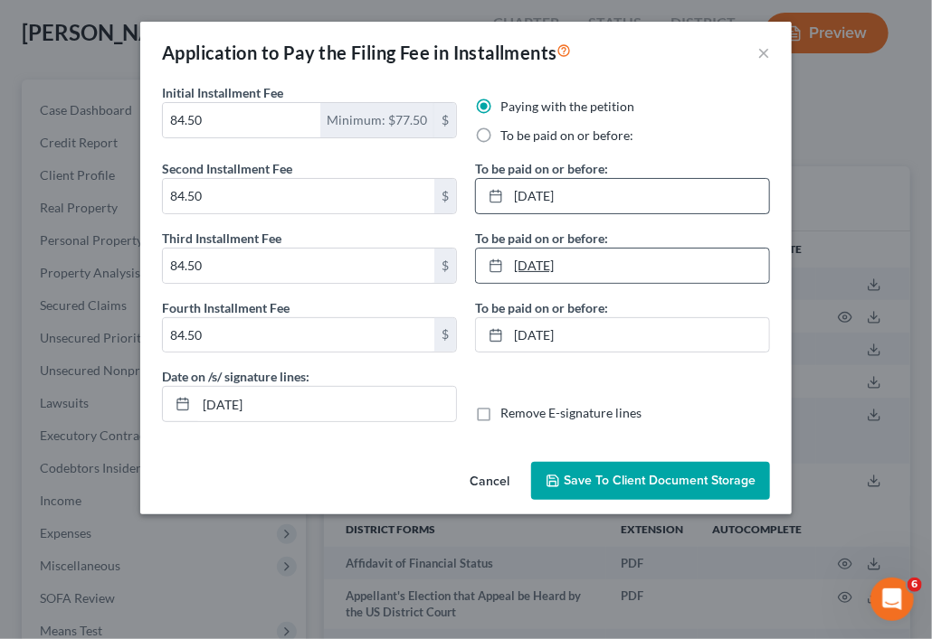
click at [599, 256] on link "10/29/2025" at bounding box center [622, 266] width 293 height 34
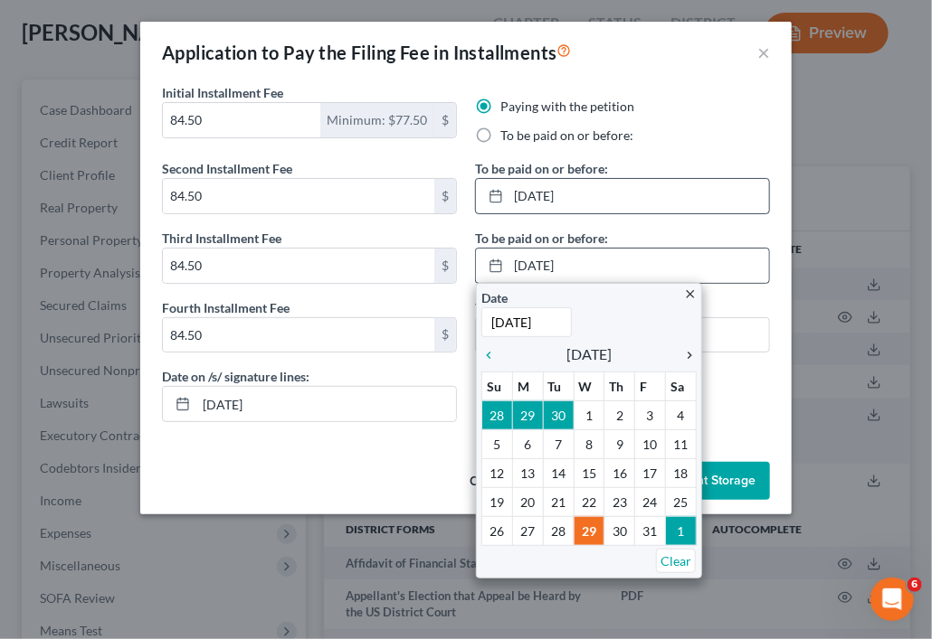
click at [685, 355] on icon "chevron_right" at bounding box center [685, 355] width 24 height 14
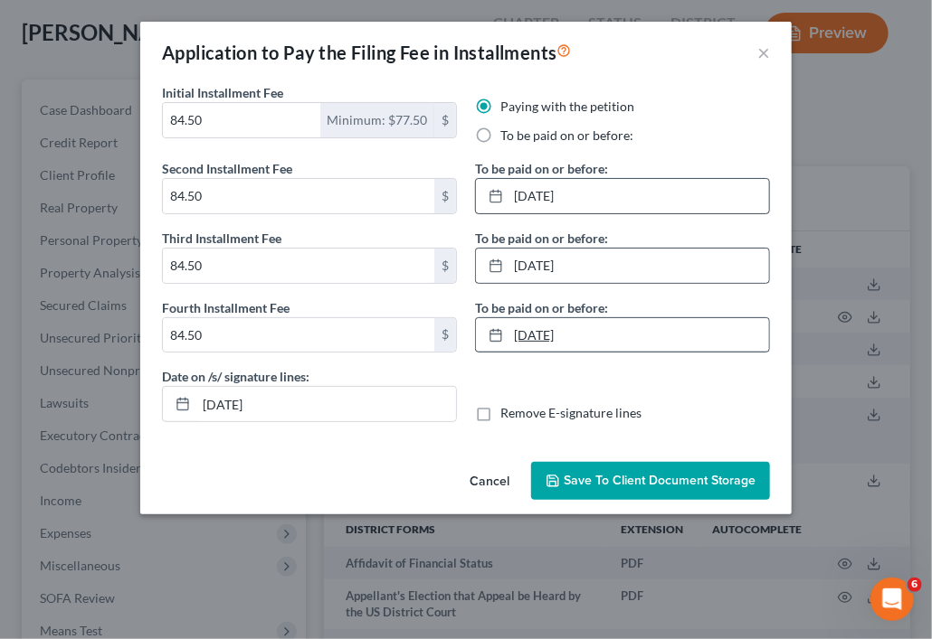
click at [620, 336] on link "11/29/2025" at bounding box center [622, 335] width 293 height 34
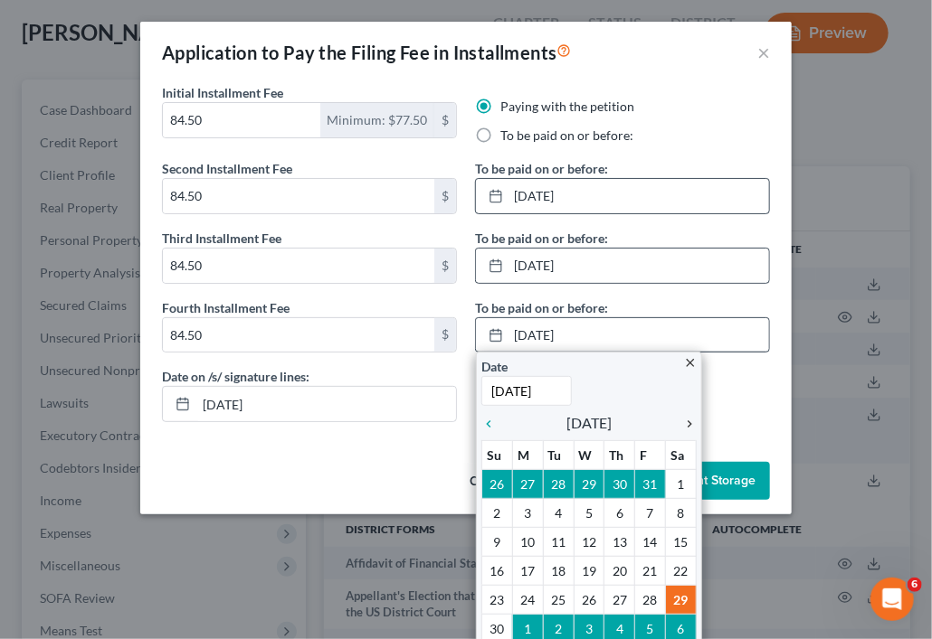
click at [678, 422] on icon "chevron_right" at bounding box center [685, 424] width 24 height 14
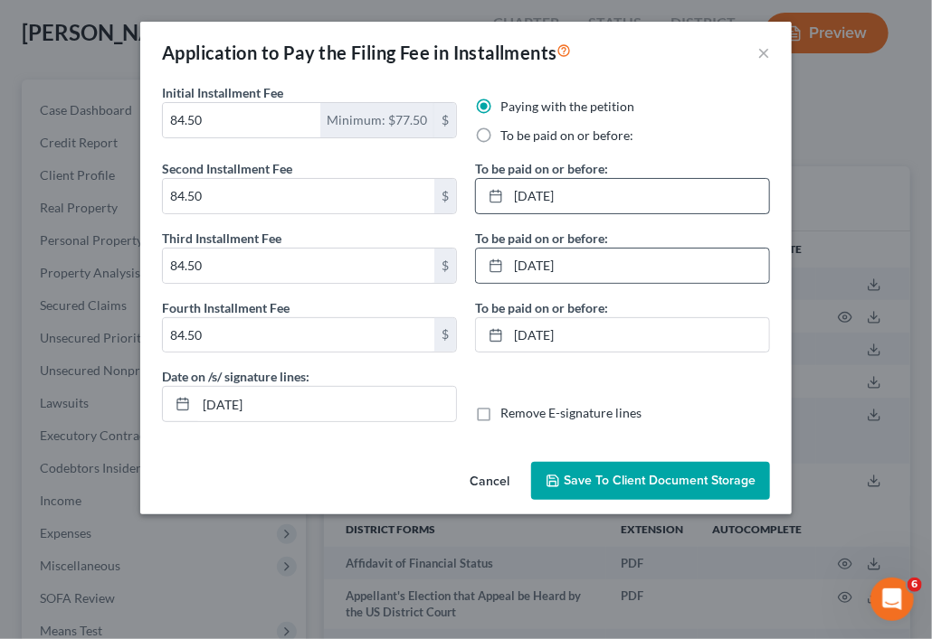
click at [602, 477] on span "Save to Client Document Storage" at bounding box center [659, 480] width 192 height 15
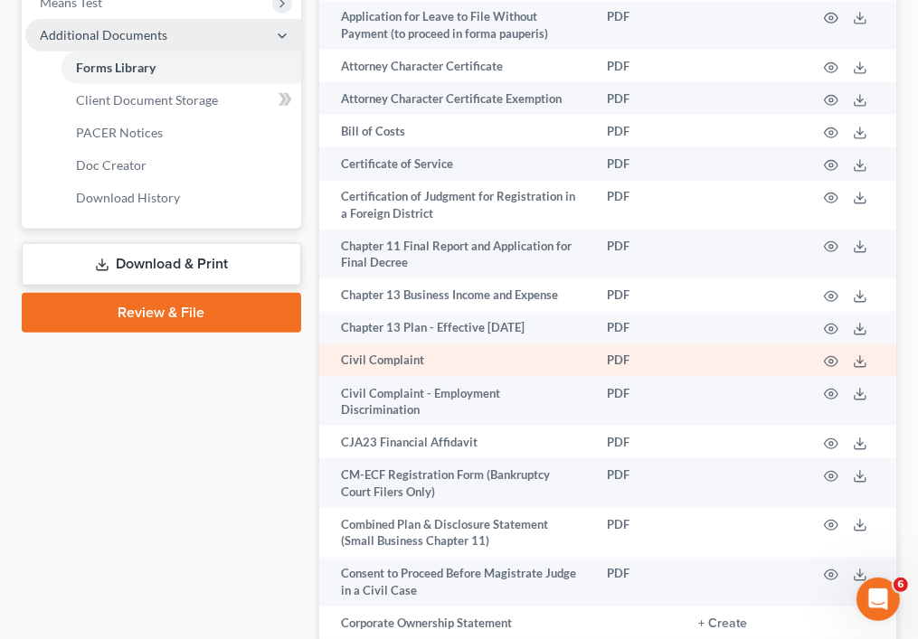
scroll to position [756, 0]
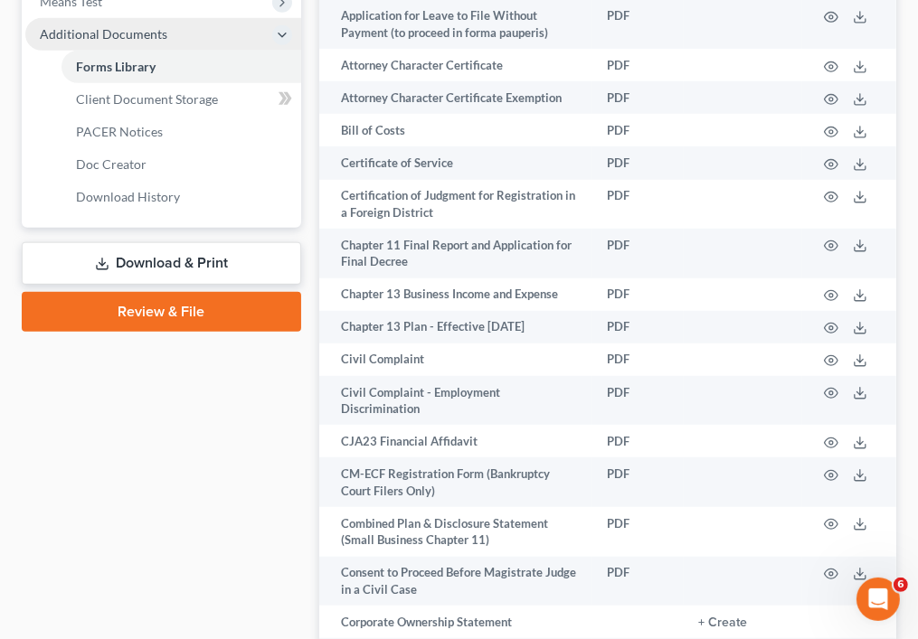
click at [247, 311] on link "Review & File" at bounding box center [161, 312] width 279 height 40
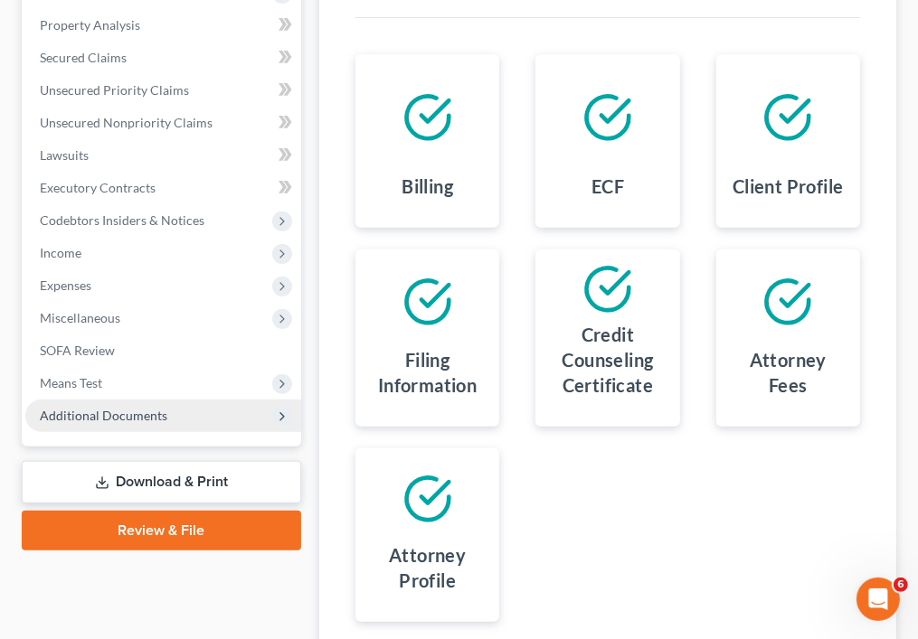
scroll to position [525, 0]
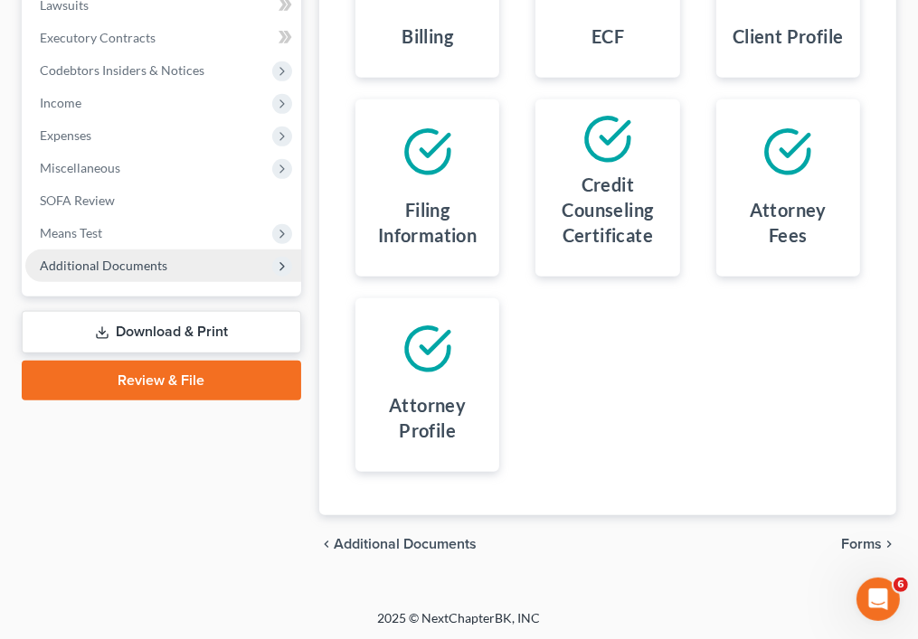
click at [859, 545] on span "Forms" at bounding box center [861, 544] width 41 height 14
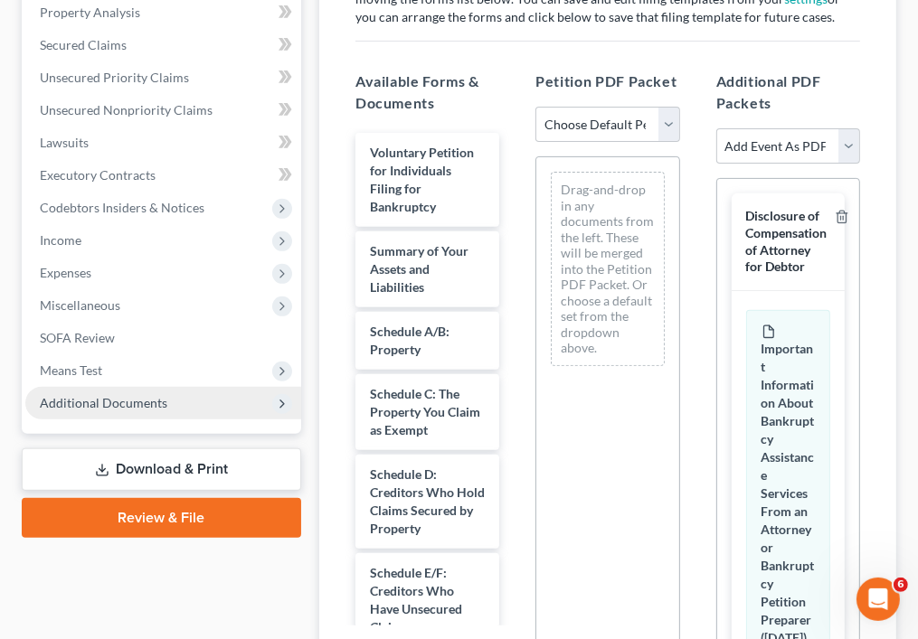
scroll to position [386, 0]
click at [673, 124] on select "Choose Default Petition PDF Packet Emergency Filing (Voluntary Petition and Cre…" at bounding box center [607, 126] width 144 height 36
select select "0"
click at [535, 108] on select "Choose Default Petition PDF Packet Emergency Filing (Voluntary Petition and Cre…" at bounding box center [607, 126] width 144 height 36
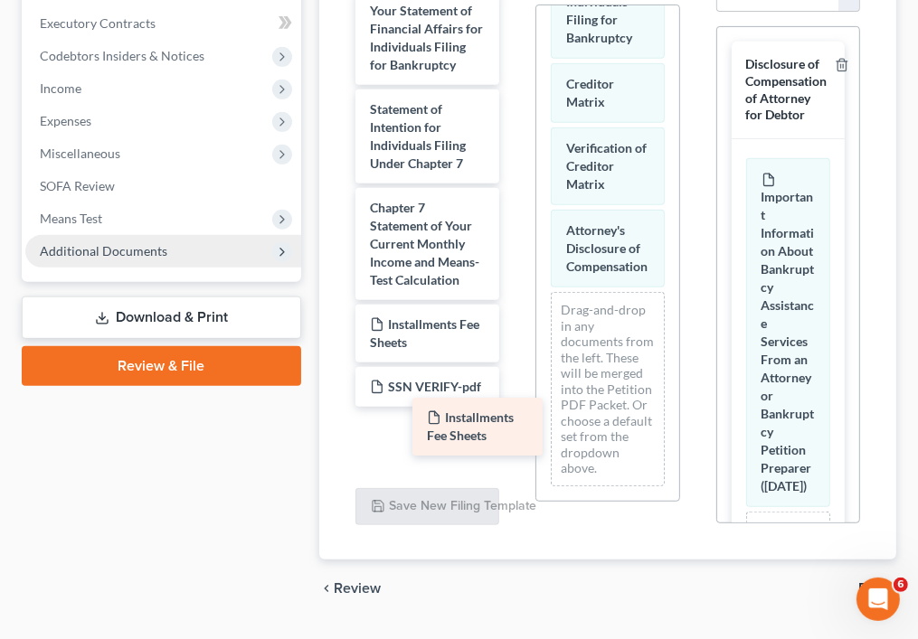
scroll to position [822, 0]
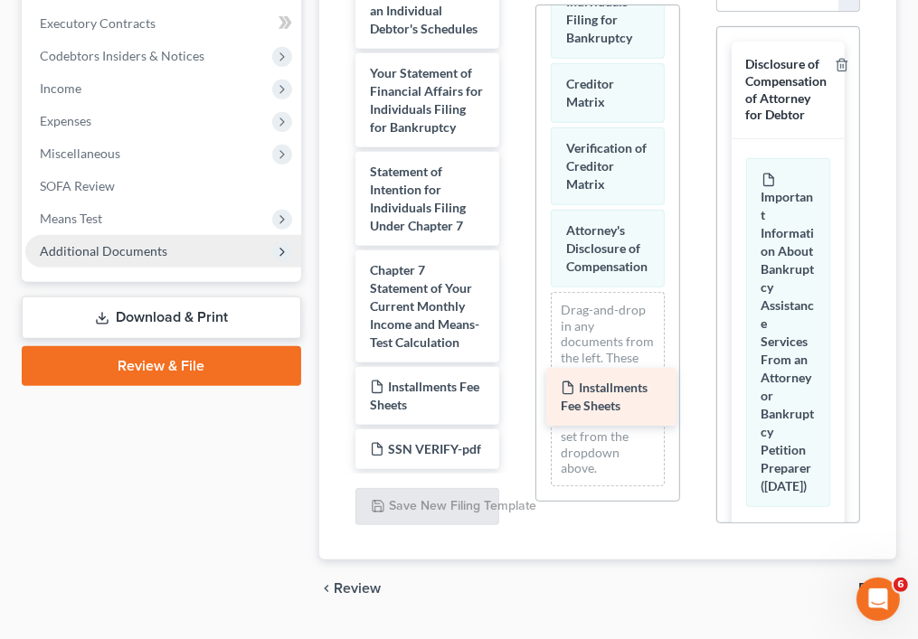
drag, startPoint x: 430, startPoint y: 454, endPoint x: 622, endPoint y: 411, distance: 197.5
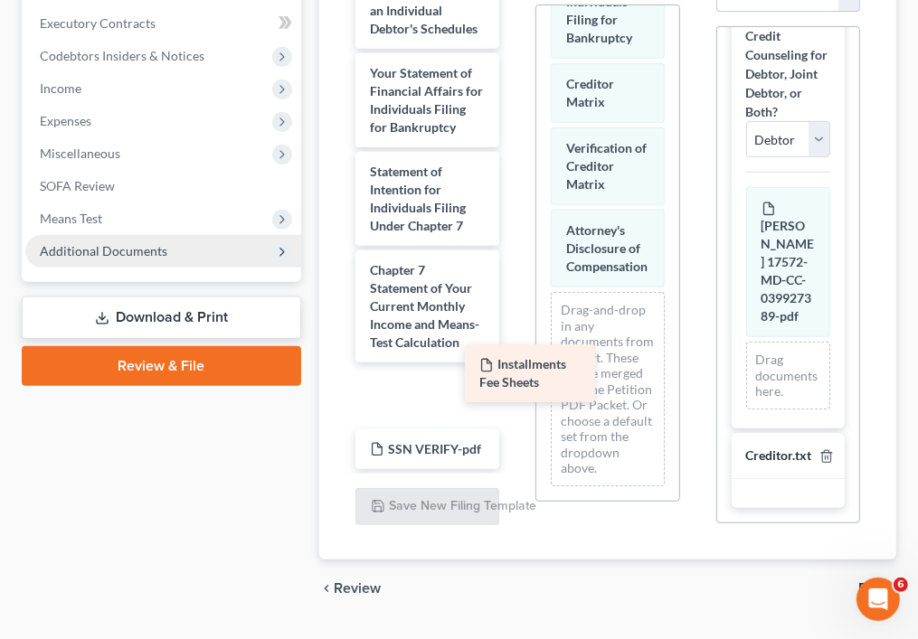
scroll to position [760, 0]
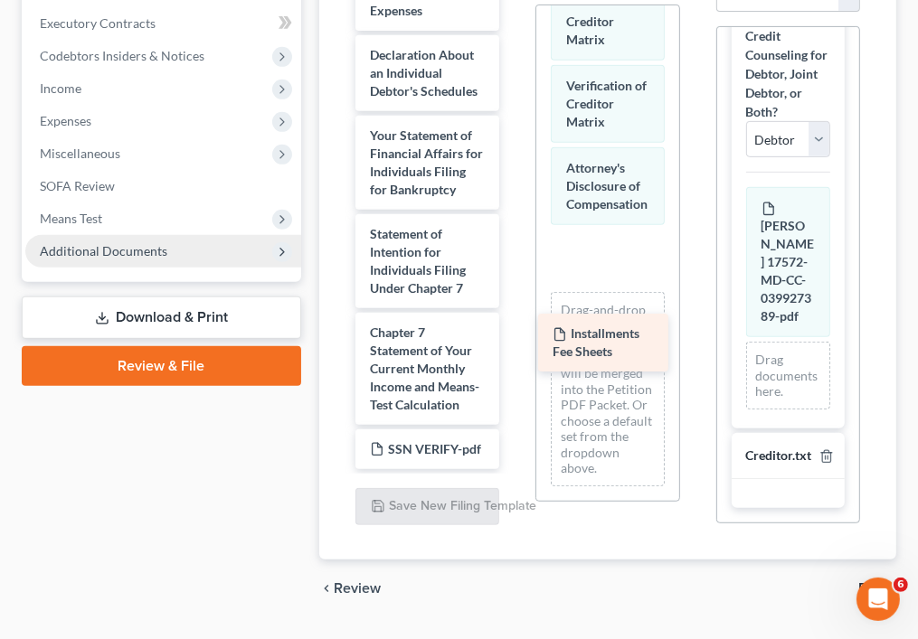
drag, startPoint x: 452, startPoint y: 391, endPoint x: 635, endPoint y: 357, distance: 185.7
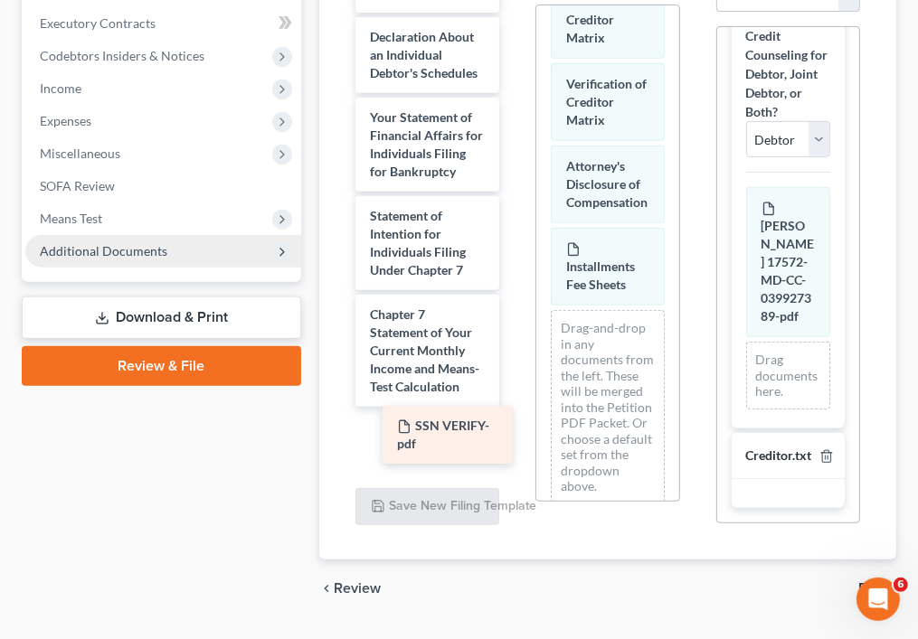
scroll to position [698, 0]
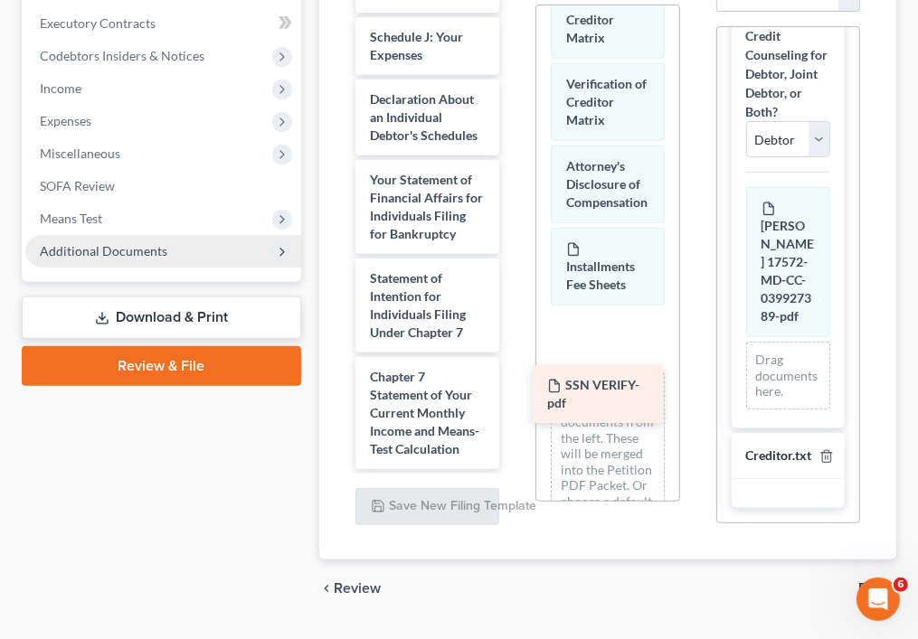
drag, startPoint x: 447, startPoint y: 444, endPoint x: 625, endPoint y: 400, distance: 183.6
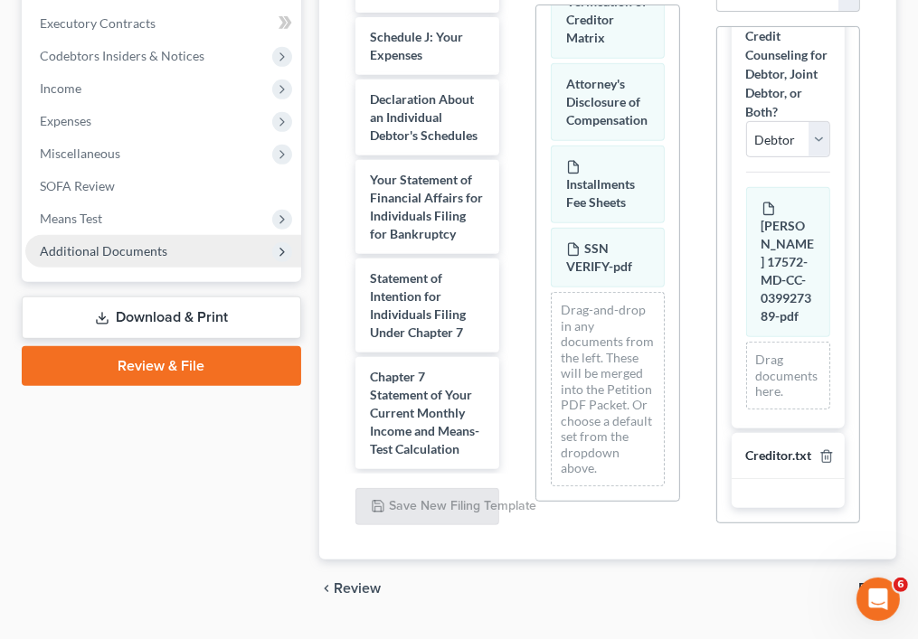
scroll to position [584, 0]
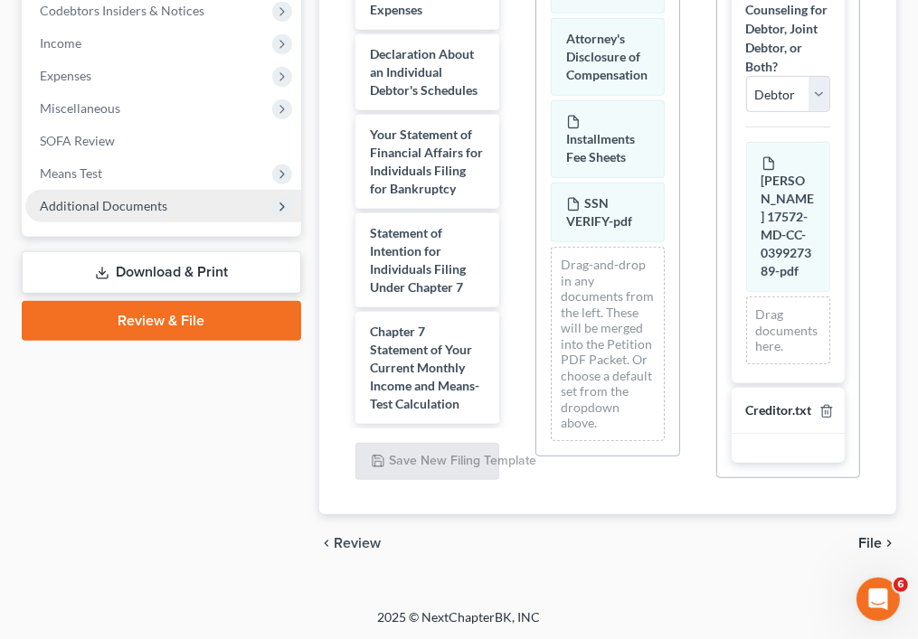
click at [880, 542] on span "File" at bounding box center [870, 543] width 24 height 14
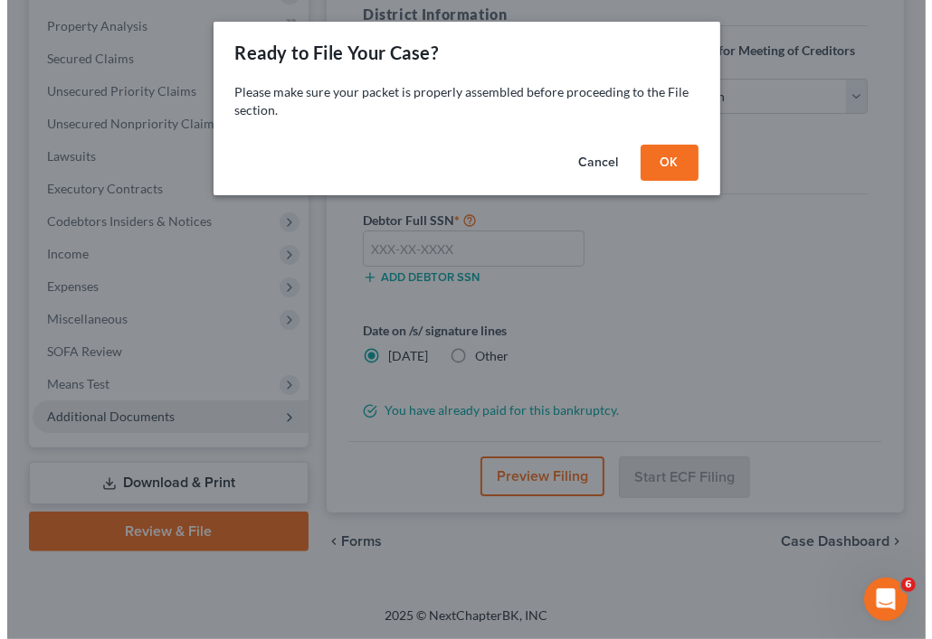
scroll to position [371, 0]
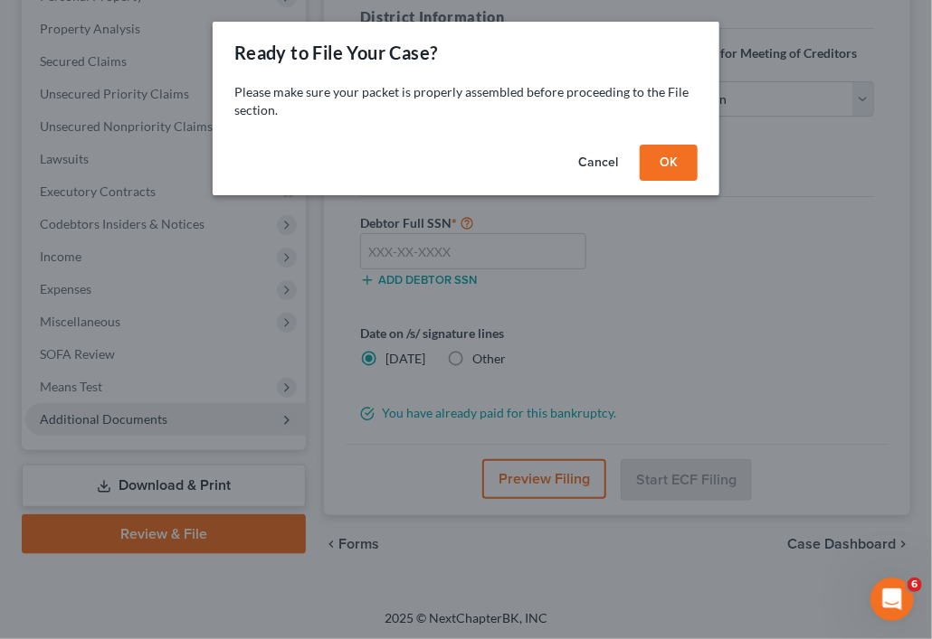
click at [611, 159] on button "Cancel" at bounding box center [597, 163] width 69 height 36
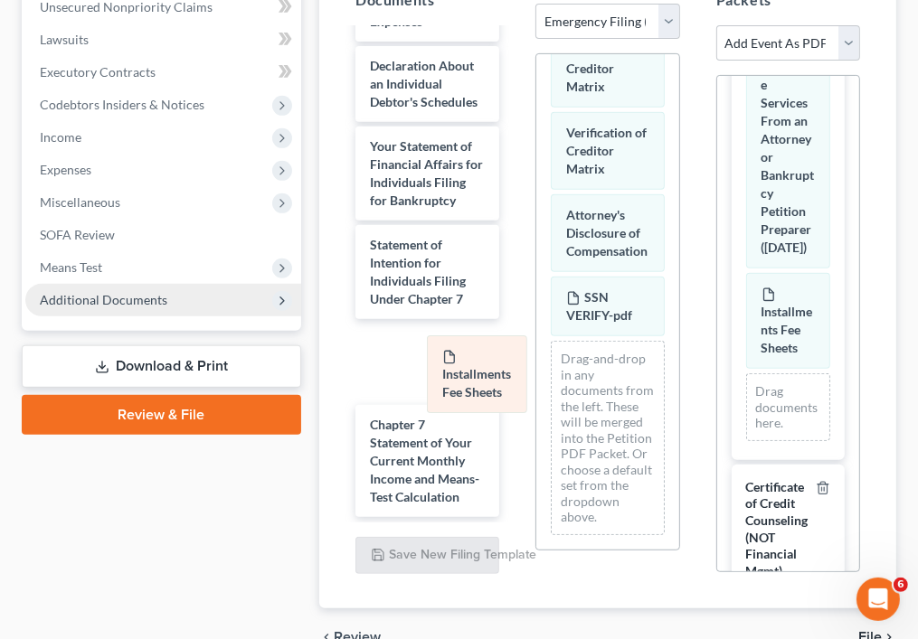
scroll to position [358, 0]
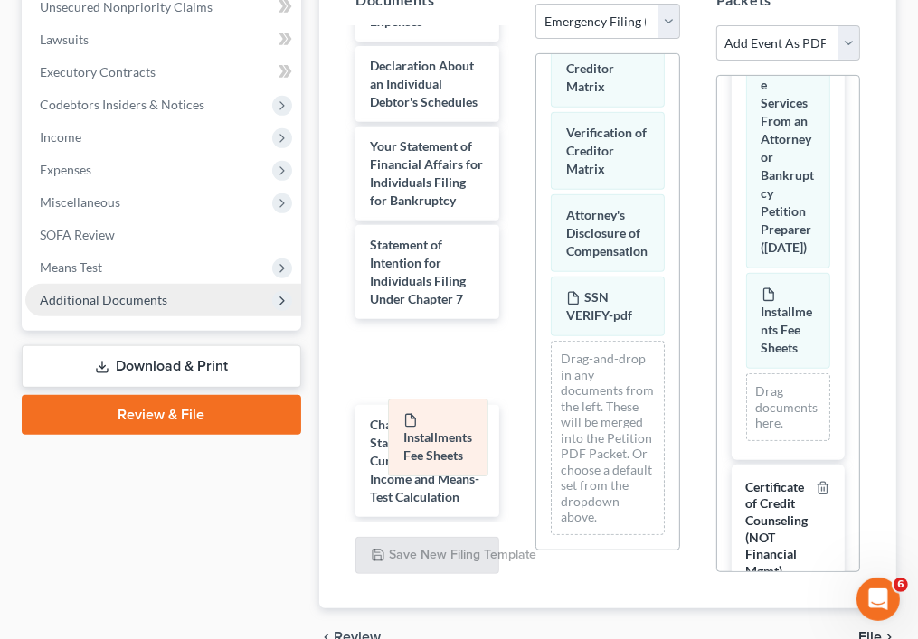
drag, startPoint x: 611, startPoint y: 294, endPoint x: 449, endPoint y: 454, distance: 228.3
click at [536, 454] on div "Installments Fee Sheets Voluntary Petition for Individuals Filing for Bankruptc…" at bounding box center [607, 155] width 142 height 790
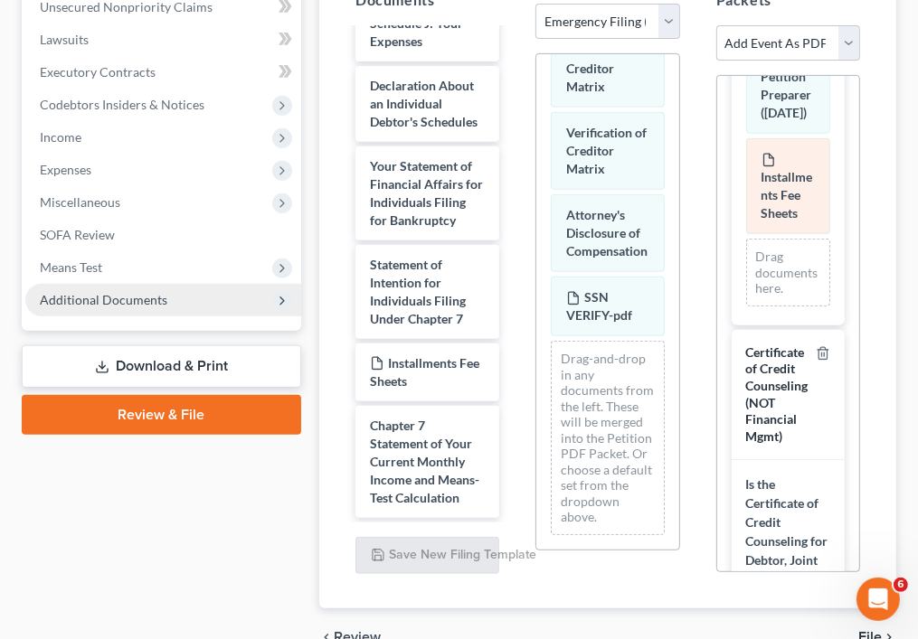
scroll to position [516, 0]
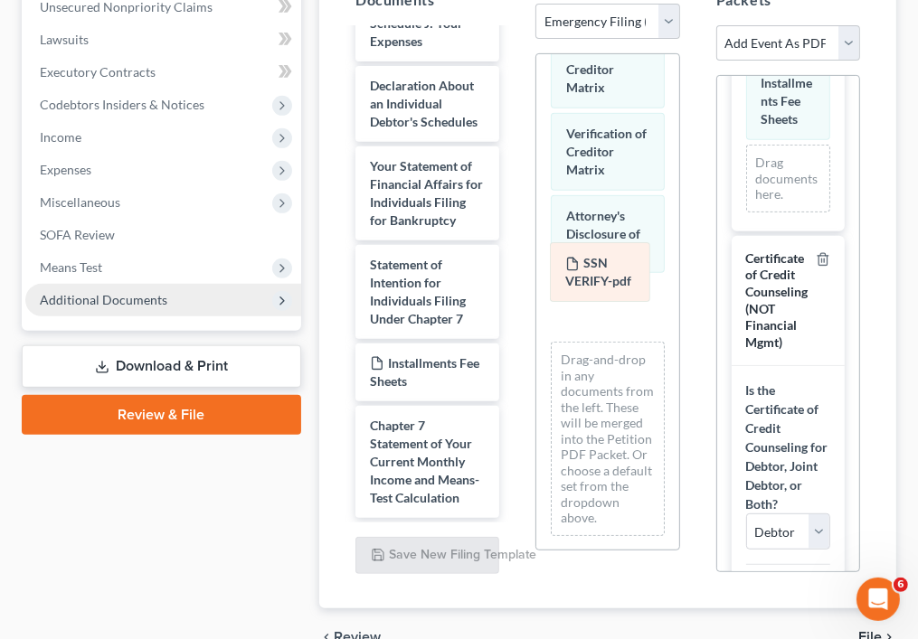
click at [601, 272] on div "SSN VERIFY-pdf Voluntary Petition for Individuals Filing for Bankruptcy Notice …" at bounding box center [607, 155] width 142 height 789
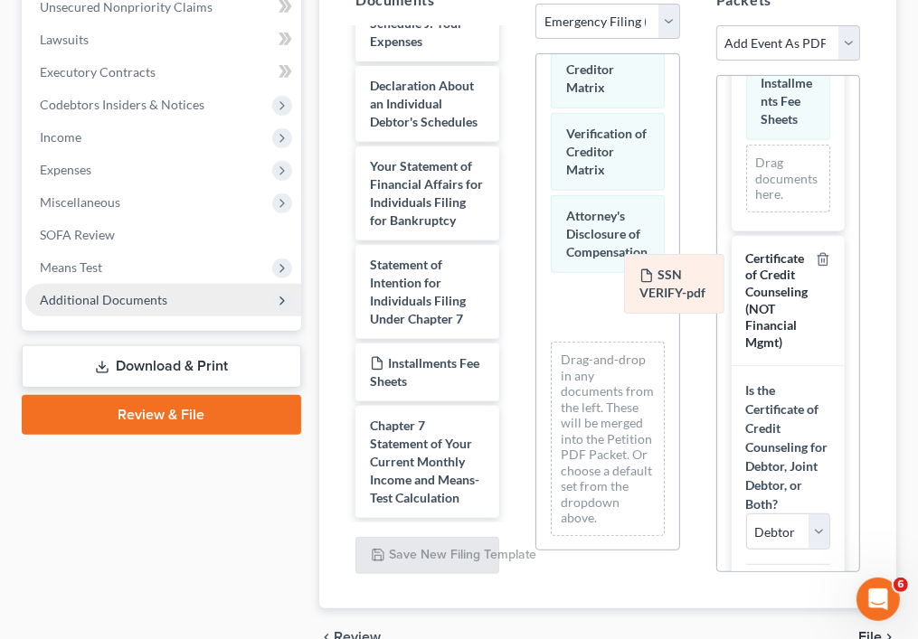
scroll to position [294, 0]
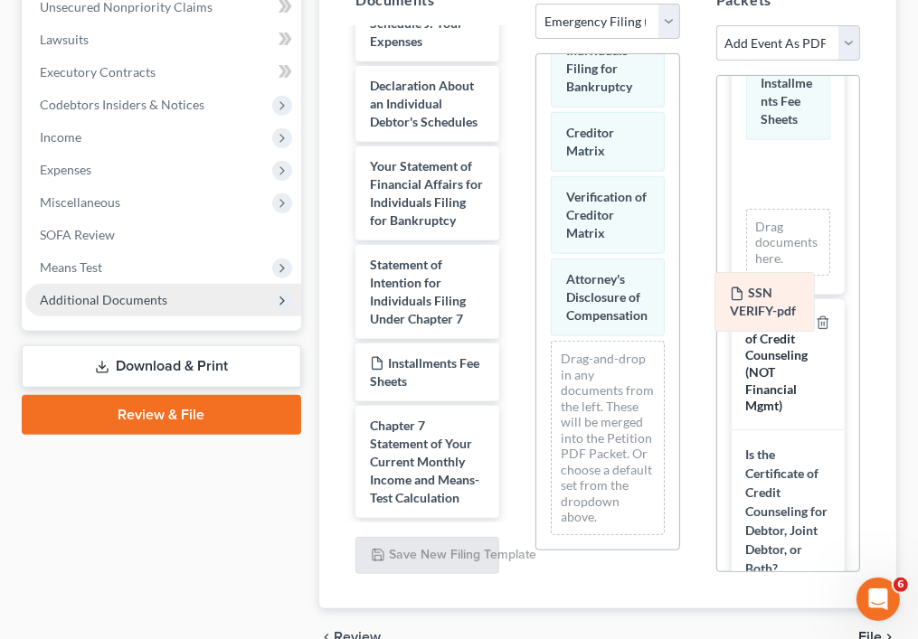
drag, startPoint x: 601, startPoint y: 272, endPoint x: 765, endPoint y: 299, distance: 165.9
click at [678, 299] on div "SSN VERIFY-pdf Voluntary Petition for Individuals Filing for Bankruptcy Notice …" at bounding box center [607, 187] width 142 height 725
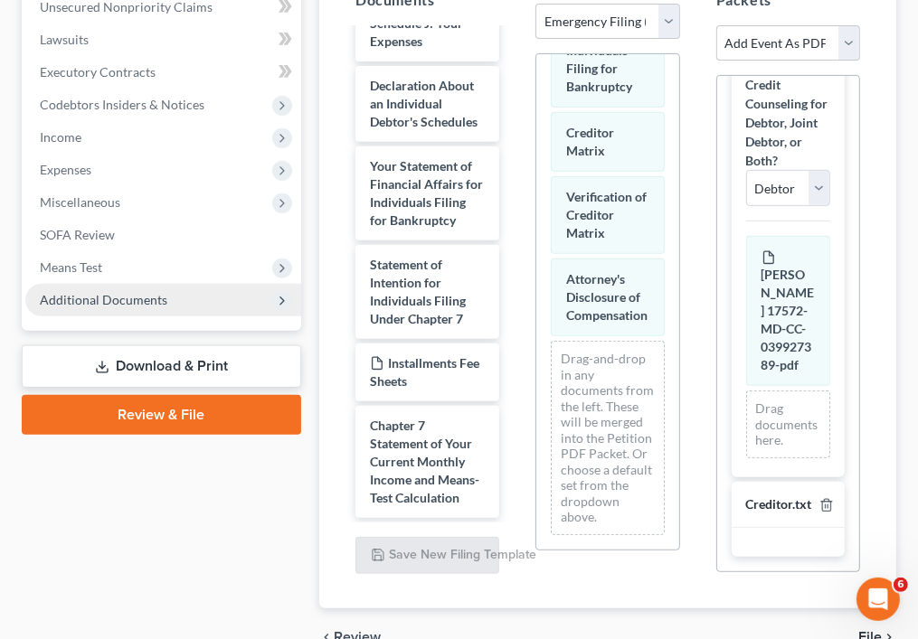
scroll to position [584, 0]
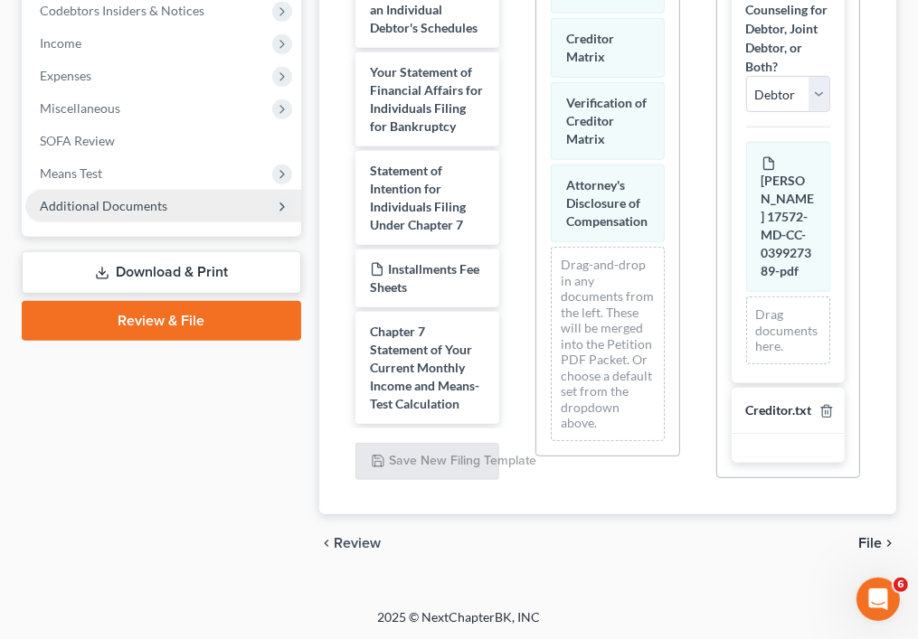
click at [864, 536] on span "File" at bounding box center [870, 543] width 24 height 14
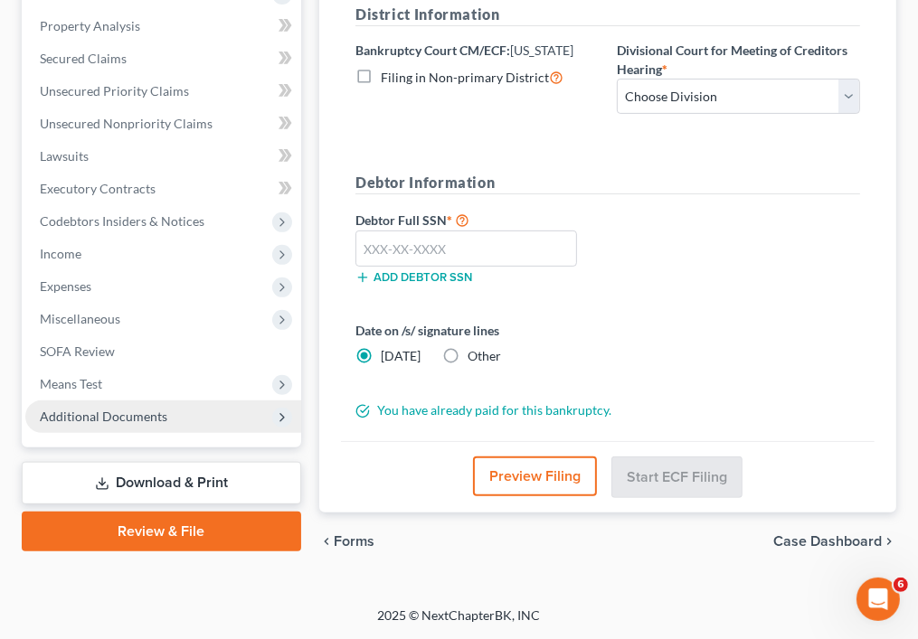
scroll to position [371, 0]
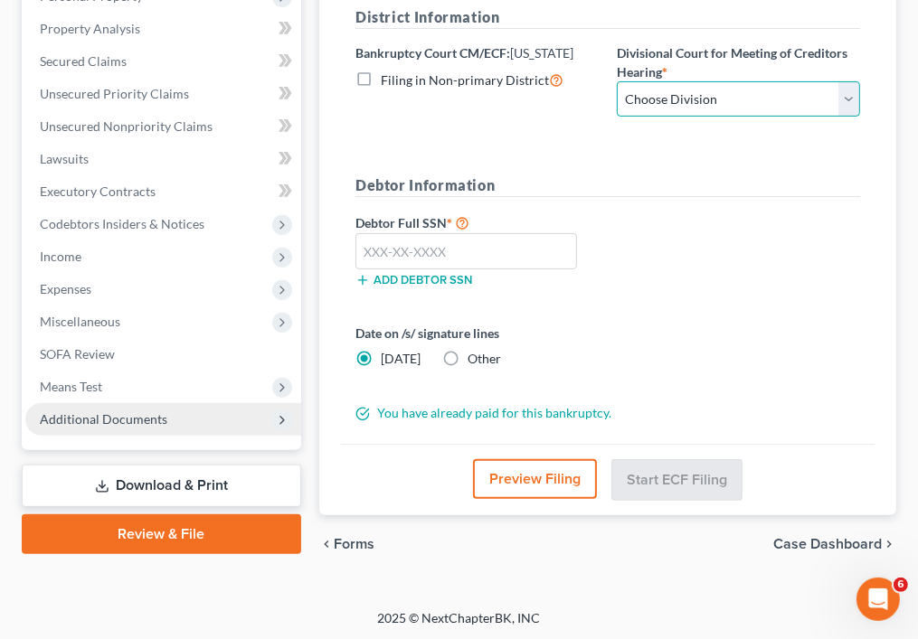
click at [662, 100] on select "Choose Division Central Southern Southwestern St. Joseph Western" at bounding box center [738, 99] width 243 height 36
click at [809, 365] on div "Date on /s/ signature lines Today Other" at bounding box center [607, 353] width 523 height 59
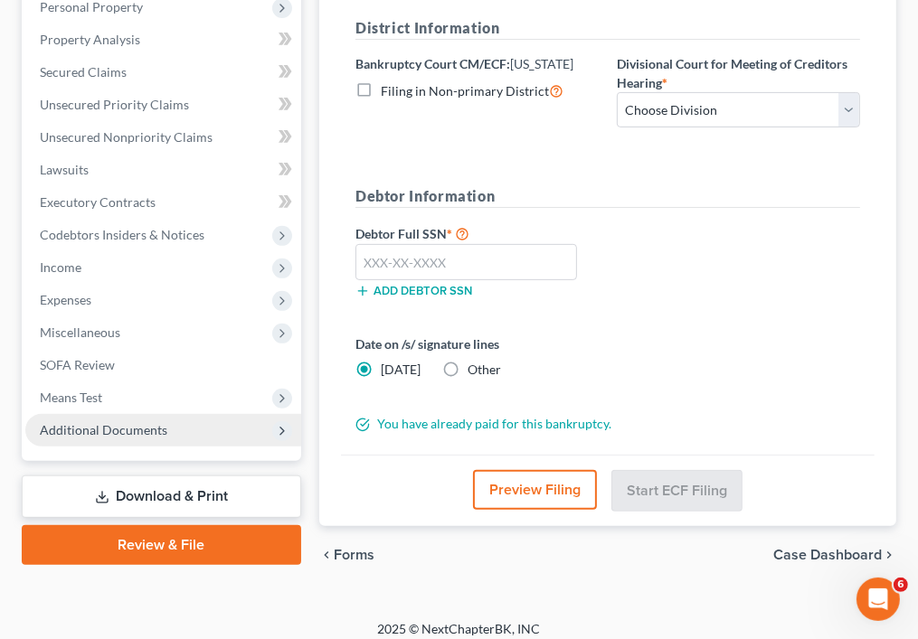
scroll to position [364, 0]
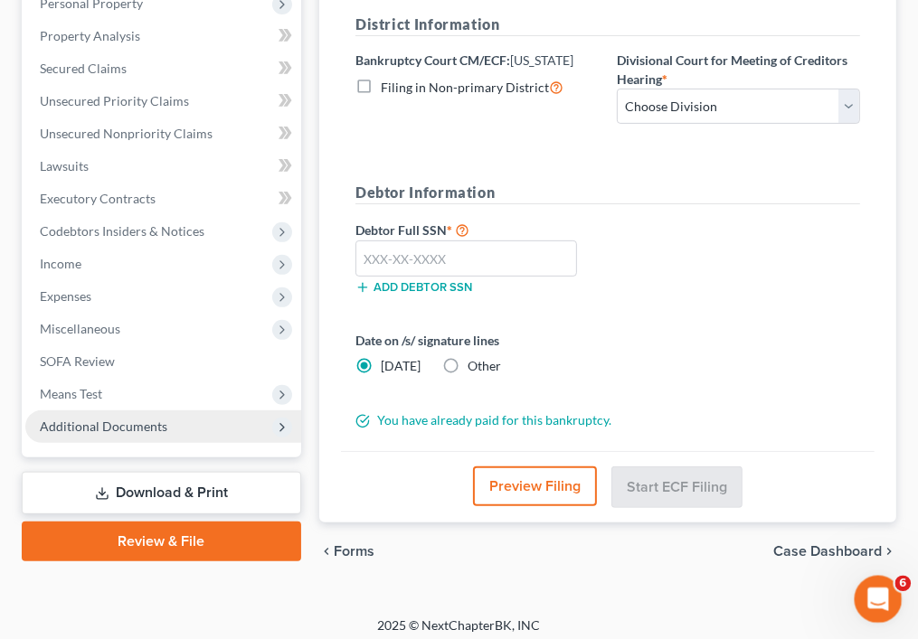
click at [882, 588] on icon "Open Intercom Messenger" at bounding box center [876, 597] width 30 height 30
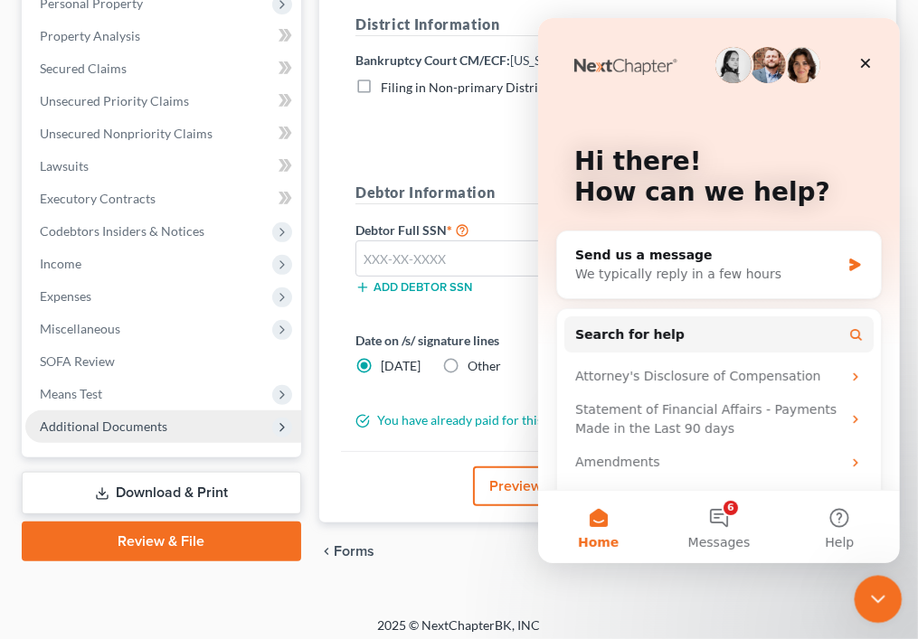
scroll to position [0, 0]
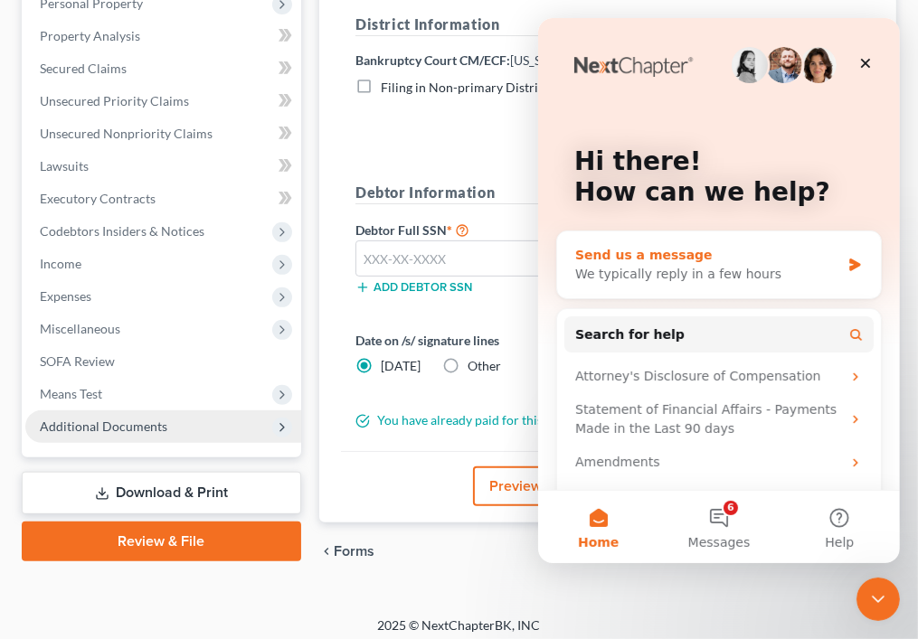
click at [737, 263] on div "Send us a message" at bounding box center [706, 255] width 265 height 19
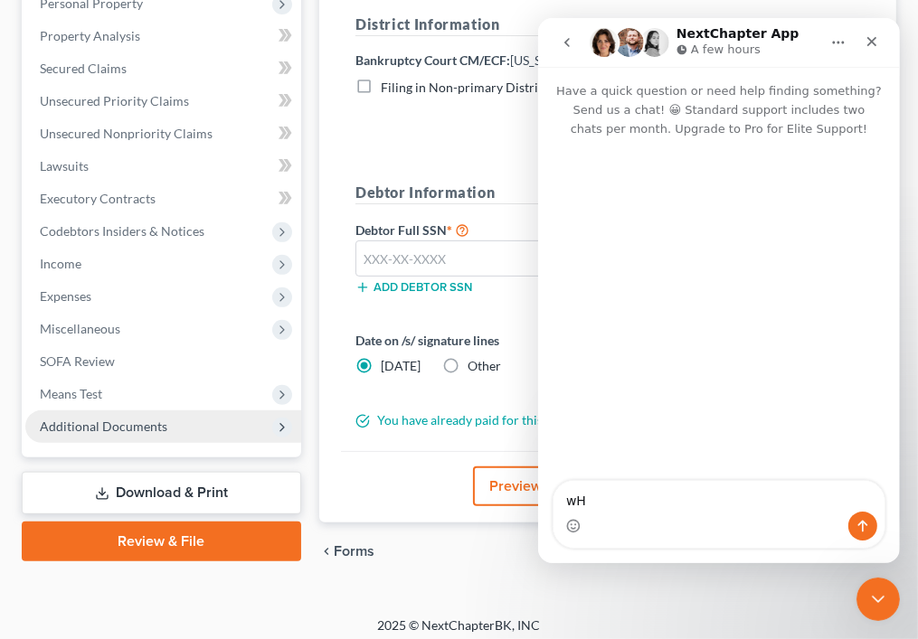
type textarea "w"
type textarea "What is a divisional court for MD"
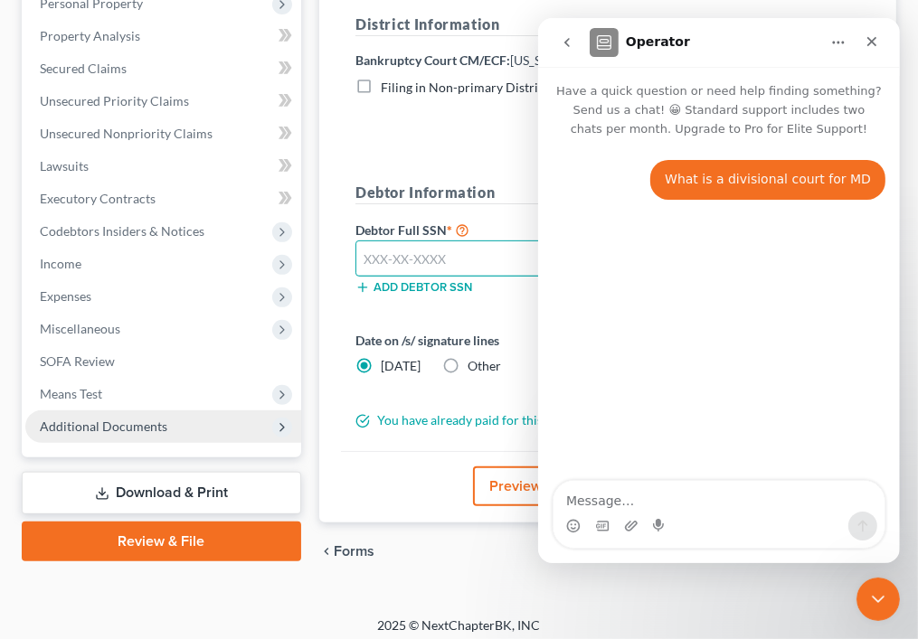
click at [505, 251] on input "text" at bounding box center [466, 259] width 222 height 36
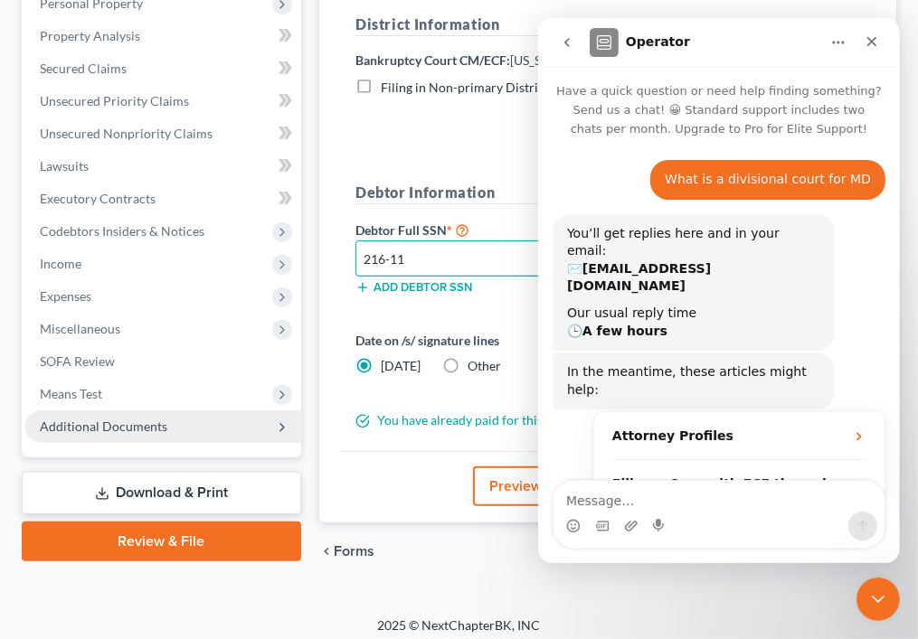
scroll to position [105, 0]
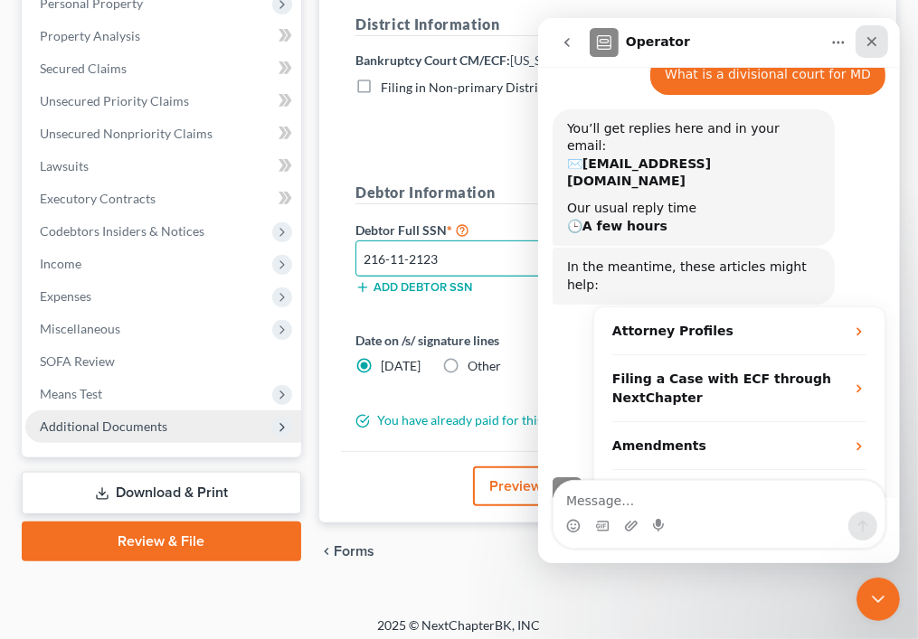
type input "216-11-2123"
click at [869, 42] on icon "Close" at bounding box center [871, 41] width 14 height 14
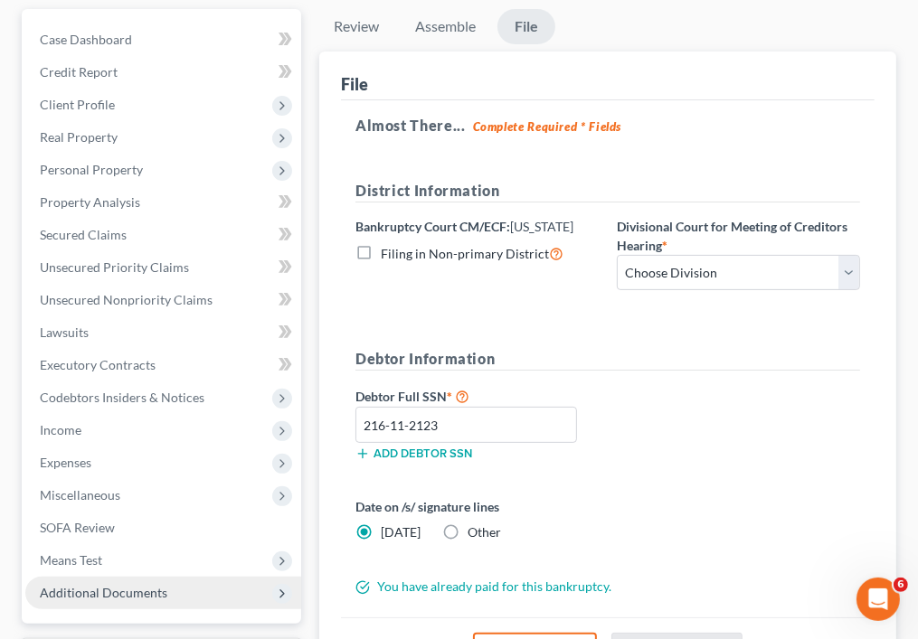
scroll to position [195, 0]
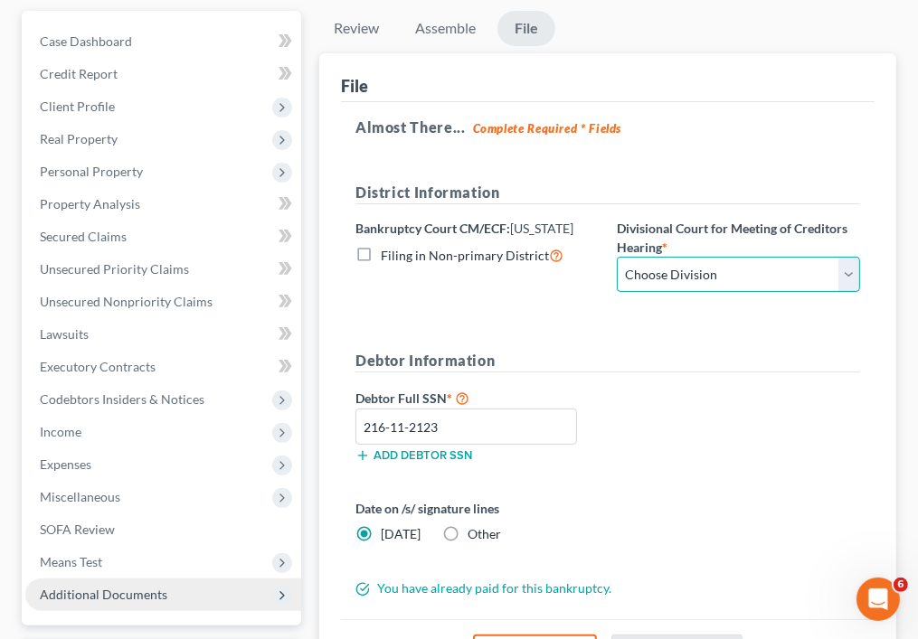
click at [820, 271] on select "Choose Division Central Southern Southwestern St. Joseph Western" at bounding box center [738, 275] width 243 height 36
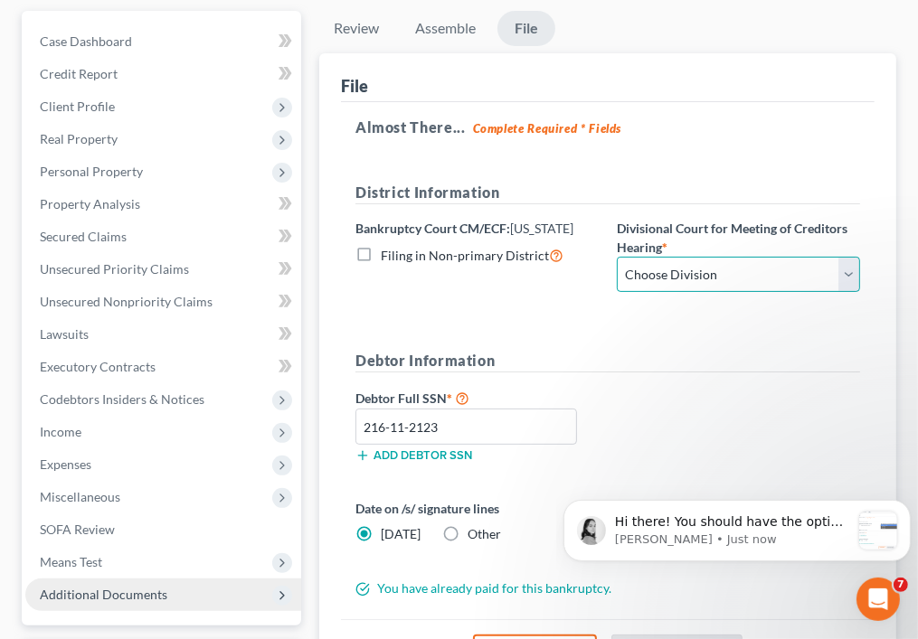
scroll to position [0, 0]
click at [743, 533] on p "[PERSON_NAME] • Just now" at bounding box center [731, 539] width 235 height 16
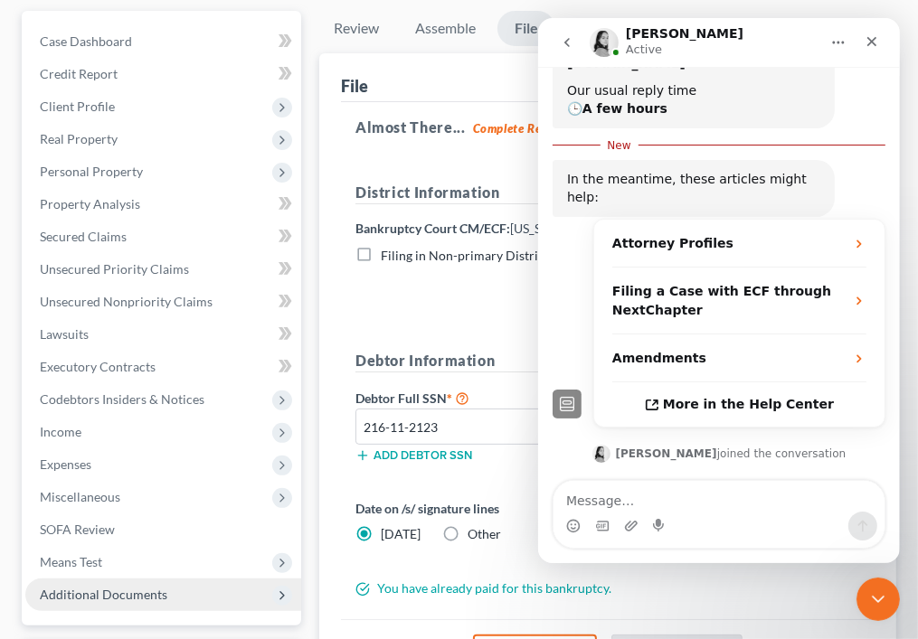
scroll to position [253, 0]
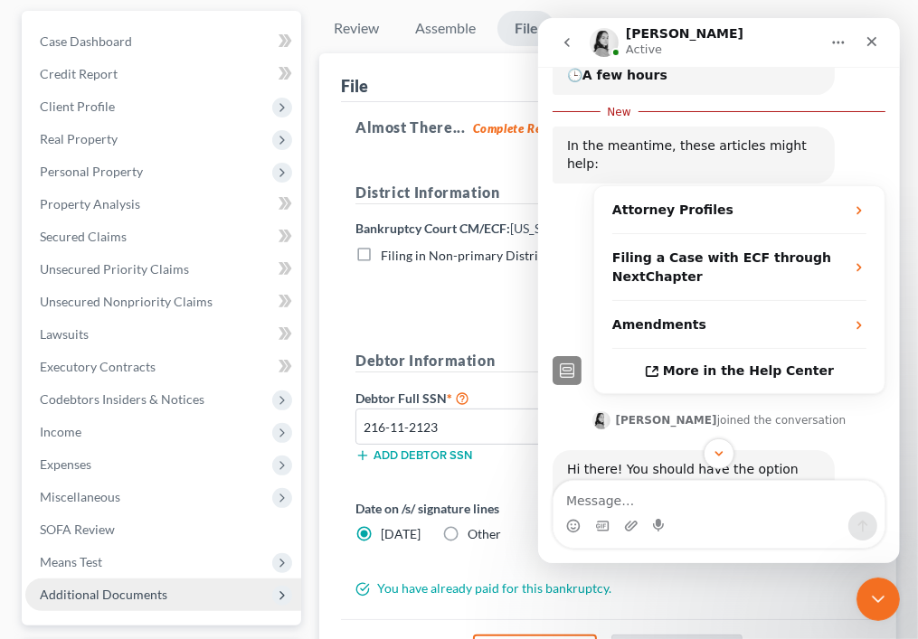
click at [712, 517] on div "Intercom messenger" at bounding box center [718, 526] width 331 height 29
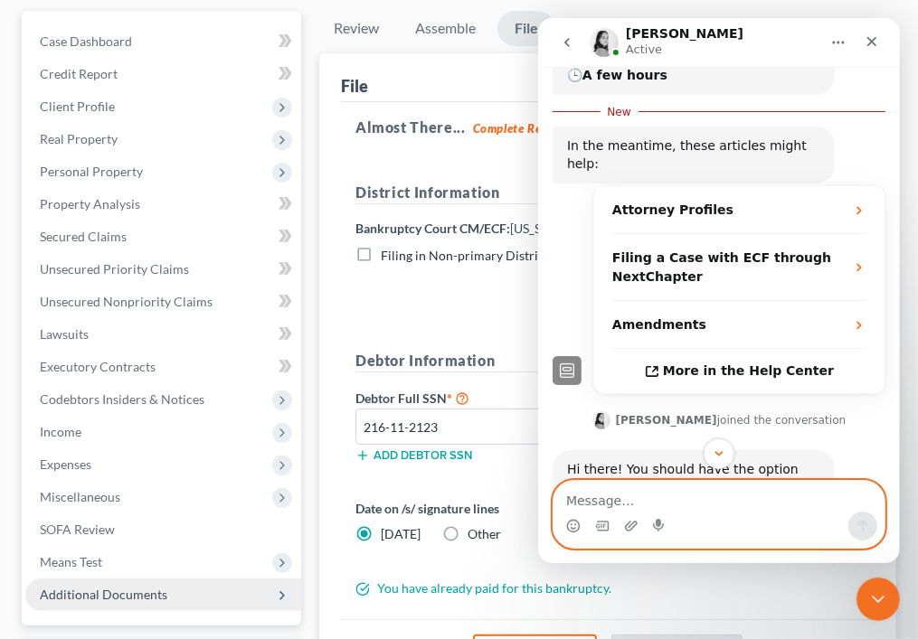
click at [695, 488] on textarea "Message…" at bounding box center [718, 496] width 331 height 31
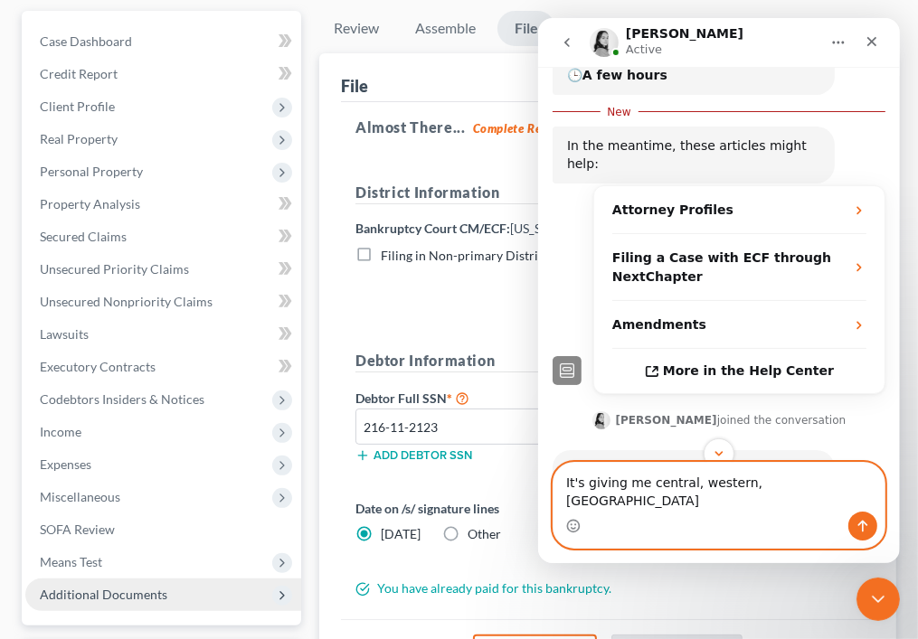
type textarea "It's giving me central, western, st joseph"
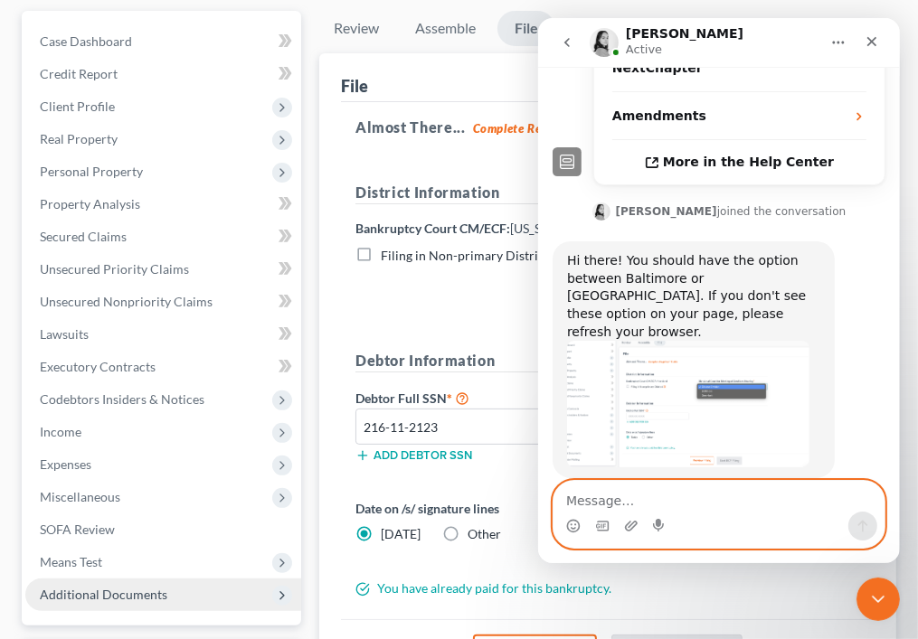
scroll to position [452, 0]
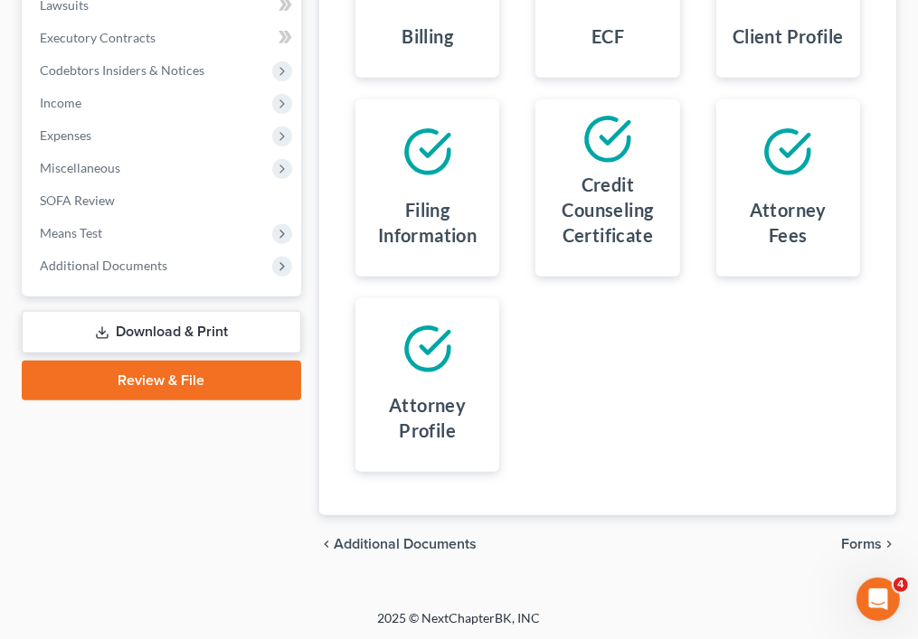
click at [865, 542] on span "Forms" at bounding box center [861, 544] width 41 height 14
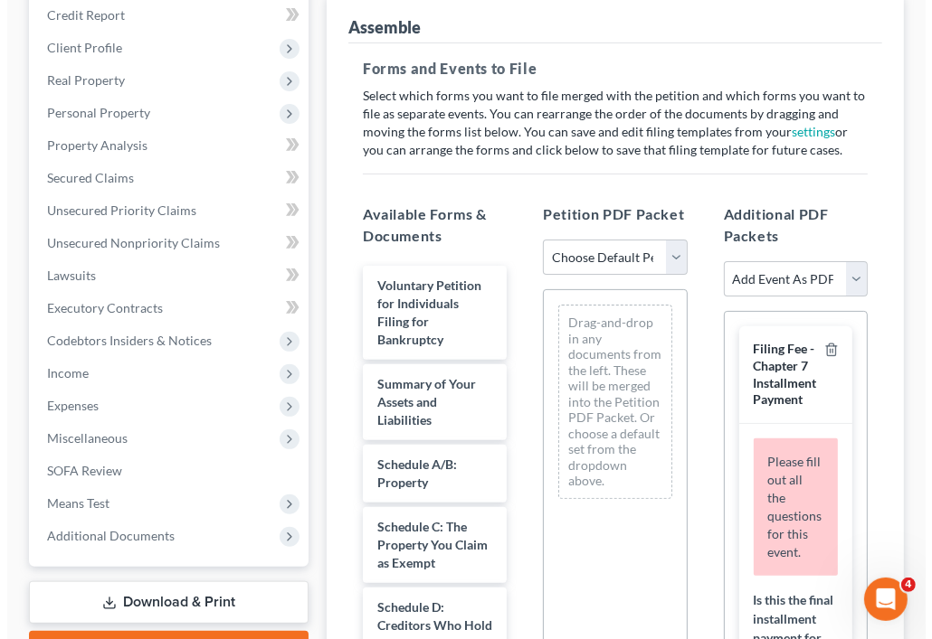
scroll to position [253, 0]
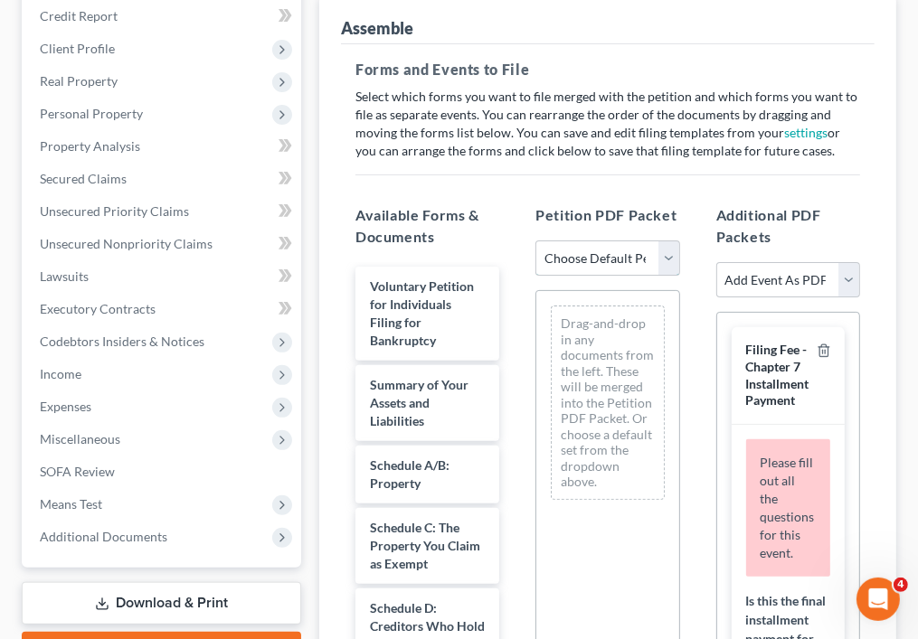
click at [630, 252] on select "Choose Default Petition PDF Packet Emergency Filing (Voluntary Petition and Cre…" at bounding box center [607, 259] width 144 height 36
select select "0"
click at [535, 241] on select "Choose Default Petition PDF Packet Emergency Filing (Voluntary Petition and Cre…" at bounding box center [607, 259] width 144 height 36
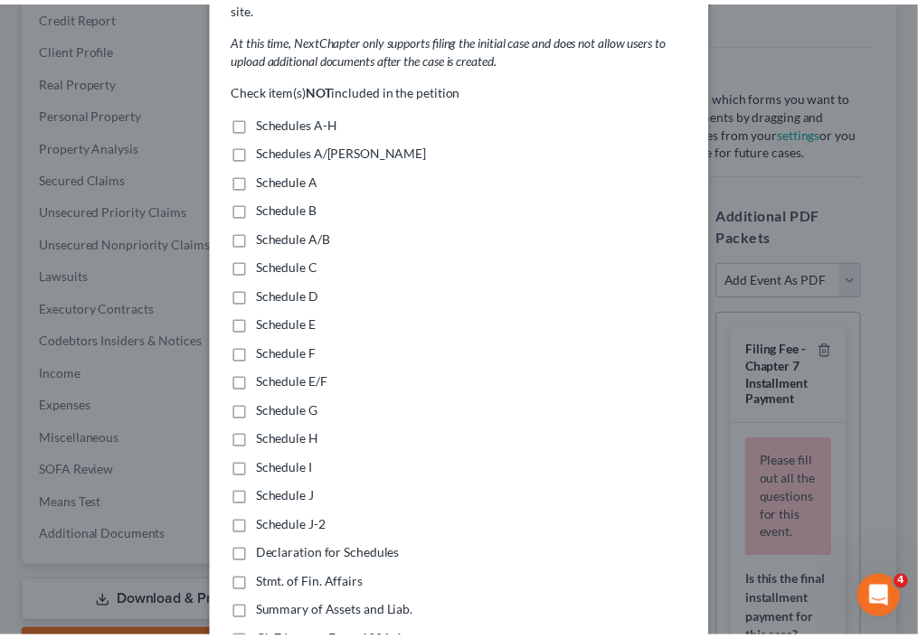
scroll to position [140, 0]
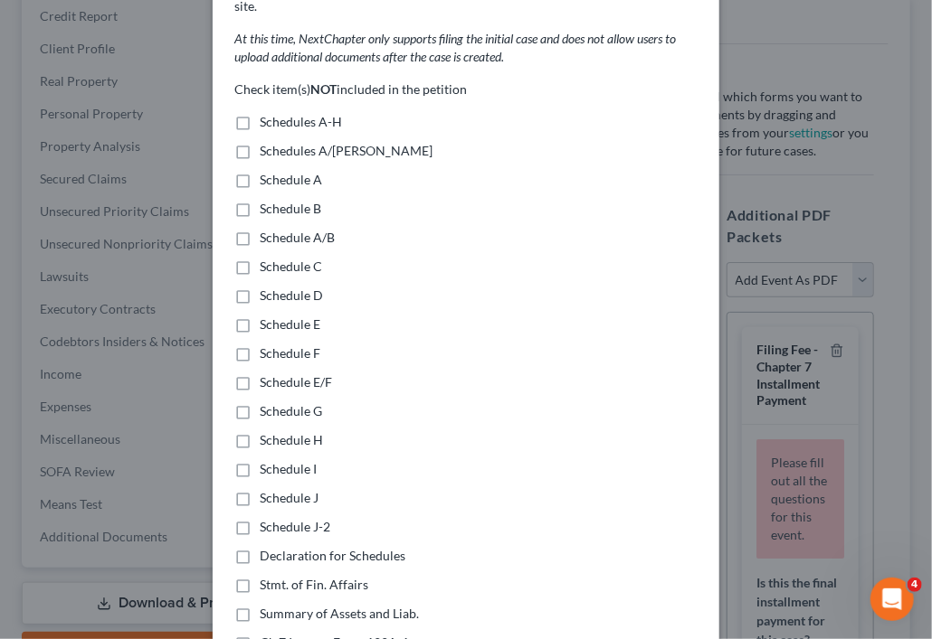
click at [855, 220] on div "Emergency ECF Filing × When you are ready to file the remaining documents, you …" at bounding box center [466, 319] width 932 height 639
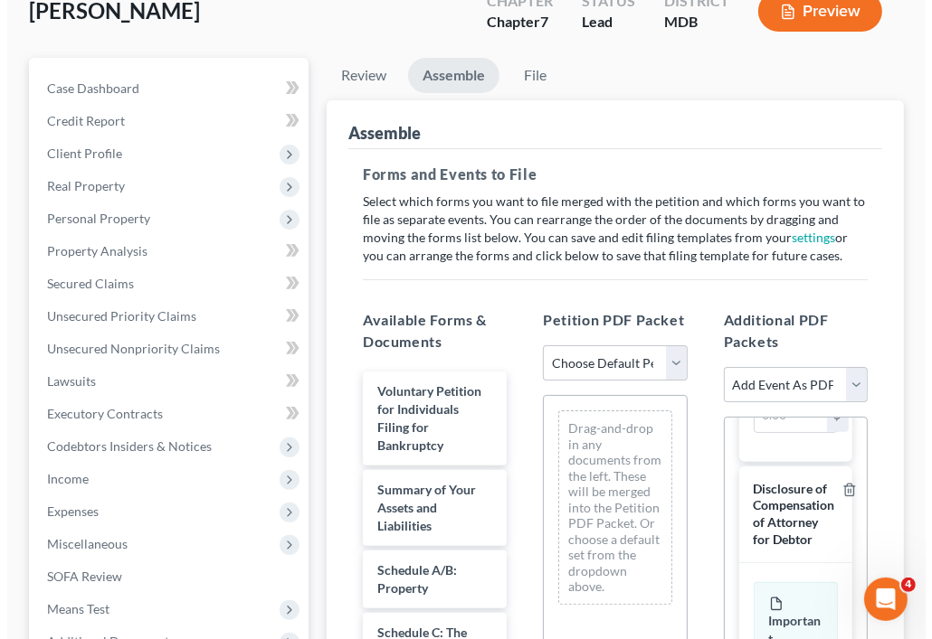
scroll to position [159, 0]
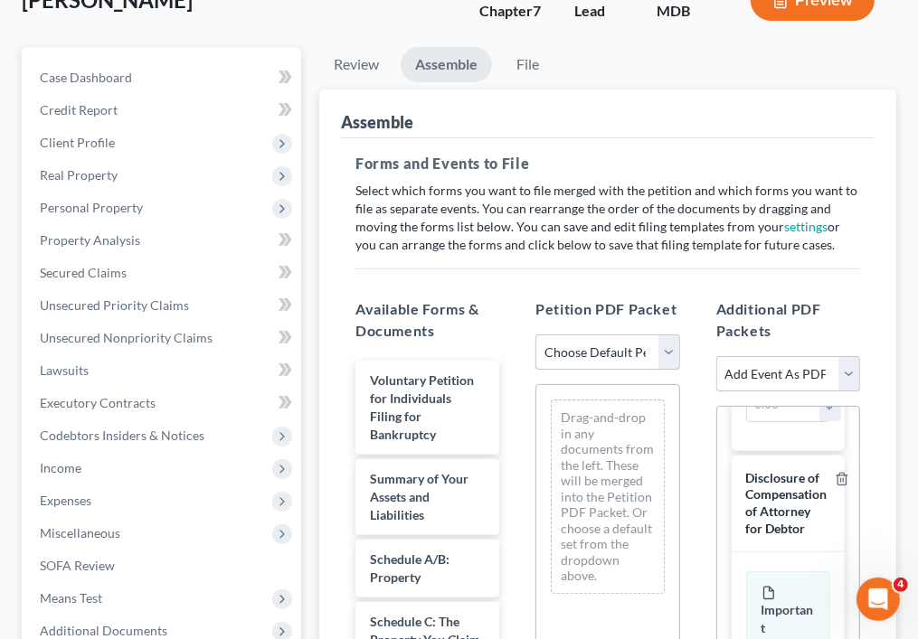
click at [655, 346] on select "Choose Default Petition PDF Packet Emergency Filing (Voluntary Petition and Cre…" at bounding box center [607, 353] width 144 height 36
select select "0"
click at [535, 335] on select "Choose Default Petition PDF Packet Emergency Filing (Voluntary Petition and Cre…" at bounding box center [607, 353] width 144 height 36
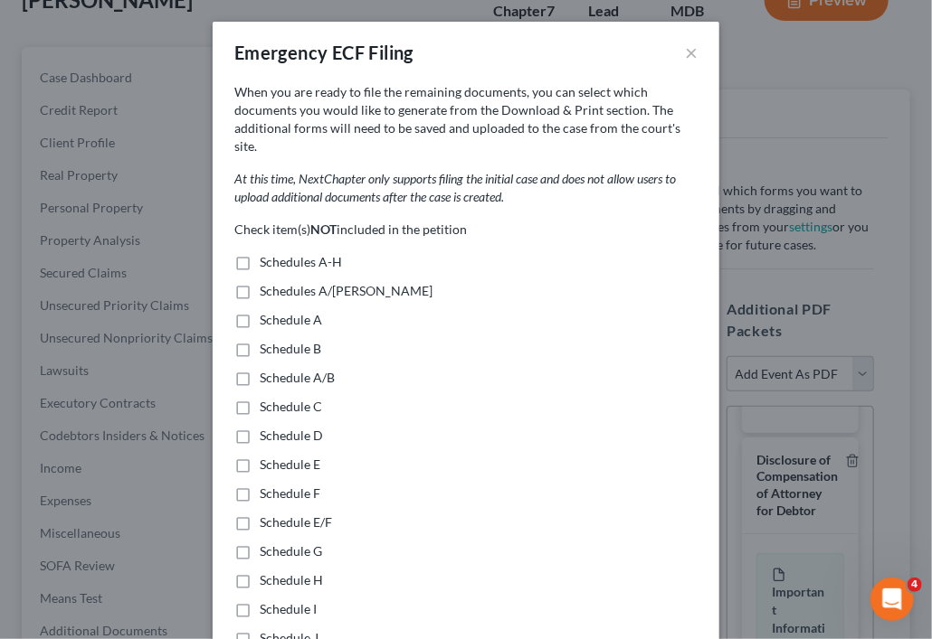
click at [260, 282] on label "Schedules A/[PERSON_NAME]" at bounding box center [346, 291] width 173 height 18
click at [267, 282] on input "Schedules A/[PERSON_NAME]" at bounding box center [273, 288] width 12 height 12
checkbox input "true"
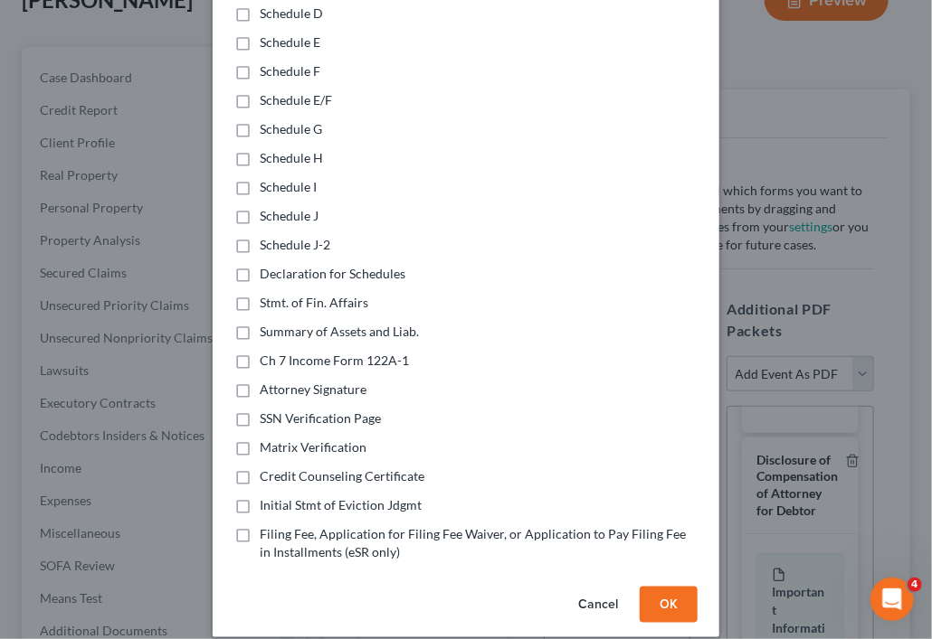
scroll to position [423, 0]
click at [260, 264] on label "Declaration for Schedules" at bounding box center [333, 273] width 146 height 18
click at [267, 264] on input "Declaration for Schedules" at bounding box center [273, 270] width 12 height 12
checkbox input "true"
click at [260, 293] on label "Stmt. of Fin. Affairs" at bounding box center [314, 302] width 109 height 18
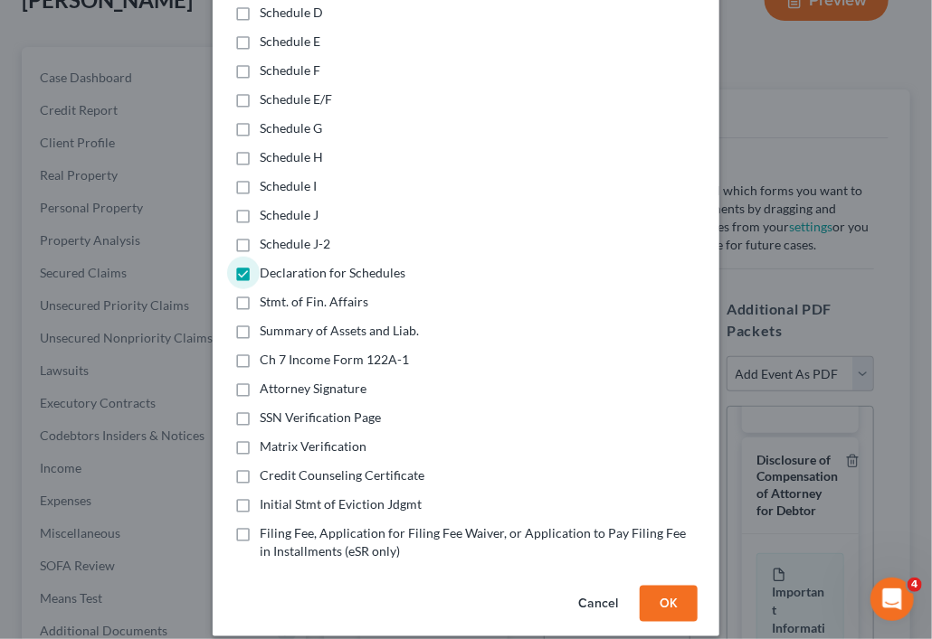
click at [267, 293] on input "Stmt. of Fin. Affairs" at bounding box center [273, 299] width 12 height 12
checkbox input "true"
click at [260, 322] on label "Summary of Assets and Liab." at bounding box center [339, 331] width 159 height 18
click at [267, 322] on input "Summary of Assets and Liab." at bounding box center [273, 328] width 12 height 12
checkbox input "true"
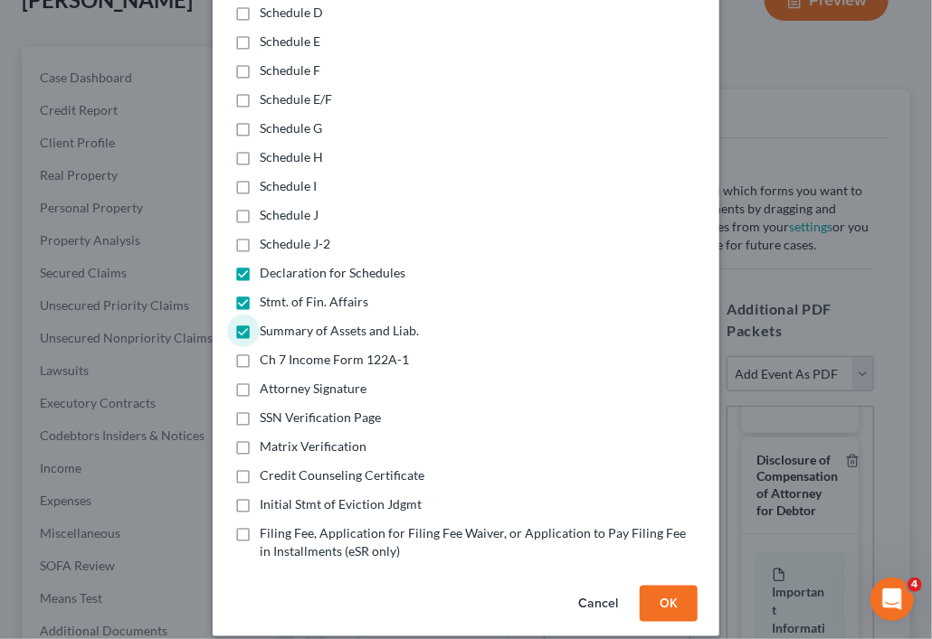
click at [260, 351] on label "Ch 7 Income Form 122A-1" at bounding box center [334, 360] width 149 height 18
click at [267, 351] on input "Ch 7 Income Form 122A-1" at bounding box center [273, 357] width 12 height 12
checkbox input "true"
click at [260, 496] on label "Initial Stmt of Eviction Jdgmt" at bounding box center [341, 505] width 162 height 18
click at [267, 496] on input "Initial Stmt of Eviction Jdgmt" at bounding box center [273, 502] width 12 height 12
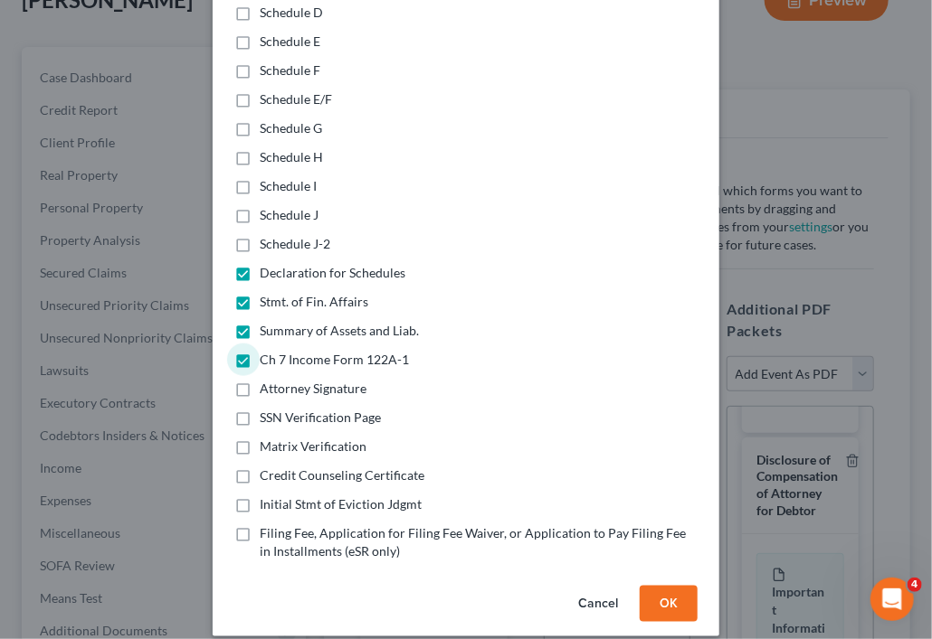
checkbox input "true"
click at [658, 586] on button "OK" at bounding box center [668, 604] width 58 height 36
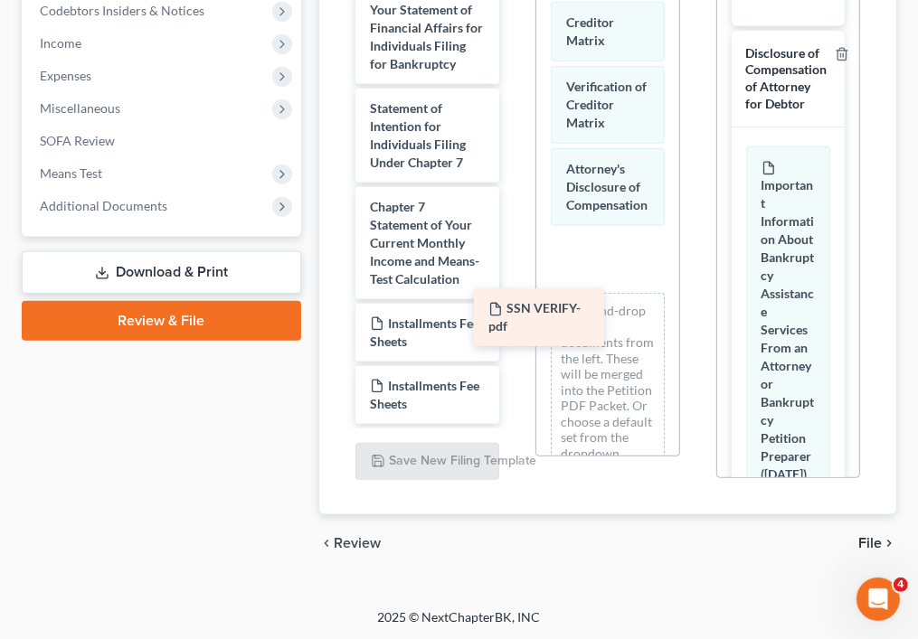
scroll to position [822, 0]
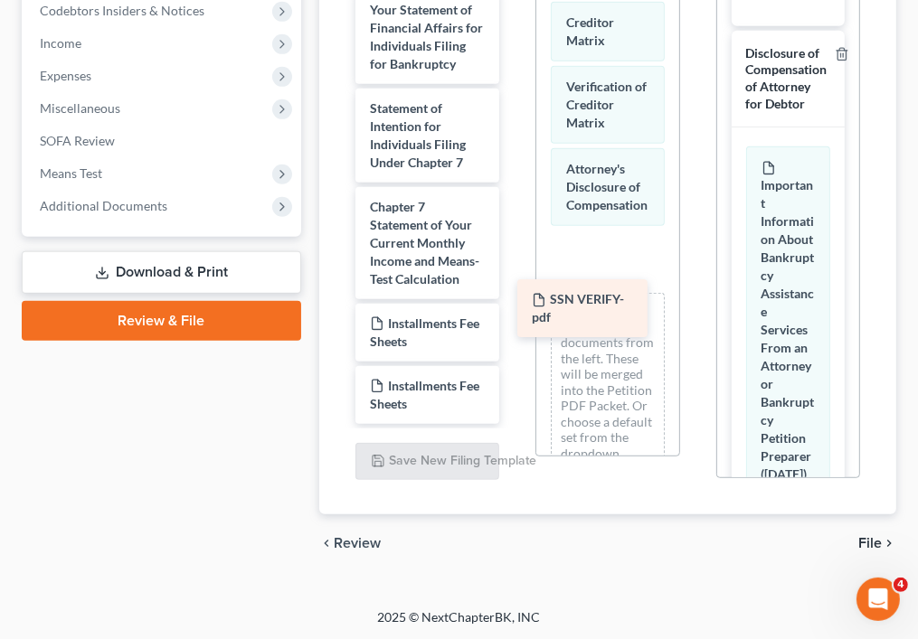
drag, startPoint x: 437, startPoint y: 336, endPoint x: 608, endPoint y: 313, distance: 172.4
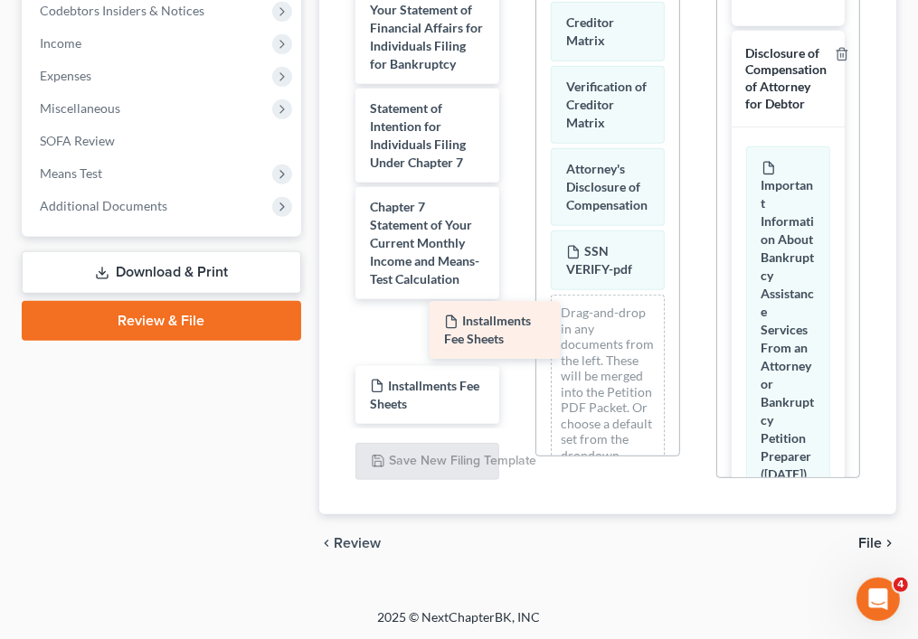
scroll to position [760, 0]
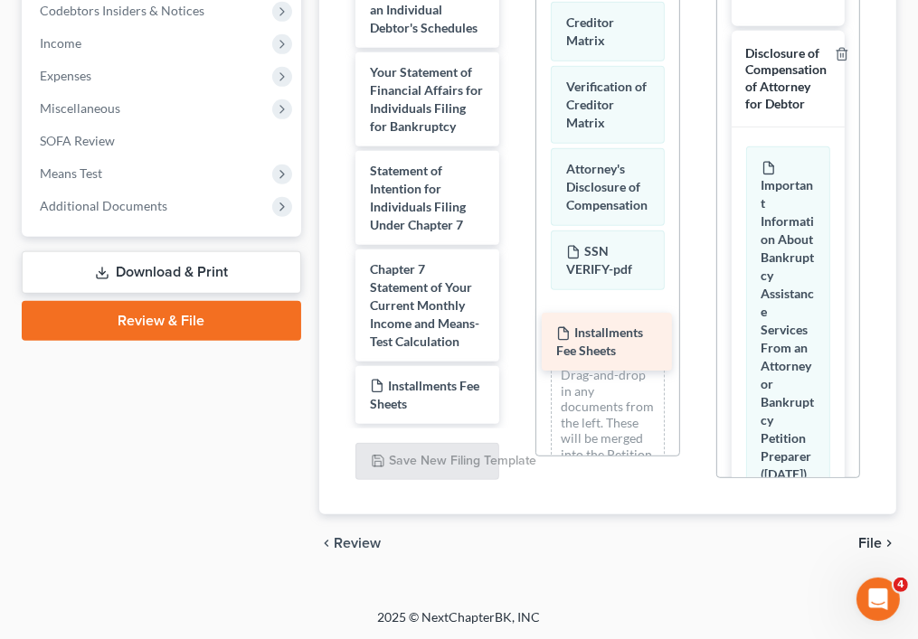
drag, startPoint x: 436, startPoint y: 339, endPoint x: 622, endPoint y: 357, distance: 187.2
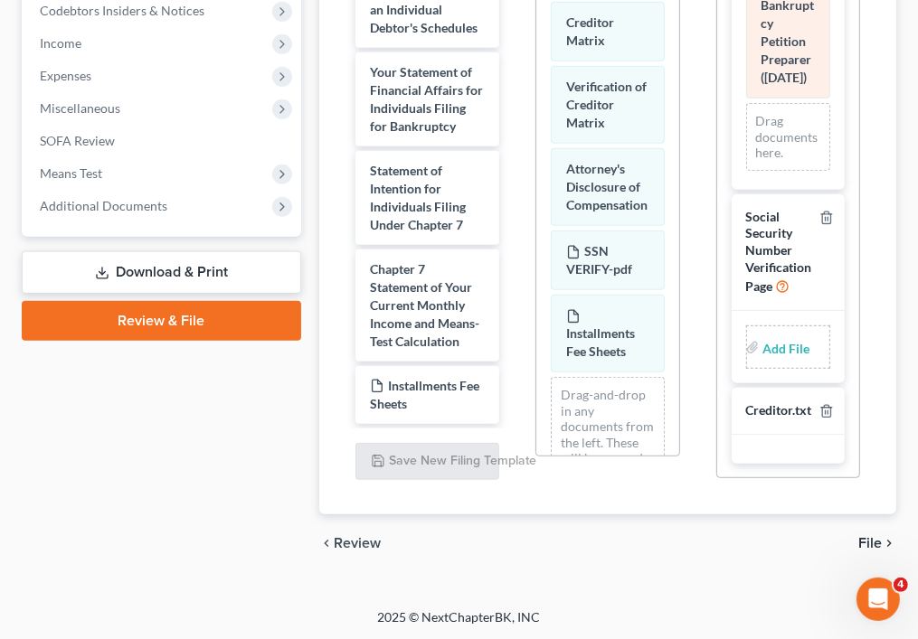
scroll to position [999, 0]
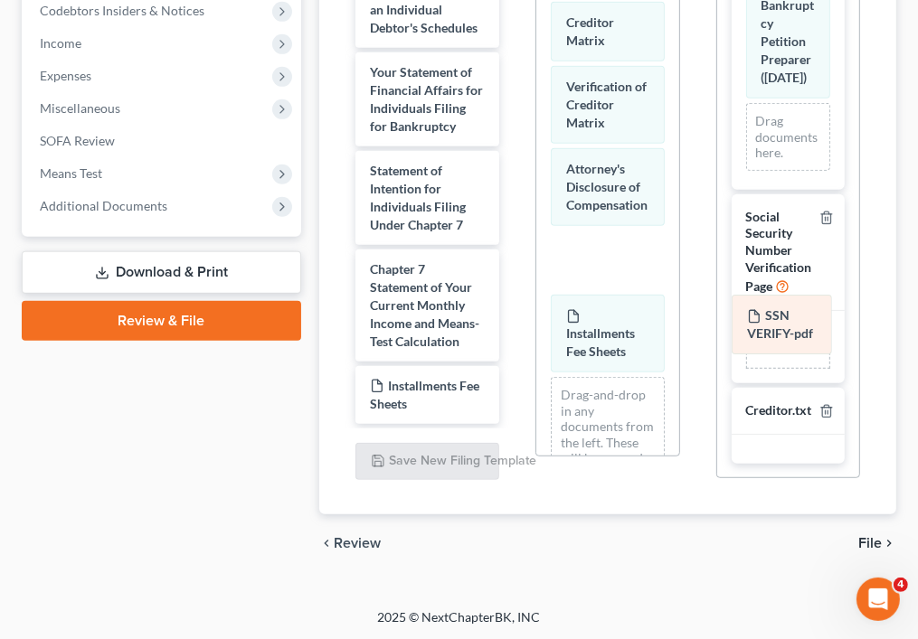
drag, startPoint x: 601, startPoint y: 292, endPoint x: 781, endPoint y: 325, distance: 183.8
click at [678, 325] on div "SSN VERIFY-pdf Voluntary Petition for Individuals Filing for Bankruptcy Notice …" at bounding box center [607, 149] width 142 height 871
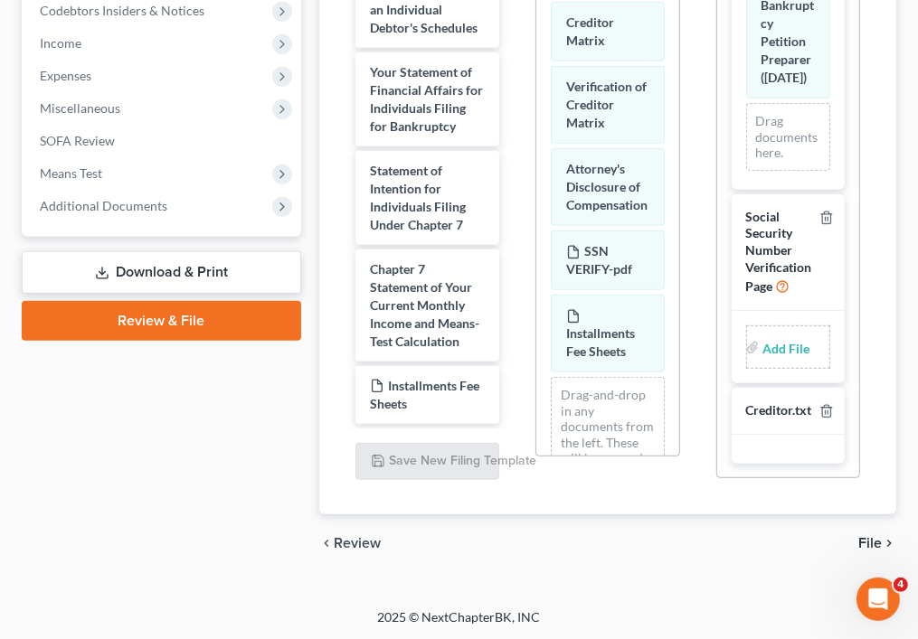
click at [762, 337] on input "file" at bounding box center [783, 347] width 43 height 33
type input "C:\fakepath\SSN VERIFY.pdf"
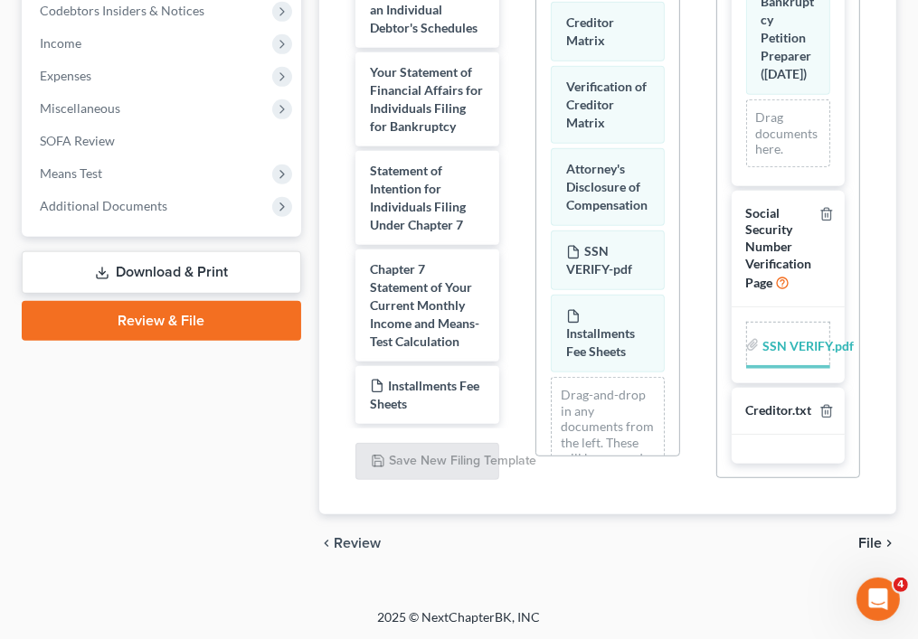
scroll to position [991, 0]
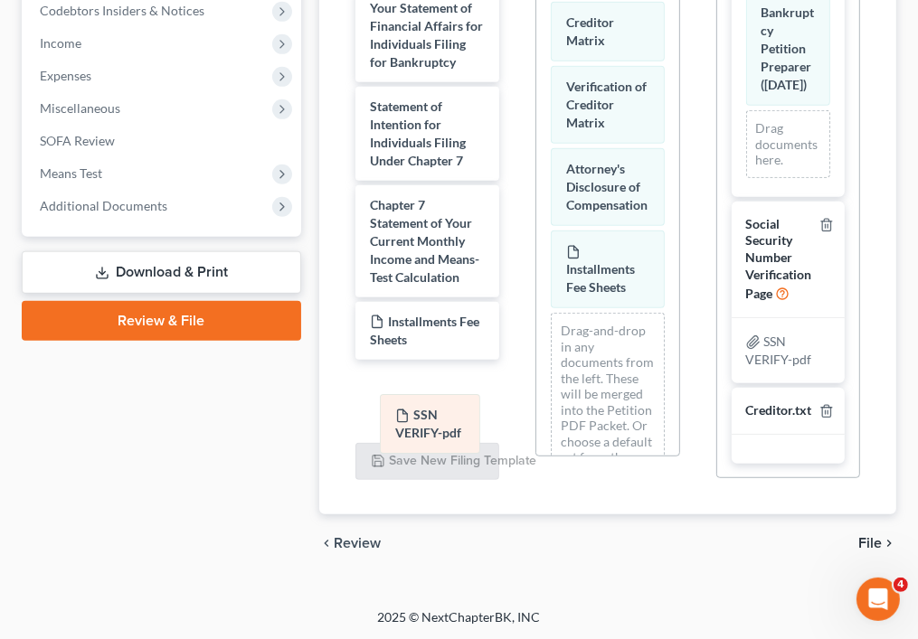
drag, startPoint x: 611, startPoint y: 282, endPoint x: 432, endPoint y: 410, distance: 219.9
click at [536, 410] on div "SSN VERIFY-pdf Voluntary Petition for Individuals Filing for Bankruptcy Notice …" at bounding box center [607, 118] width 142 height 808
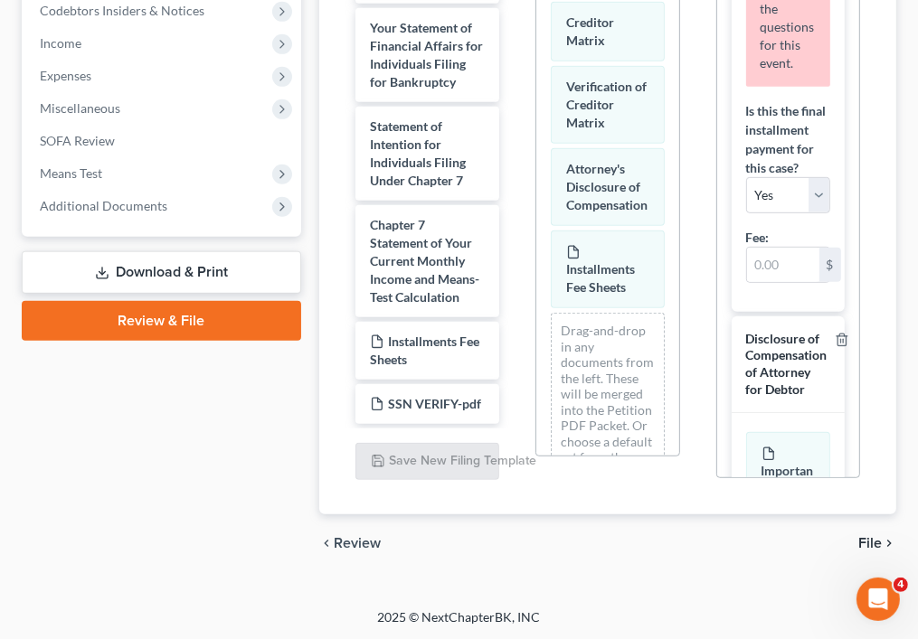
scroll to position [123, 0]
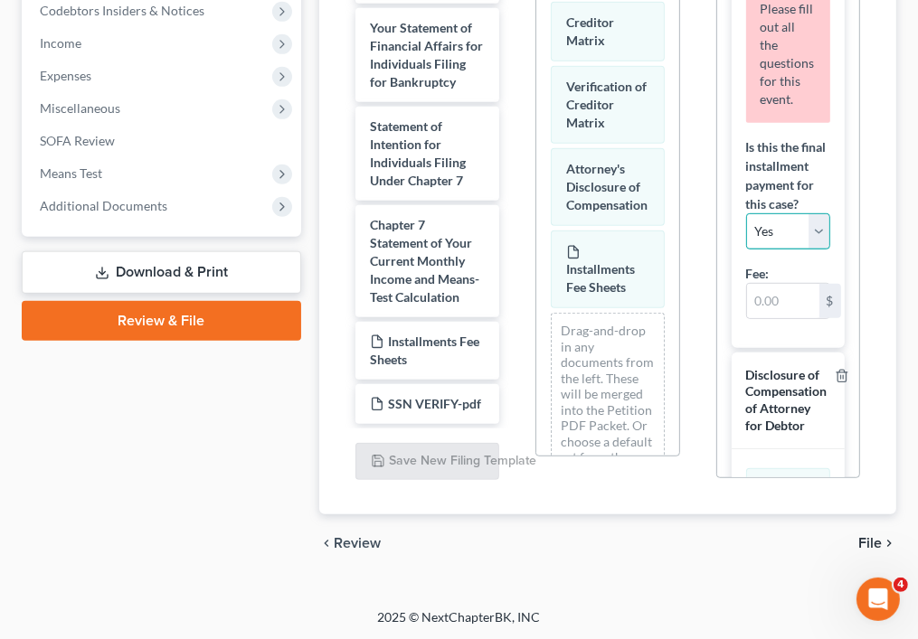
click at [804, 250] on select "Yes No" at bounding box center [788, 231] width 84 height 36
select select "1"
click at [746, 248] on select "Yes No" at bounding box center [788, 231] width 84 height 36
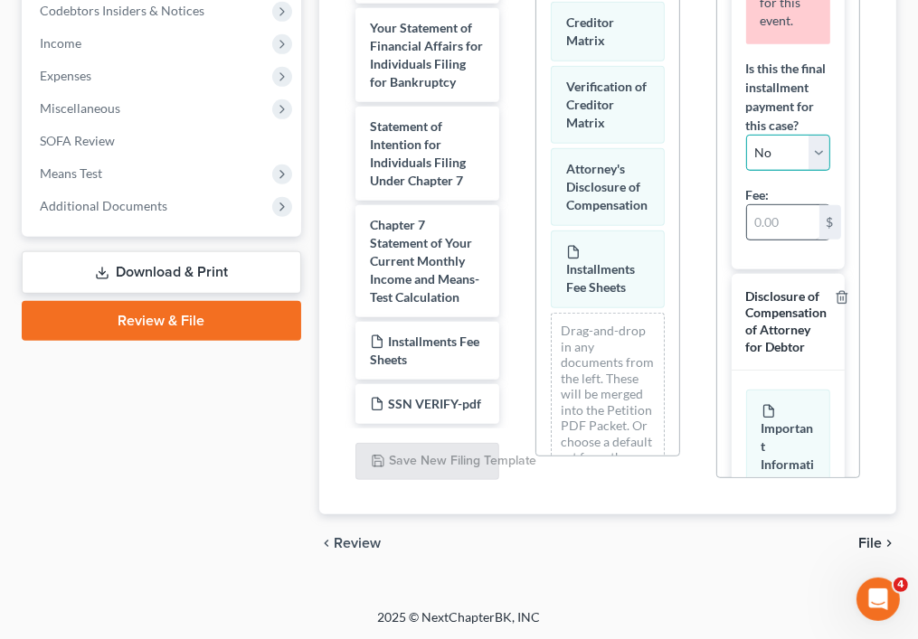
scroll to position [206, 0]
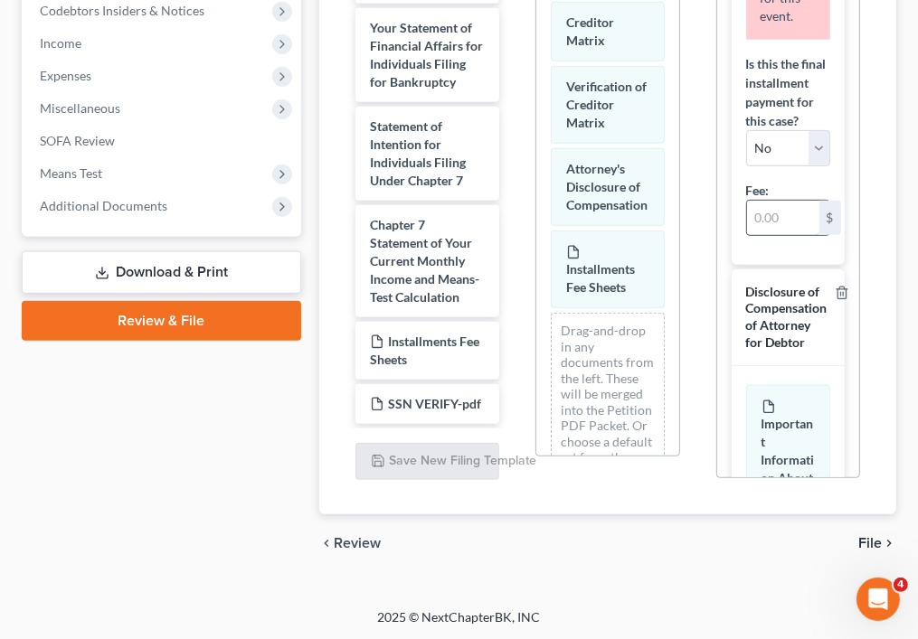
click at [769, 235] on input "text" at bounding box center [783, 218] width 72 height 34
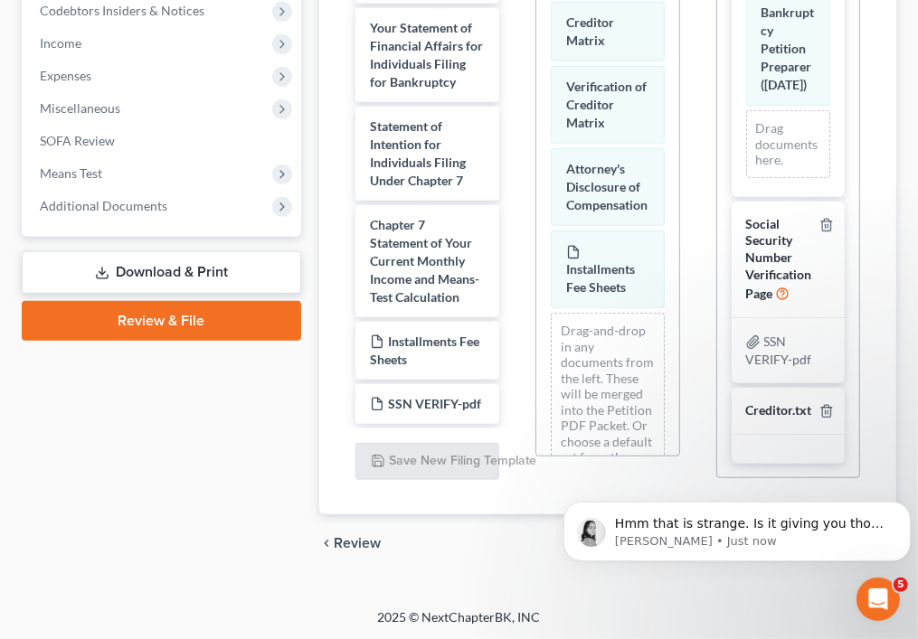
scroll to position [821, 0]
type input "84.50"
click at [542, 547] on div "chevron_left Review File chevron_right" at bounding box center [607, 544] width 577 height 58
click at [901, 506] on icon "Dismiss notification" at bounding box center [905, 506] width 10 height 10
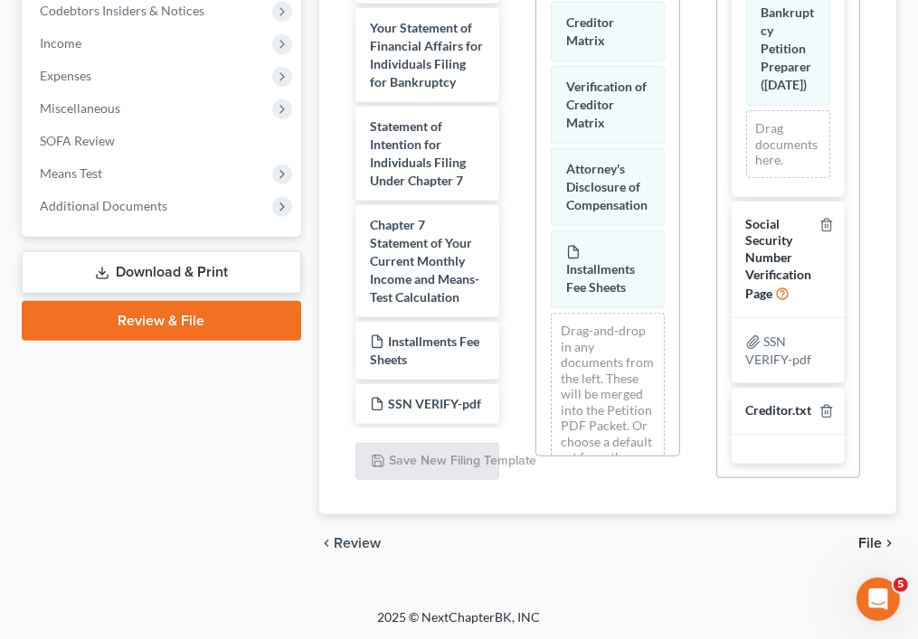
click at [876, 544] on span "File" at bounding box center [870, 543] width 24 height 14
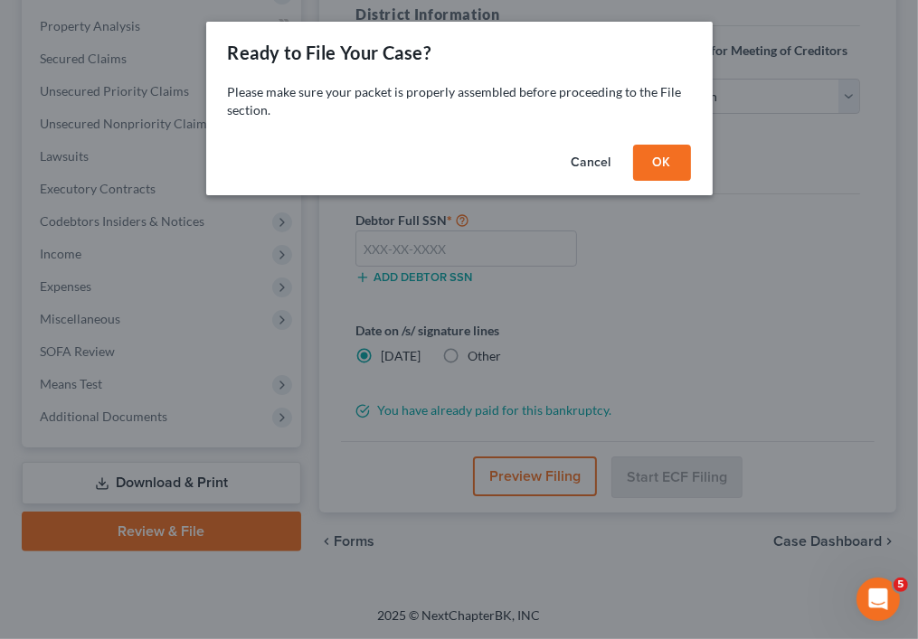
scroll to position [371, 0]
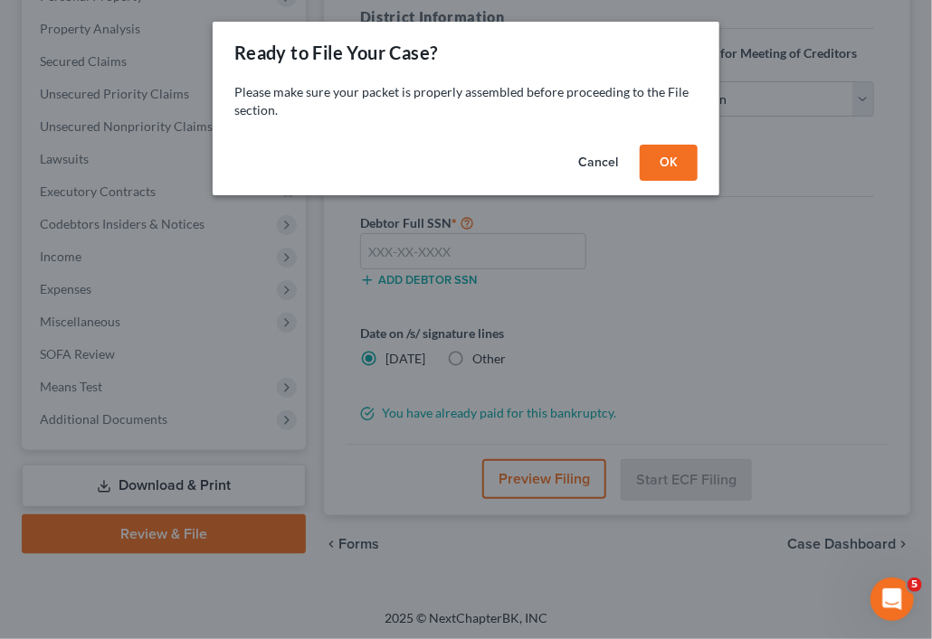
click at [663, 155] on button "OK" at bounding box center [668, 163] width 58 height 36
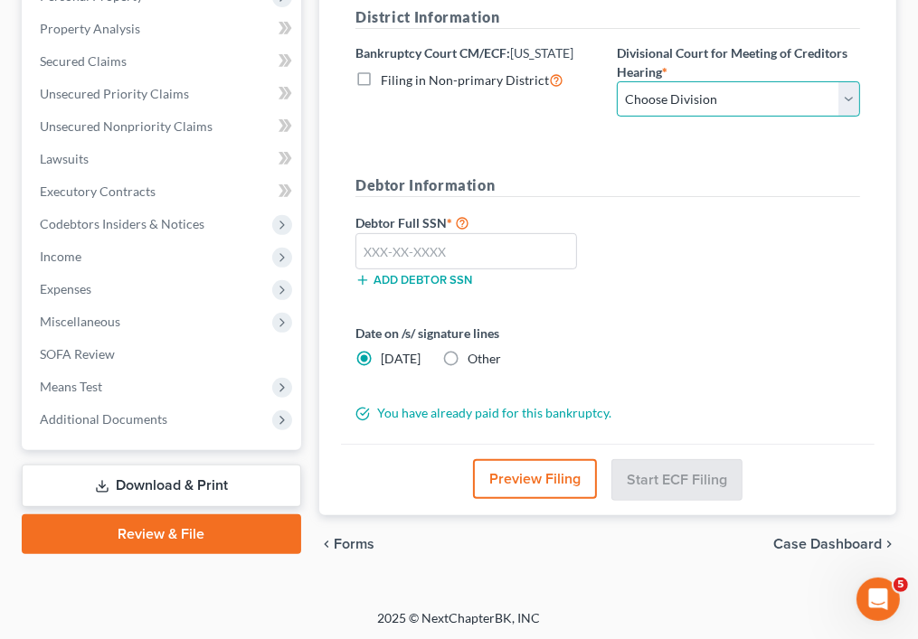
click at [669, 90] on select "Choose Division Baltimore Greenbelt" at bounding box center [738, 99] width 243 height 36
select select "1"
click at [617, 81] on select "Choose Division Baltimore Greenbelt" at bounding box center [738, 99] width 243 height 36
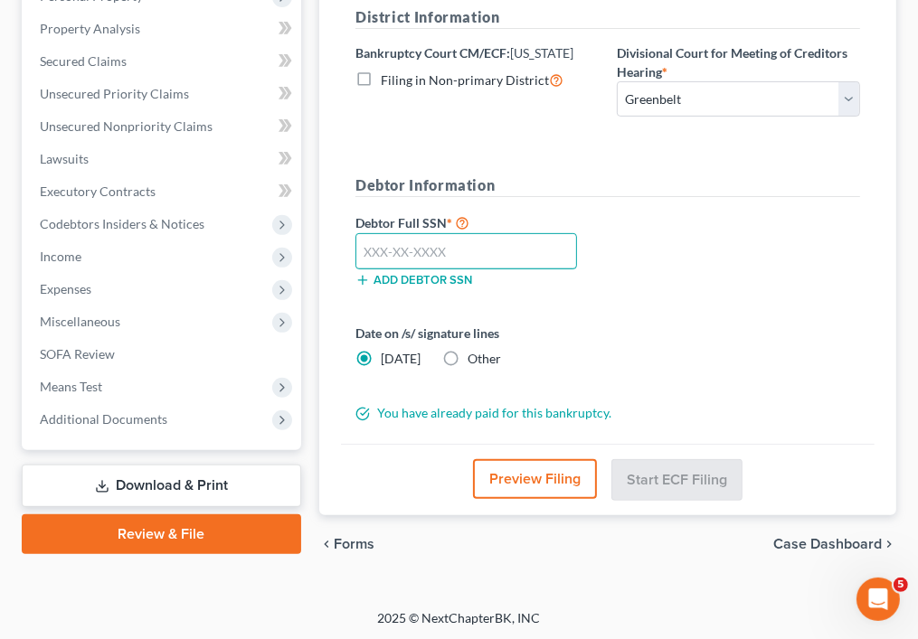
click at [467, 260] on input "text" at bounding box center [466, 251] width 222 height 36
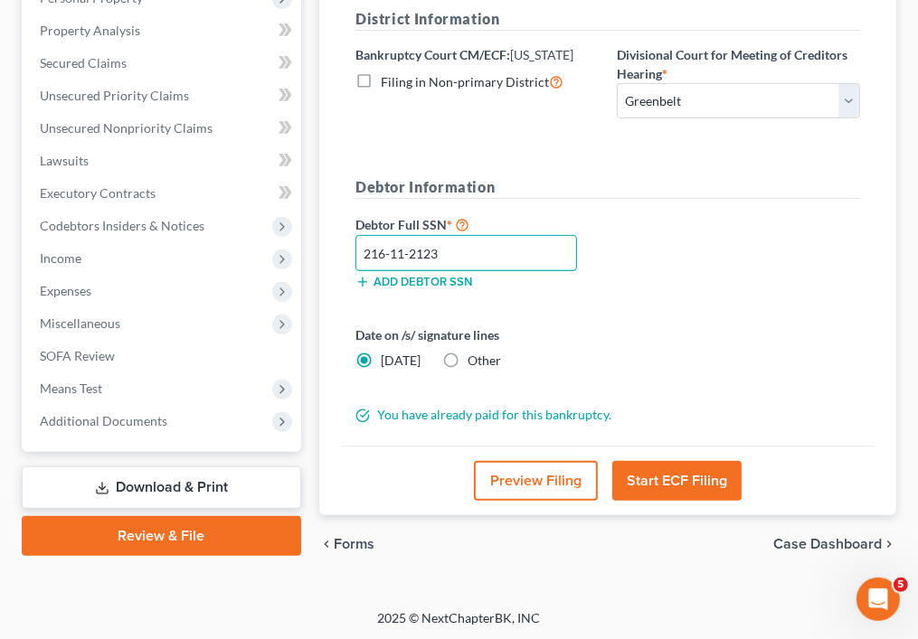
type input "216-11-2123"
click at [670, 486] on button "Start ECF Filing" at bounding box center [676, 481] width 129 height 40
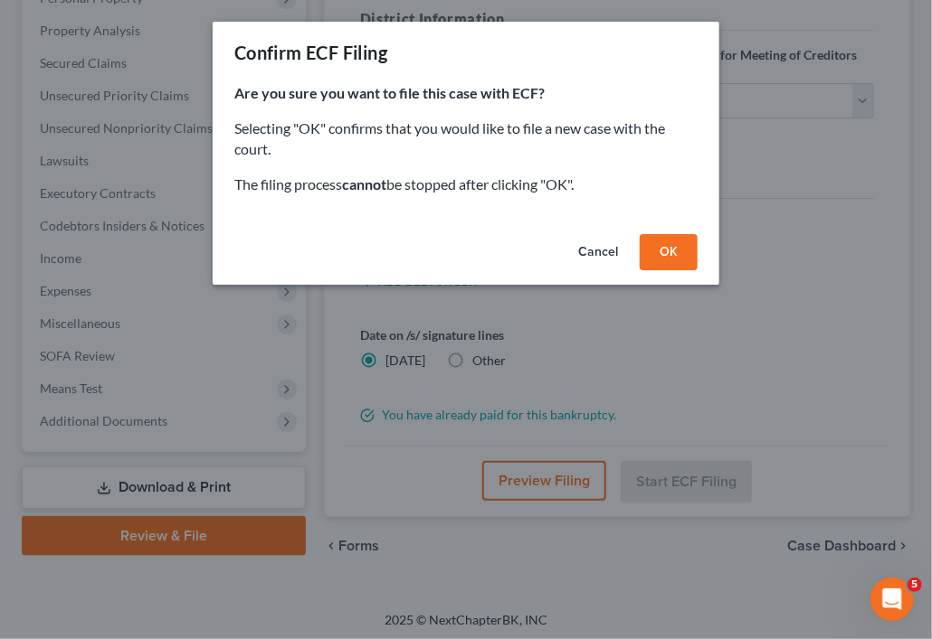
click at [667, 256] on button "OK" at bounding box center [668, 252] width 58 height 36
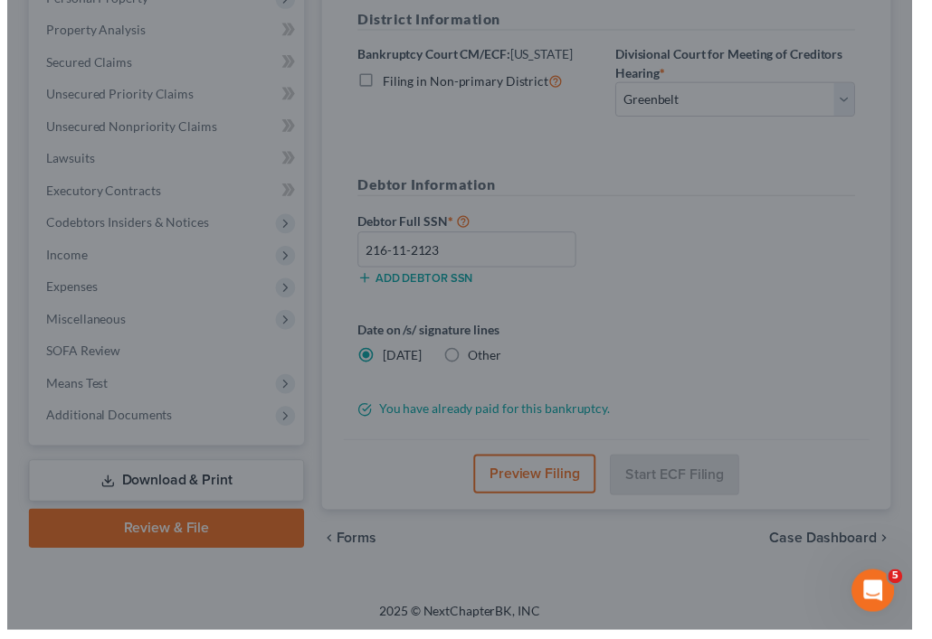
scroll to position [352, 0]
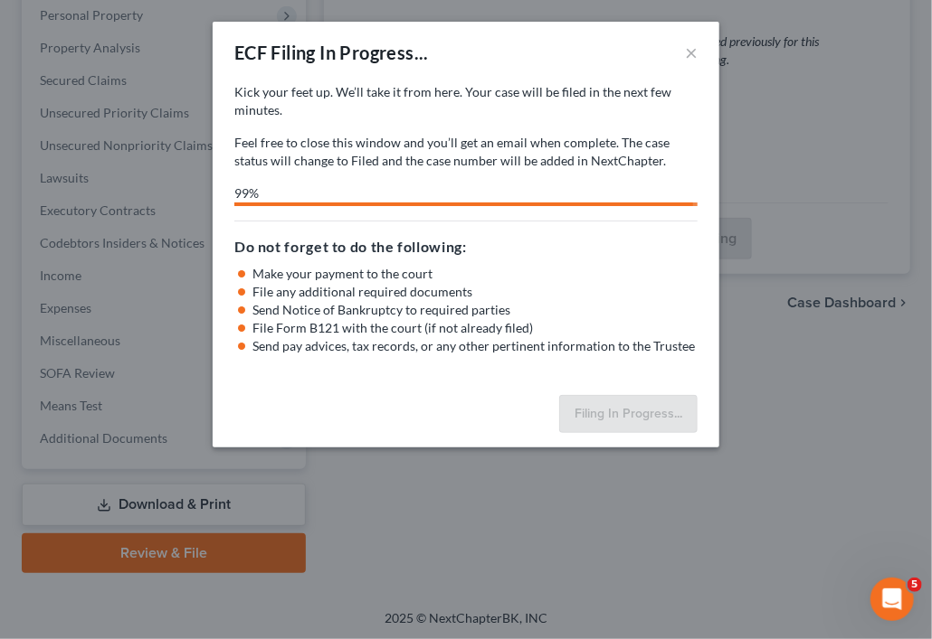
select select "1"
